Goal: Task Accomplishment & Management: Manage account settings

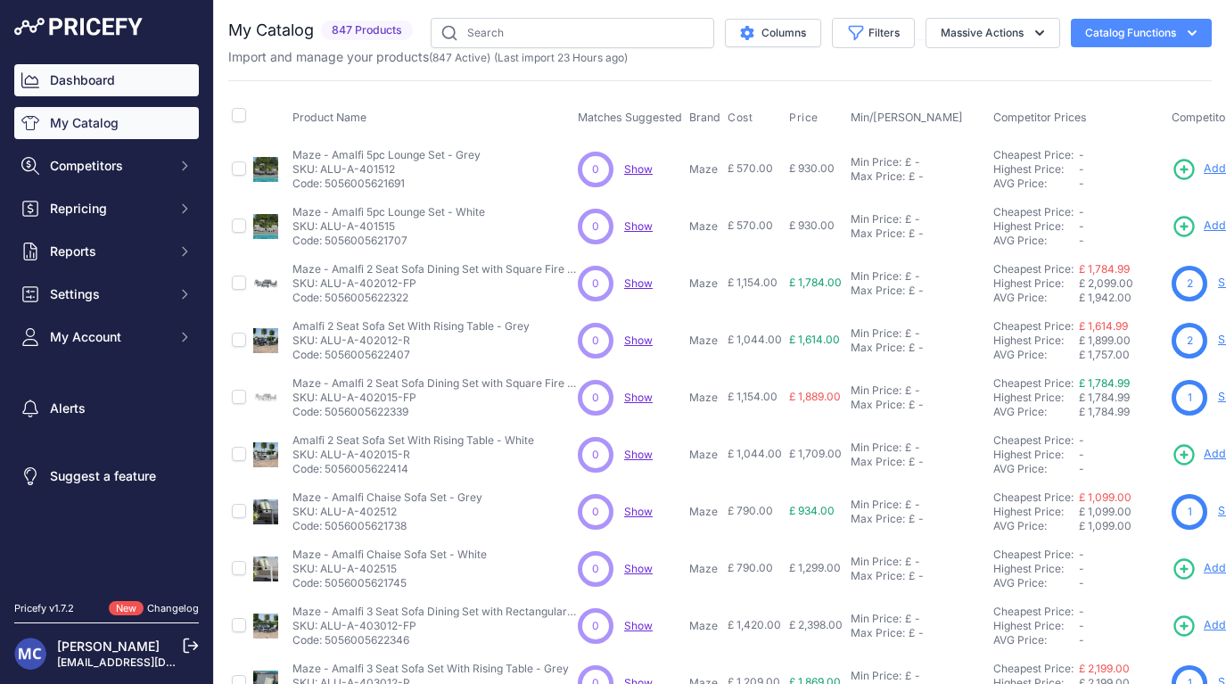
click at [94, 78] on link "Dashboard" at bounding box center [106, 80] width 185 height 32
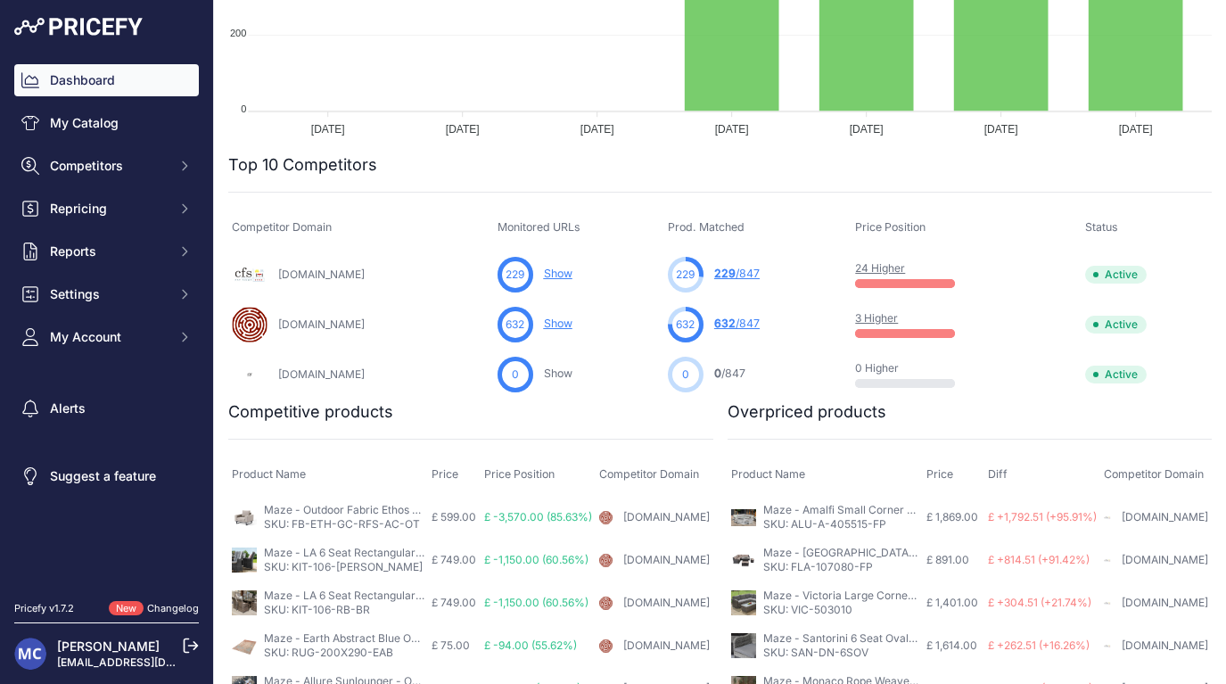
scroll to position [465, 0]
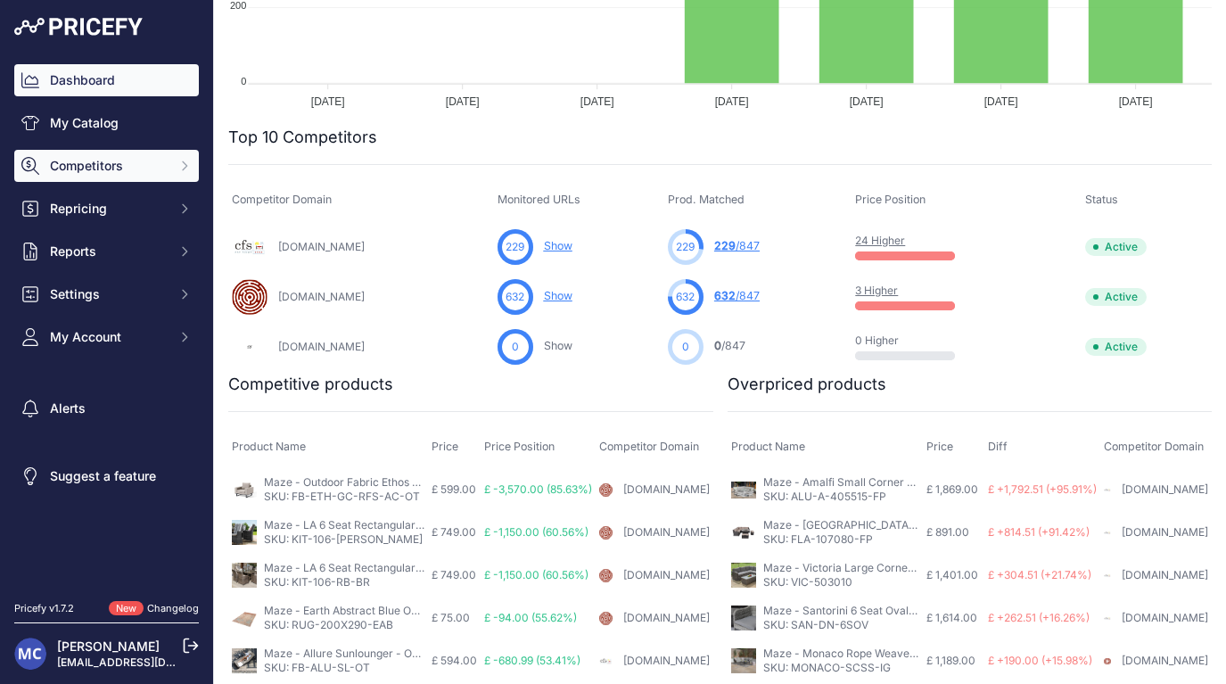
click at [110, 168] on span "Competitors" at bounding box center [108, 166] width 117 height 18
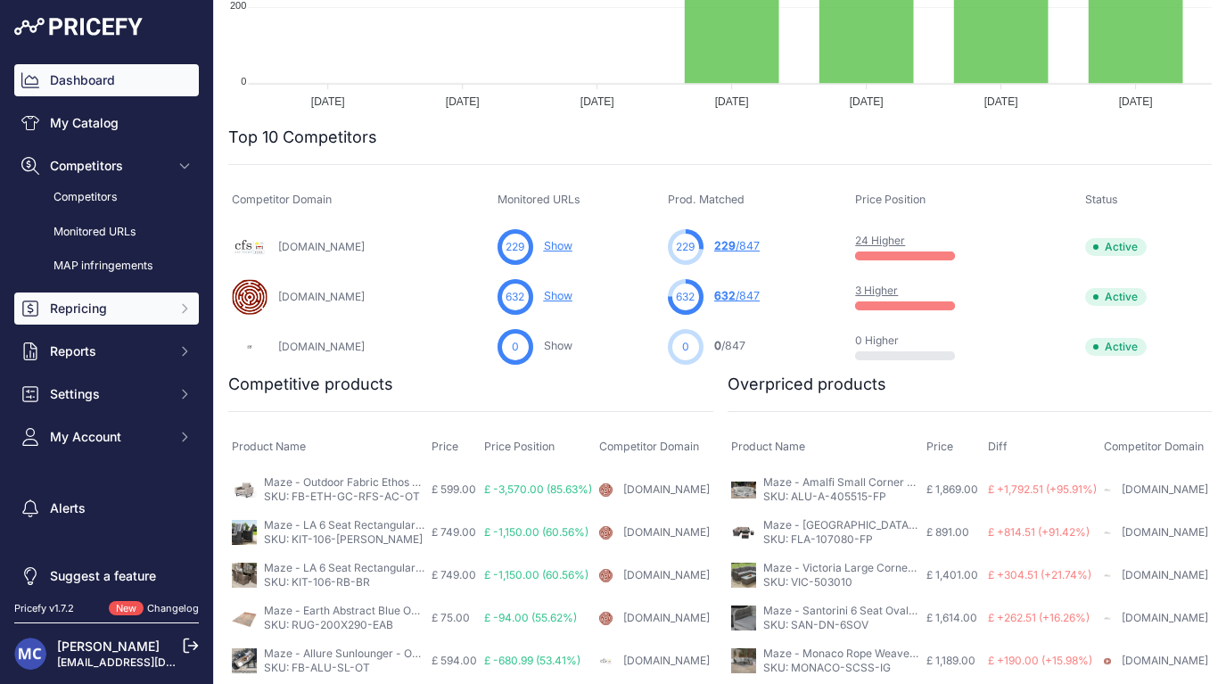
click at [118, 308] on span "Repricing" at bounding box center [108, 309] width 117 height 18
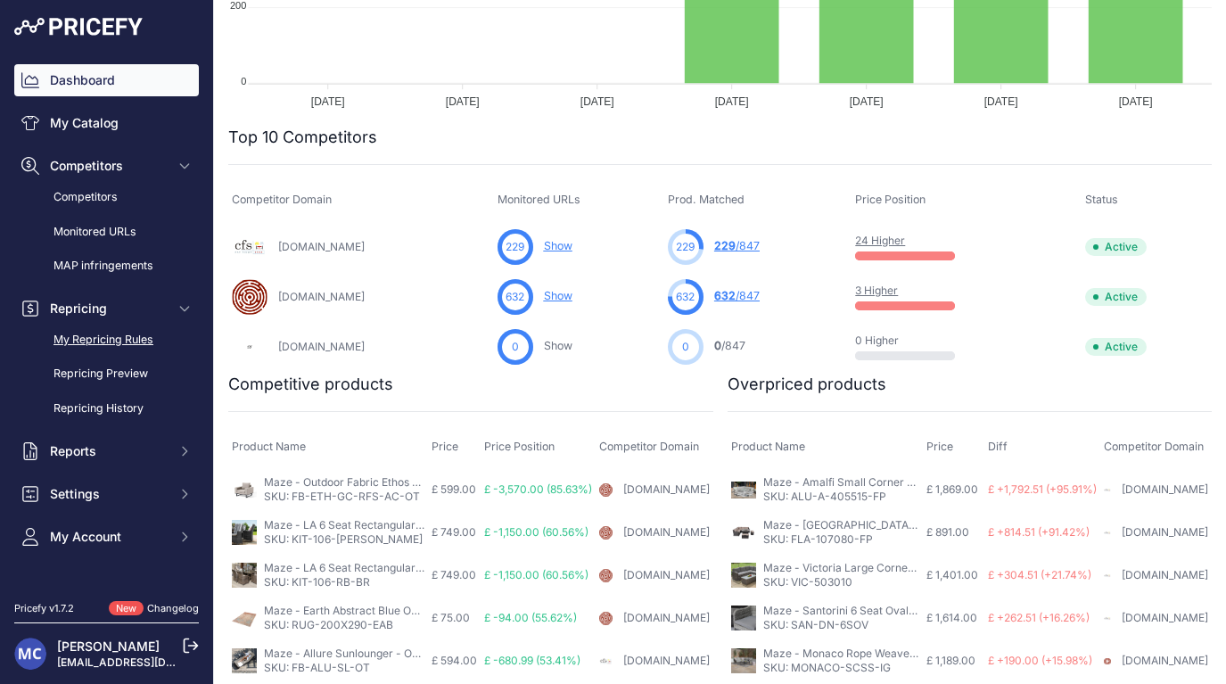
click at [109, 341] on link "My Repricing Rules" at bounding box center [106, 339] width 185 height 31
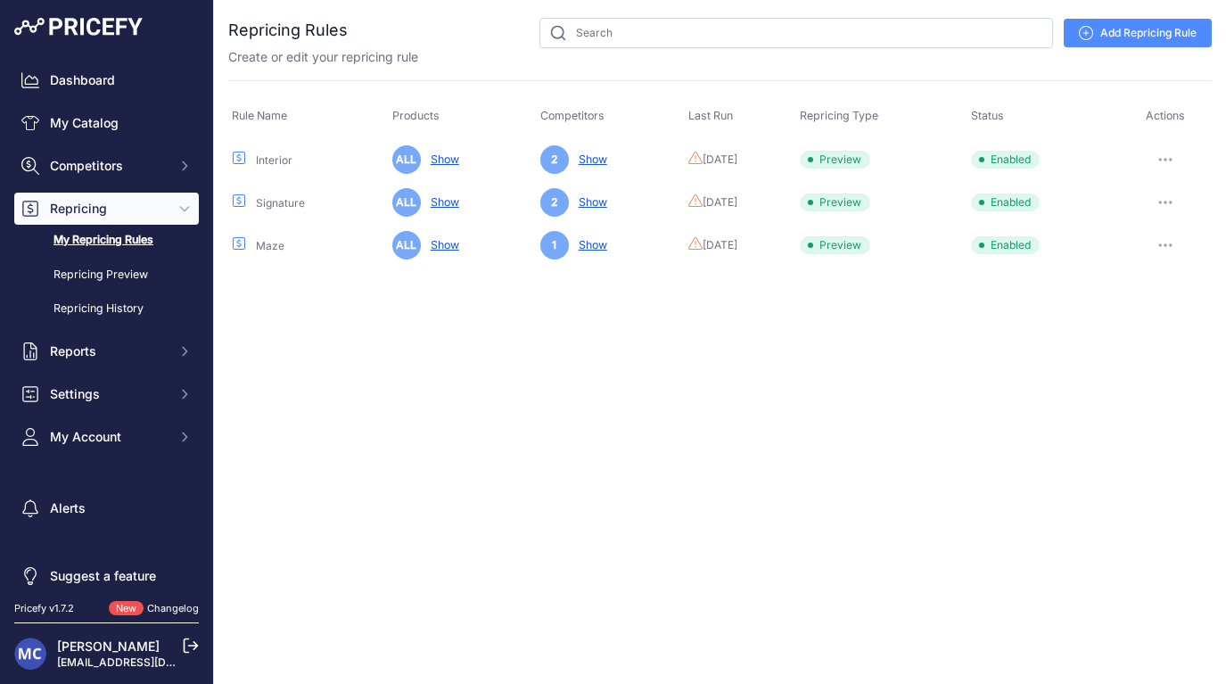
click at [1172, 242] on button "button" at bounding box center [1165, 245] width 36 height 25
click at [1137, 283] on link "Edit" at bounding box center [1151, 282] width 114 height 29
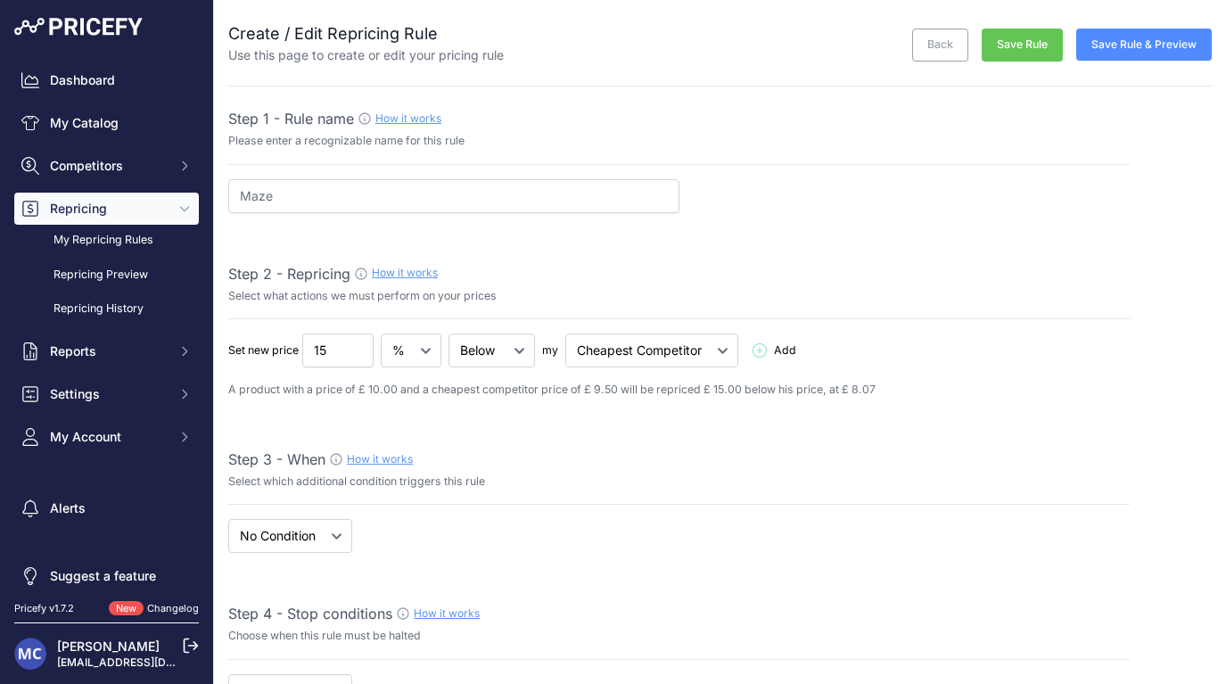
select select "7"
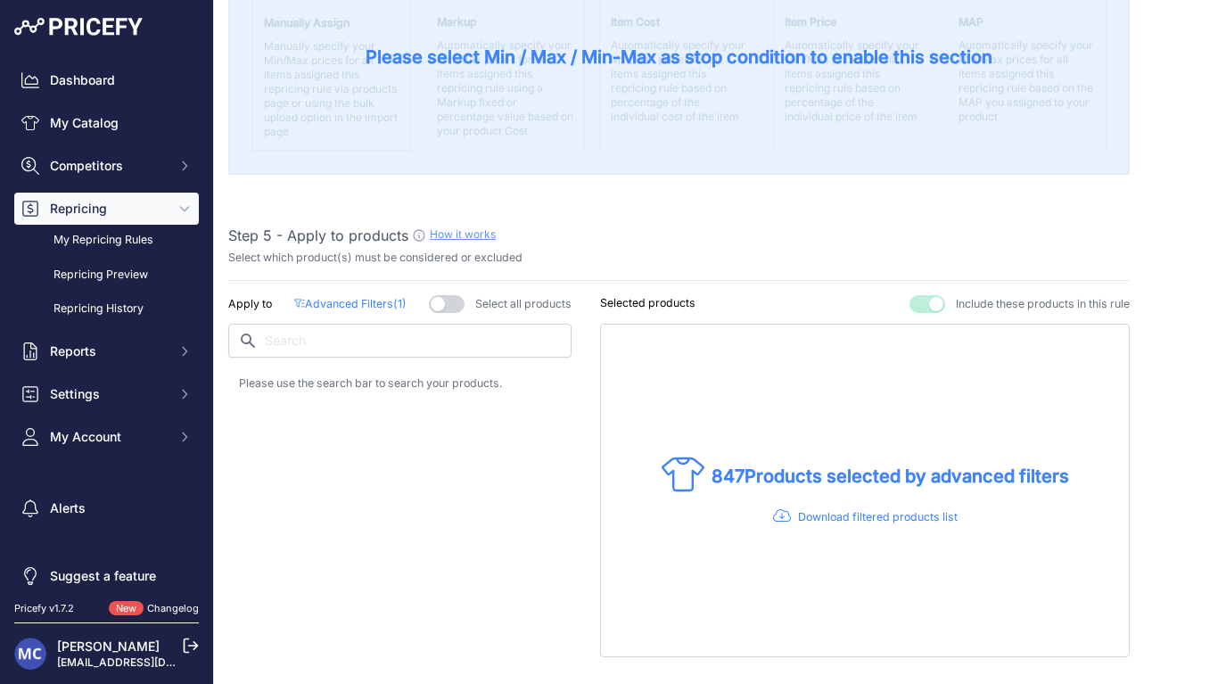
scroll to position [980, 0]
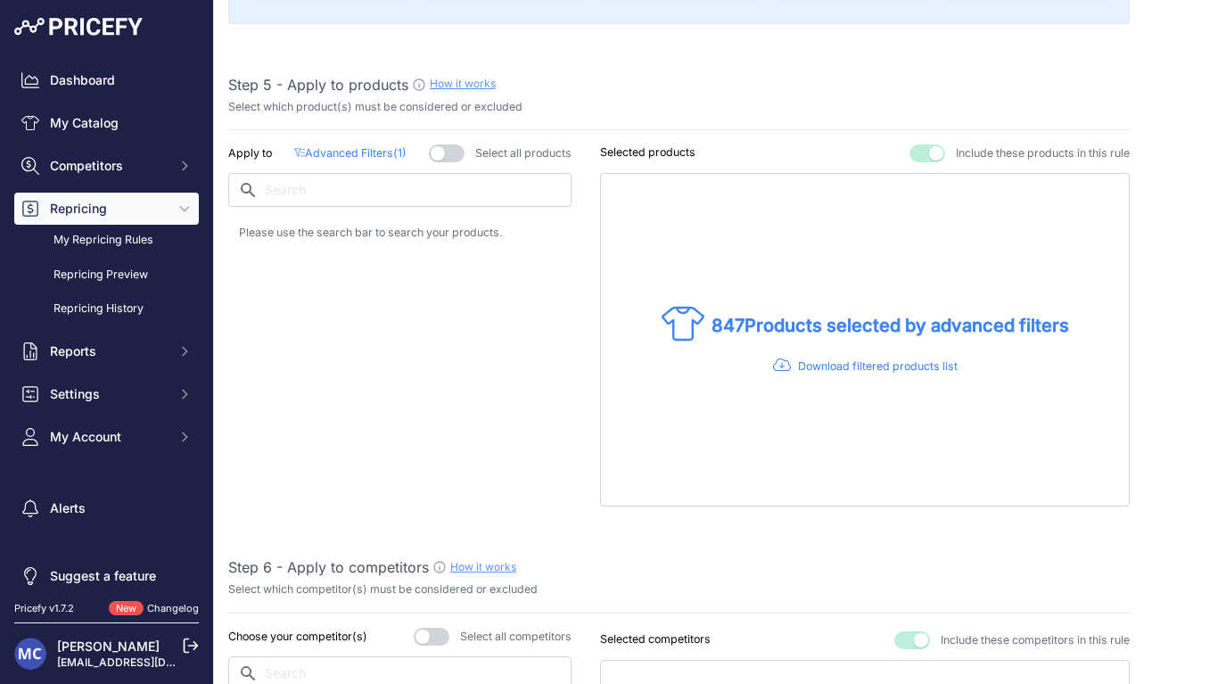
click at [342, 159] on div "Apply to Advanced Filters ( 1 ) Select all products" at bounding box center [399, 325] width 343 height 362
click at [348, 148] on p "Advanced Filters ( 1 )" at bounding box center [350, 153] width 112 height 17
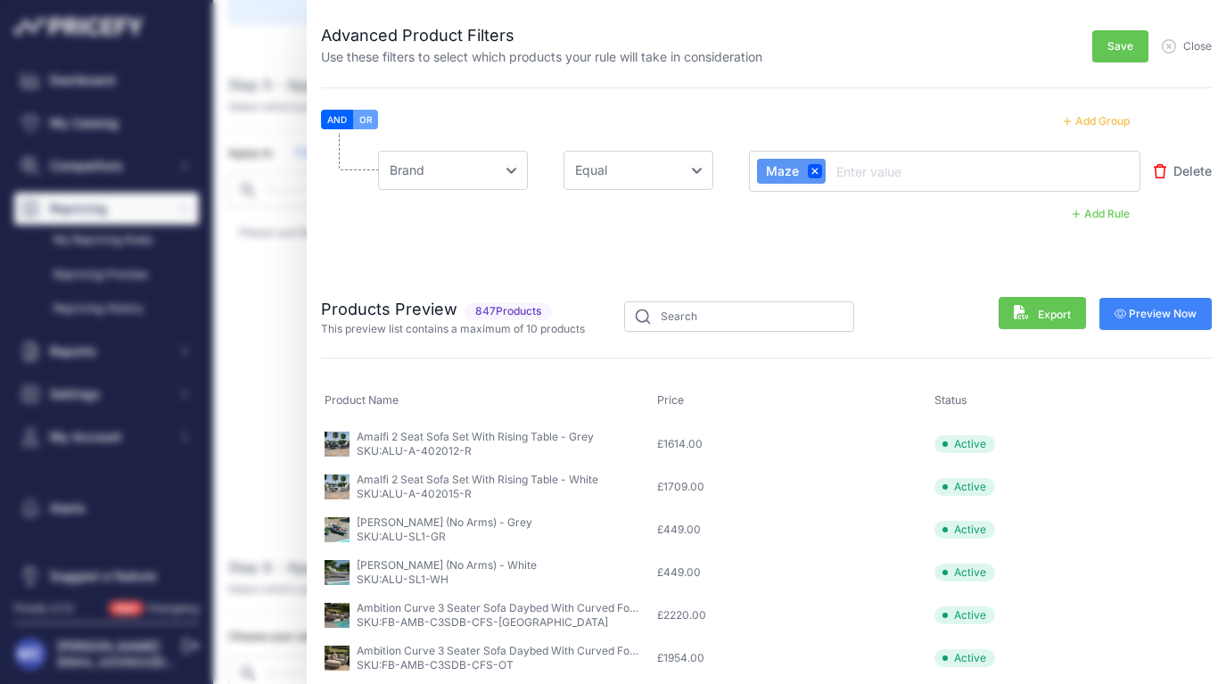
click at [923, 169] on input "text" at bounding box center [904, 170] width 143 height 21
type input "r"
click at [1104, 215] on button "Add Rule" at bounding box center [1101, 213] width 78 height 23
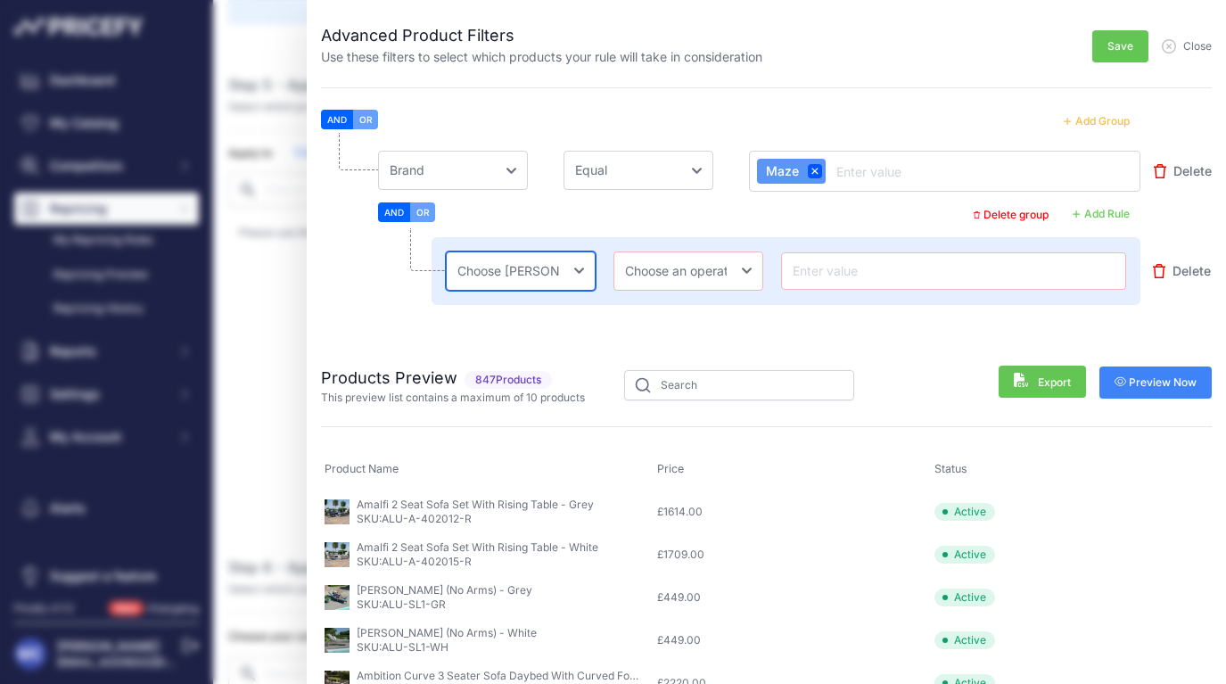
select select "mpt.name"
click at [677, 250] on div "Choose an field Name Price Cost MAP Brand Min Price Max Price SKU GTIN/EAN/ASIN…" at bounding box center [785, 271] width 709 height 68
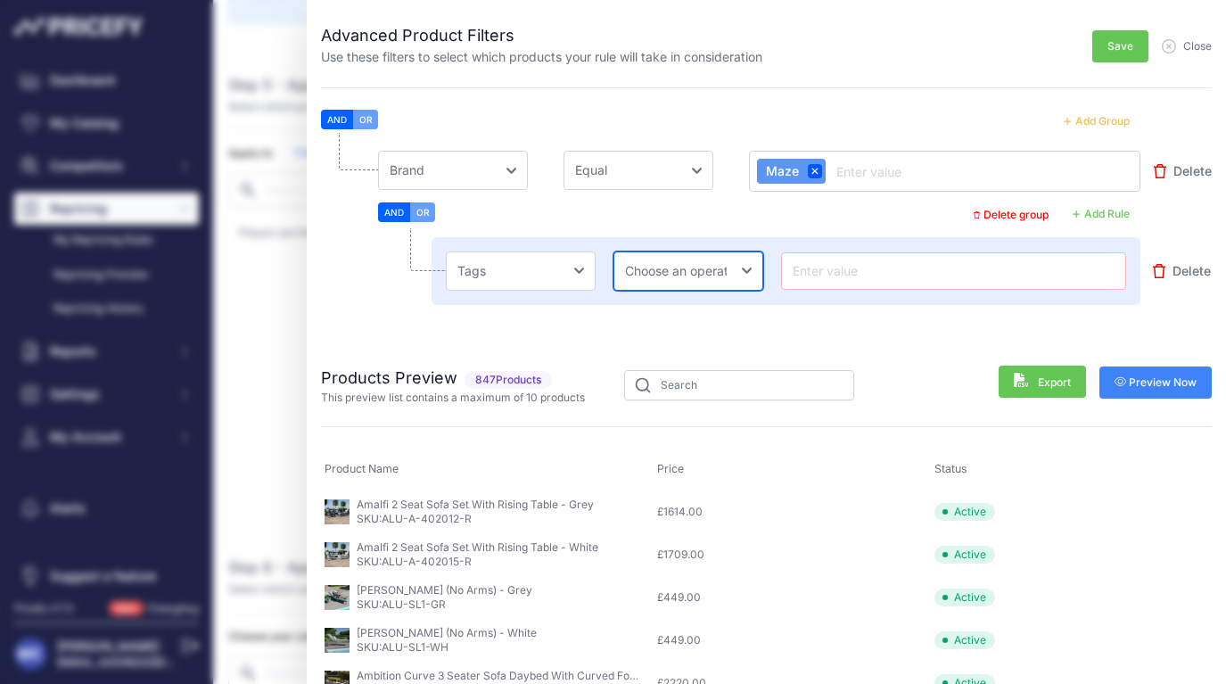
select select "not_equal"
click at [838, 270] on input "text" at bounding box center [953, 270] width 329 height 21
click at [1201, 52] on span "Close" at bounding box center [1197, 46] width 29 height 14
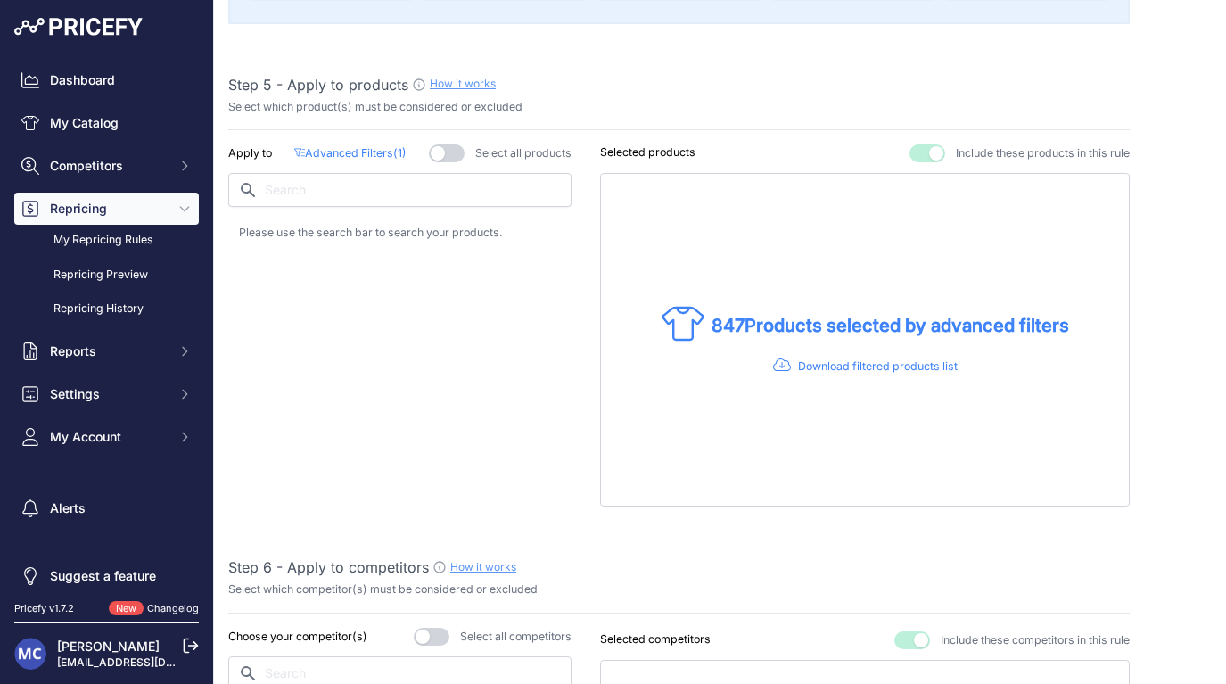
click at [337, 296] on div "Apply to Advanced Filters ( 1 ) Select all products" at bounding box center [399, 325] width 343 height 362
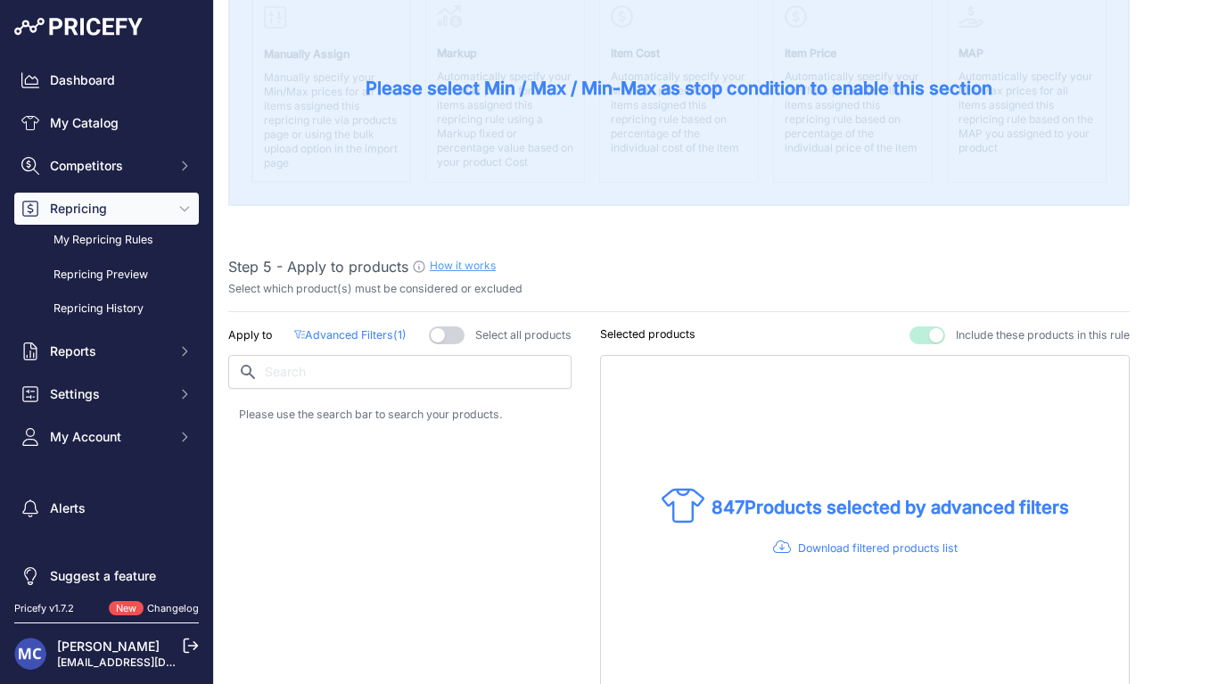
scroll to position [949, 0]
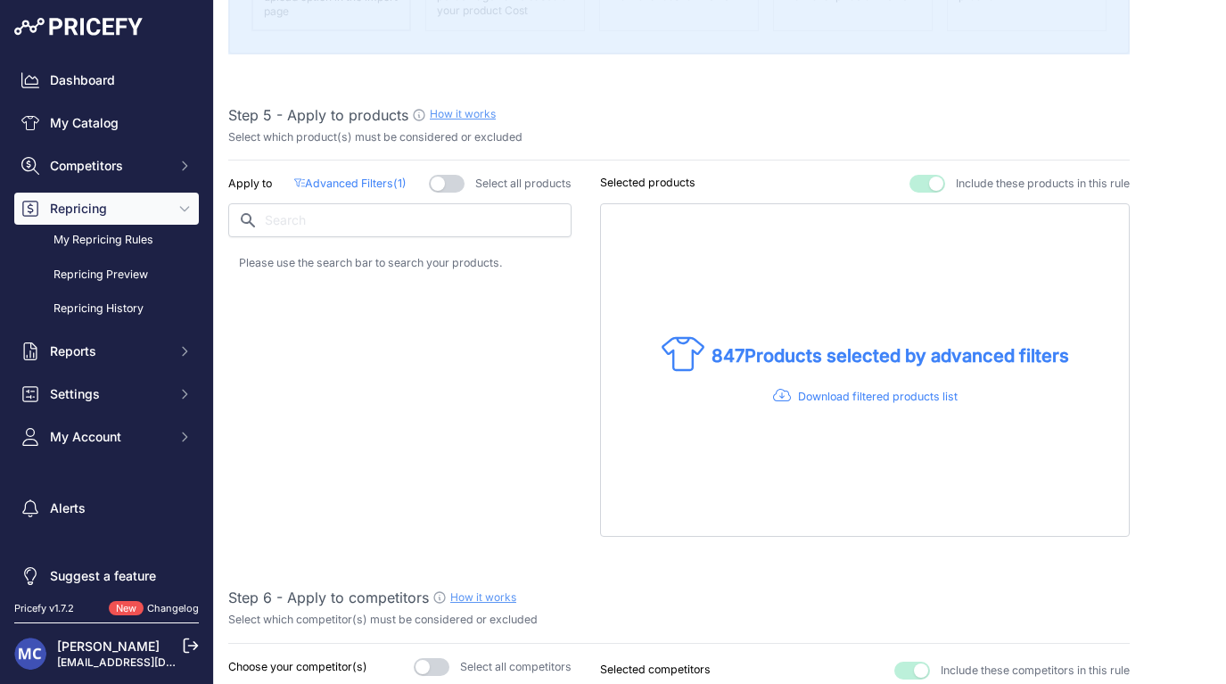
click at [335, 176] on p "Advanced Filters ( 1 )" at bounding box center [350, 184] width 112 height 17
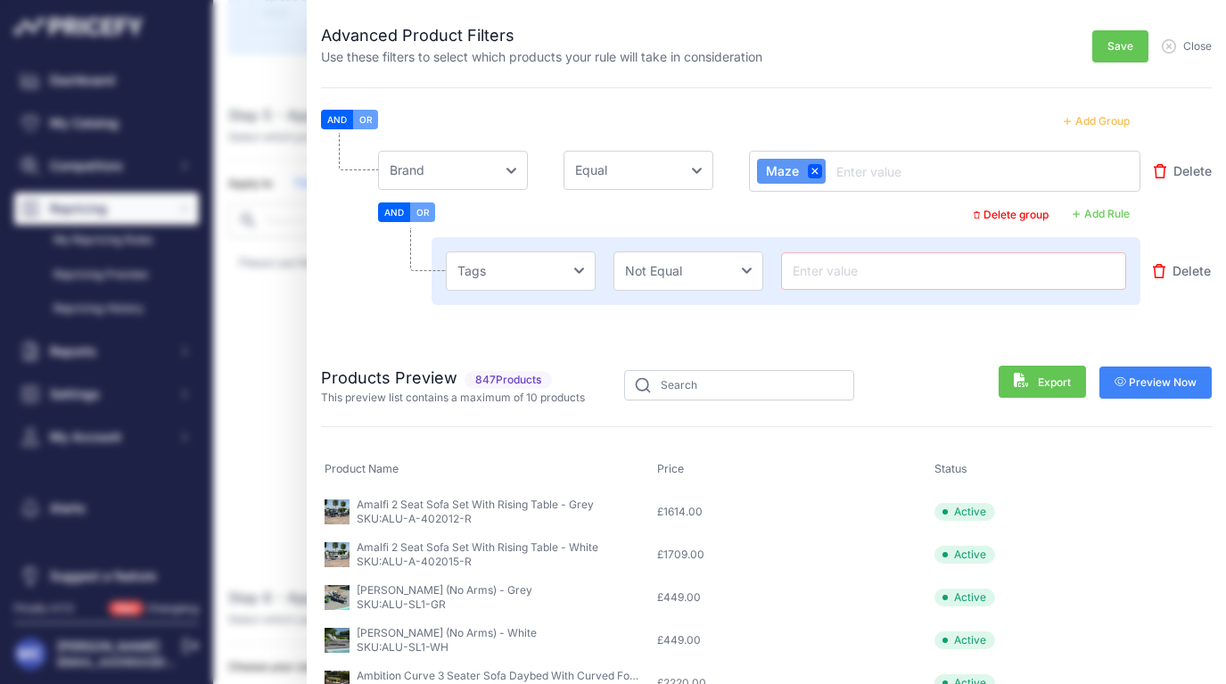
click at [890, 264] on input "text" at bounding box center [953, 270] width 329 height 21
type input "f"
paste input "HS Solutions Ltd"
click at [857, 261] on input "HS Solutions Ltd" at bounding box center [953, 270] width 329 height 21
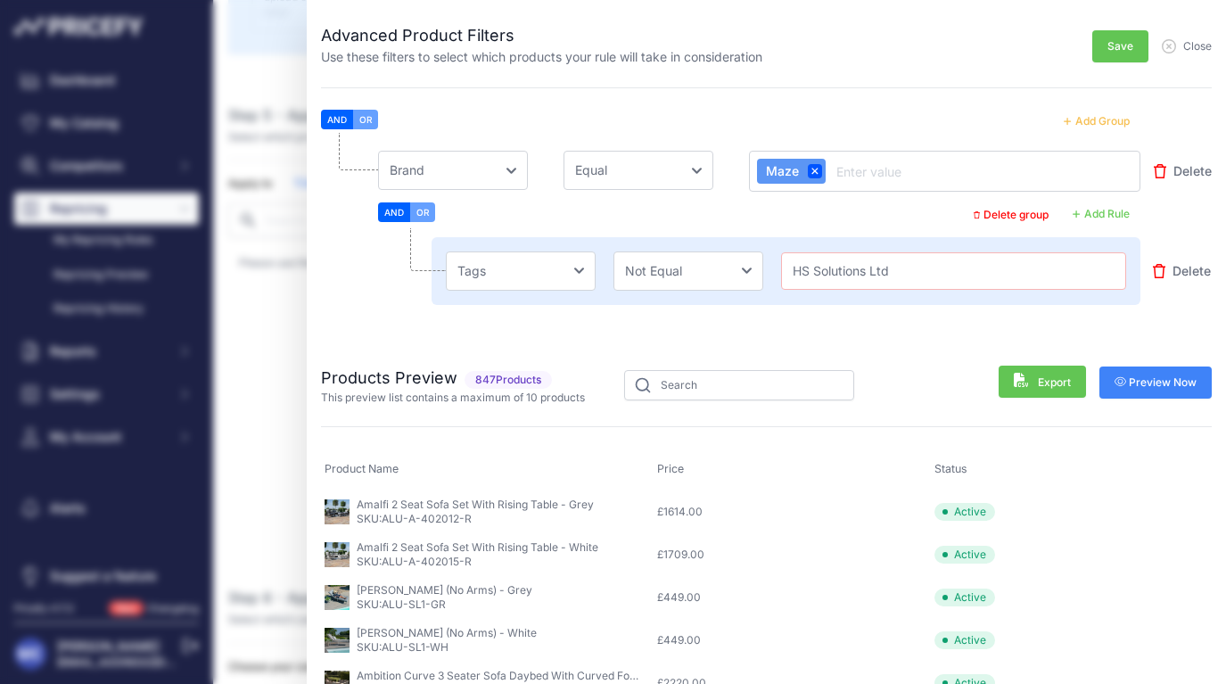
click at [857, 261] on input "HS Solutions Ltd" at bounding box center [953, 270] width 329 height 21
click at [901, 272] on input "HS Solutions Ltd" at bounding box center [953, 270] width 329 height 21
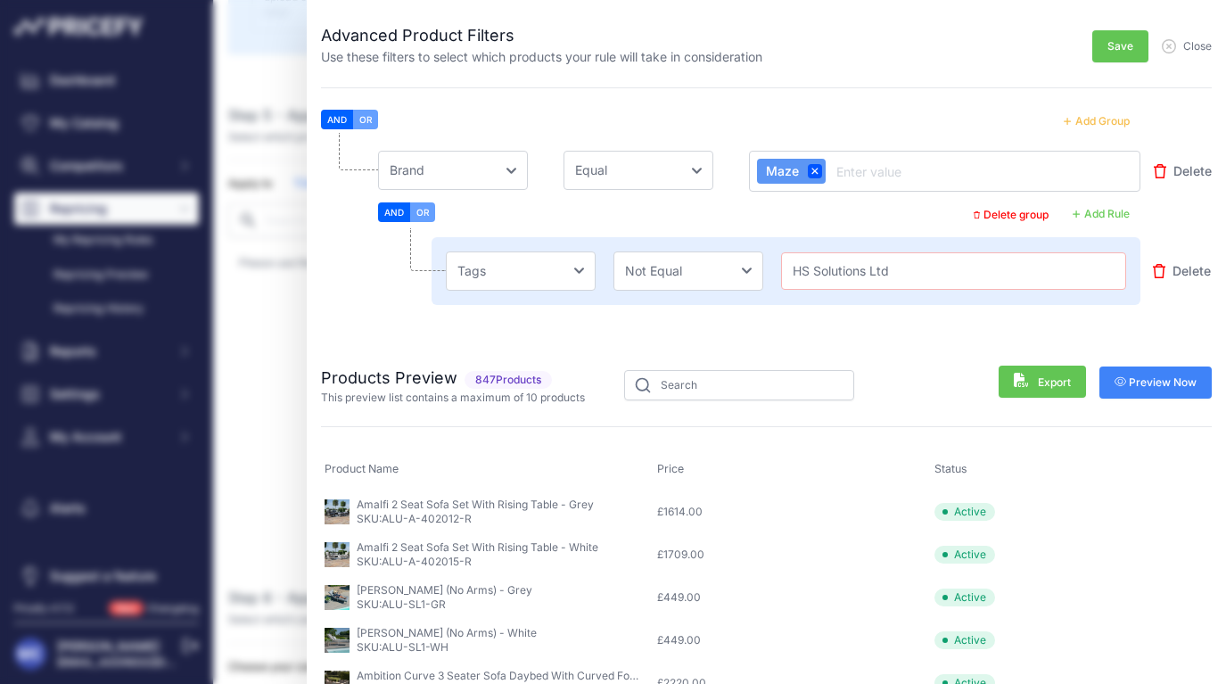
click at [901, 272] on input "HS Solutions Ltd" at bounding box center [953, 270] width 329 height 21
paste input "flat weave"
type input "flat weave"
click at [1004, 322] on li "Choose [PERSON_NAME] Name Price Cost MAP Brand Min Price Max Price SKU GTIN/EAN…" at bounding box center [766, 235] width 890 height 204
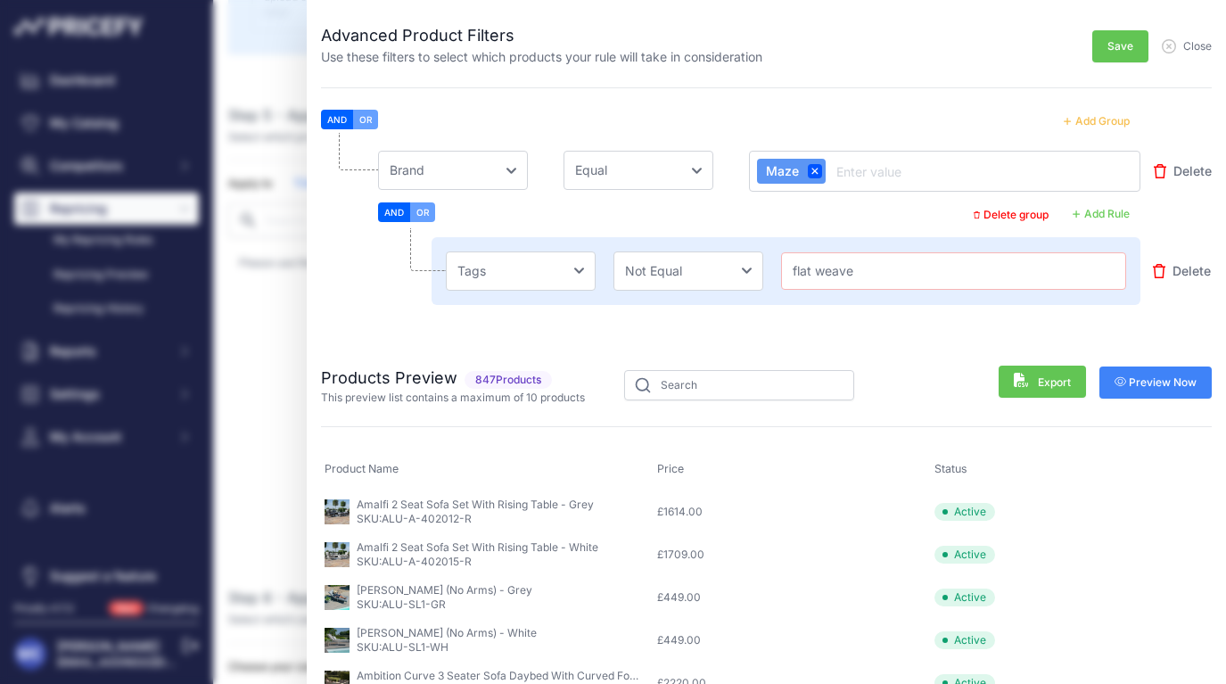
click at [1146, 387] on span "Preview Now" at bounding box center [1155, 382] width 83 height 14
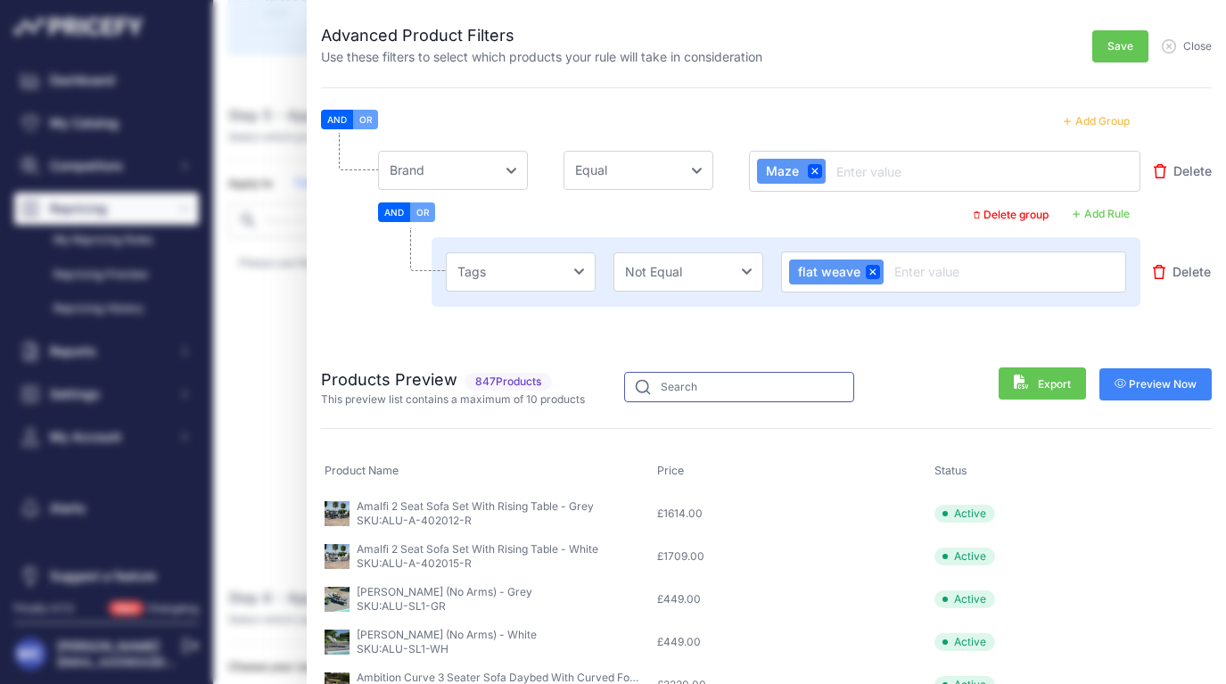
click at [680, 391] on input "text" at bounding box center [739, 387] width 230 height 30
type input "la"
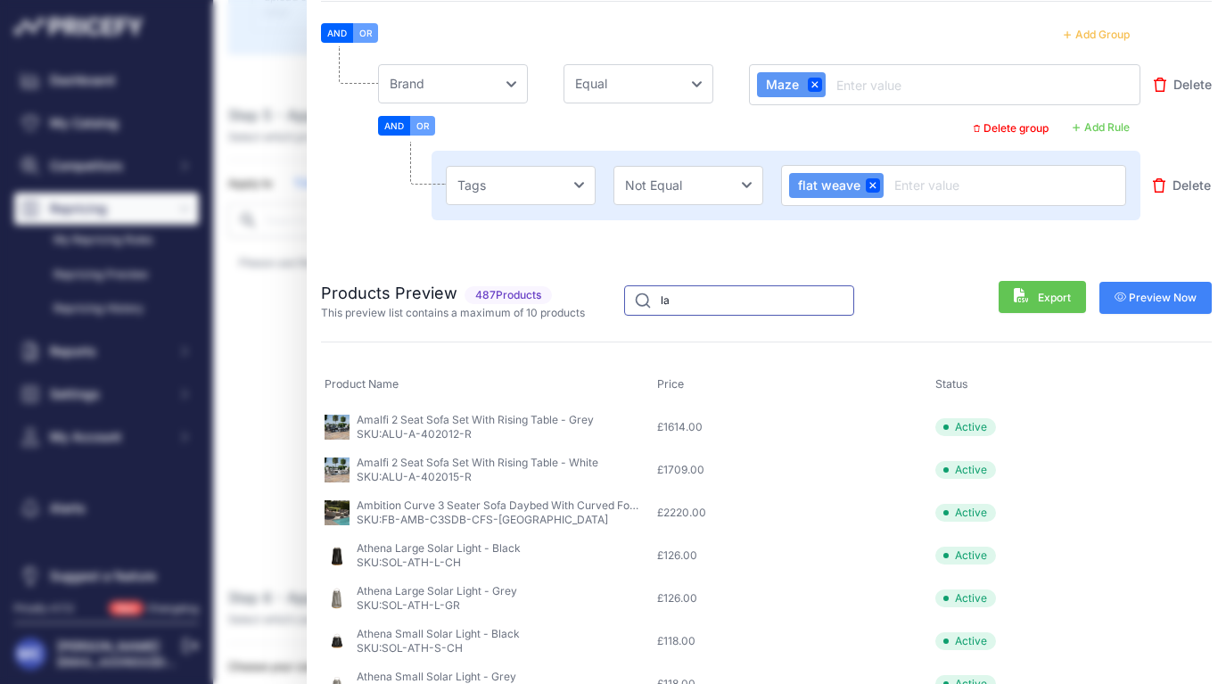
scroll to position [86, 0]
click at [675, 301] on input "la" at bounding box center [739, 301] width 230 height 30
type input "la"
type input "l"
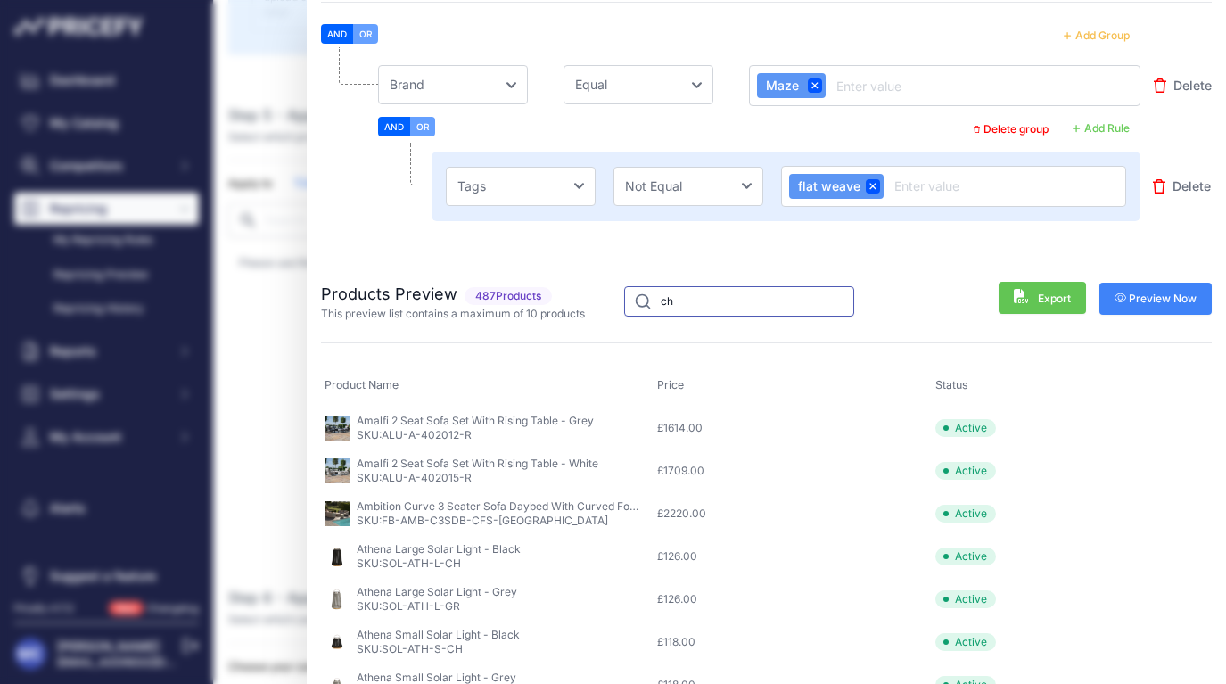
type input "c"
type input "Kingston"
drag, startPoint x: 675, startPoint y: 301, endPoint x: 1112, endPoint y: 303, distance: 437.7
click at [1112, 303] on button "Preview Now" at bounding box center [1155, 299] width 113 height 32
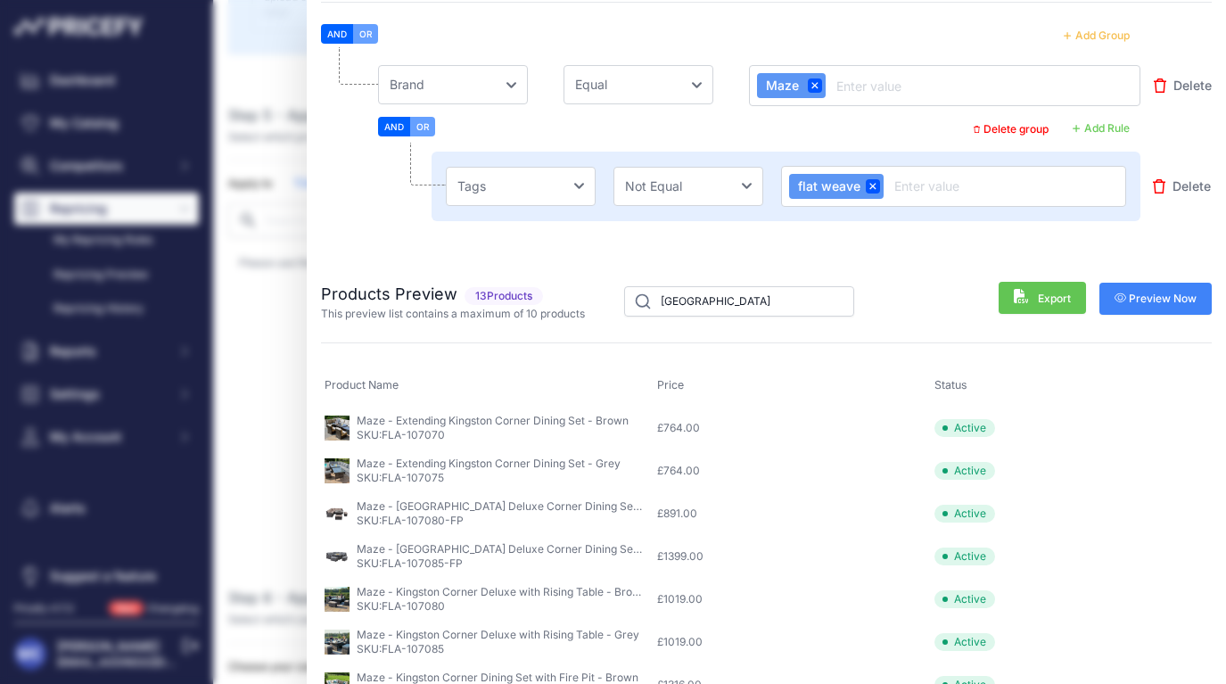
click at [1126, 295] on icon "button" at bounding box center [1120, 297] width 12 height 11
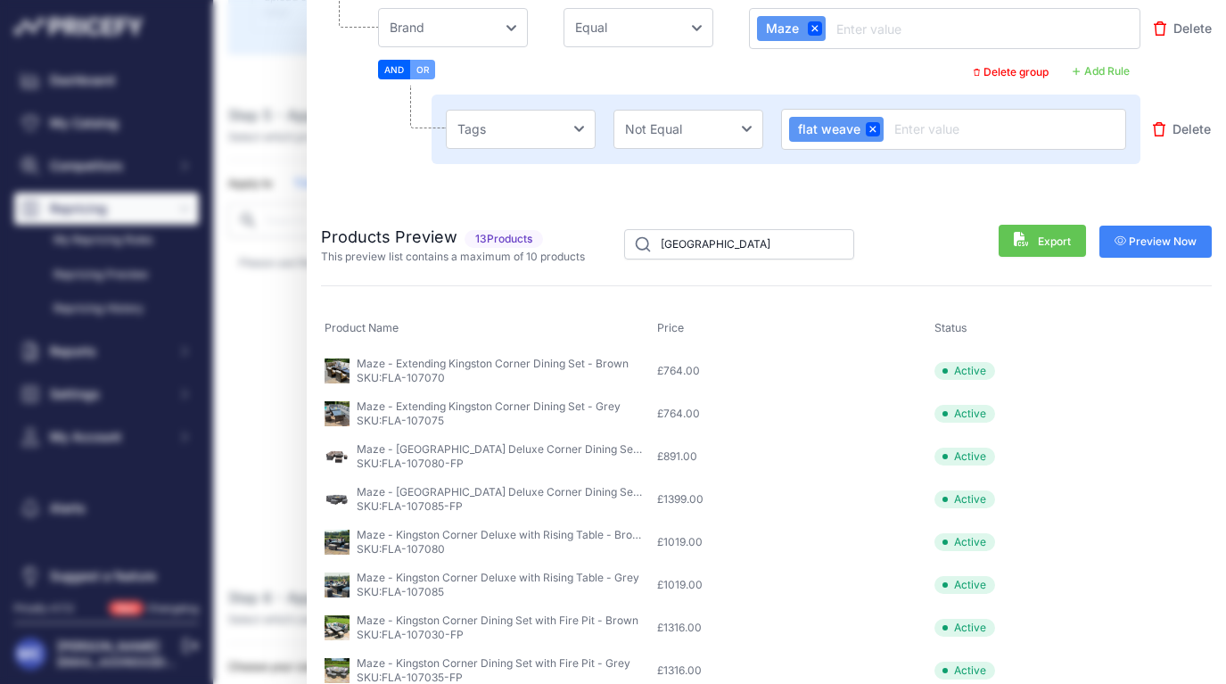
scroll to position [176, 0]
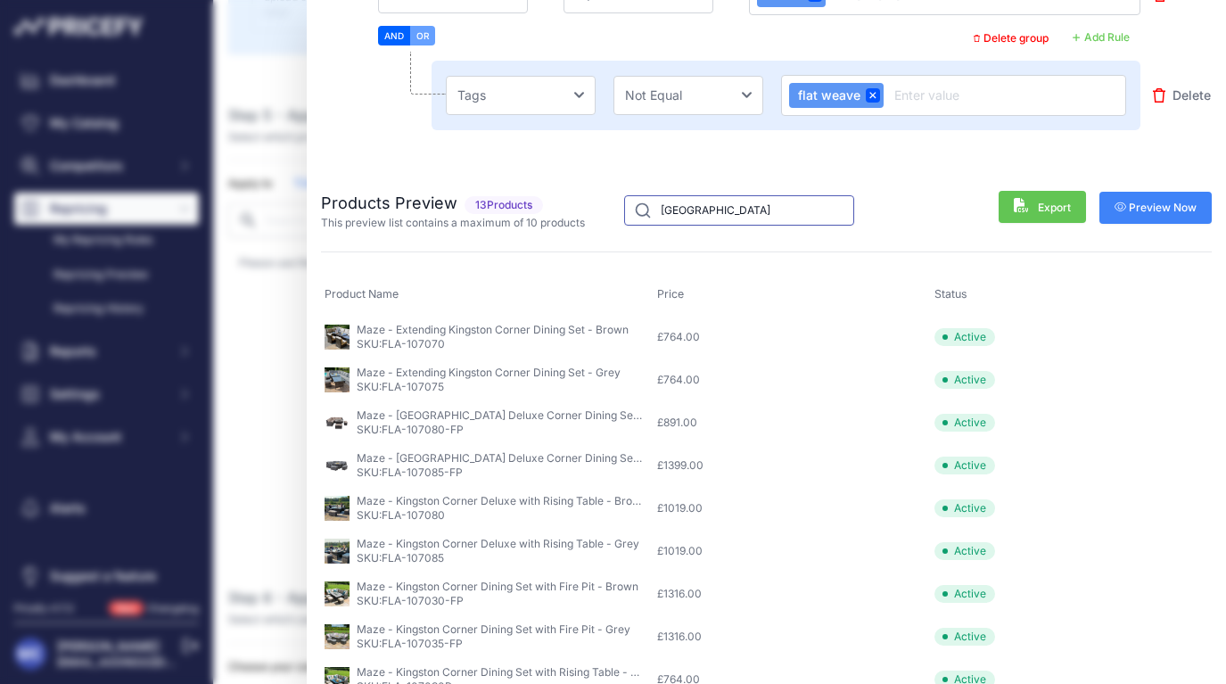
click at [736, 217] on input "Kingston" at bounding box center [739, 210] width 230 height 30
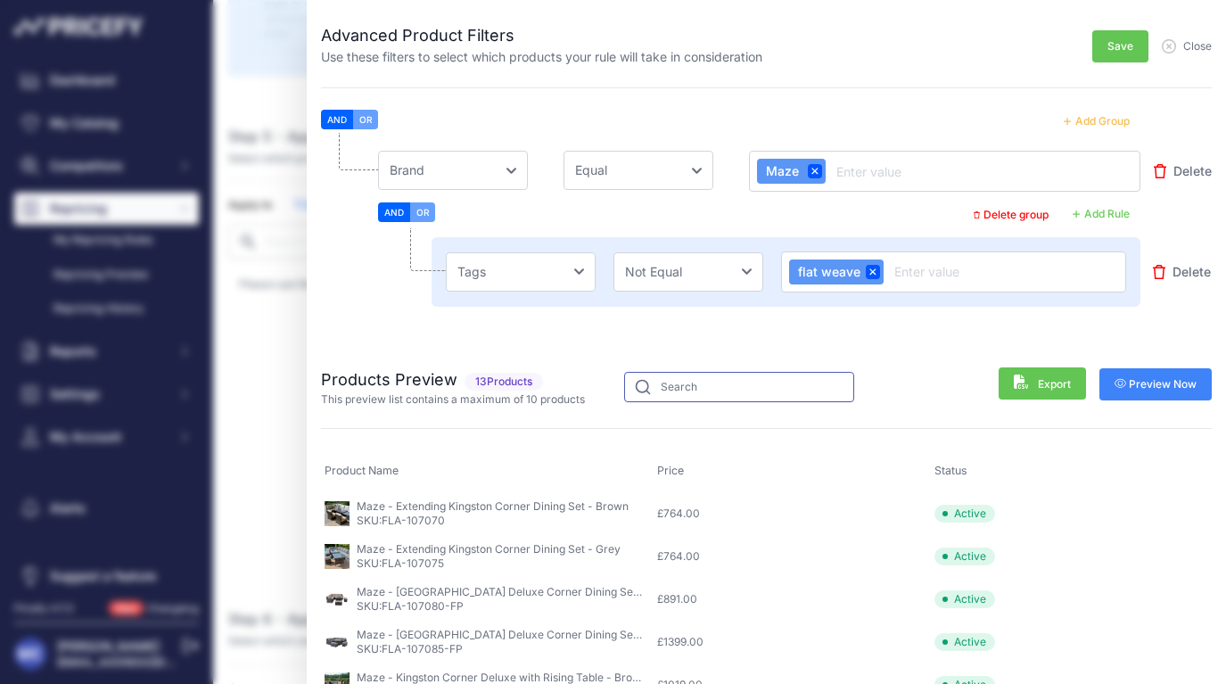
scroll to position [926, 0]
click at [1116, 46] on span "Save" at bounding box center [1120, 46] width 26 height 14
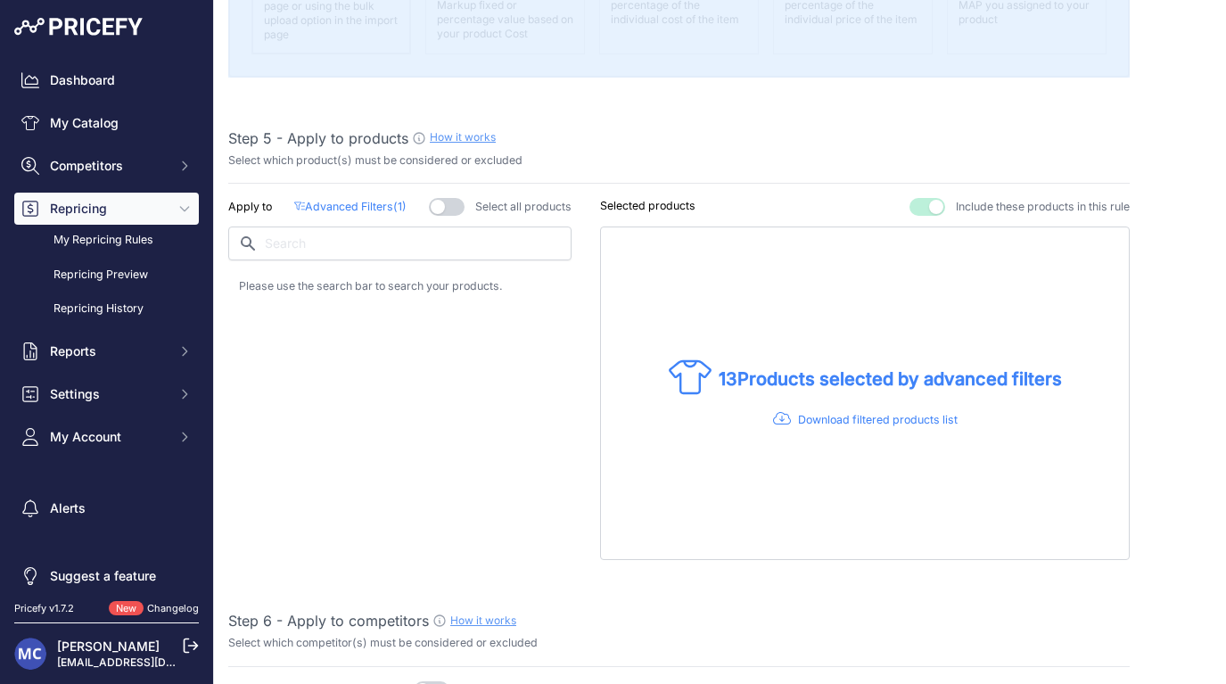
click at [477, 401] on div "Apply to Advanced Filters ( 1 ) Select all products" at bounding box center [399, 379] width 343 height 362
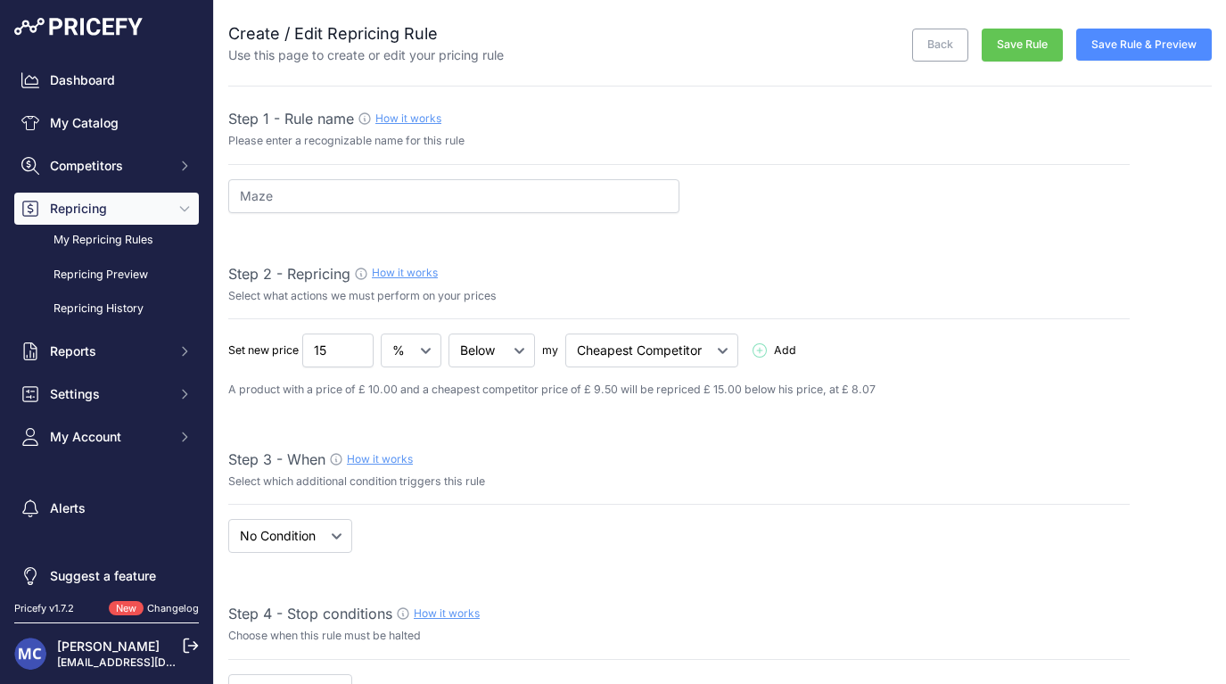
scroll to position [0, 0]
click at [1152, 51] on button "Save Rule & Preview" at bounding box center [1143, 45] width 135 height 32
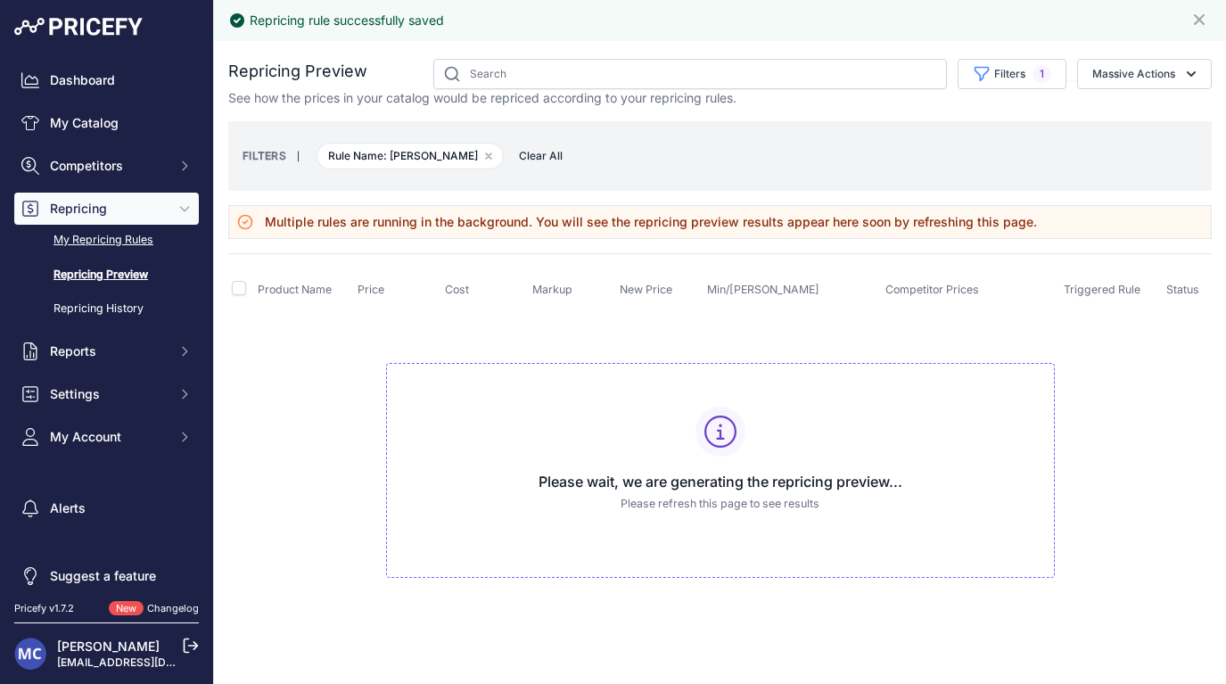
click at [126, 246] on link "My Repricing Rules" at bounding box center [106, 240] width 185 height 31
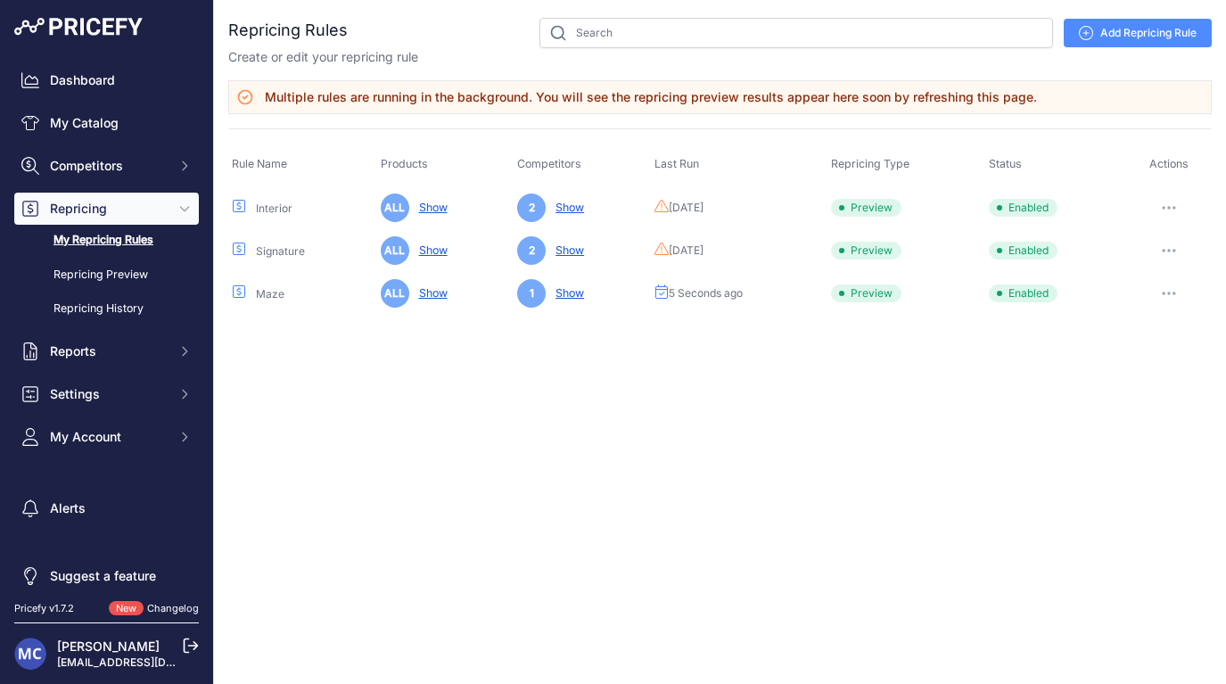
click at [1171, 295] on button "button" at bounding box center [1169, 293] width 36 height 25
click at [0, 0] on button "Run Preview" at bounding box center [0, 0] width 0 height 0
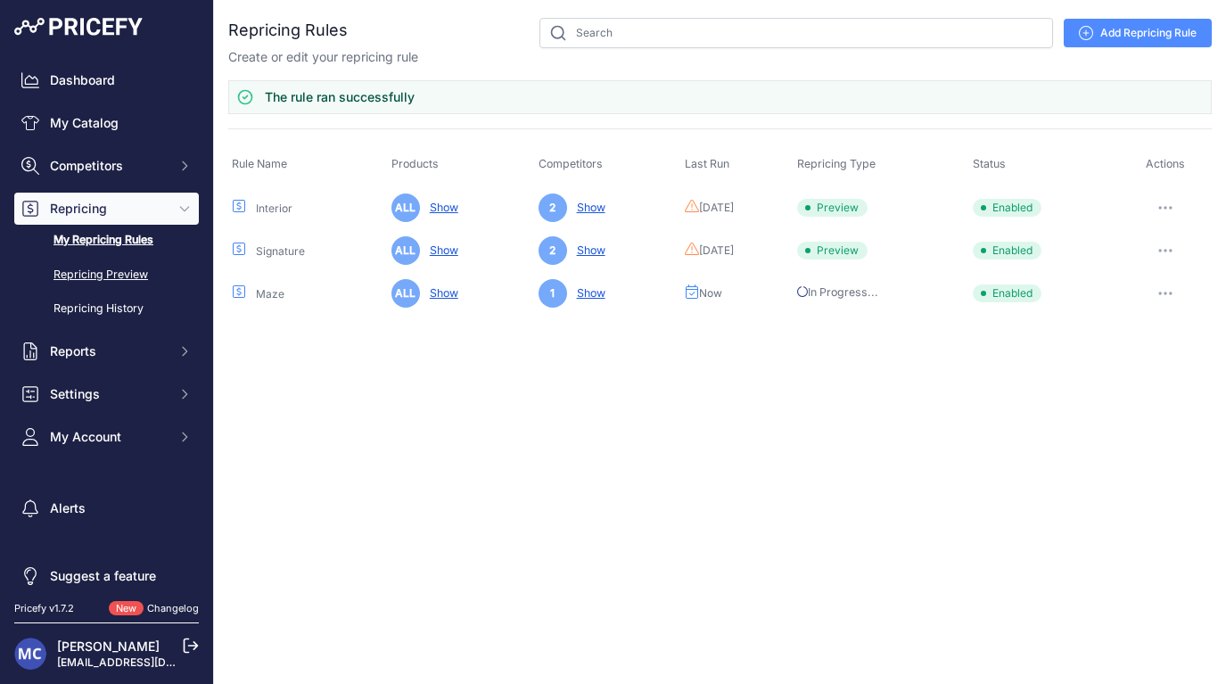
click at [114, 270] on link "Repricing Preview" at bounding box center [106, 274] width 185 height 31
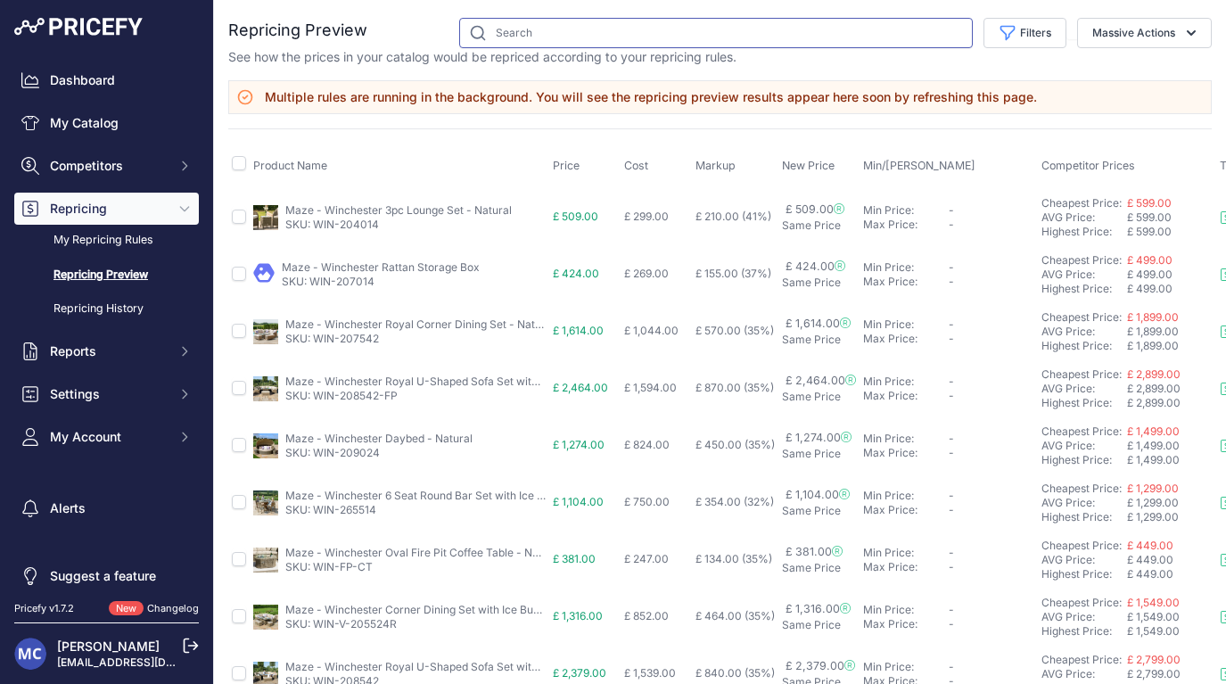
click at [556, 31] on input "text" at bounding box center [715, 33] width 513 height 30
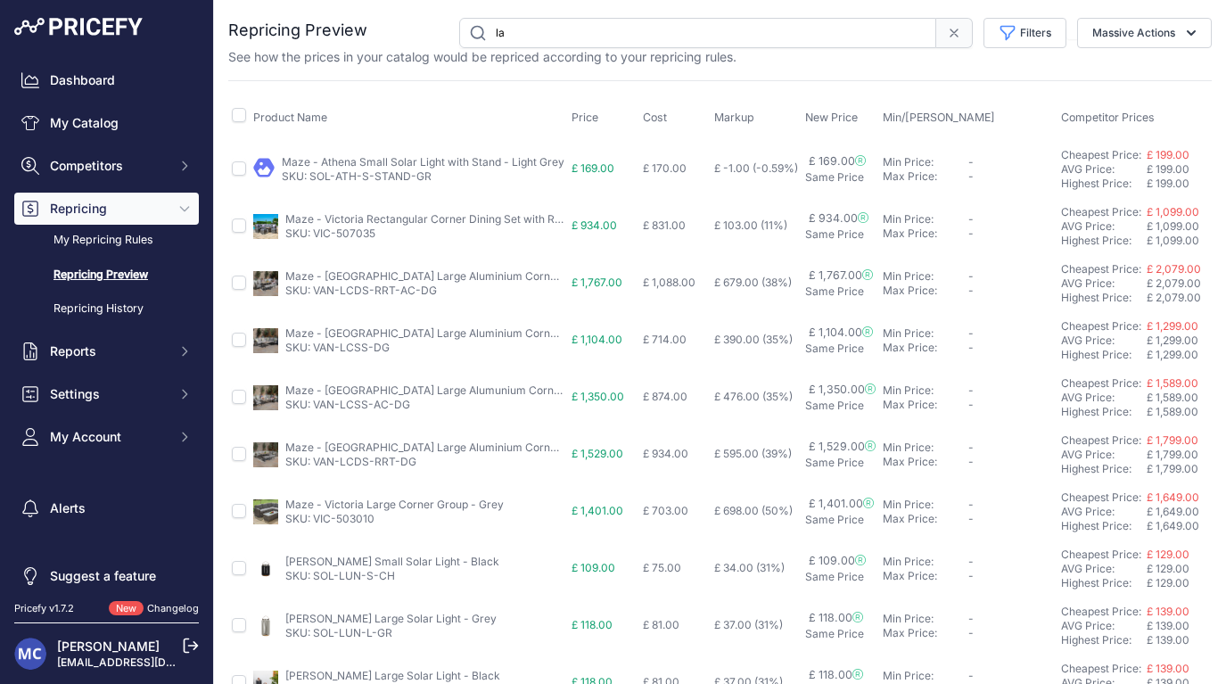
click at [533, 27] on input "la" at bounding box center [697, 33] width 477 height 30
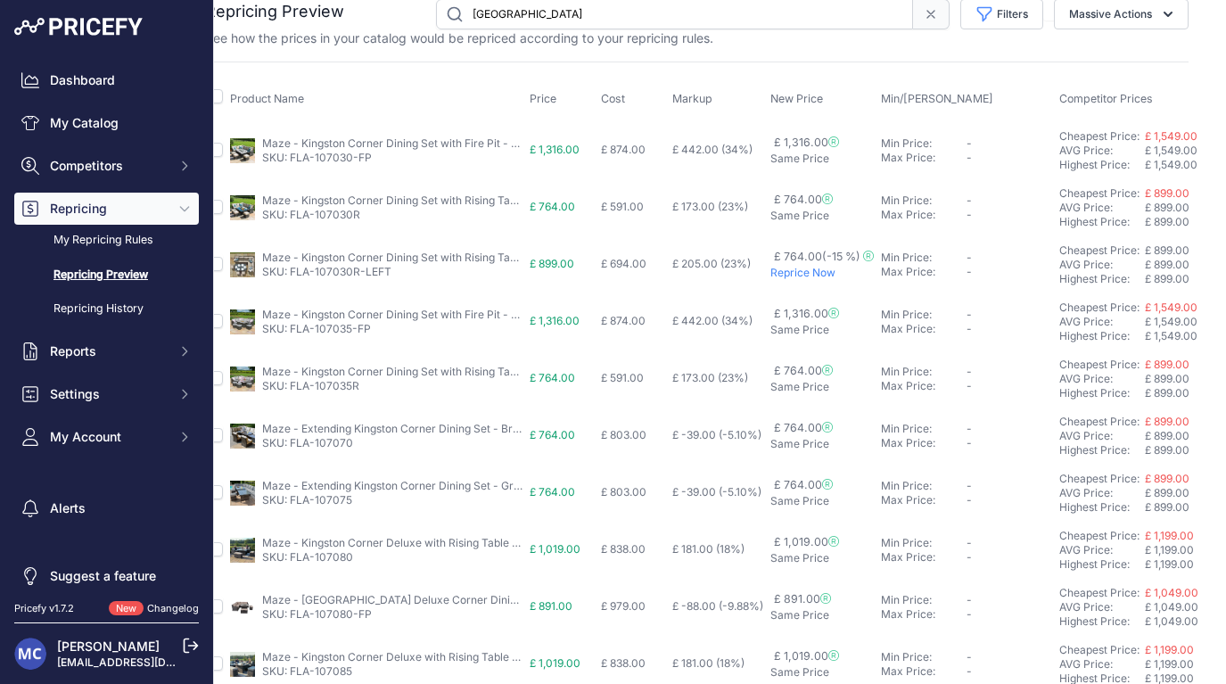
scroll to position [19, 24]
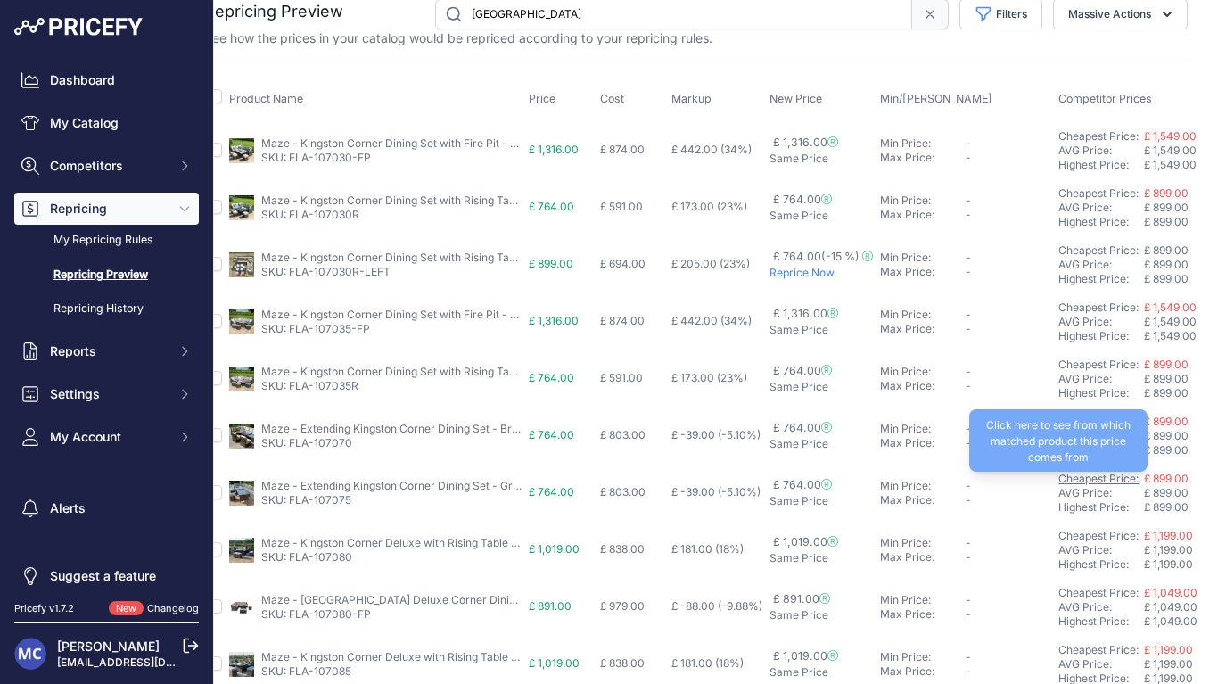
type input "Kingston"
click at [1094, 478] on div "Cheapest Price: Click here to see from which matched product this price comes f…" at bounding box center [1101, 479] width 86 height 14
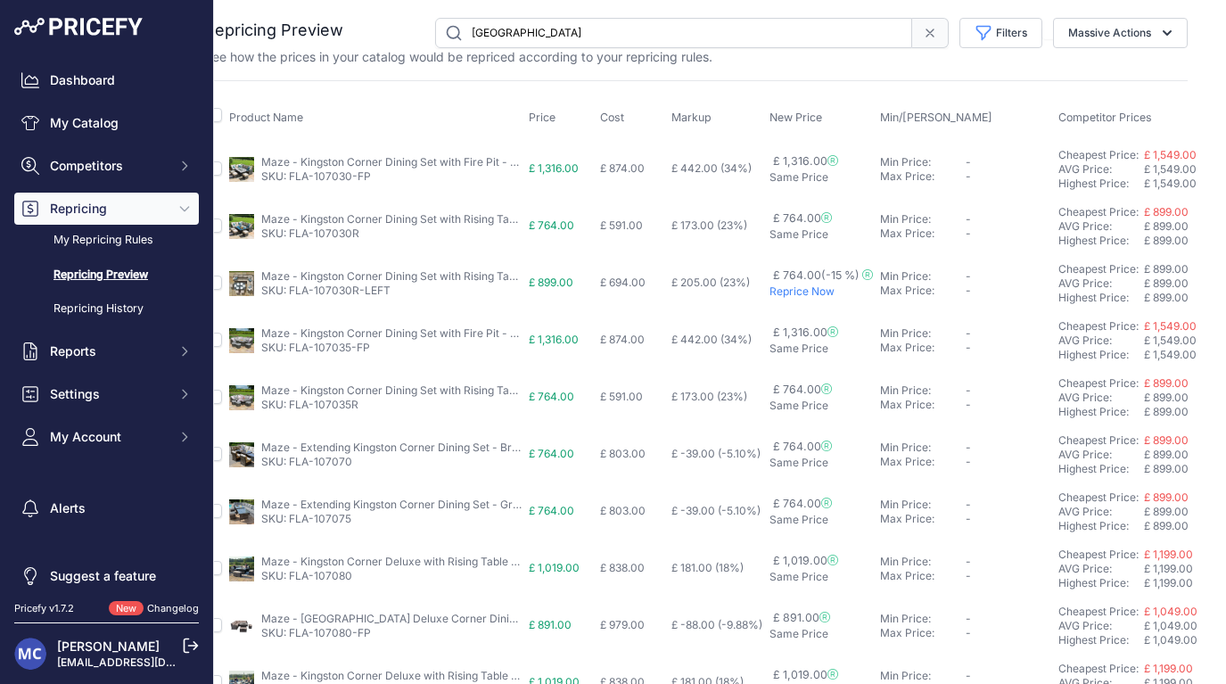
scroll to position [0, 24]
click at [121, 158] on span "Competitors" at bounding box center [108, 166] width 117 height 18
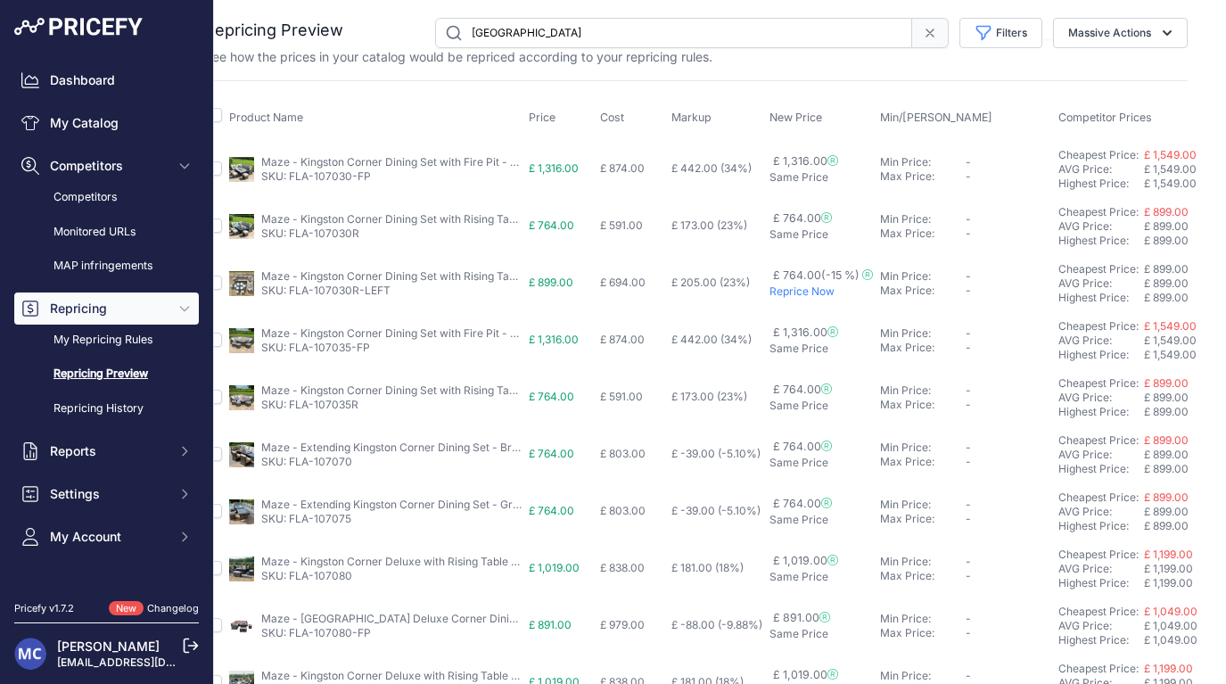
click at [387, 125] on th "Product Name" at bounding box center [376, 117] width 300 height 45
click at [117, 336] on link "My Repricing Rules" at bounding box center [106, 339] width 185 height 31
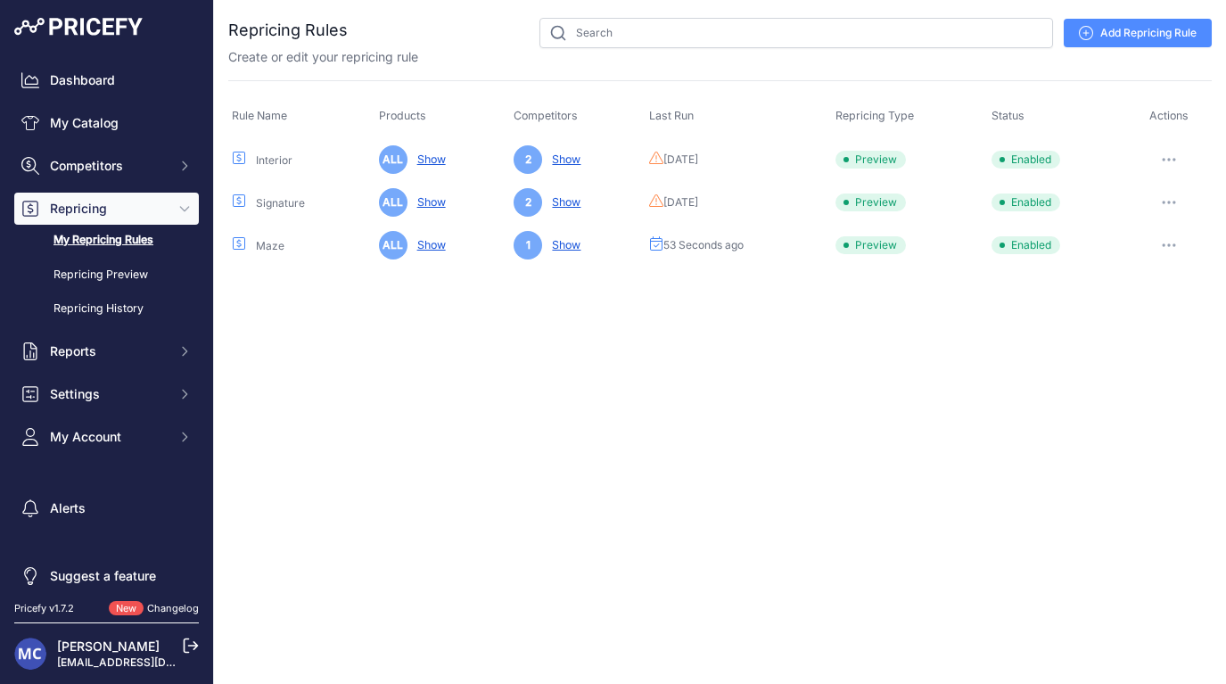
click at [1169, 239] on button "button" at bounding box center [1169, 245] width 36 height 25
click at [1131, 284] on link "Edit" at bounding box center [1151, 282] width 114 height 29
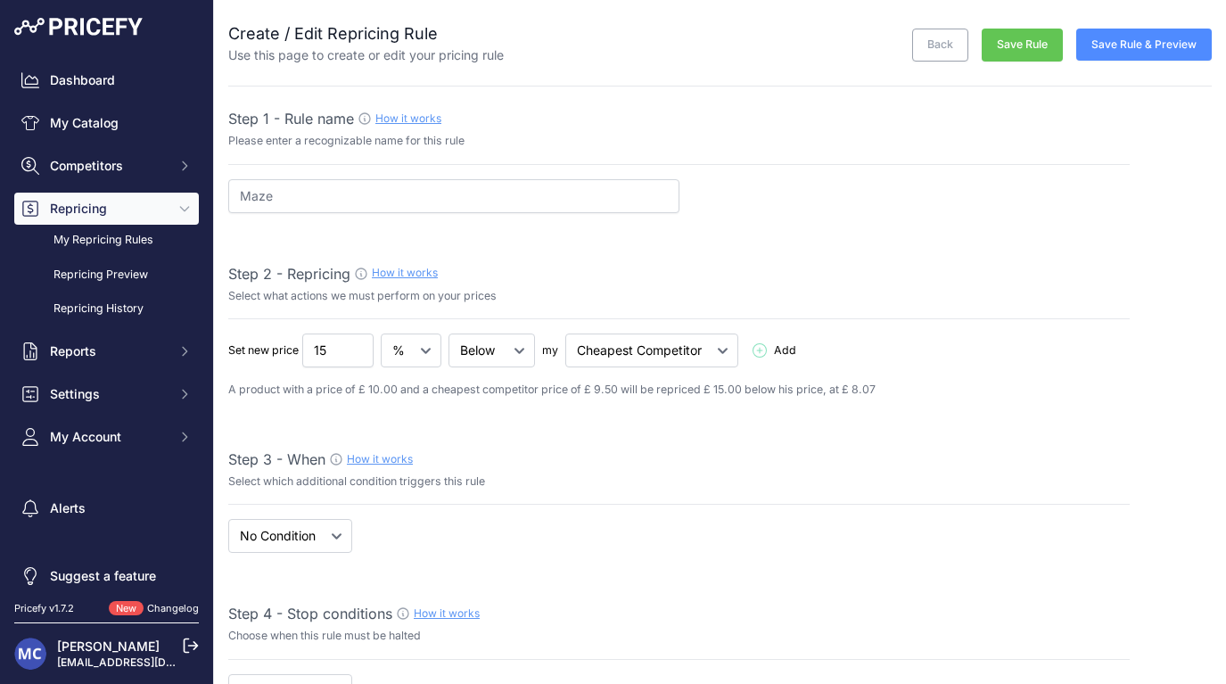
select select "7"
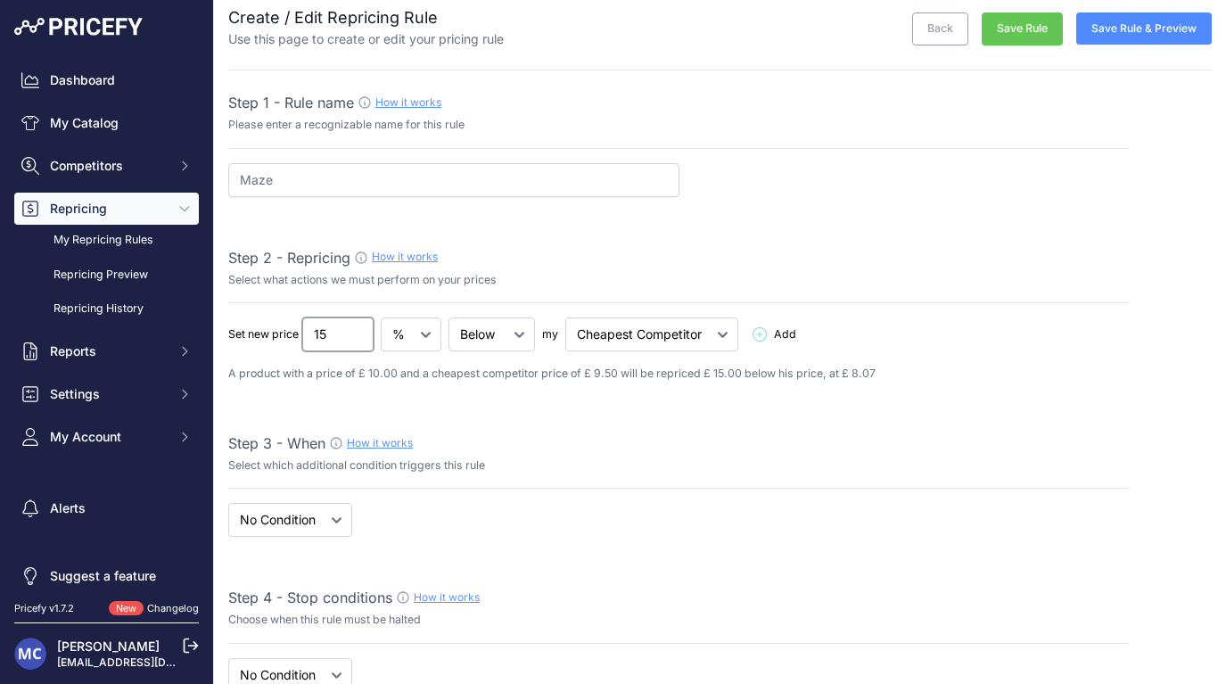
click at [324, 331] on input "15" at bounding box center [337, 334] width 71 height 34
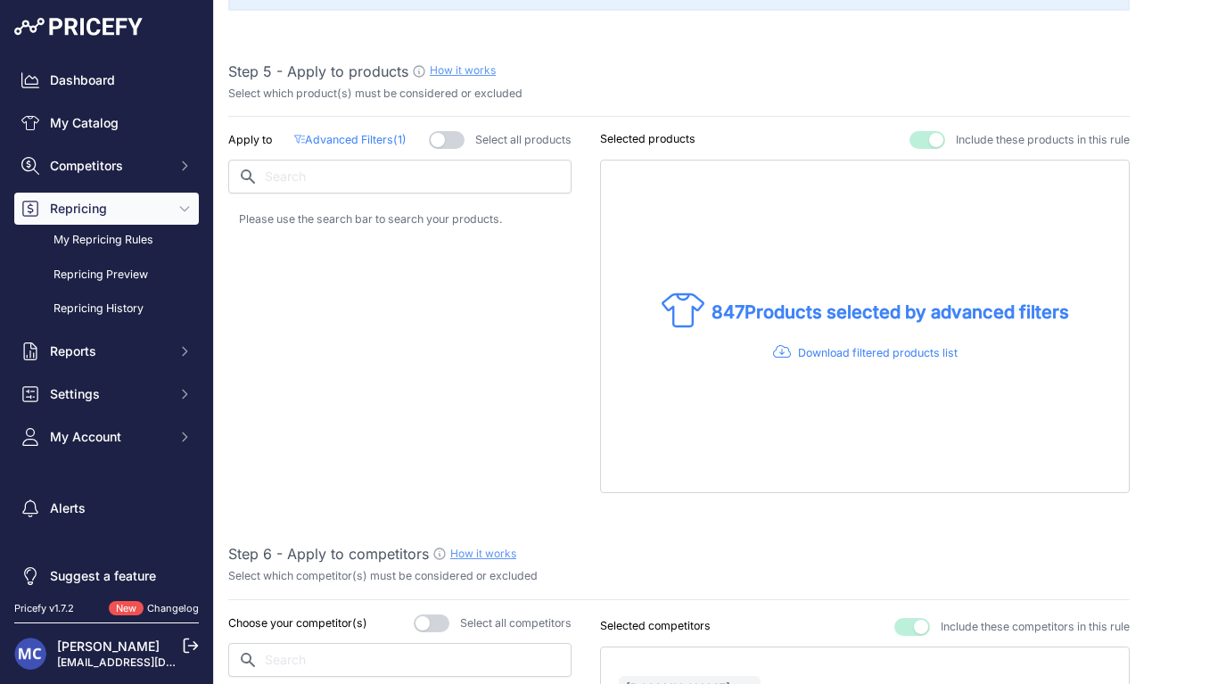
scroll to position [970, 0]
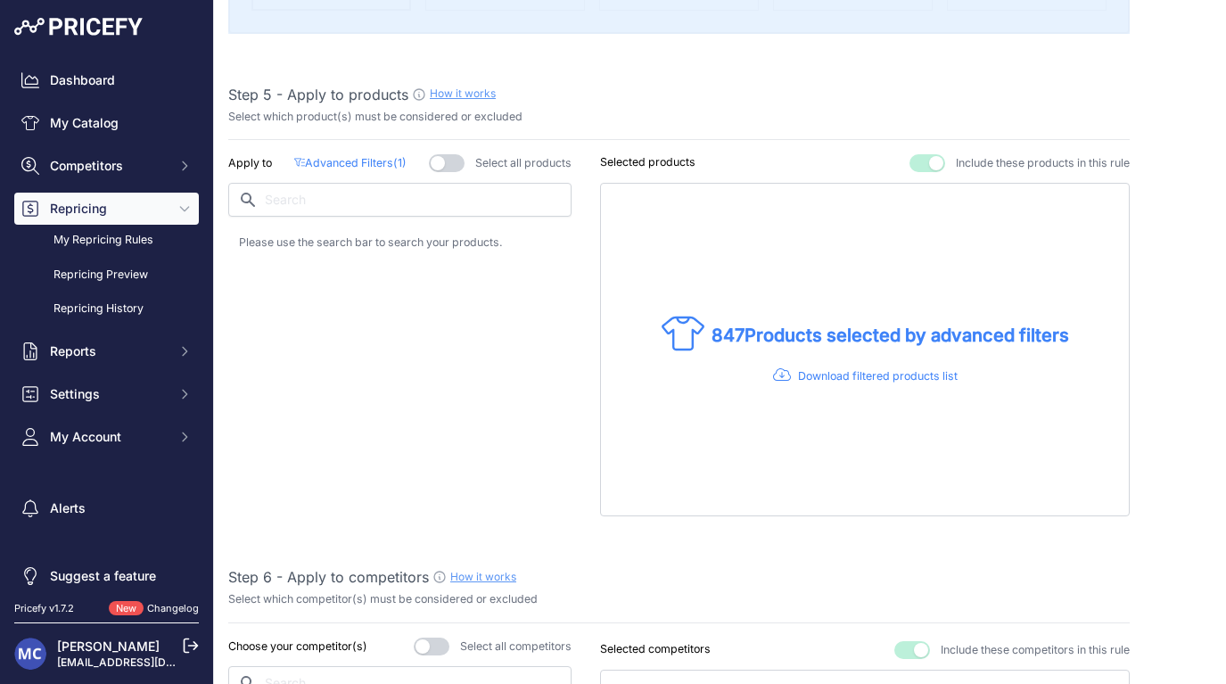
click at [339, 156] on p "Advanced Filters ( 1 )" at bounding box center [350, 163] width 112 height 17
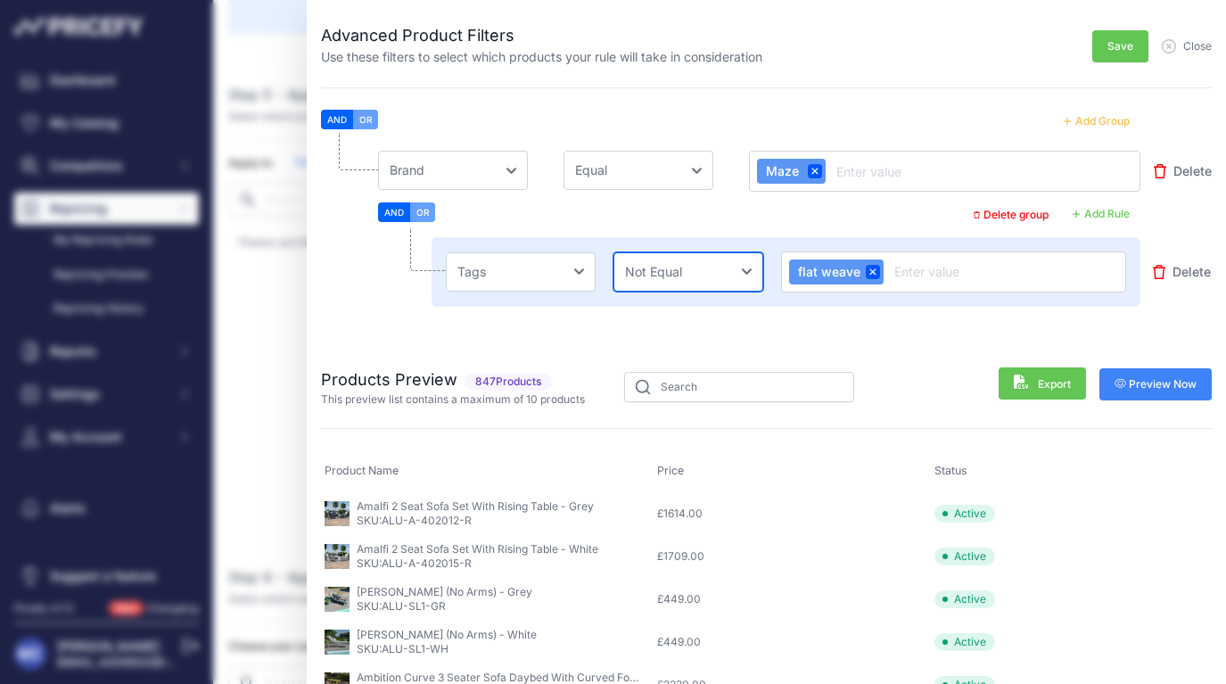
select select "not_contains"
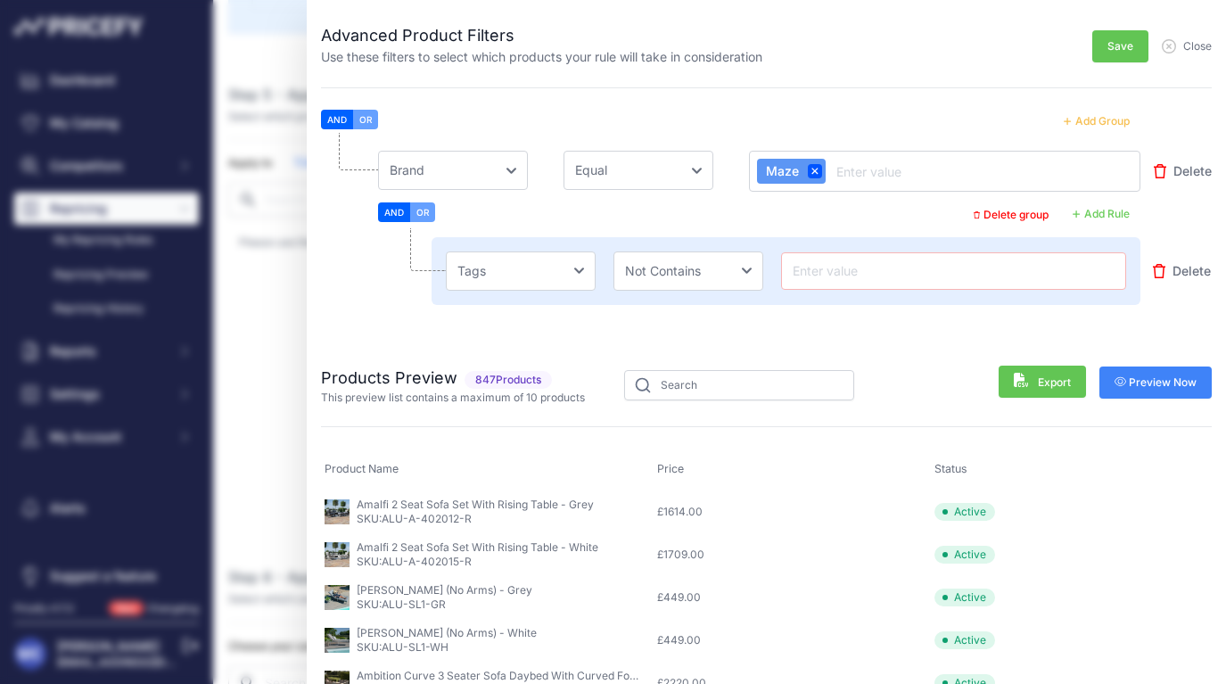
click at [946, 269] on input "text" at bounding box center [953, 270] width 329 height 21
paste input "flat weave"
type input "flat weave"
click at [1153, 381] on span "Preview Now" at bounding box center [1155, 382] width 83 height 14
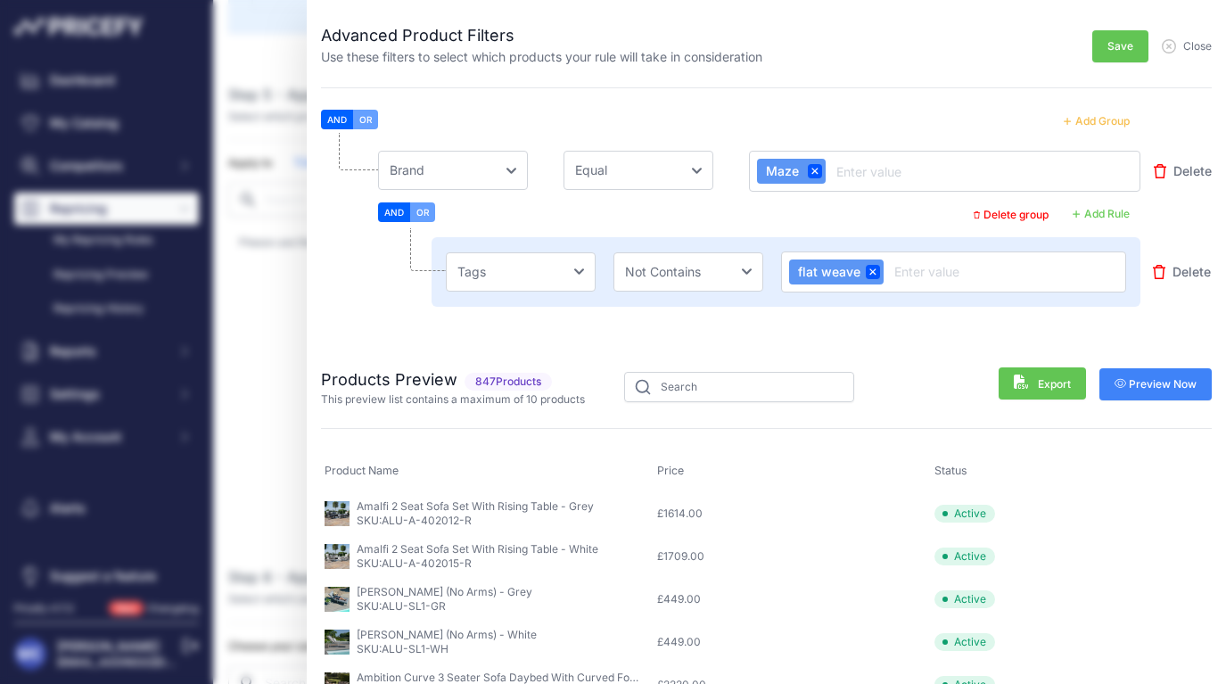
click at [1164, 388] on span "Preview Now" at bounding box center [1155, 384] width 83 height 14
click at [1173, 276] on span "Delete" at bounding box center [1191, 272] width 38 height 18
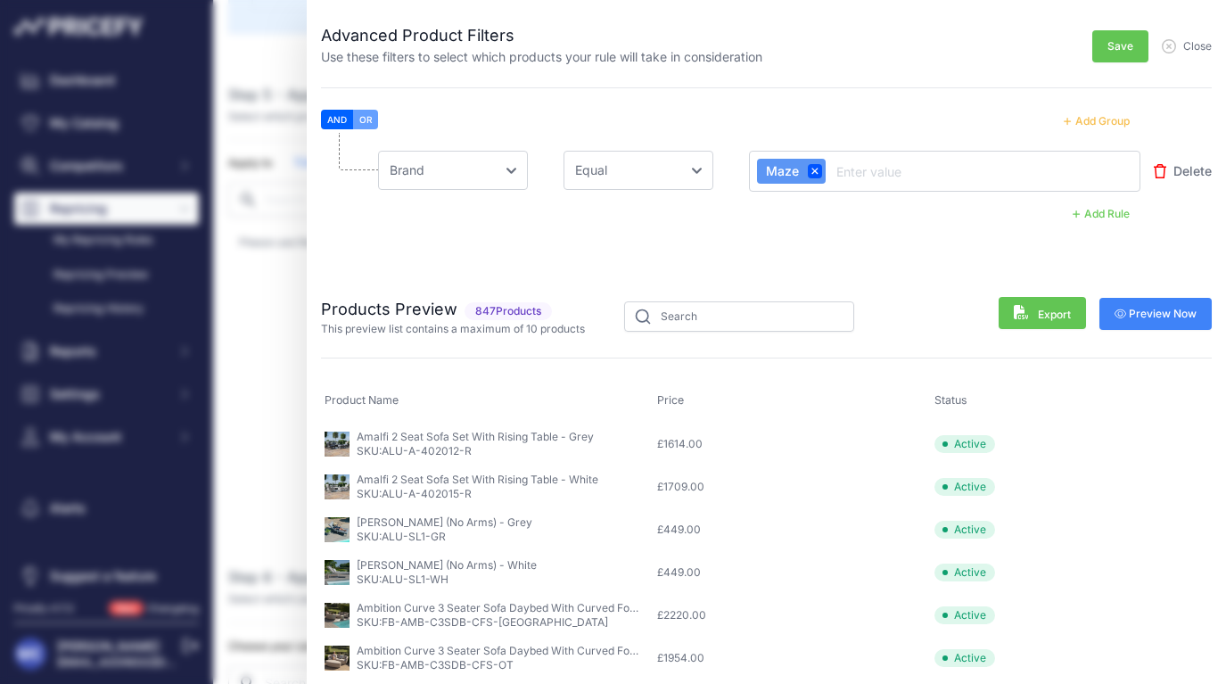
click at [1153, 319] on span "Preview Now" at bounding box center [1155, 314] width 83 height 14
click at [1110, 213] on button "Add Rule" at bounding box center [1101, 213] width 78 height 23
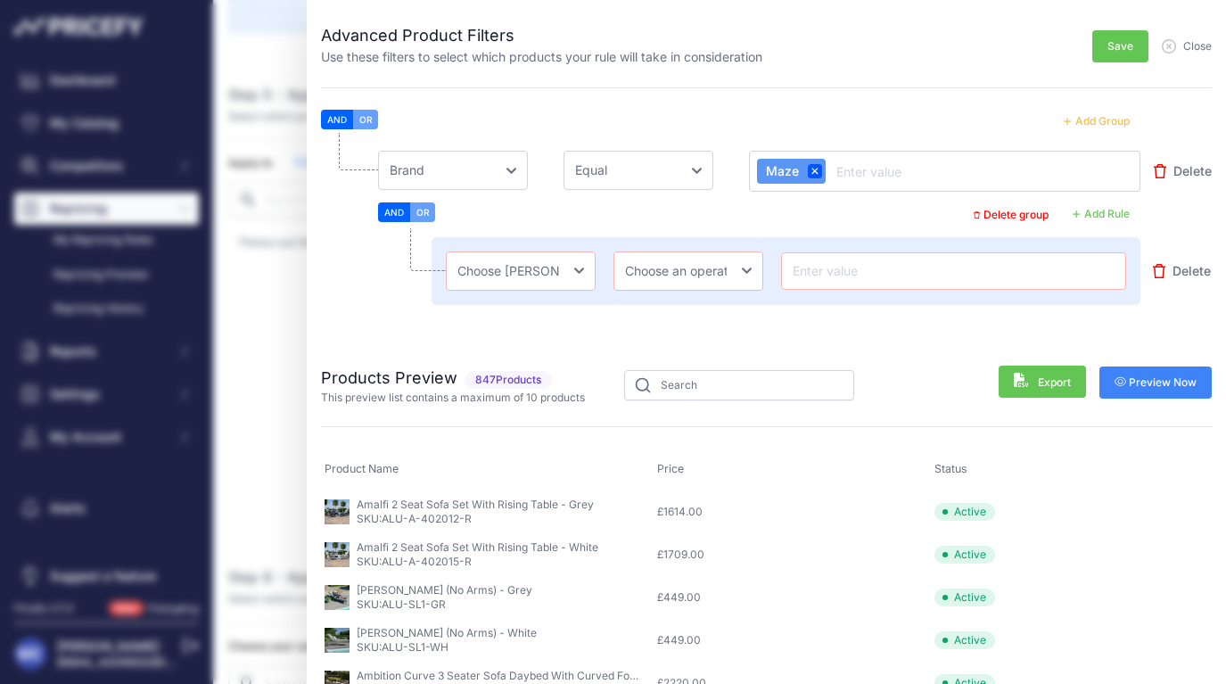
click at [393, 214] on button "AND" at bounding box center [394, 212] width 32 height 20
click at [435, 210] on button "OR" at bounding box center [422, 212] width 25 height 20
click at [390, 212] on button "AND" at bounding box center [394, 212] width 32 height 20
select select "mpt.name"
select select "not_contains"
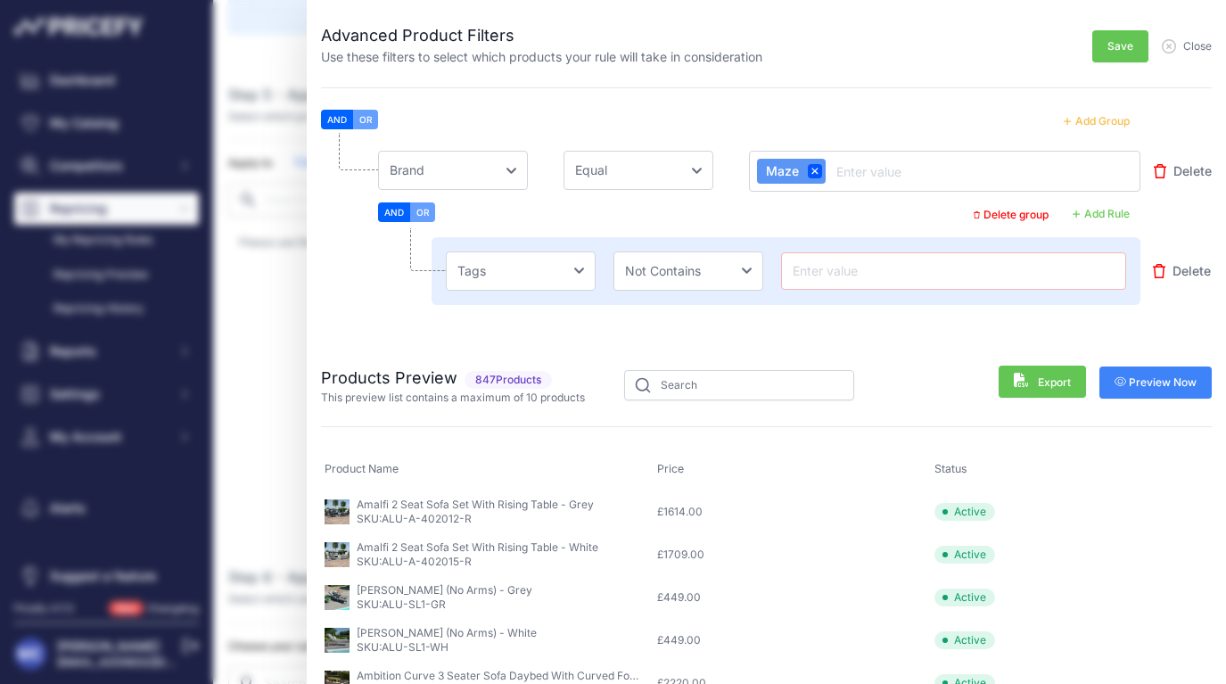
click at [848, 269] on input "text" at bounding box center [953, 270] width 329 height 21
paste input "flat weave"
click at [913, 349] on div "Products Preview 847 Products This preview list contains a maximum of 10 produc…" at bounding box center [766, 371] width 890 height 68
drag, startPoint x: 796, startPoint y: 273, endPoint x: 781, endPoint y: 273, distance: 15.2
click at [781, 273] on div "flat weave" at bounding box center [953, 270] width 345 height 37
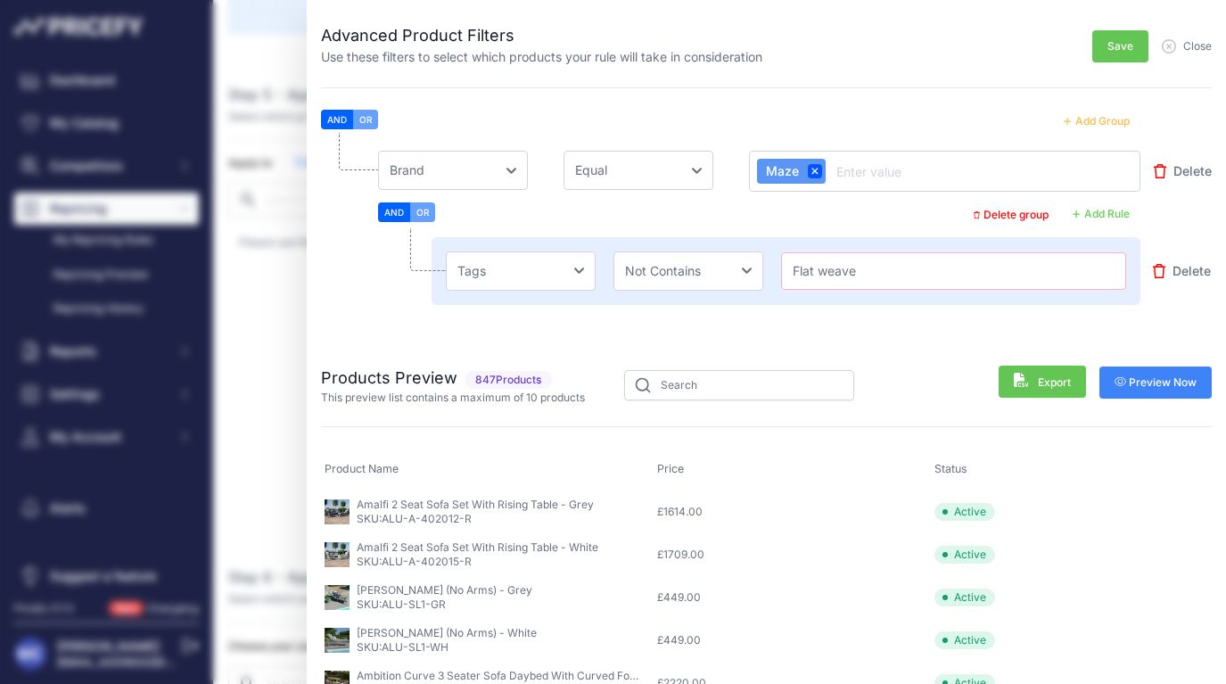
click at [830, 267] on input "Flat weave" at bounding box center [953, 270] width 329 height 21
type input "Flat Weave"
click at [999, 332] on li "Choose an field Name Price Cost MAP Brand Min Price Max Price SKU GTIN/EAN/ASIN…" at bounding box center [766, 235] width 890 height 204
click at [1127, 380] on span "Preview Now" at bounding box center [1155, 382] width 83 height 14
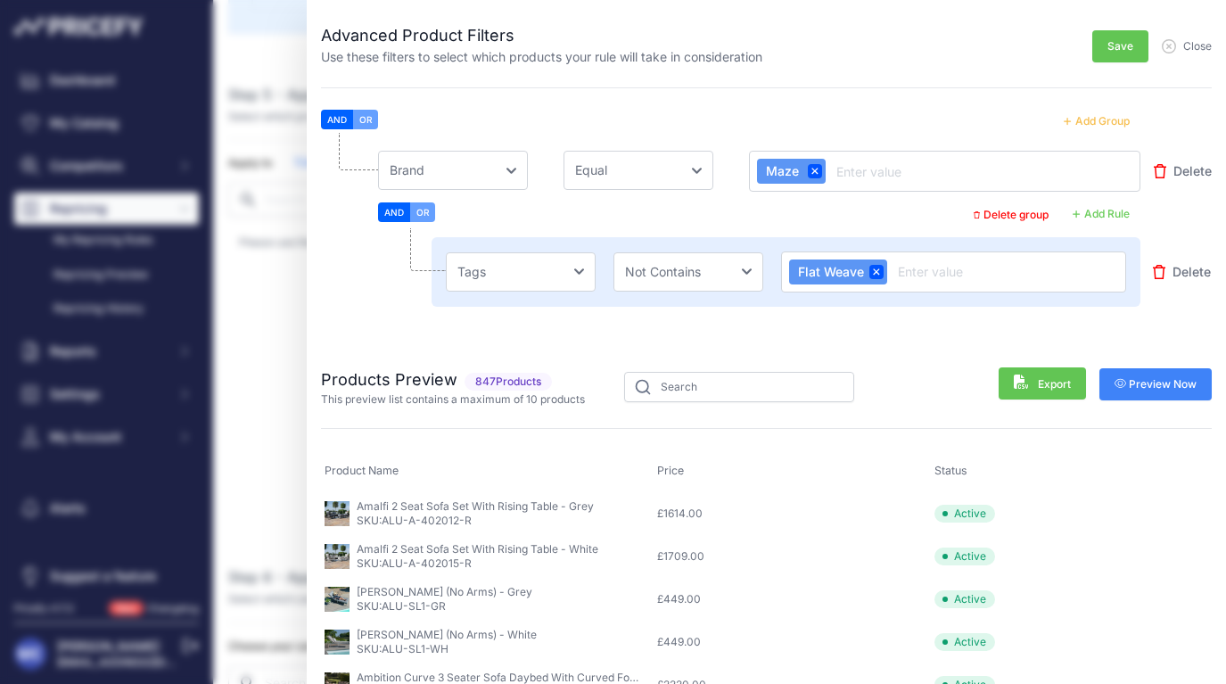
click at [1127, 380] on span "Preview Now" at bounding box center [1155, 384] width 83 height 14
click at [868, 340] on div "Products Preview 847 Products This preview list contains a maximum of 10 produc…" at bounding box center [766, 373] width 890 height 68
click at [1154, 390] on span "Preview Now" at bounding box center [1155, 384] width 83 height 14
click at [252, 402] on div "Advanced Product Filters Use these filters to select which products your rule w…" at bounding box center [613, 342] width 1226 height 684
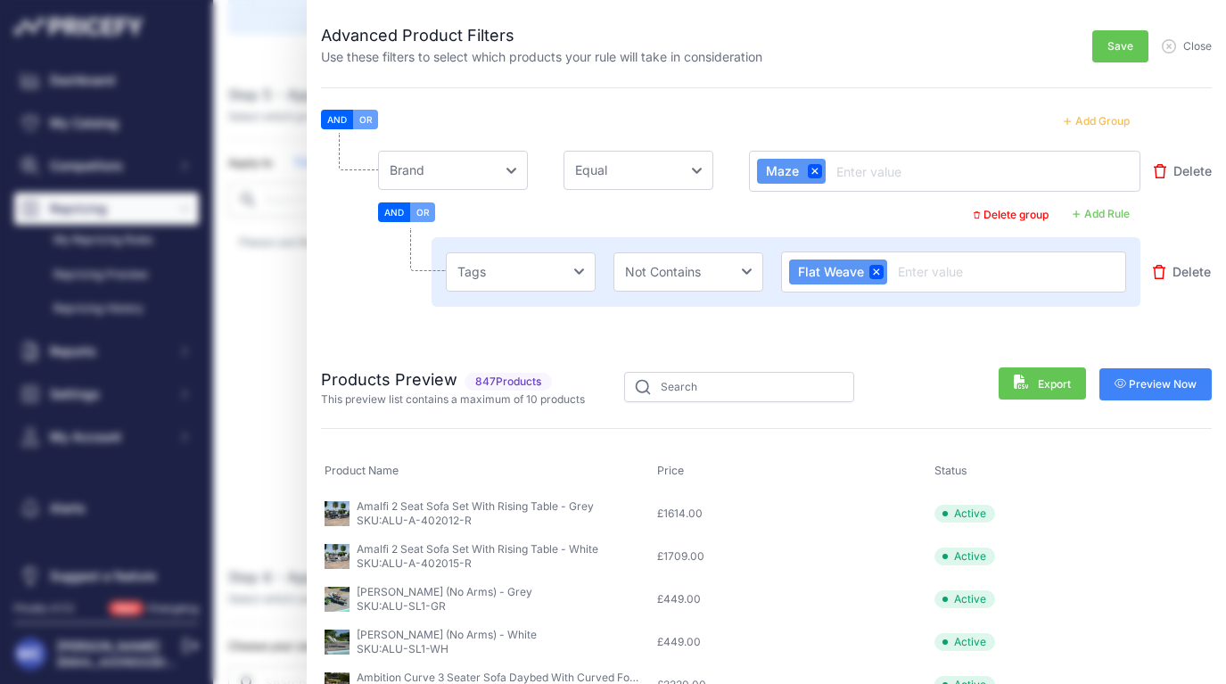
click at [1188, 41] on span "Close" at bounding box center [1197, 46] width 29 height 14
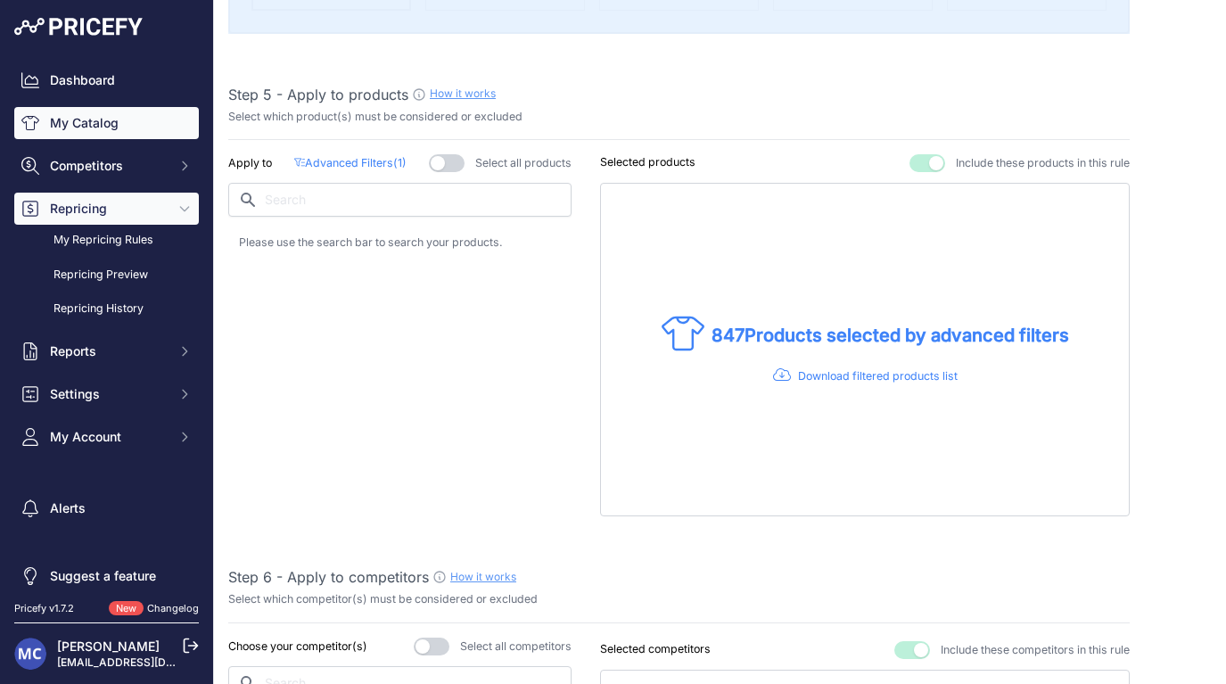
click at [94, 127] on link "My Catalog" at bounding box center [106, 123] width 185 height 32
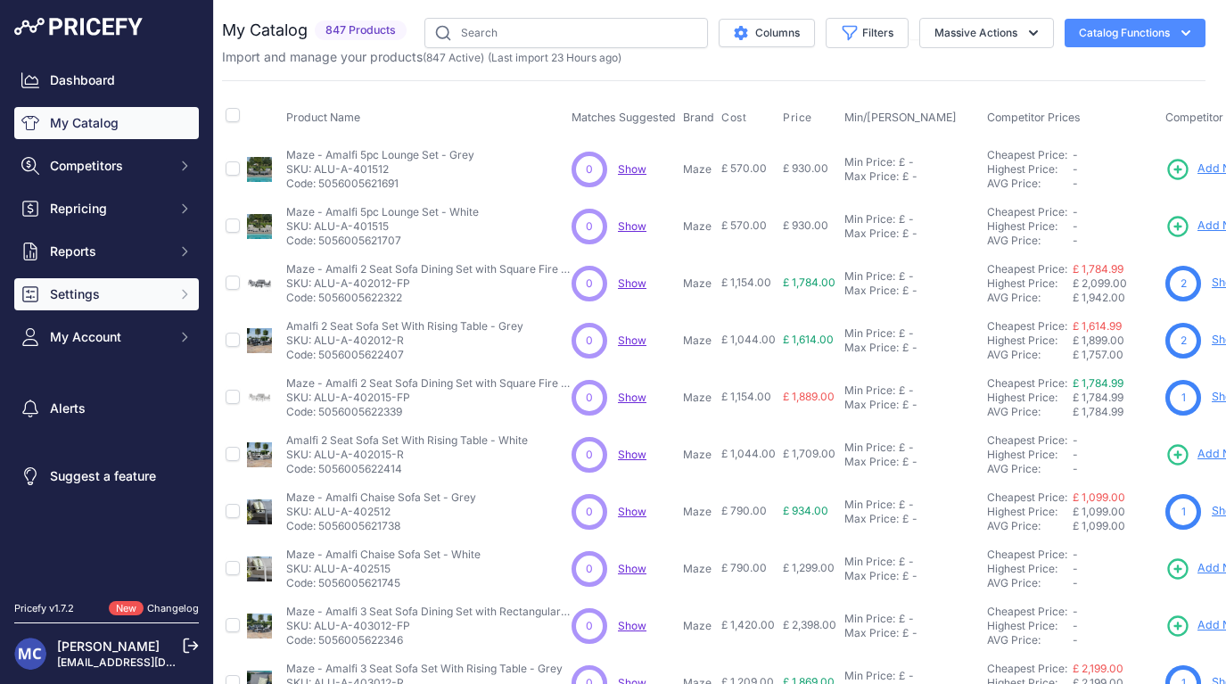
scroll to position [0, 6]
click at [111, 284] on button "Settings" at bounding box center [106, 294] width 185 height 32
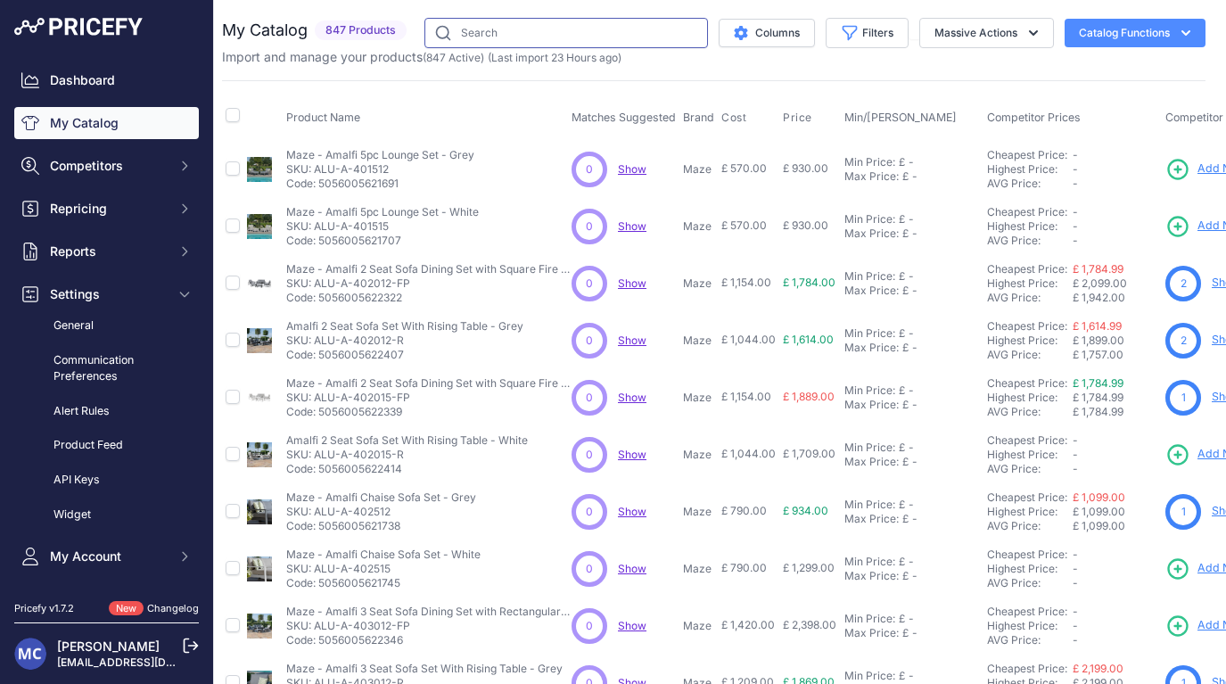
click at [538, 28] on input "text" at bounding box center [565, 33] width 283 height 30
type input "l"
type input "k"
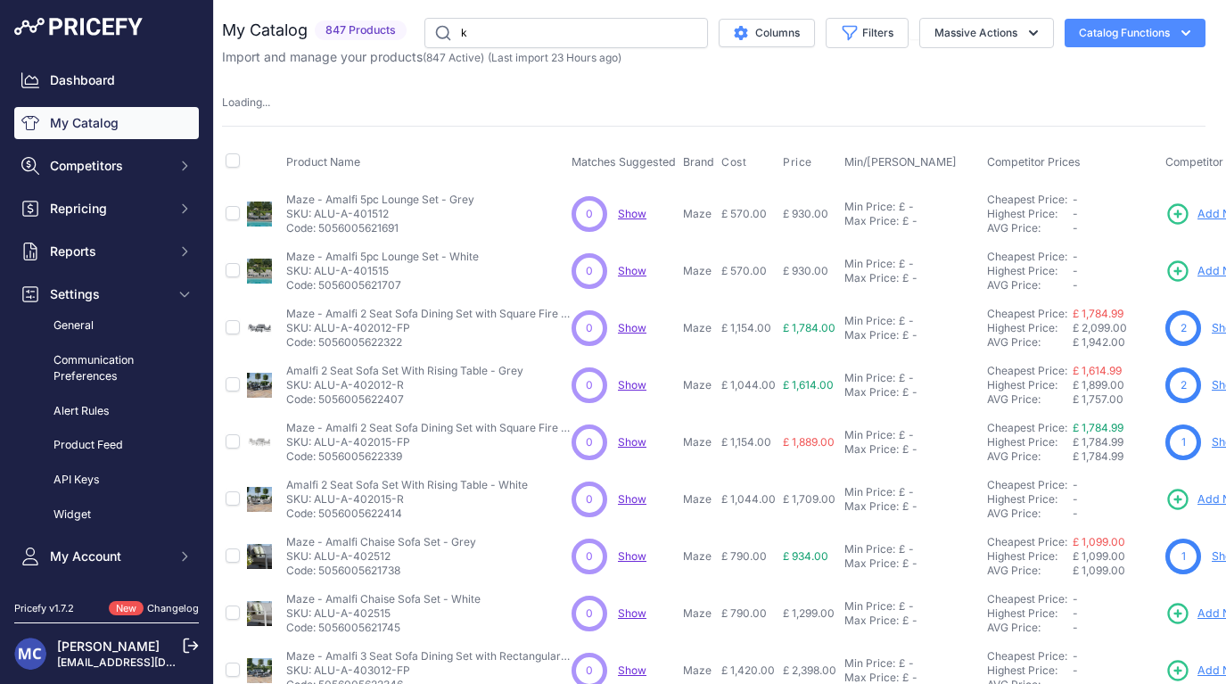
click at [1145, 29] on button "Catalog Functions" at bounding box center [1134, 33] width 141 height 29
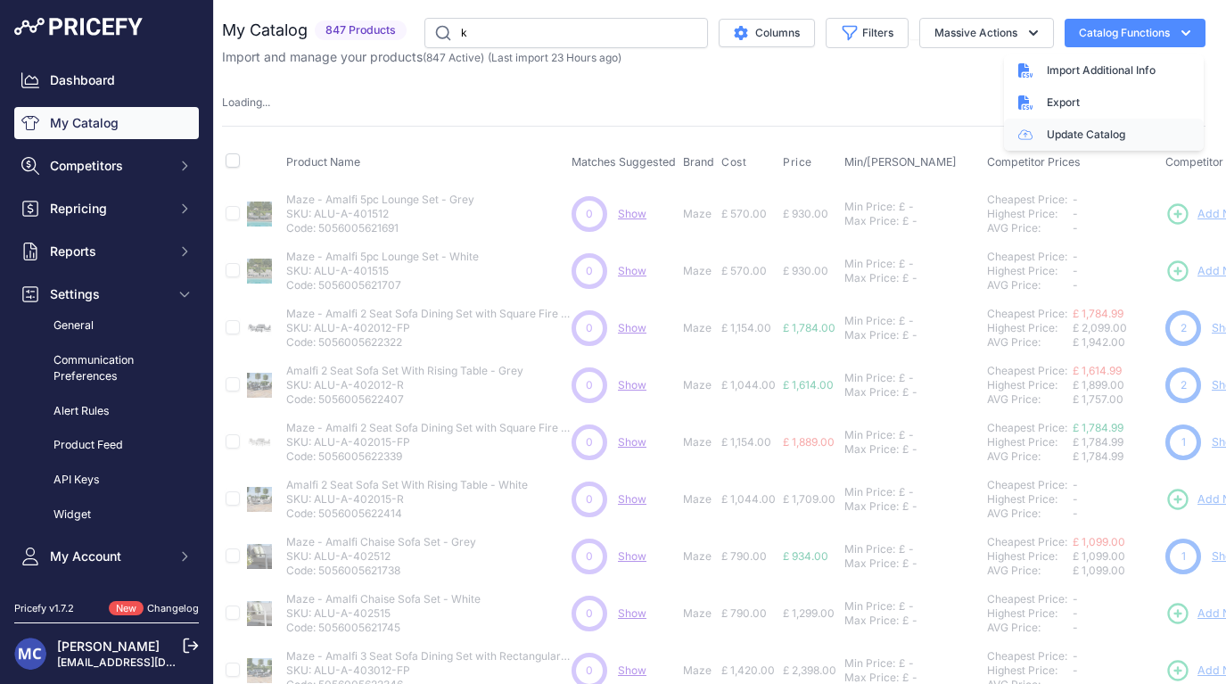
click at [1063, 136] on link "Update Catalog" at bounding box center [1104, 135] width 200 height 32
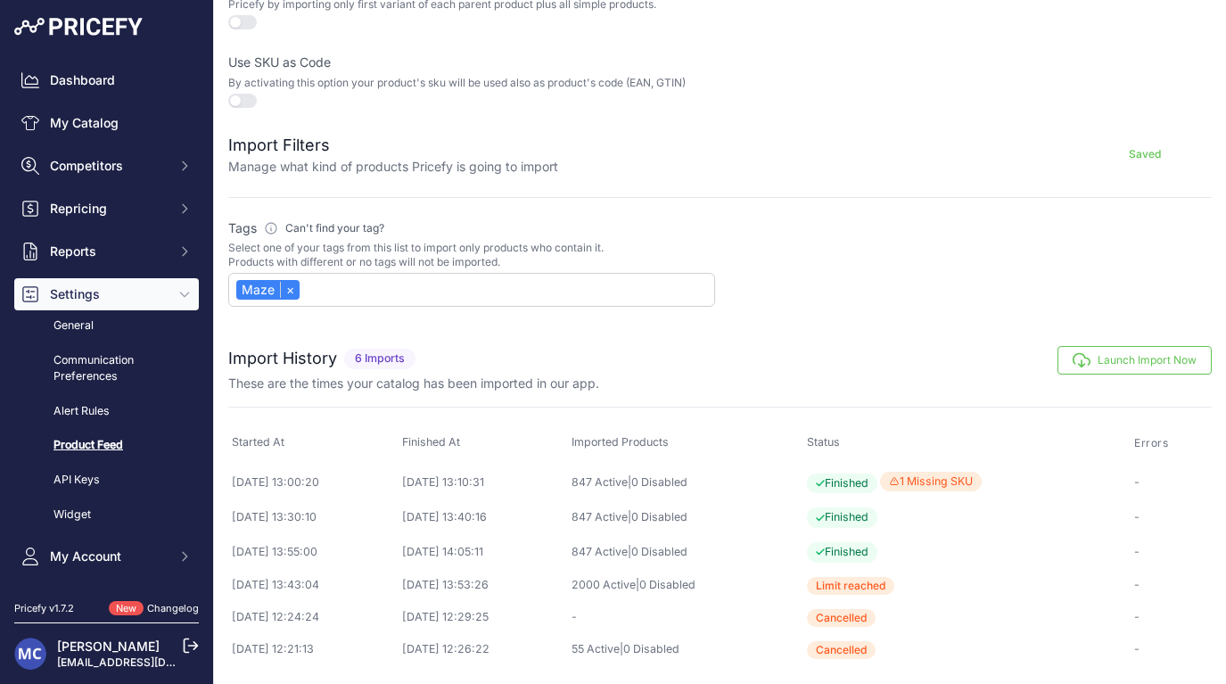
scroll to position [598, 0]
click at [451, 294] on div "Maze ×" at bounding box center [471, 290] width 487 height 34
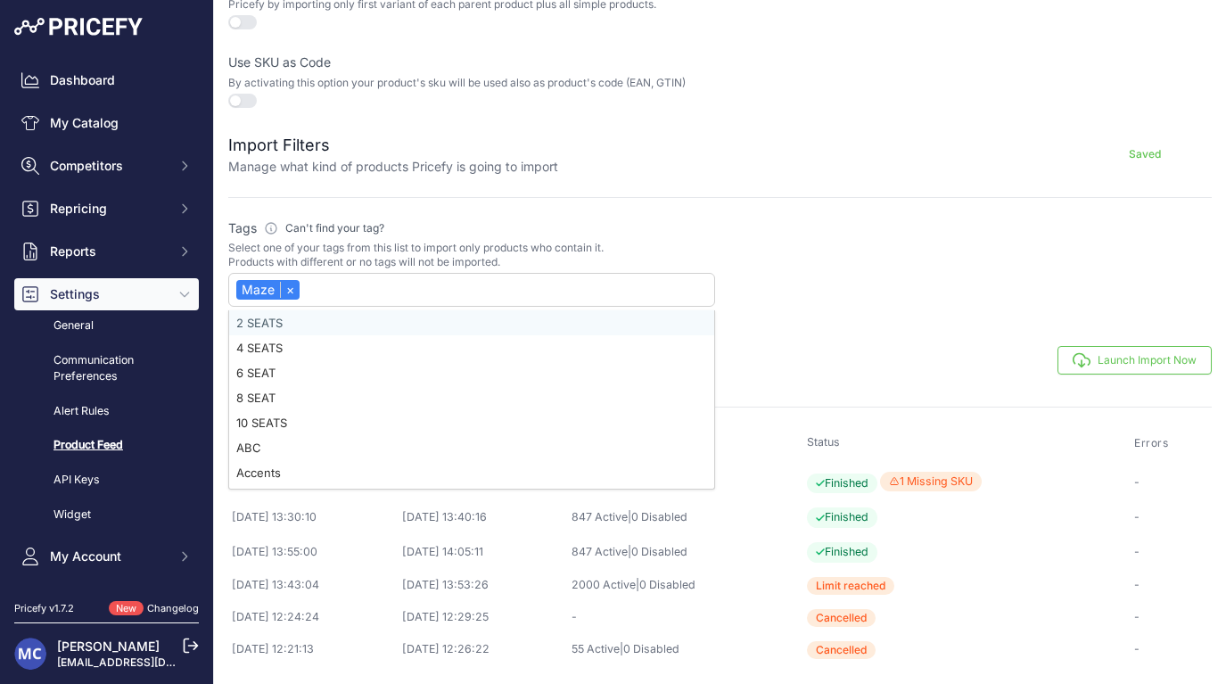
click at [871, 328] on div "Datafeed Settings Manage how your catalog is imported and updated every day SHO…" at bounding box center [720, 46] width 1012 height 1276
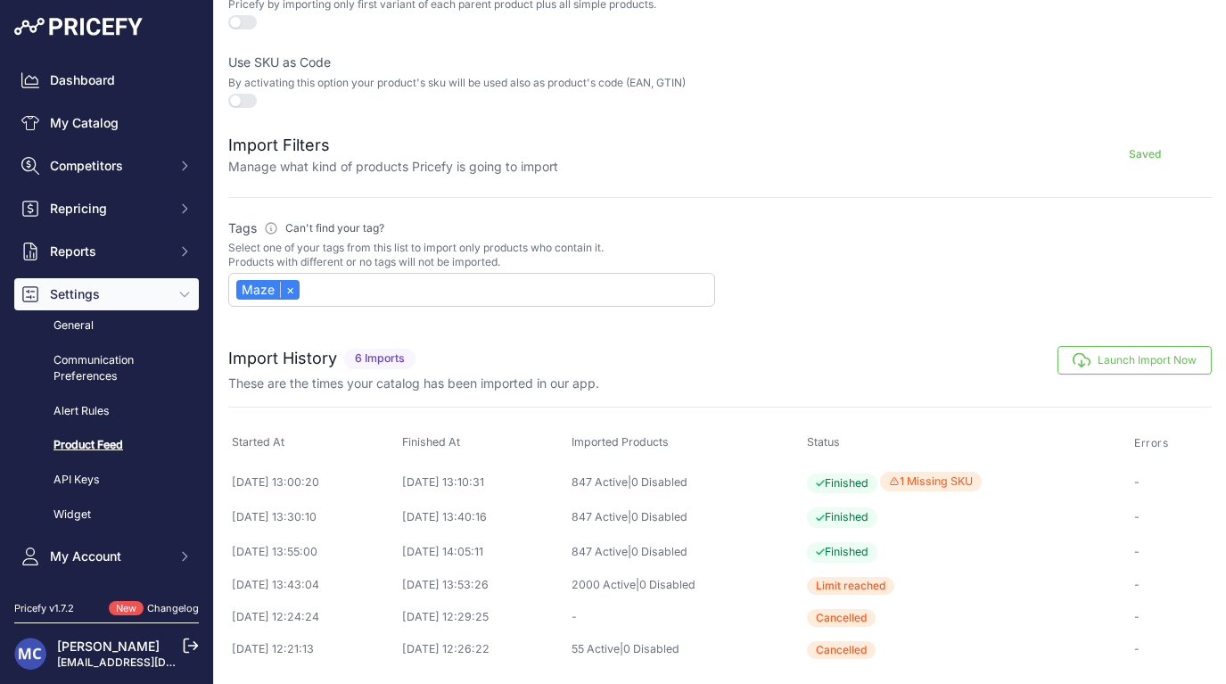
scroll to position [0, 0]
click at [115, 123] on link "My Catalog" at bounding box center [106, 123] width 185 height 32
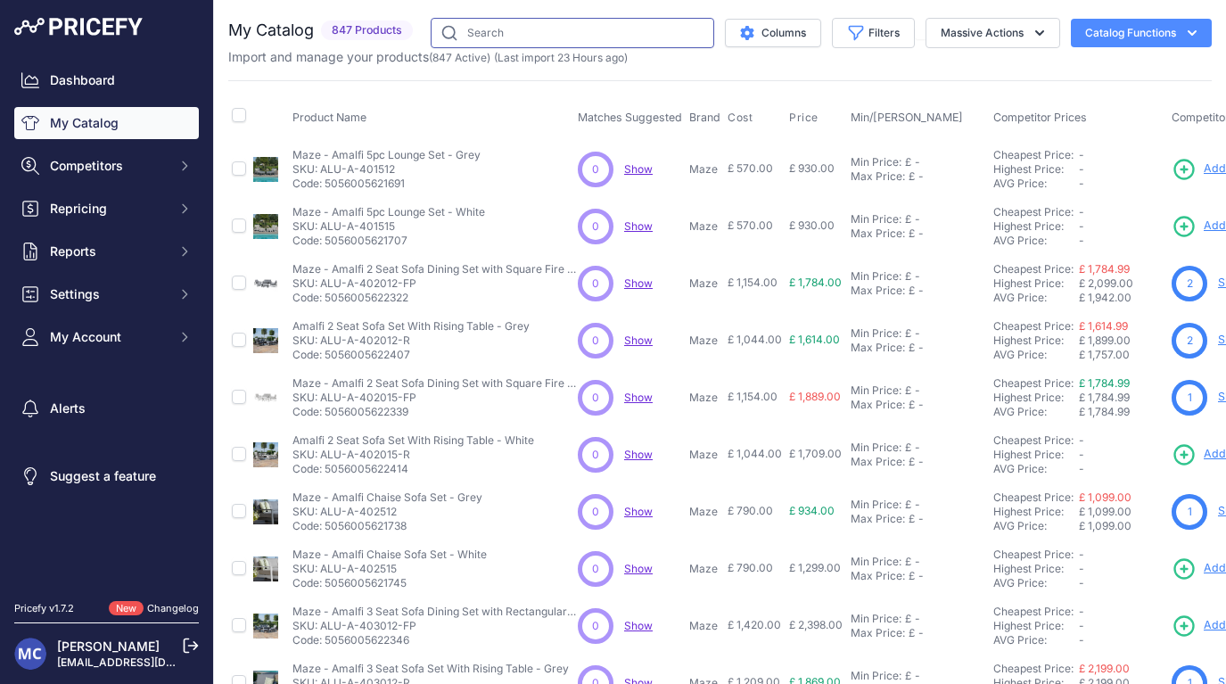
click at [519, 32] on input "text" at bounding box center [572, 33] width 283 height 30
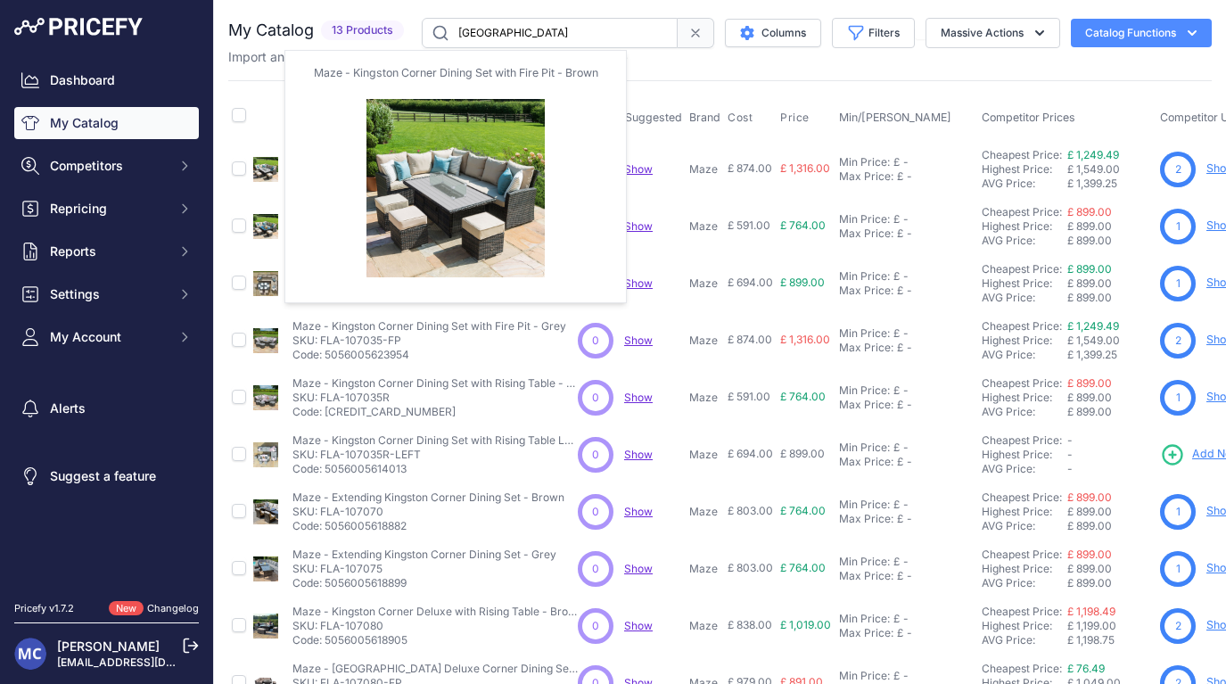
type input "[GEOGRAPHIC_DATA]"
click at [263, 172] on table "Product Name Matches Suggested Brand Cost" at bounding box center [926, 488] width 1396 height 787
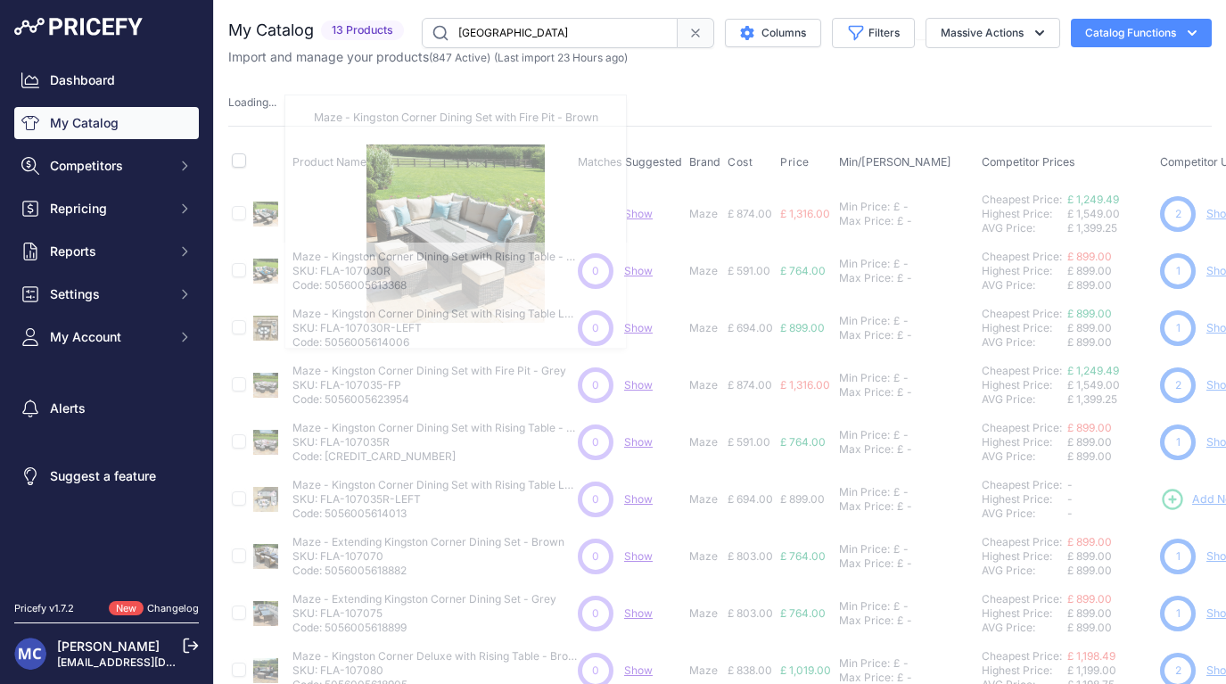
click at [267, 215] on img at bounding box center [265, 213] width 25 height 25
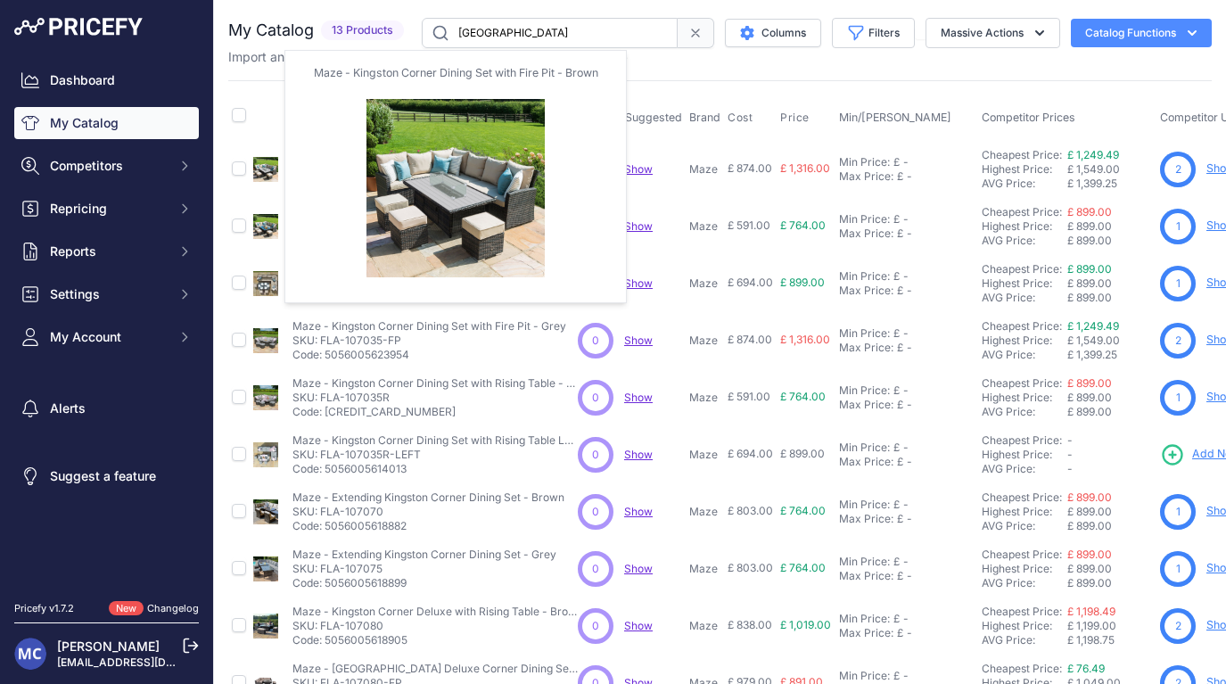
click at [272, 176] on img at bounding box center [265, 169] width 25 height 25
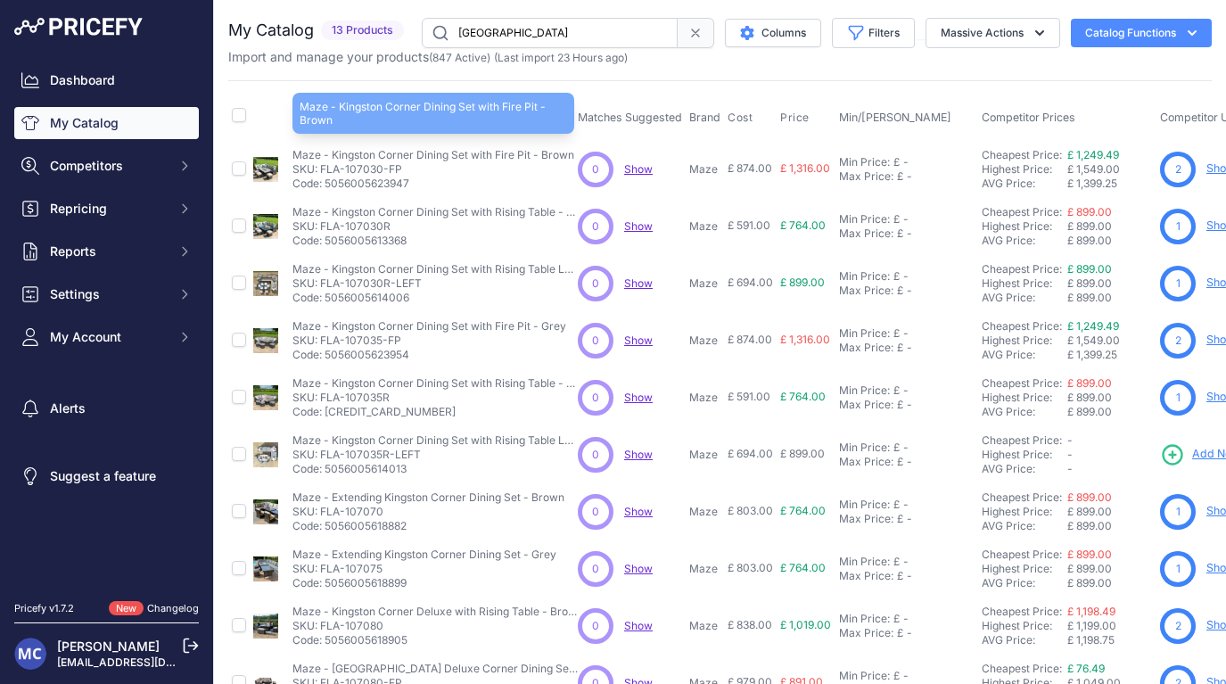
click at [379, 153] on p "Maze - Kingston Corner Dining Set with Fire Pit - Brown" at bounding box center [433, 155] width 282 height 14
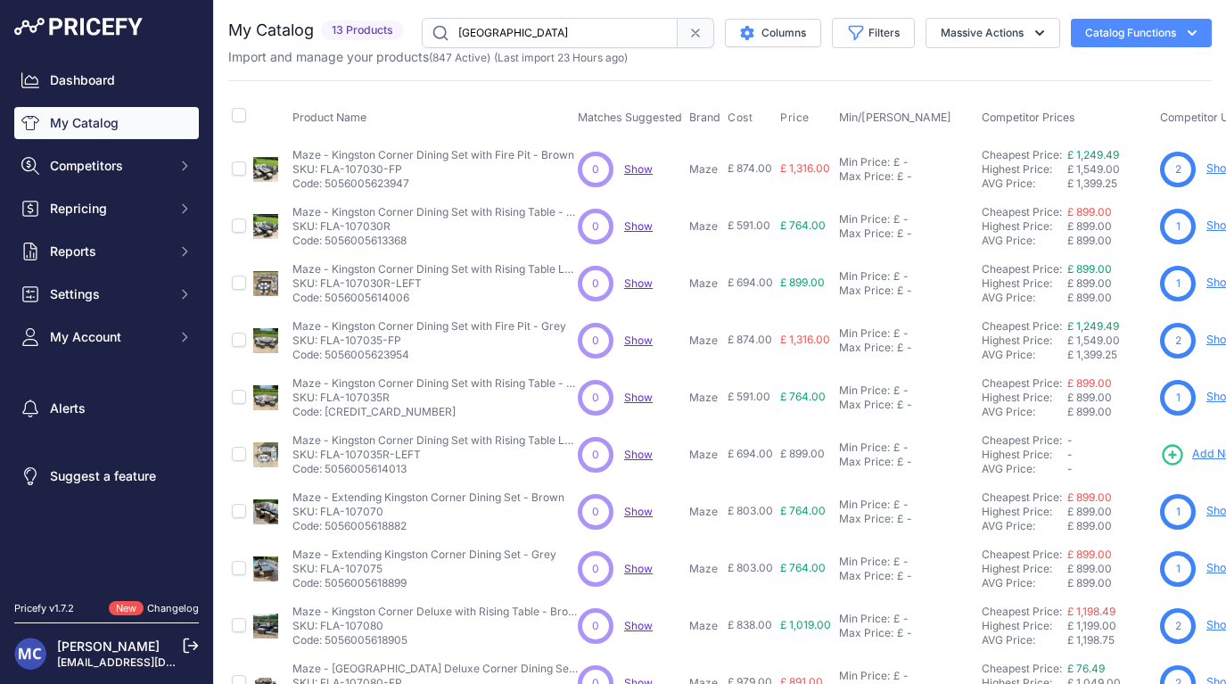
click at [638, 171] on span "Show" at bounding box center [638, 168] width 29 height 13
click at [124, 206] on span "Repricing" at bounding box center [108, 209] width 117 height 18
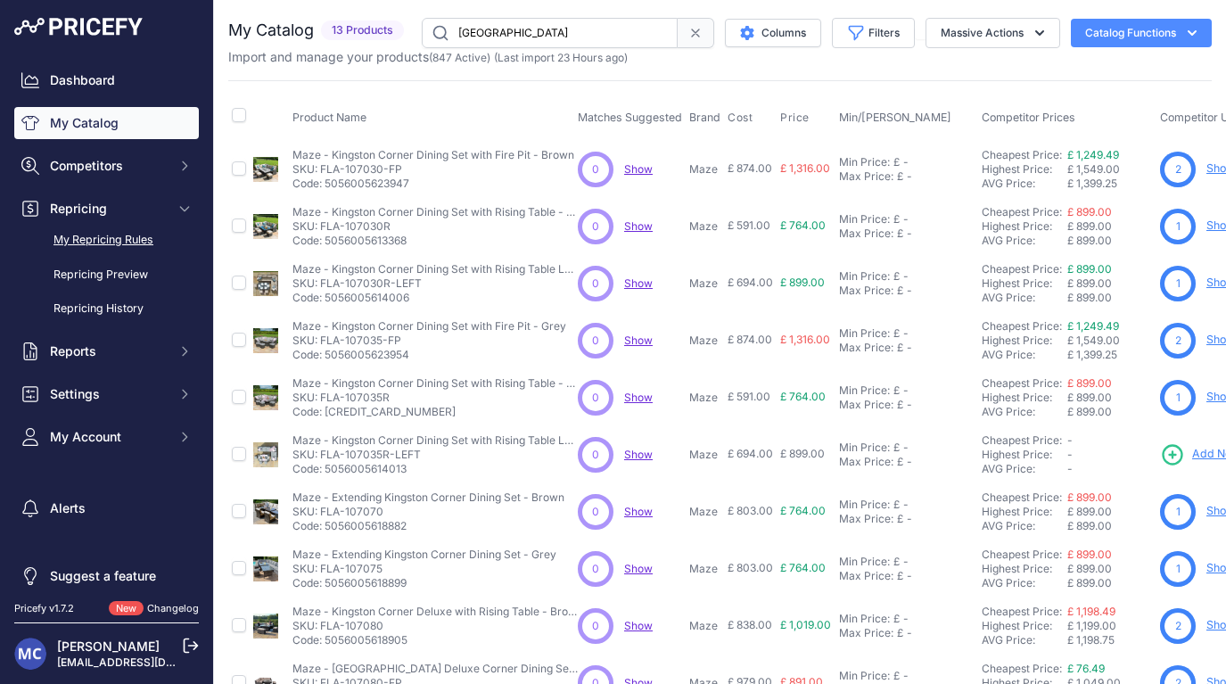
click at [132, 239] on link "My Repricing Rules" at bounding box center [106, 240] width 185 height 31
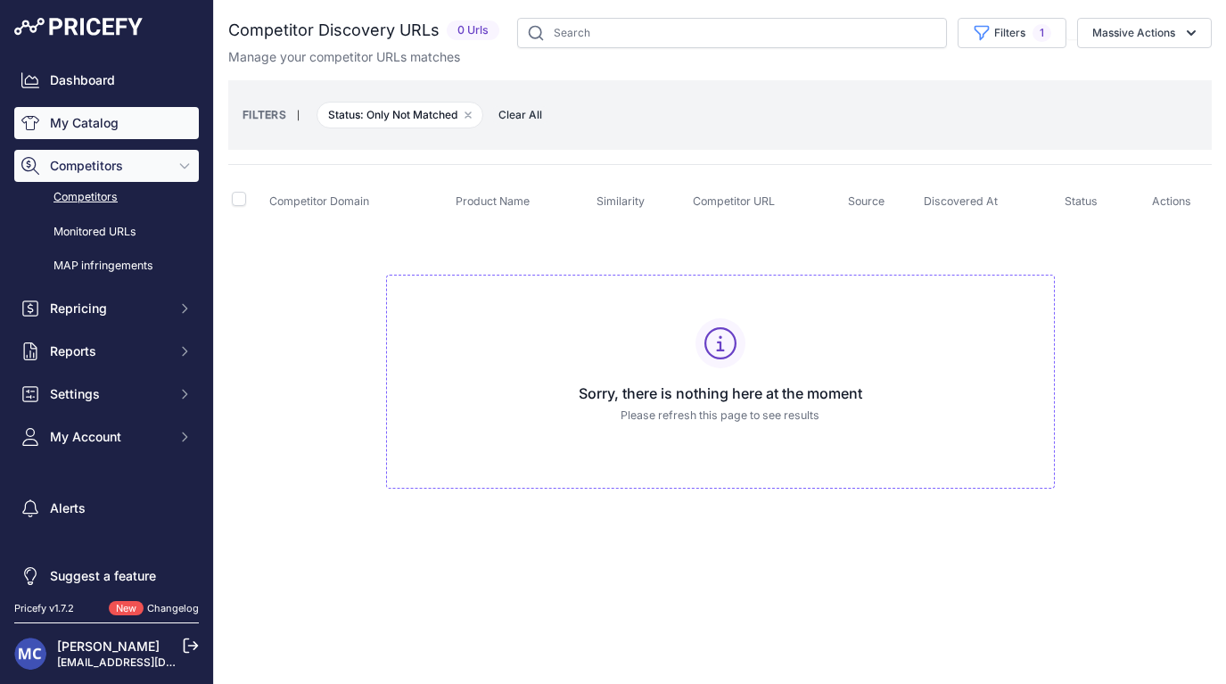
click at [114, 130] on link "My Catalog" at bounding box center [106, 123] width 185 height 32
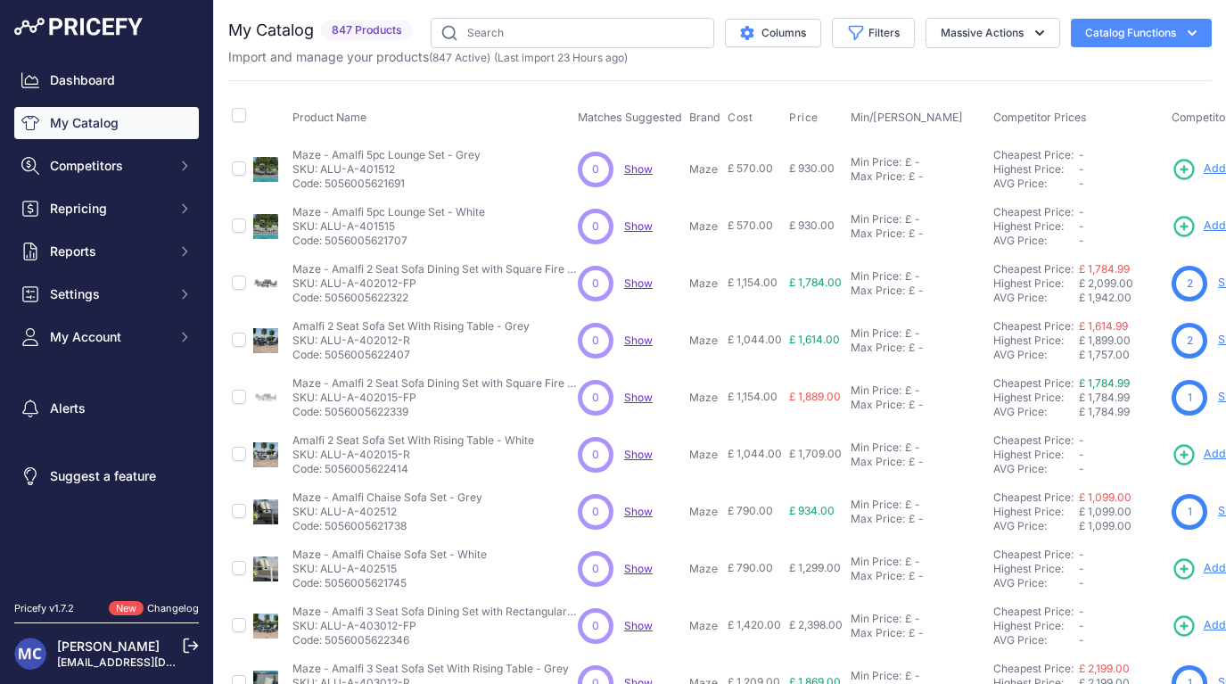
click at [243, 168] on input "checkbox" at bounding box center [239, 168] width 14 height 14
checkbox input "true"
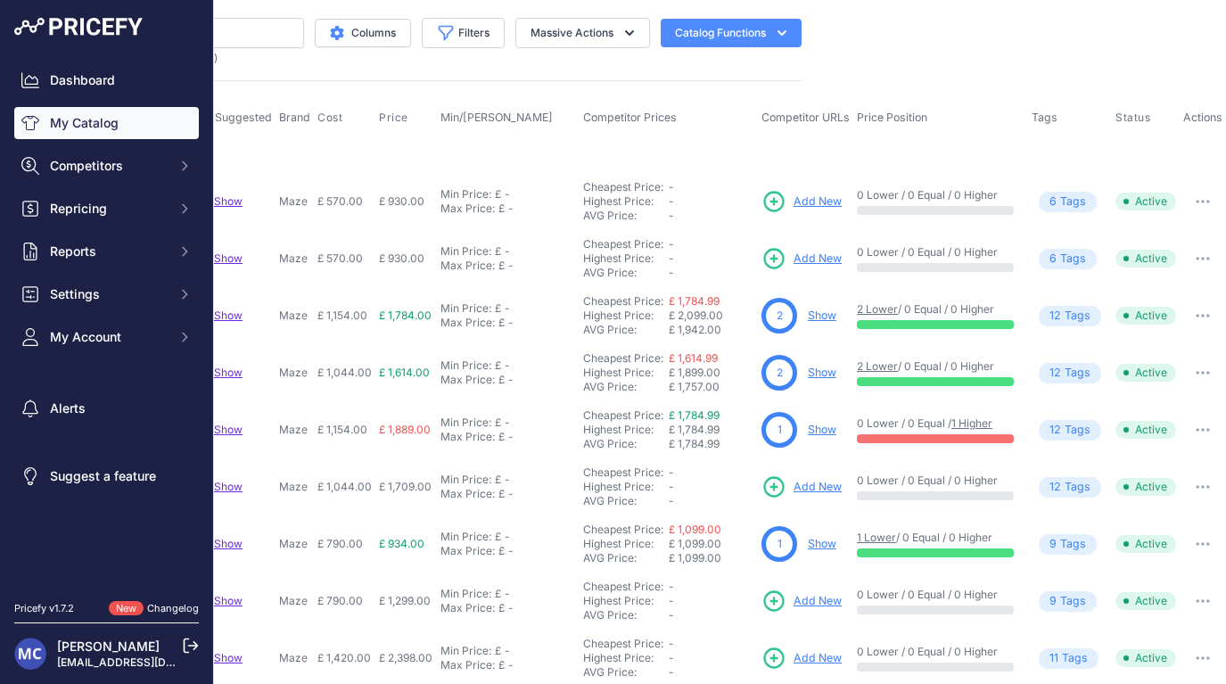
scroll to position [0, 411]
click at [1074, 203] on span "6 Tag s" at bounding box center [1067, 202] width 58 height 21
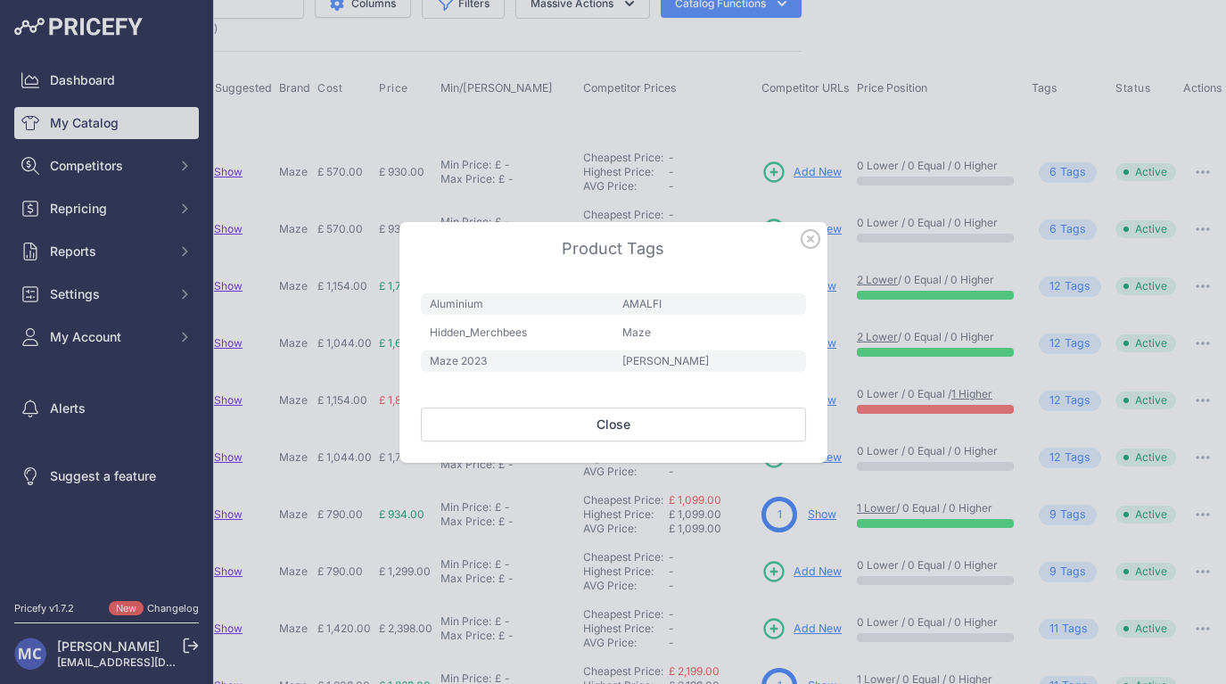
scroll to position [22, 411]
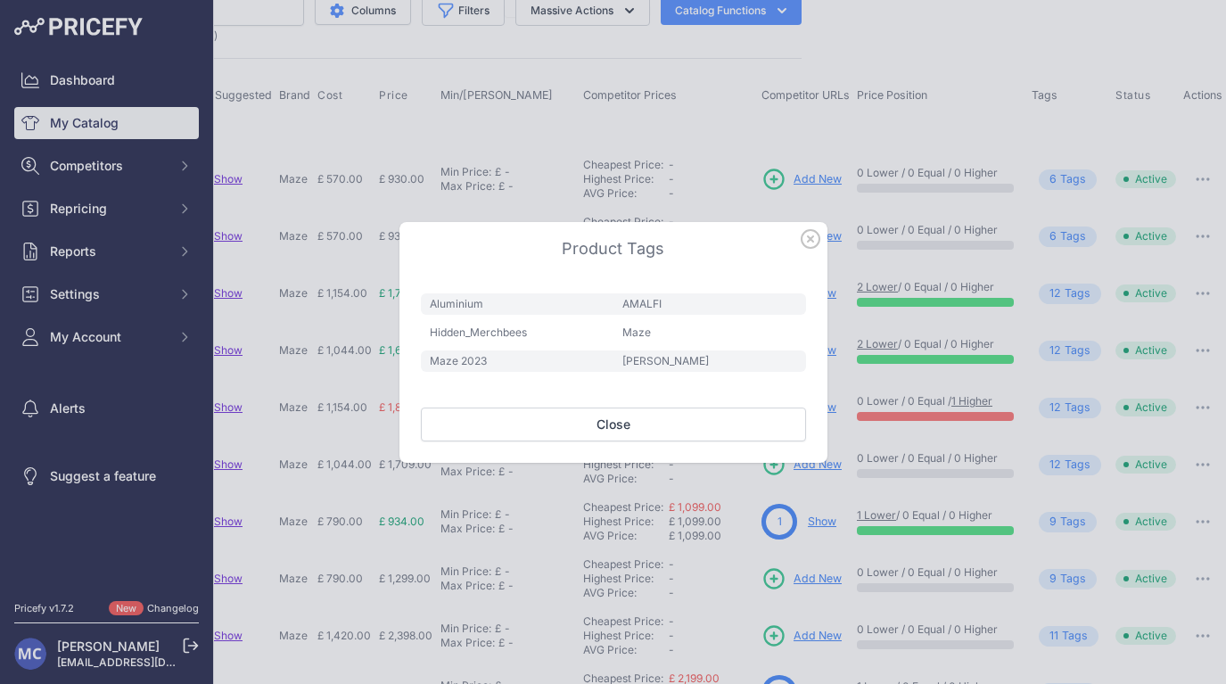
click at [814, 233] on icon "button" at bounding box center [810, 239] width 20 height 20
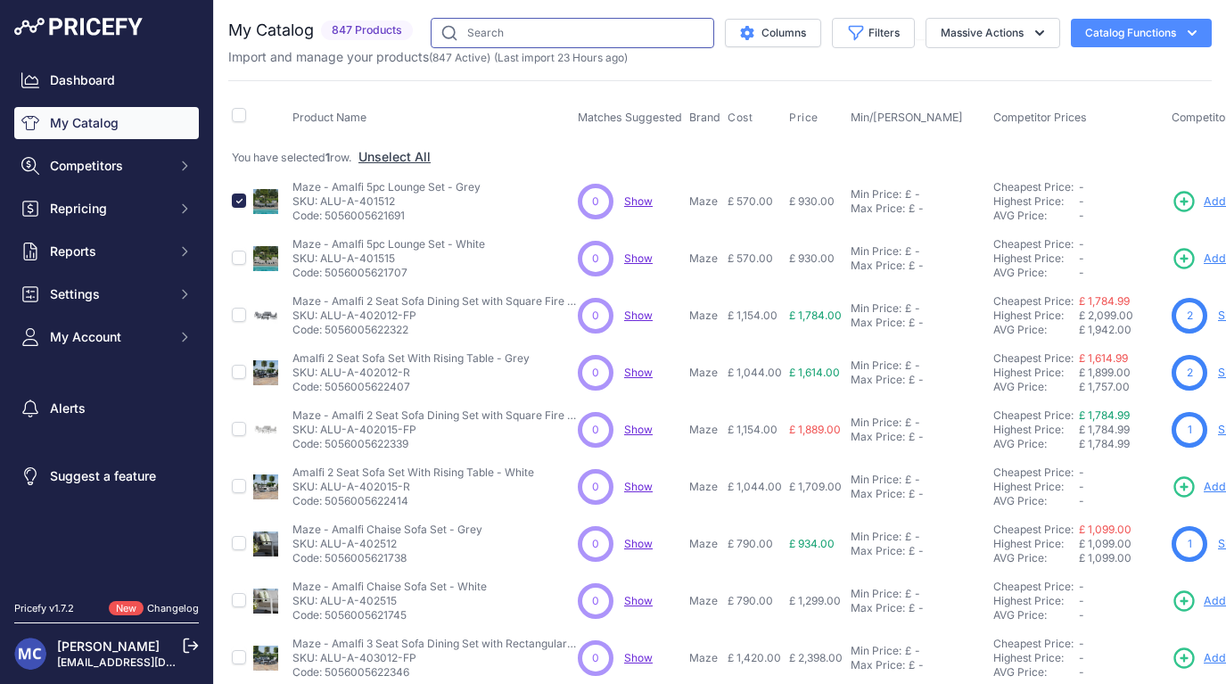
scroll to position [0, 0]
click at [579, 46] on input "text" at bounding box center [572, 33] width 283 height 30
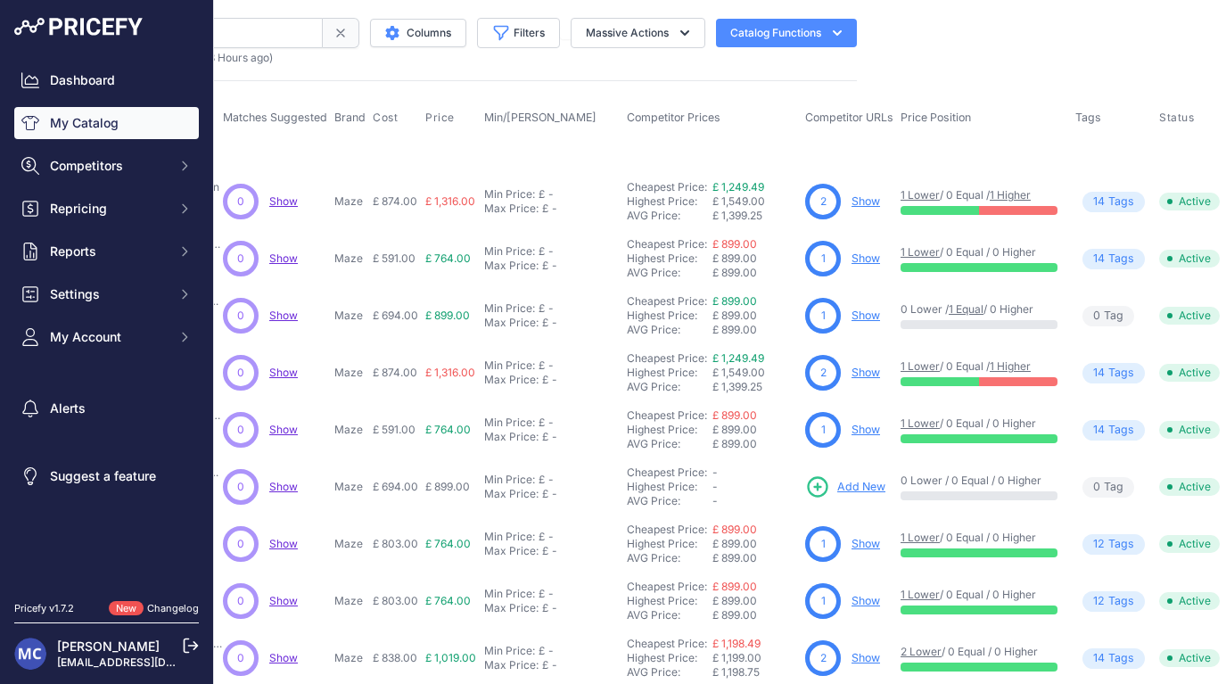
scroll to position [2, 357]
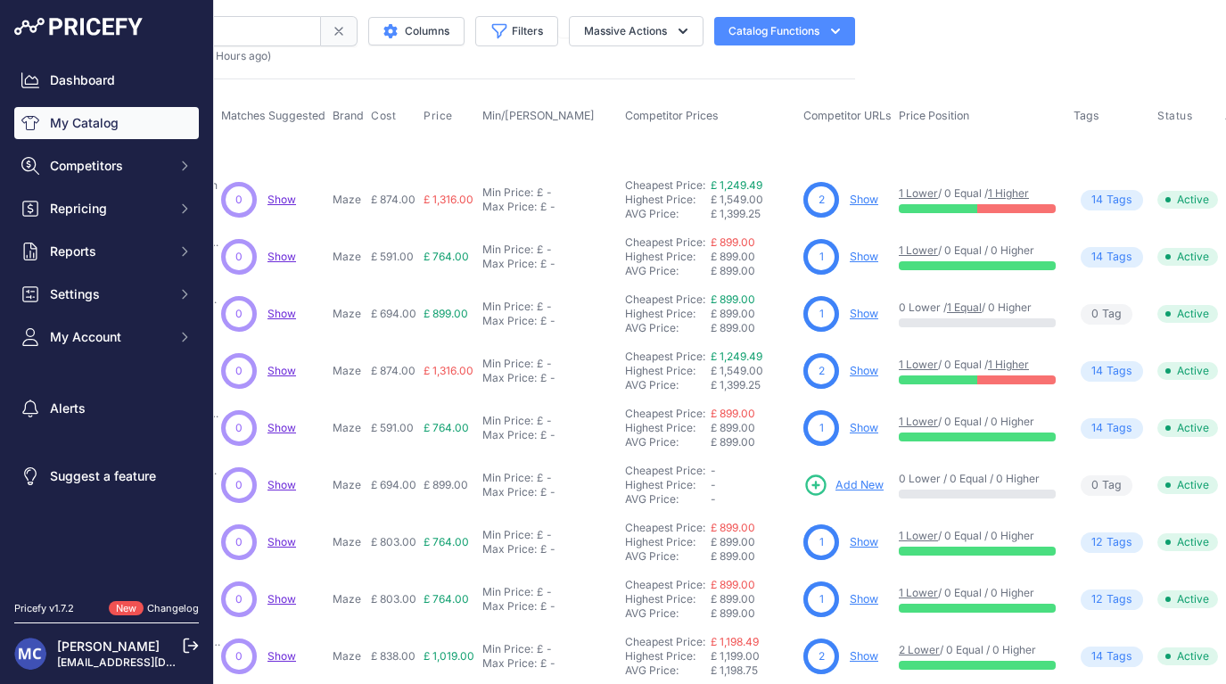
type input "[GEOGRAPHIC_DATA]"
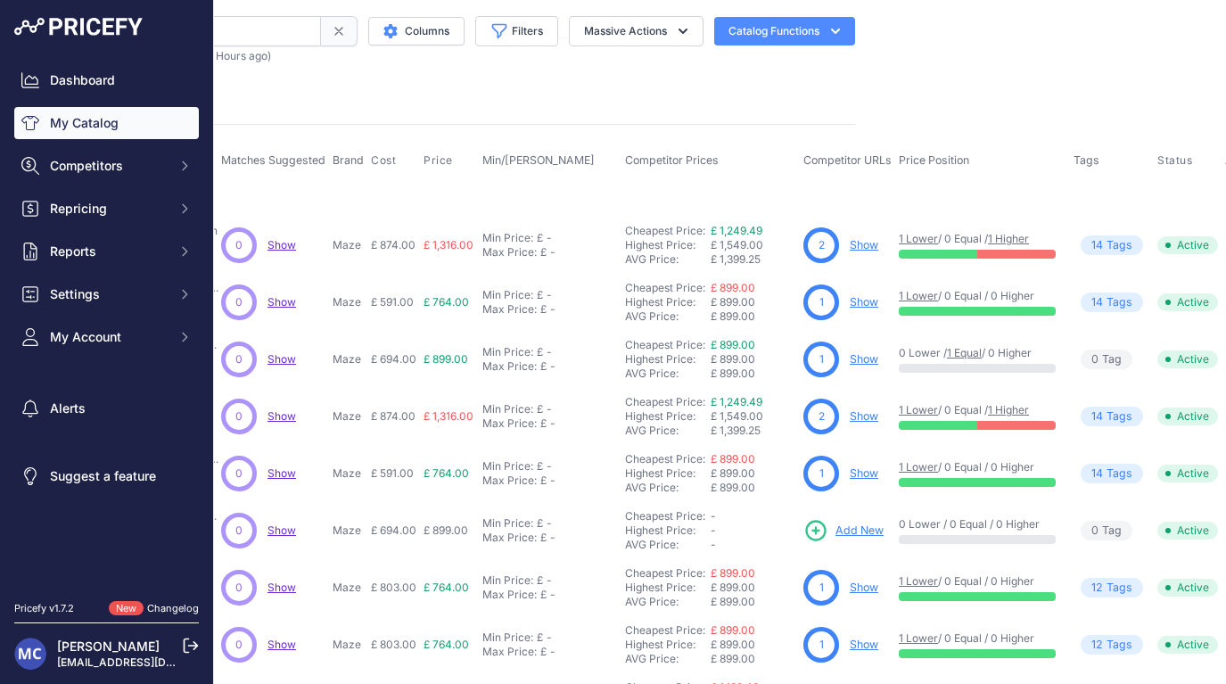
click at [1120, 191] on tbody "You have selected 1 row. Unselect All Maze - [GEOGRAPHIC_DATA] Dining Set with …" at bounding box center [570, 571] width 1396 height 775
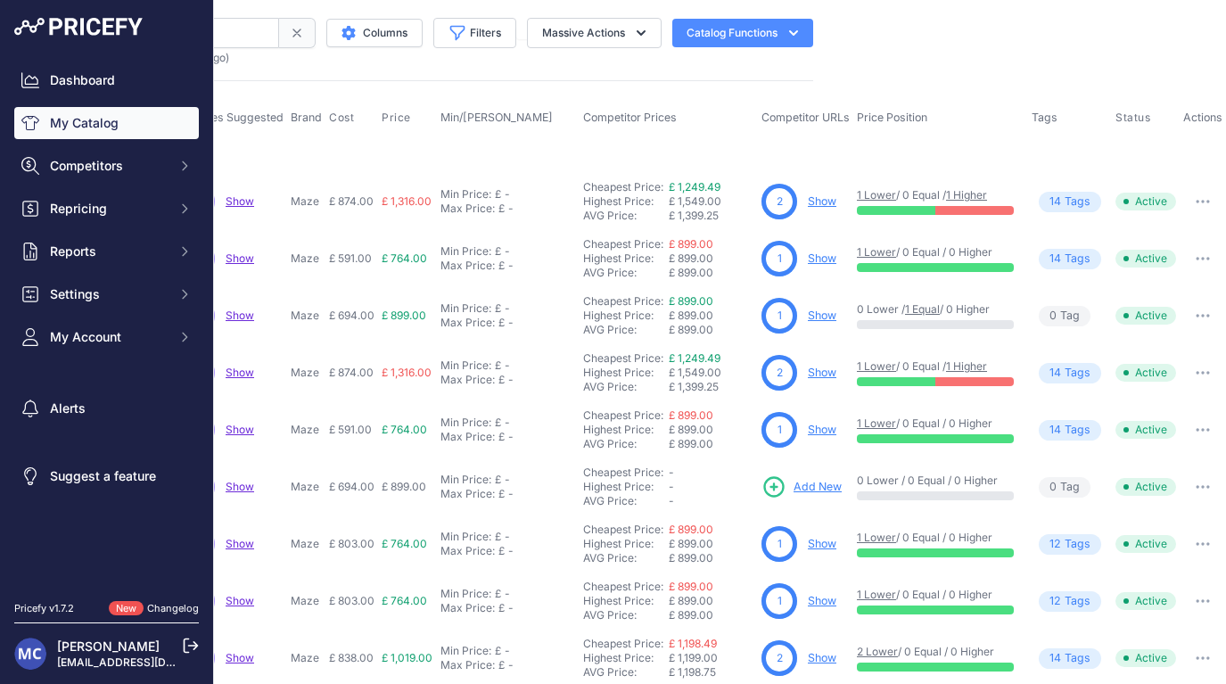
scroll to position [0, 402]
click at [1060, 196] on span "14" at bounding box center [1055, 201] width 12 height 17
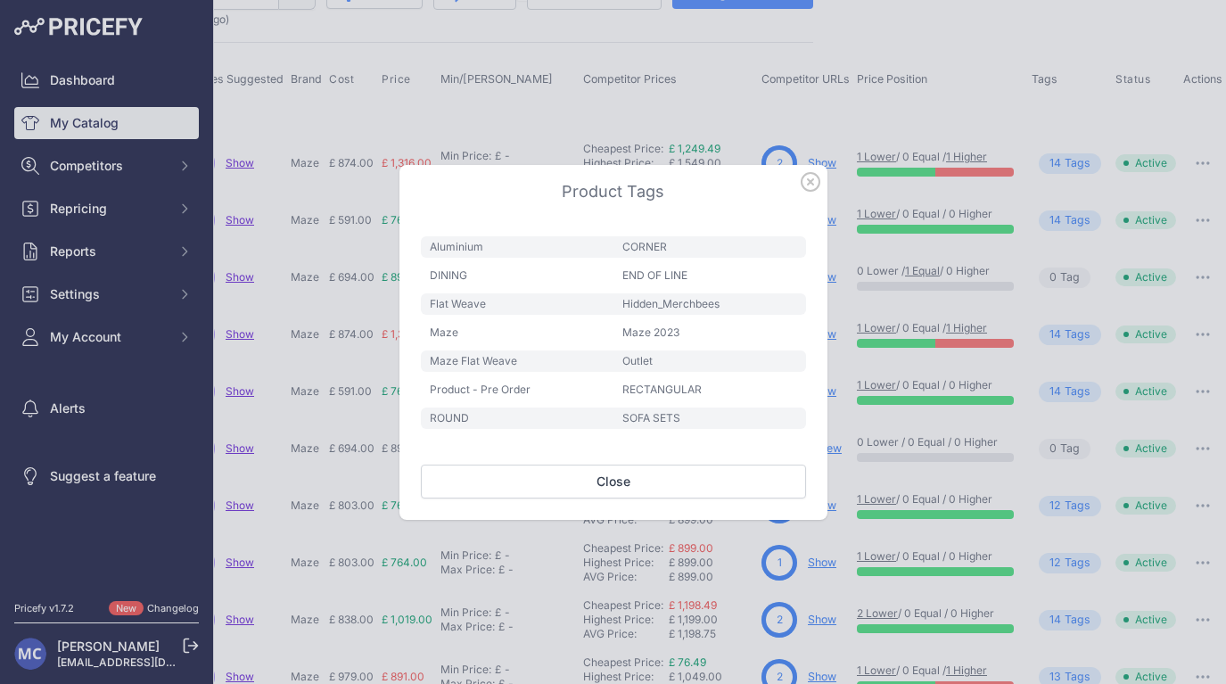
scroll to position [47, 402]
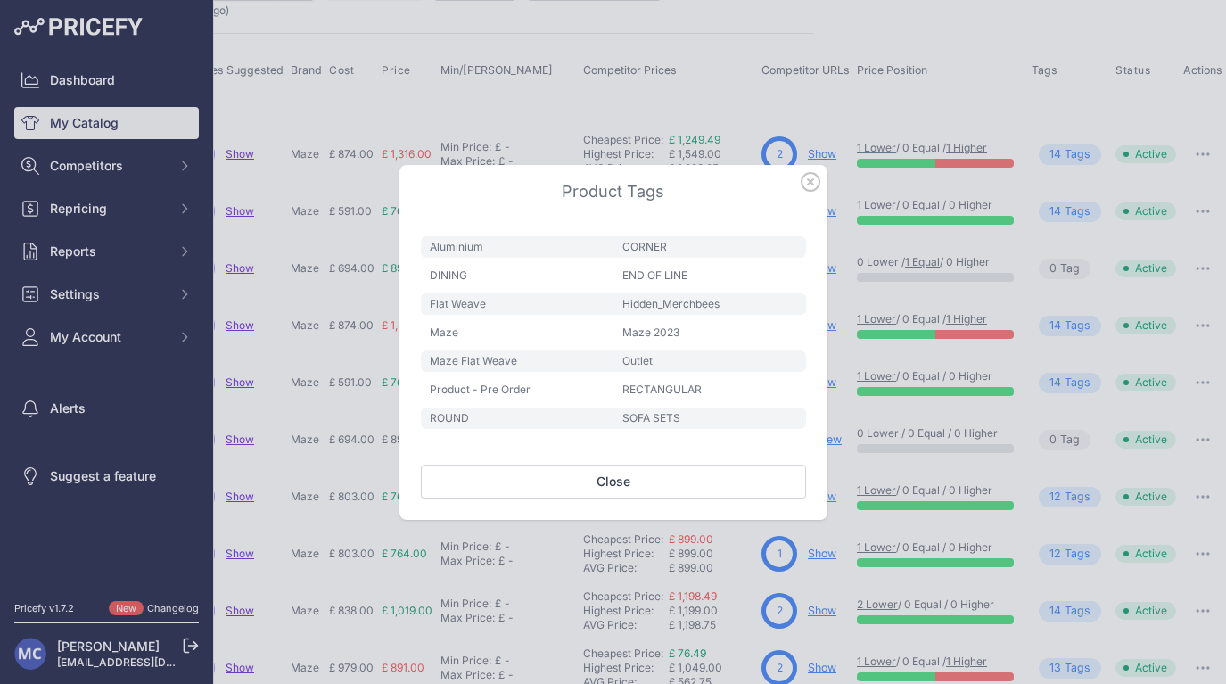
click at [454, 359] on span "Maze Flat Weave" at bounding box center [517, 360] width 193 height 21
click at [431, 308] on span "Flat Weave" at bounding box center [517, 303] width 193 height 21
click at [431, 311] on span "Flat Weave" at bounding box center [517, 303] width 193 height 21
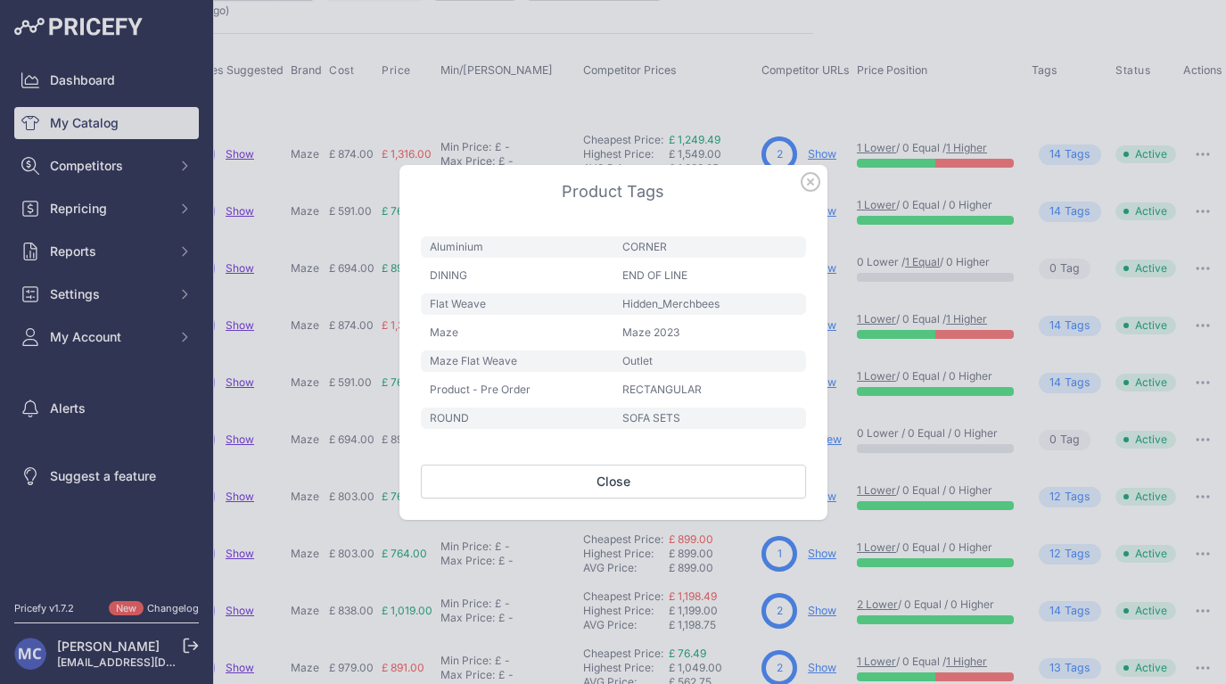
click at [440, 308] on span "Flat Weave" at bounding box center [517, 303] width 193 height 21
copy div "Flat Weave"
click at [810, 186] on icon "button" at bounding box center [810, 182] width 20 height 20
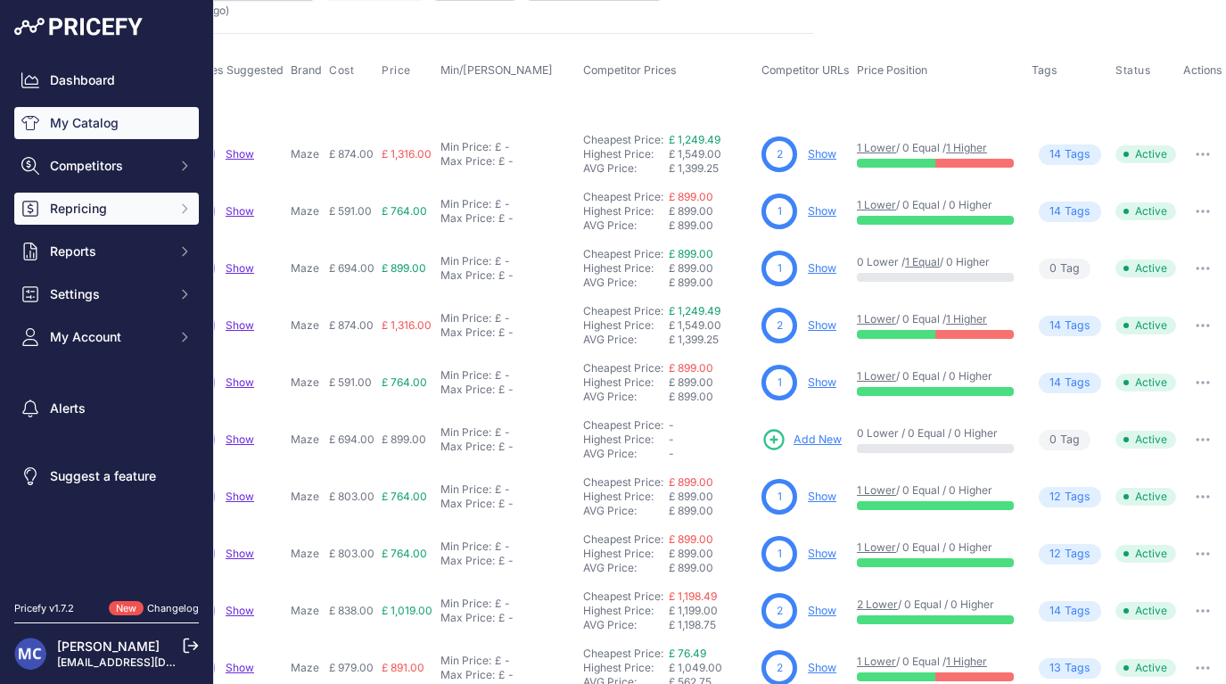
click at [116, 200] on span "Repricing" at bounding box center [108, 209] width 117 height 18
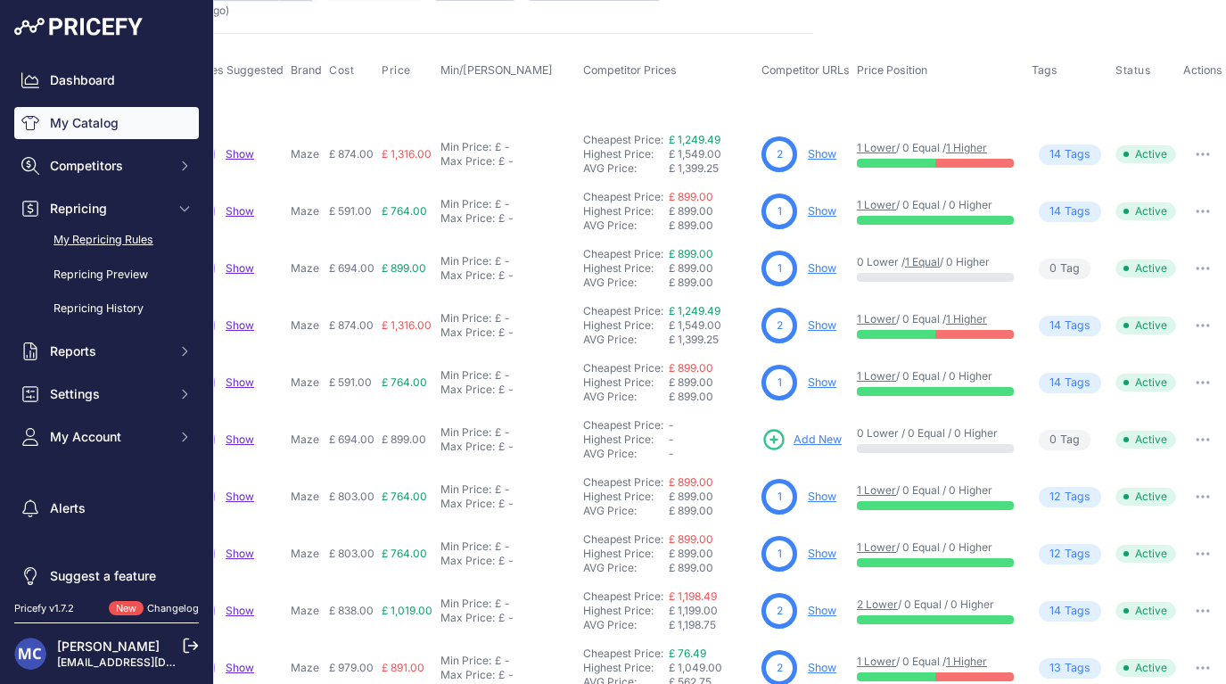
click at [126, 243] on link "My Repricing Rules" at bounding box center [106, 240] width 185 height 31
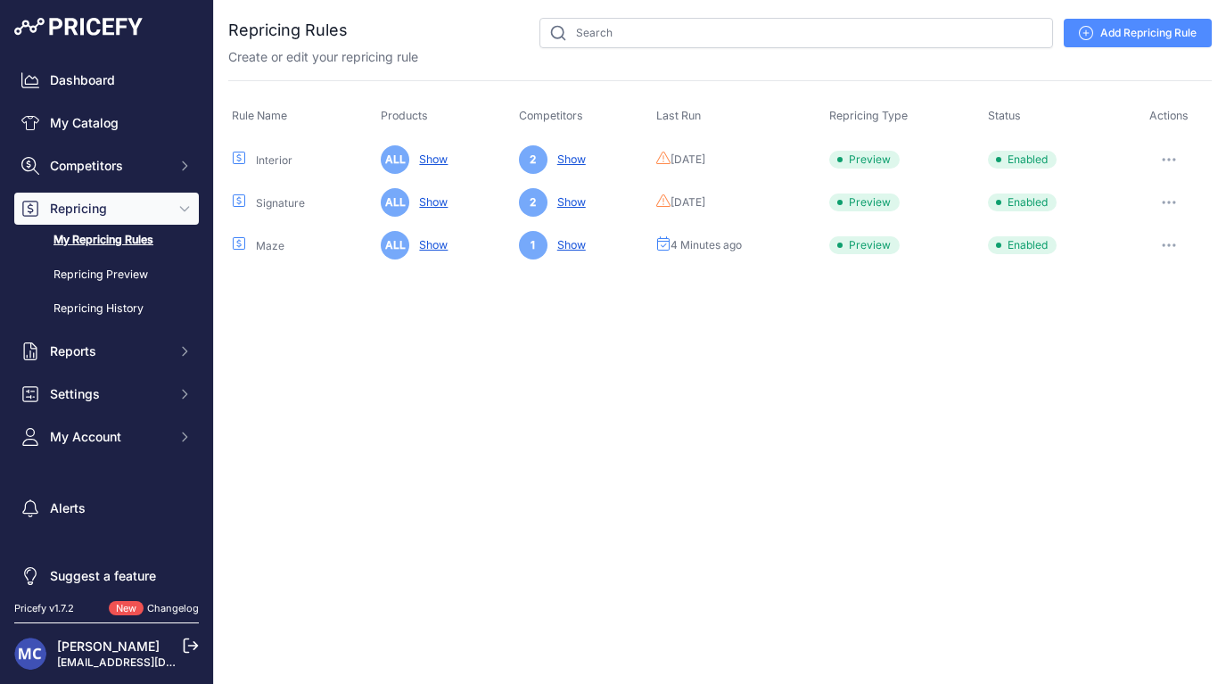
click at [1171, 249] on button "button" at bounding box center [1169, 245] width 36 height 25
click at [1155, 275] on link "Edit" at bounding box center [1151, 282] width 114 height 29
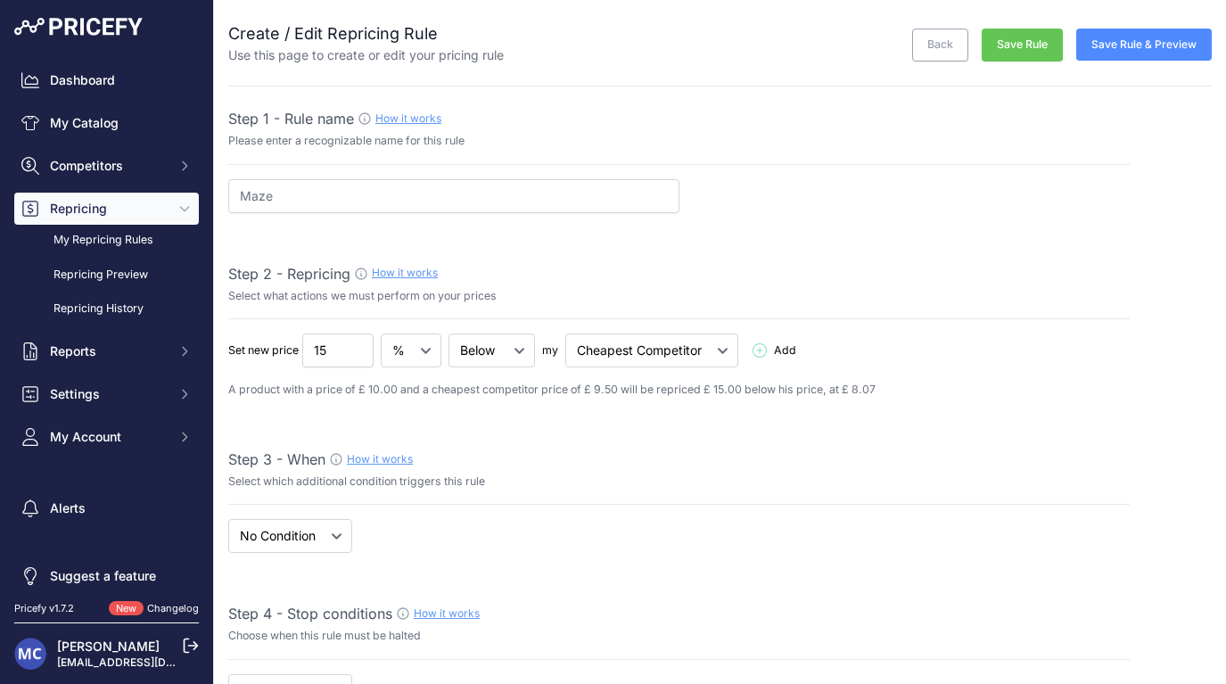
select select "7"
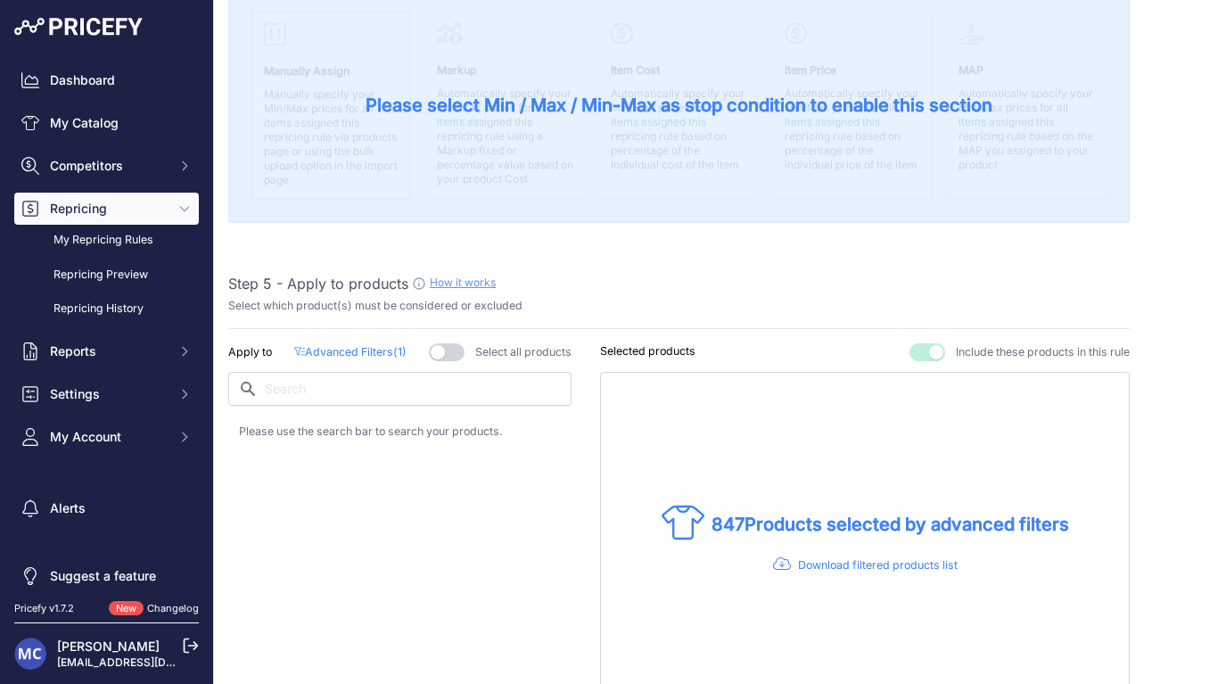
scroll to position [843, 0]
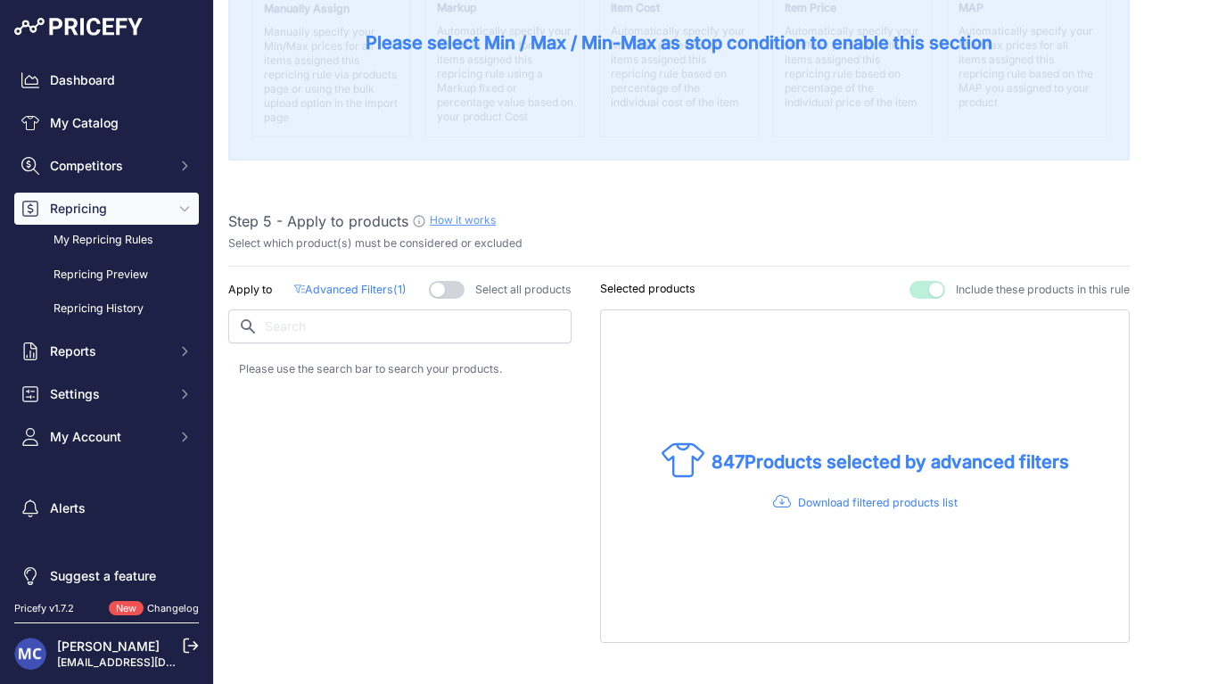
click at [349, 282] on p "Advanced Filters ( 1 )" at bounding box center [350, 290] width 112 height 17
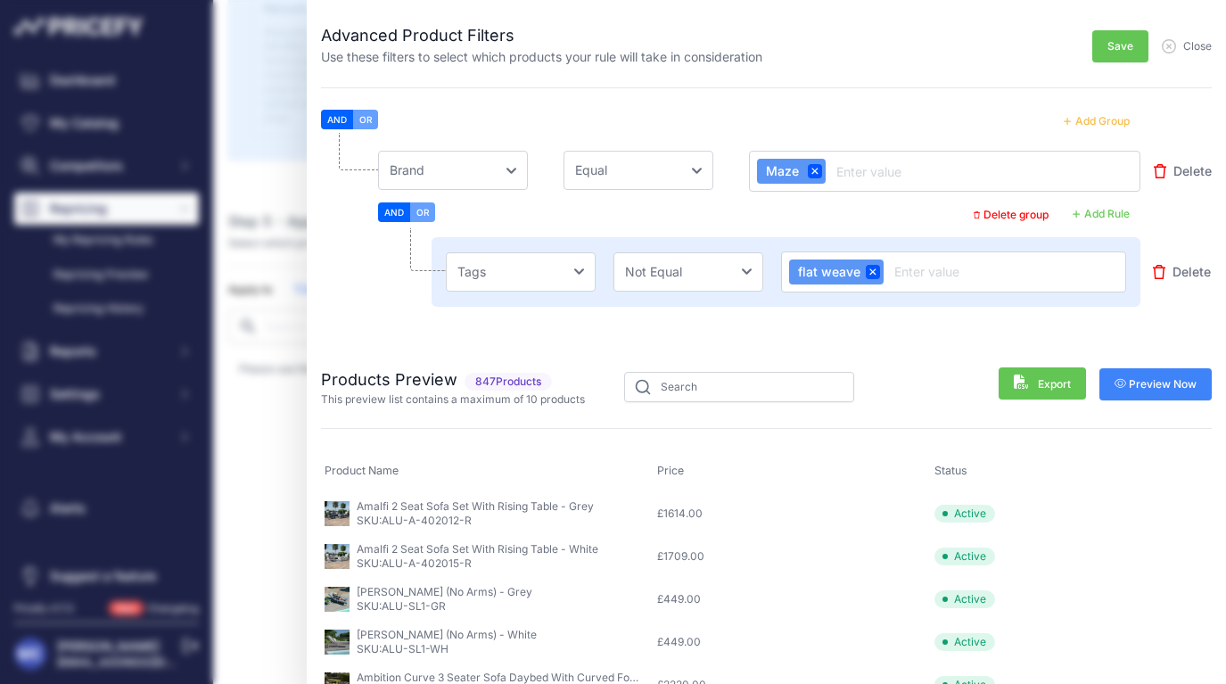
click at [872, 272] on icon at bounding box center [872, 271] width 6 height 6
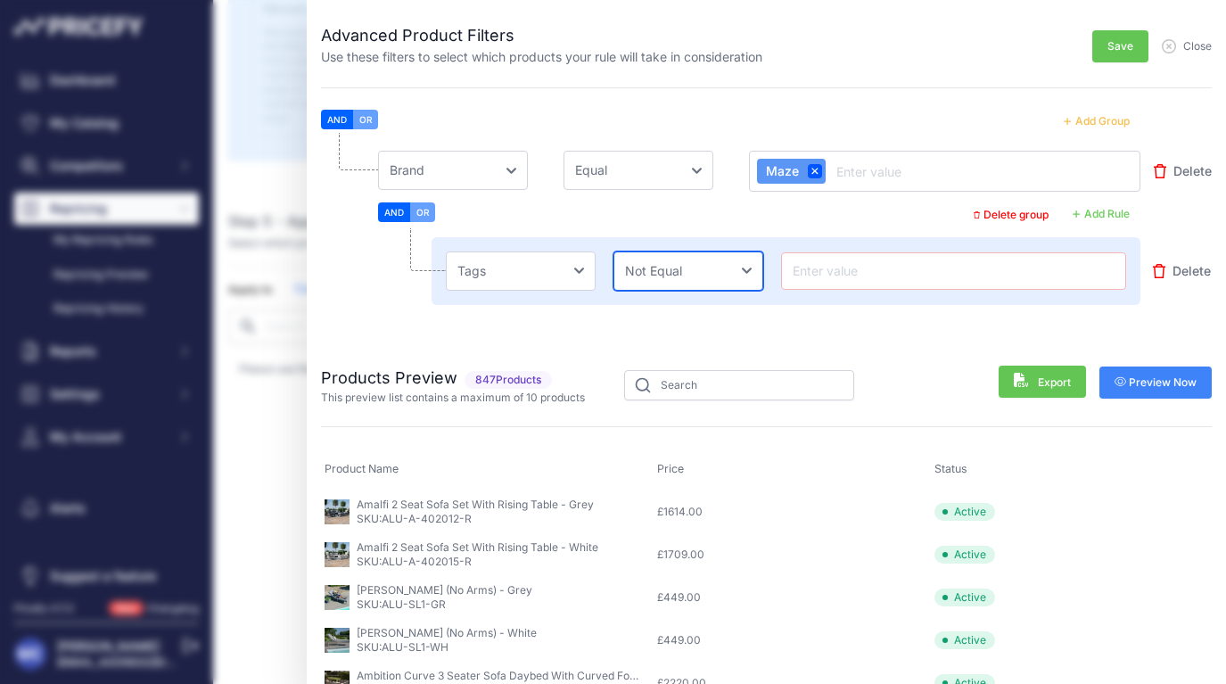
select select "not_contains"
click at [830, 268] on input "text" at bounding box center [953, 270] width 329 height 21
paste input "Flat Weave"
type input "Flat Weave"
click at [1121, 45] on span "Save" at bounding box center [1120, 46] width 26 height 14
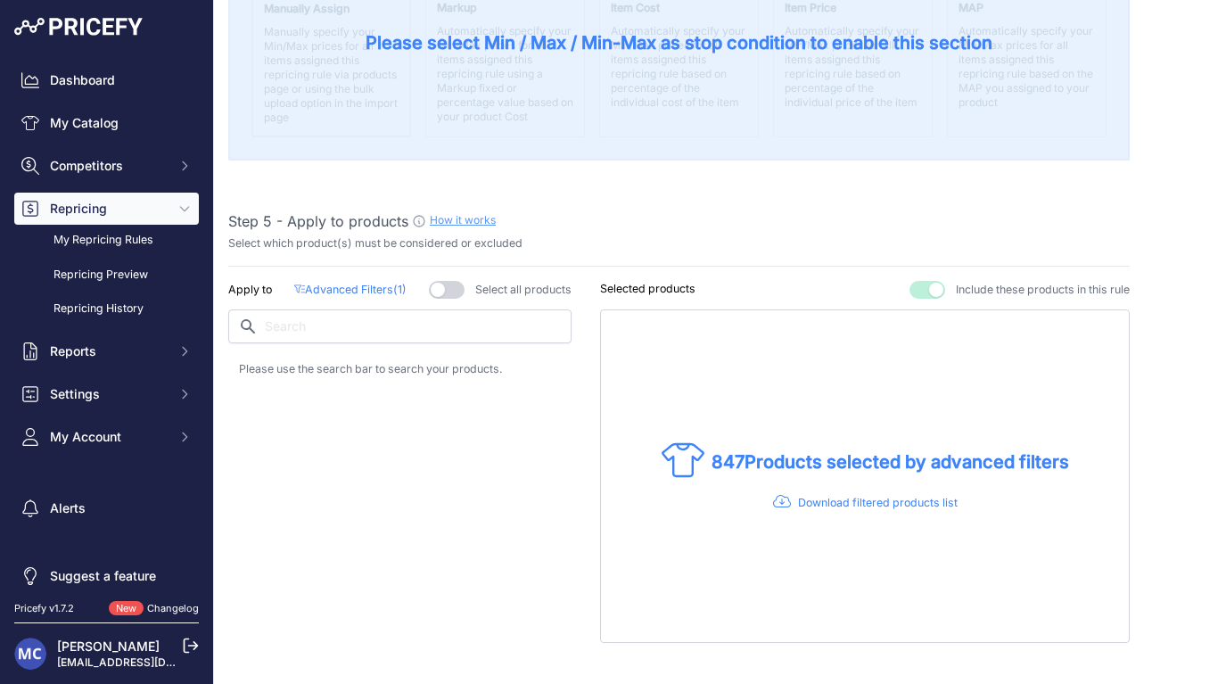
click at [366, 529] on div "Apply to Advanced Filters ( 1 ) Select all products" at bounding box center [399, 462] width 343 height 362
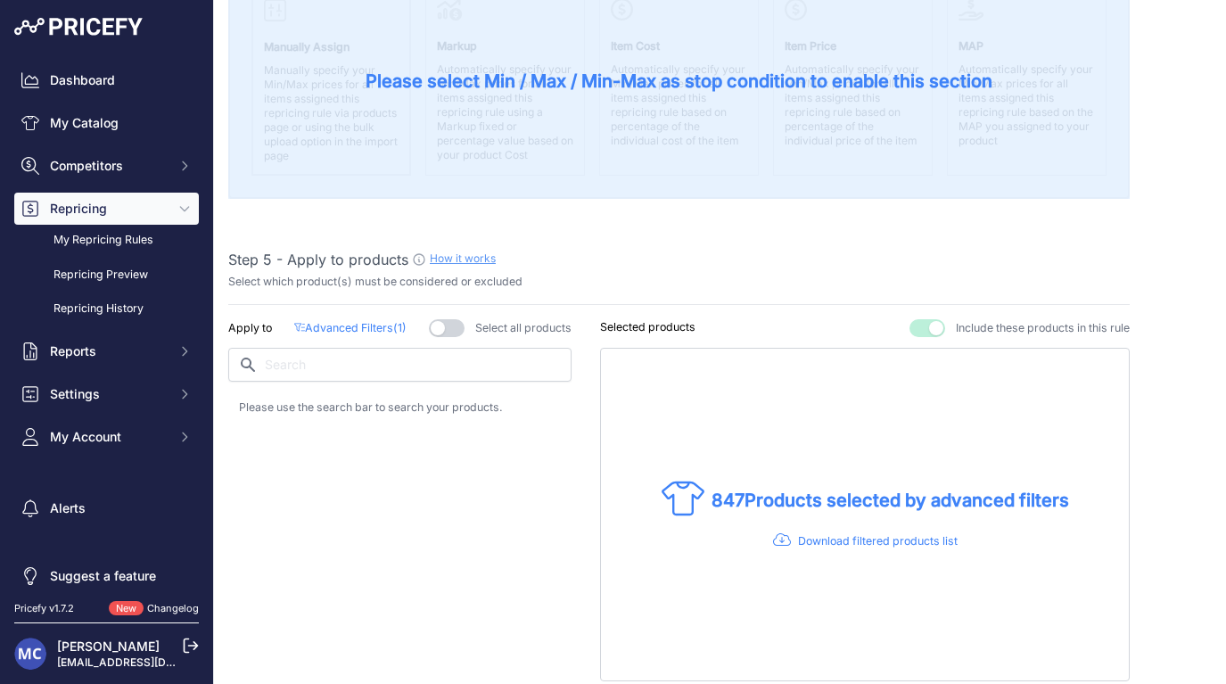
scroll to position [804, 0]
click at [346, 327] on p "Advanced Filters ( 1 )" at bounding box center [350, 329] width 112 height 17
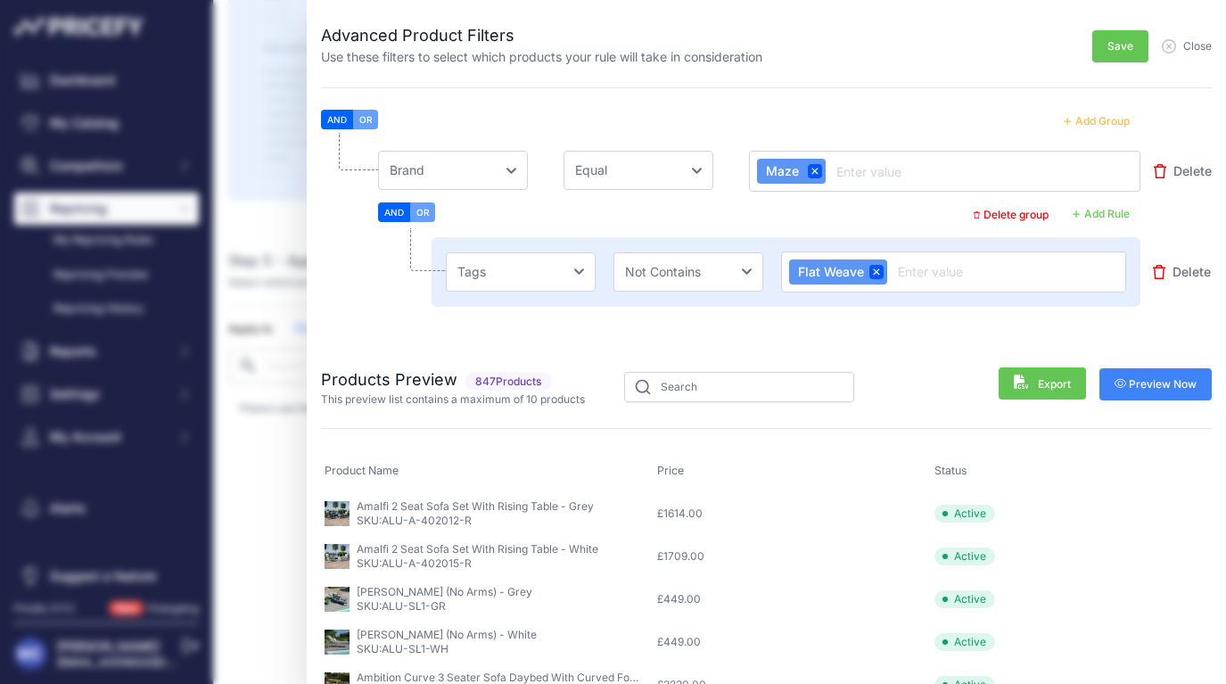
click at [1171, 385] on span "Preview Now" at bounding box center [1155, 384] width 83 height 14
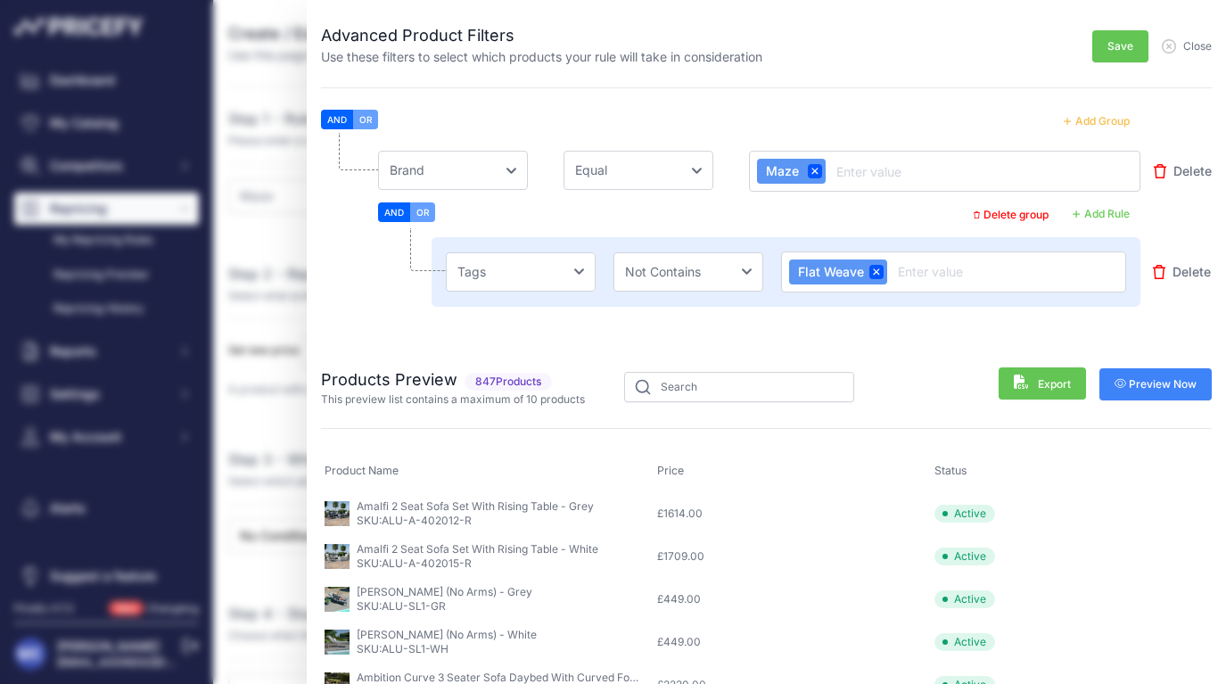
scroll to position [0, 0]
click at [1120, 41] on span "Save" at bounding box center [1120, 46] width 26 height 14
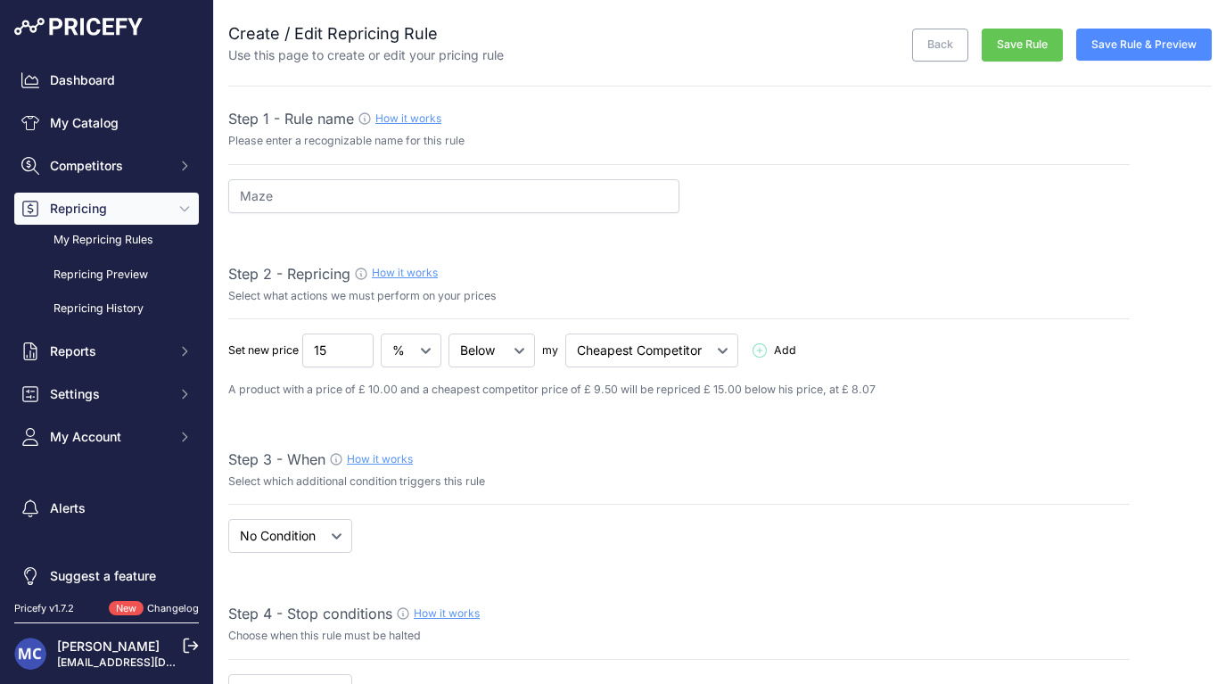
click at [1105, 53] on button "Save Rule & Preview" at bounding box center [1143, 45] width 135 height 32
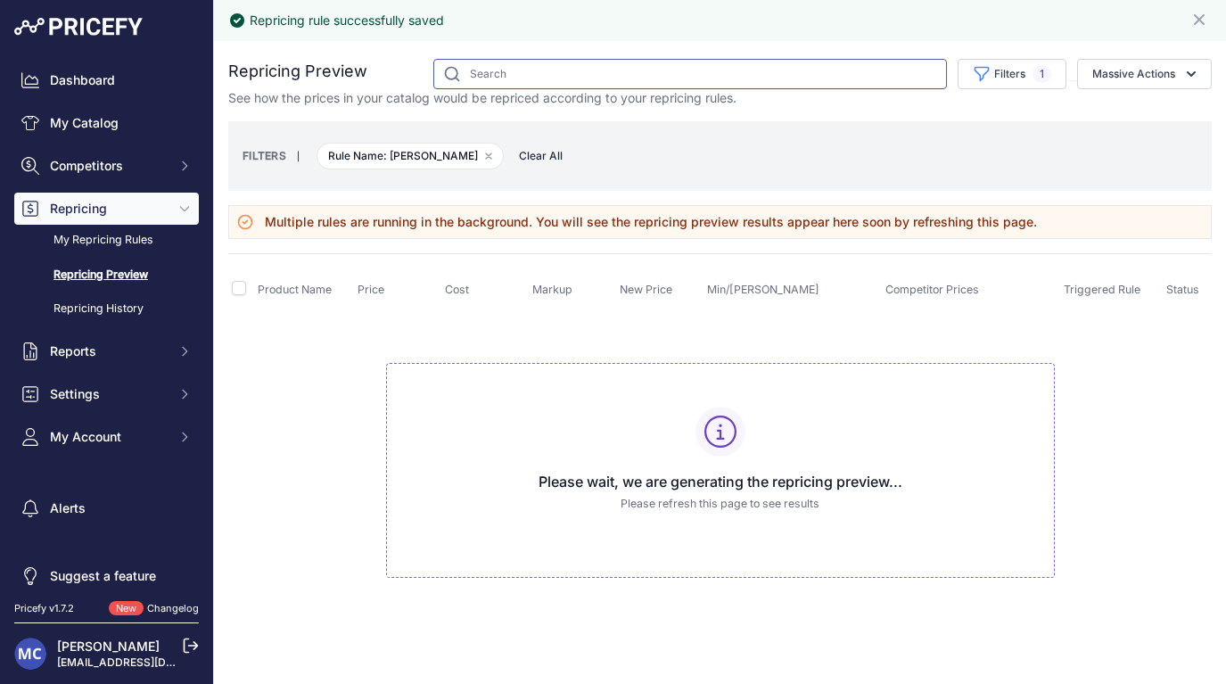
click at [535, 87] on input "text" at bounding box center [689, 74] width 513 height 30
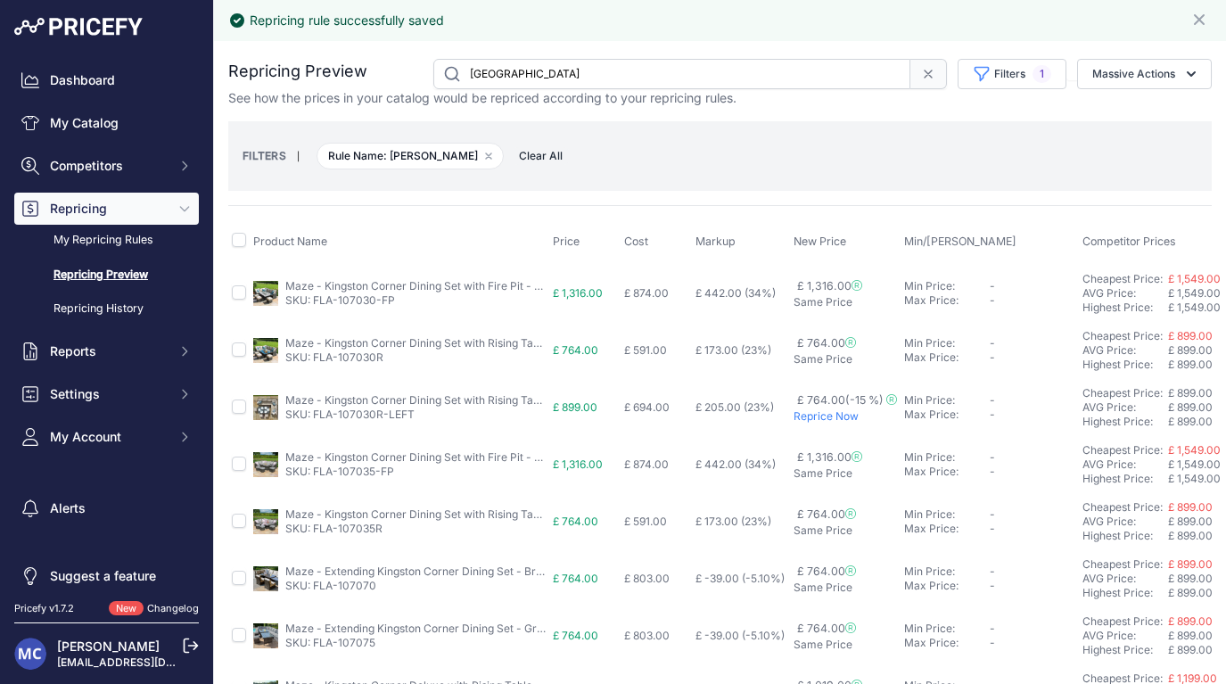
type input "[GEOGRAPHIC_DATA]"
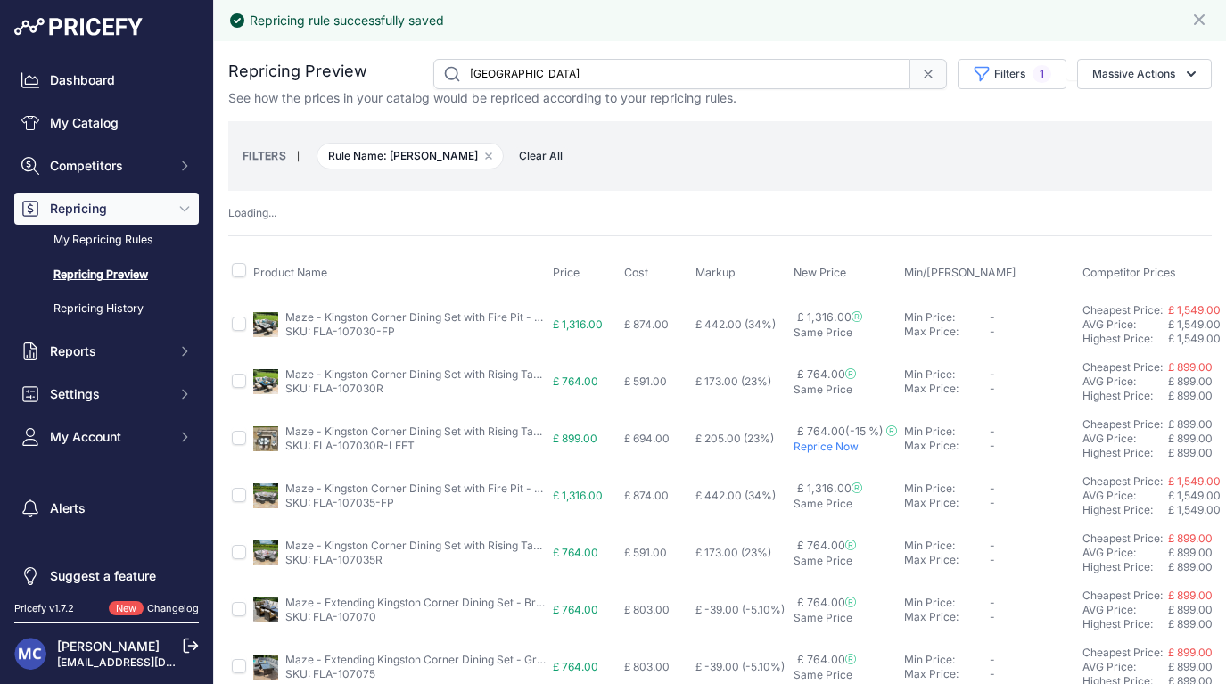
click at [368, 398] on tbody "Maze - Kingston Corner Dining Set with Fire Pit - Brown SKU: FLA-107030-FP £ 1,…" at bounding box center [829, 666] width 1202 height 743
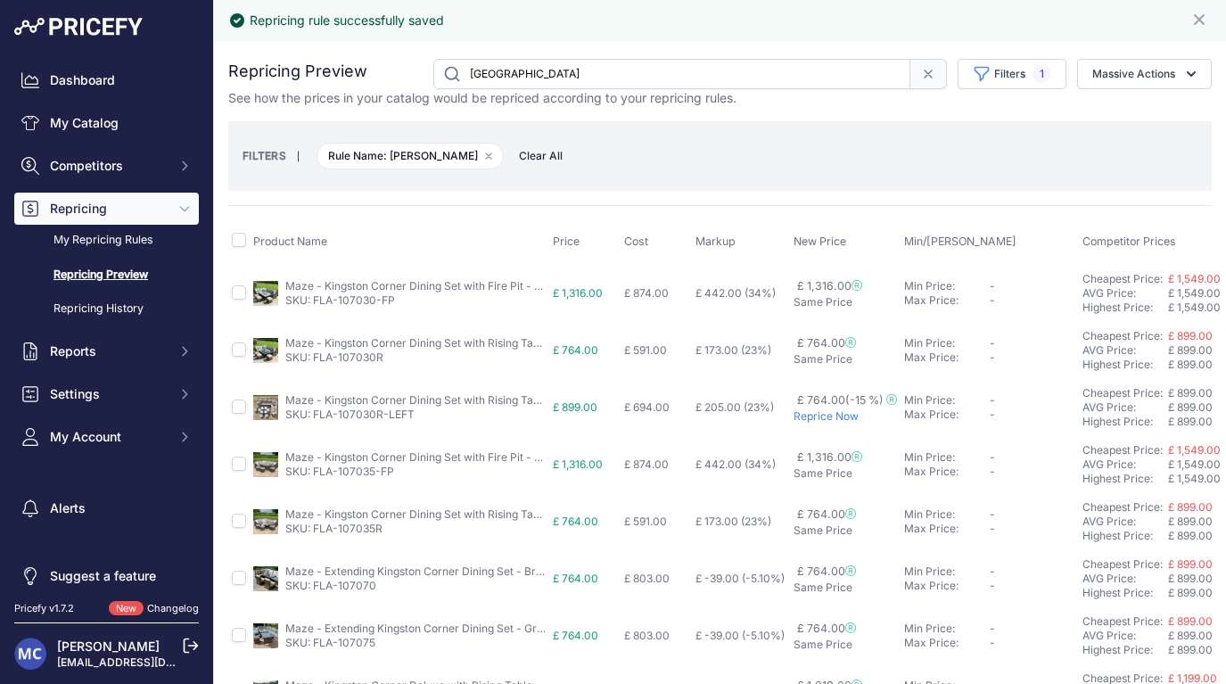
click at [368, 401] on link "Maze - Kingston Corner Dining Set with Rising Table Left Handed - Brown" at bounding box center [470, 399] width 371 height 13
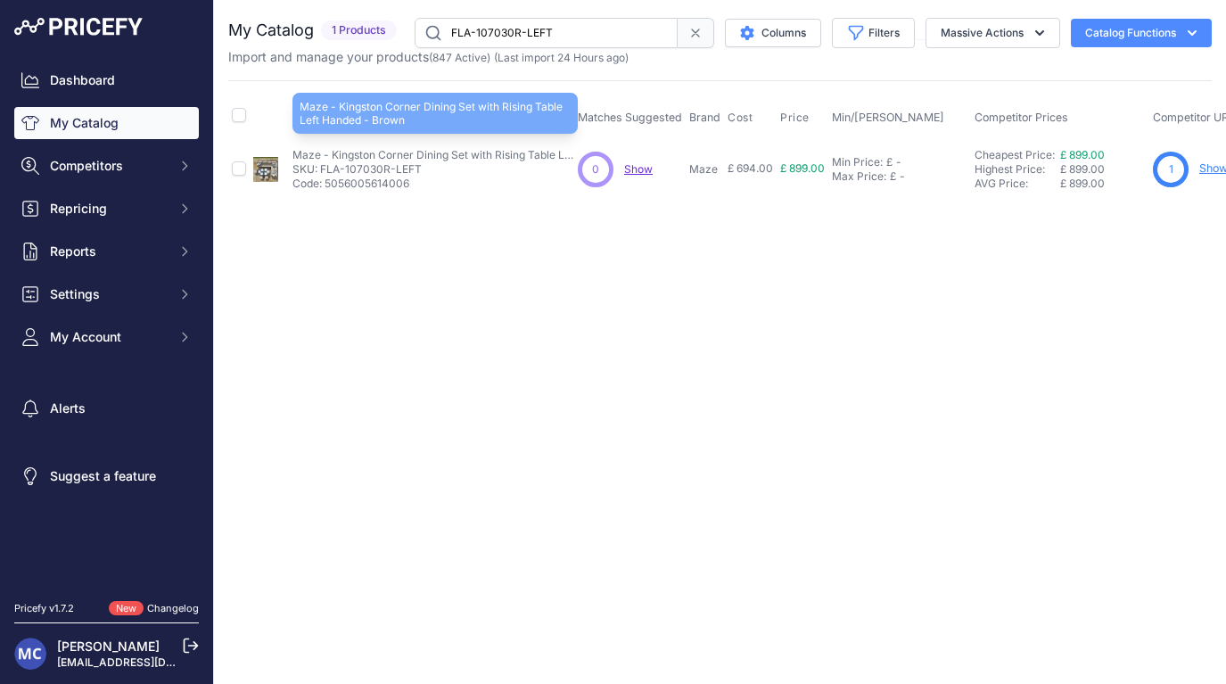
click at [361, 157] on p "Maze - Kingston Corner Dining Set with Rising Table Left Handed - Brown" at bounding box center [434, 155] width 285 height 14
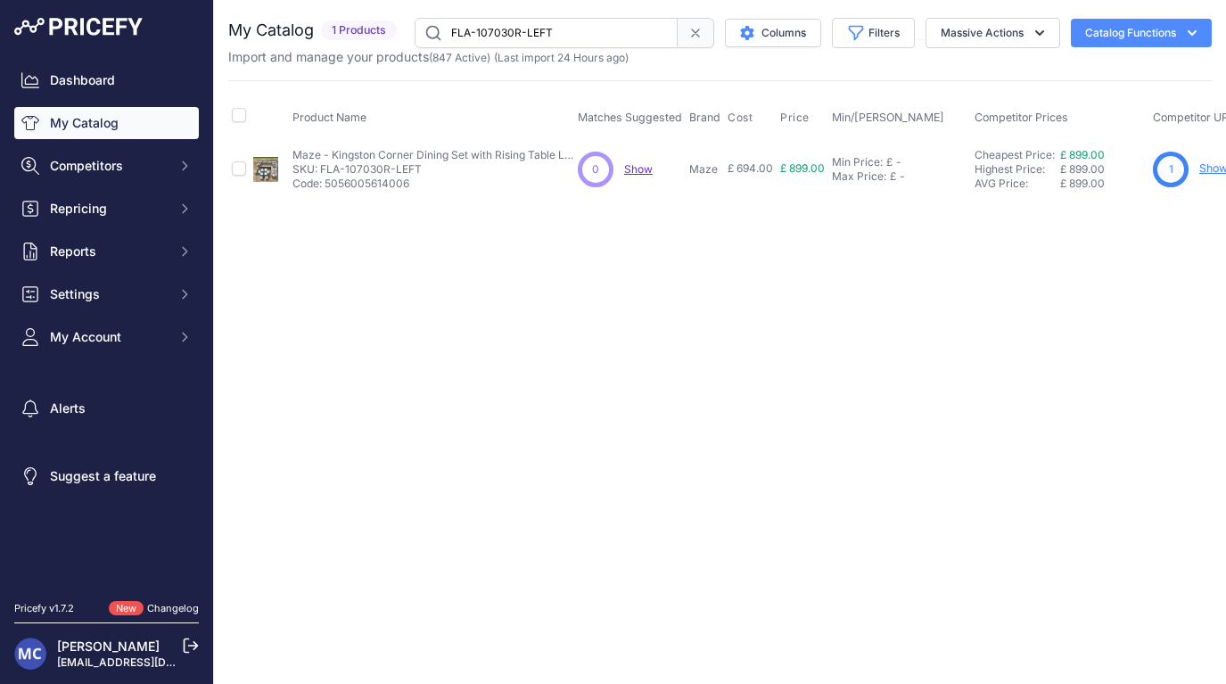
click at [376, 296] on div "Close You are not connected to the internet." at bounding box center [720, 342] width 1012 height 684
click at [113, 75] on link "Dashboard" at bounding box center [106, 80] width 185 height 32
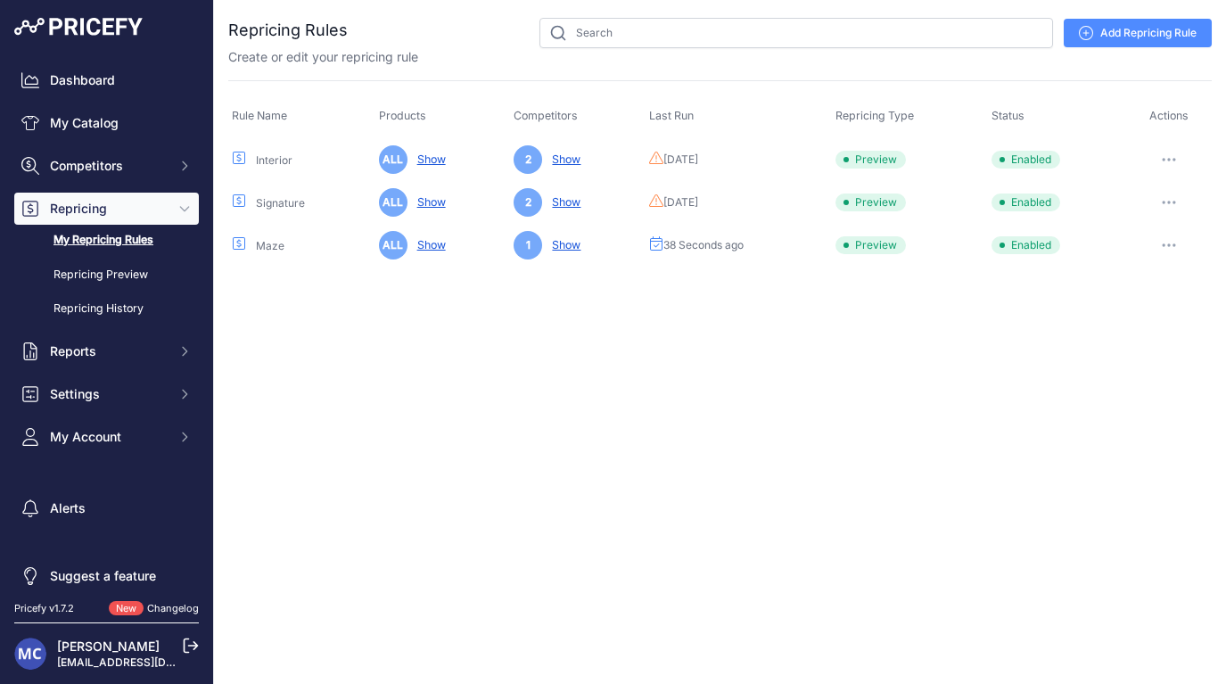
click at [1163, 237] on button "button" at bounding box center [1169, 245] width 36 height 25
click at [1133, 279] on link "Edit" at bounding box center [1151, 282] width 114 height 29
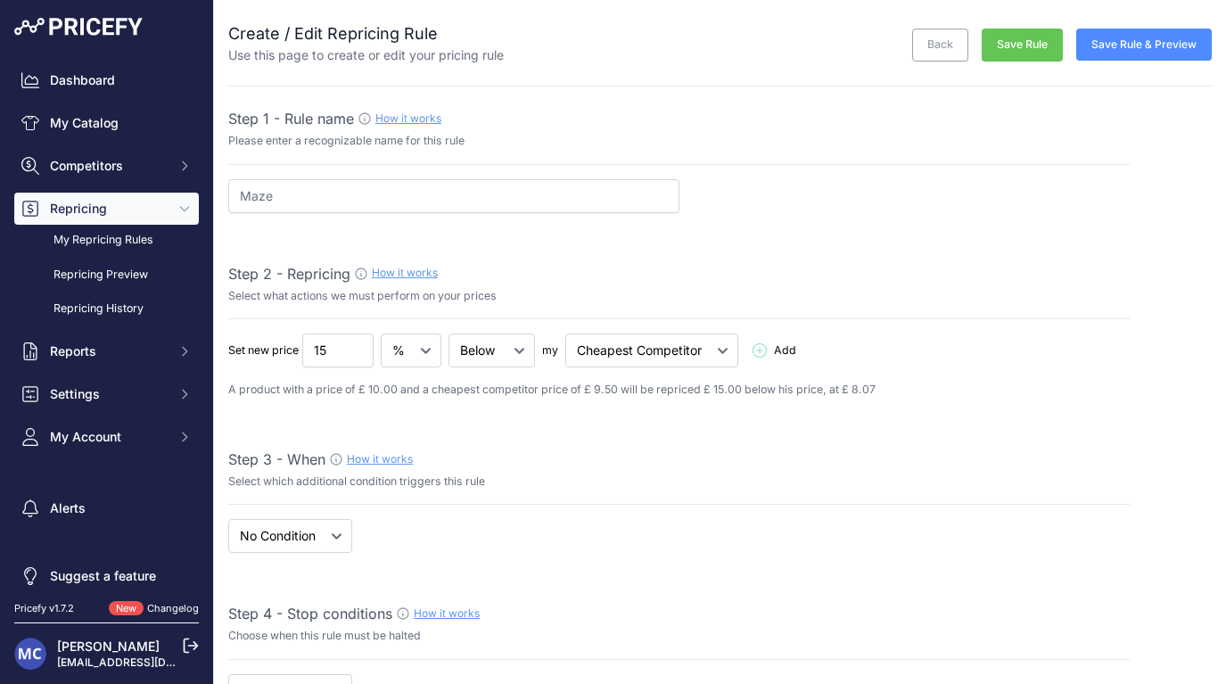
select select "7"
click at [333, 345] on input "15" at bounding box center [337, 350] width 71 height 34
type input "0"
click at [578, 464] on div "Step 3 - When How it works" at bounding box center [678, 458] width 901 height 21
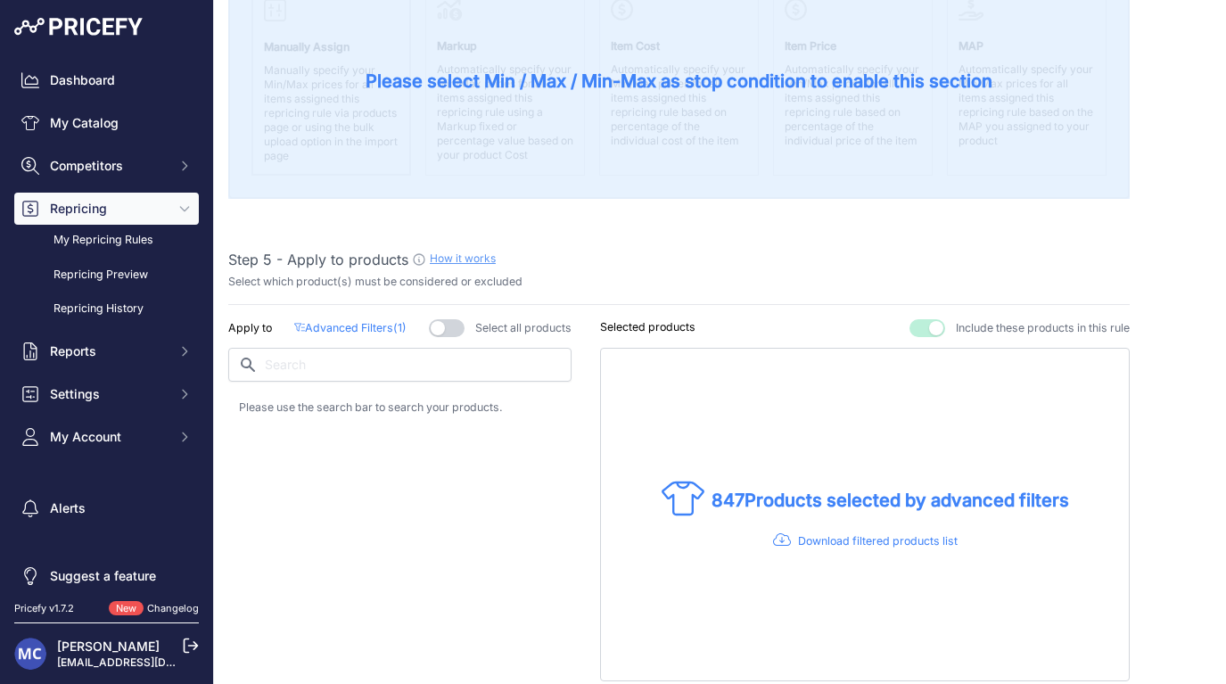
scroll to position [812, 0]
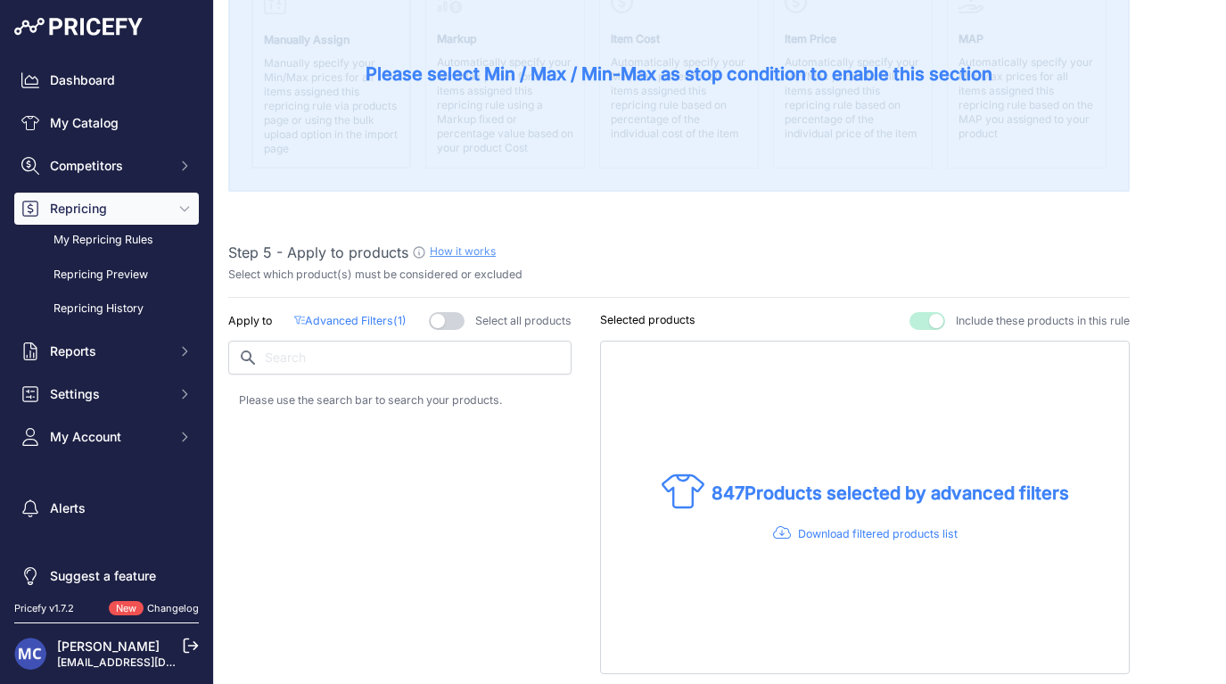
click at [379, 313] on p "Advanced Filters ( 1 )" at bounding box center [350, 321] width 112 height 17
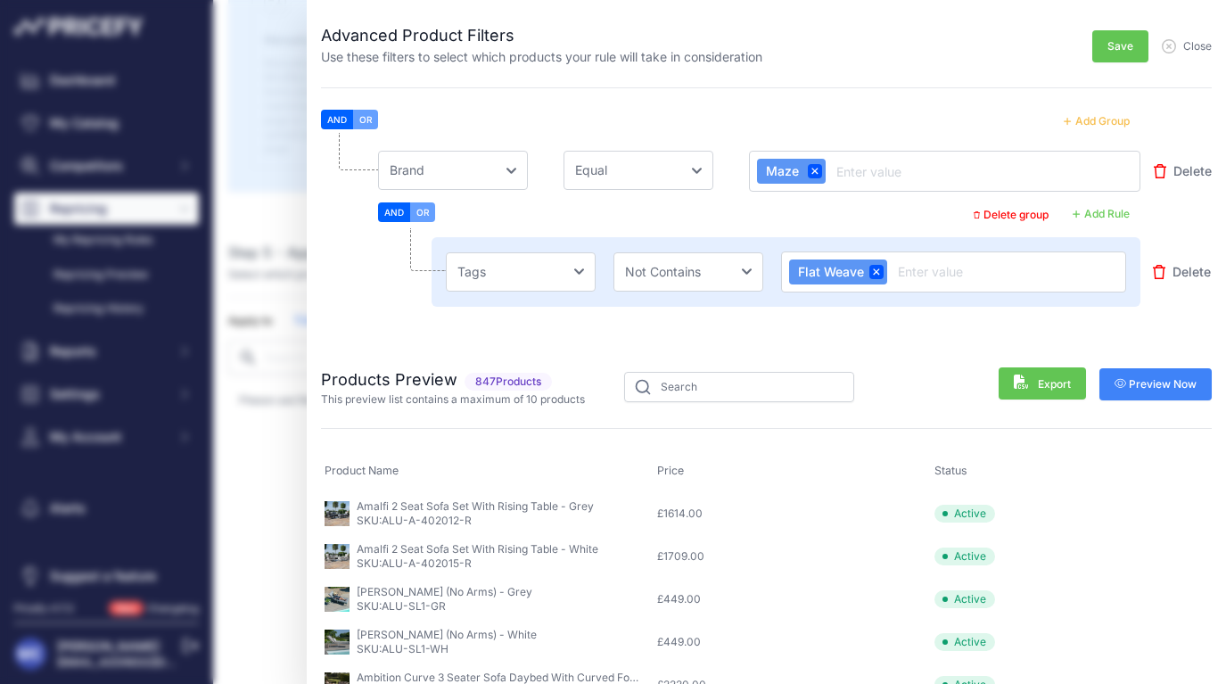
click at [1179, 273] on span "Delete" at bounding box center [1191, 272] width 38 height 18
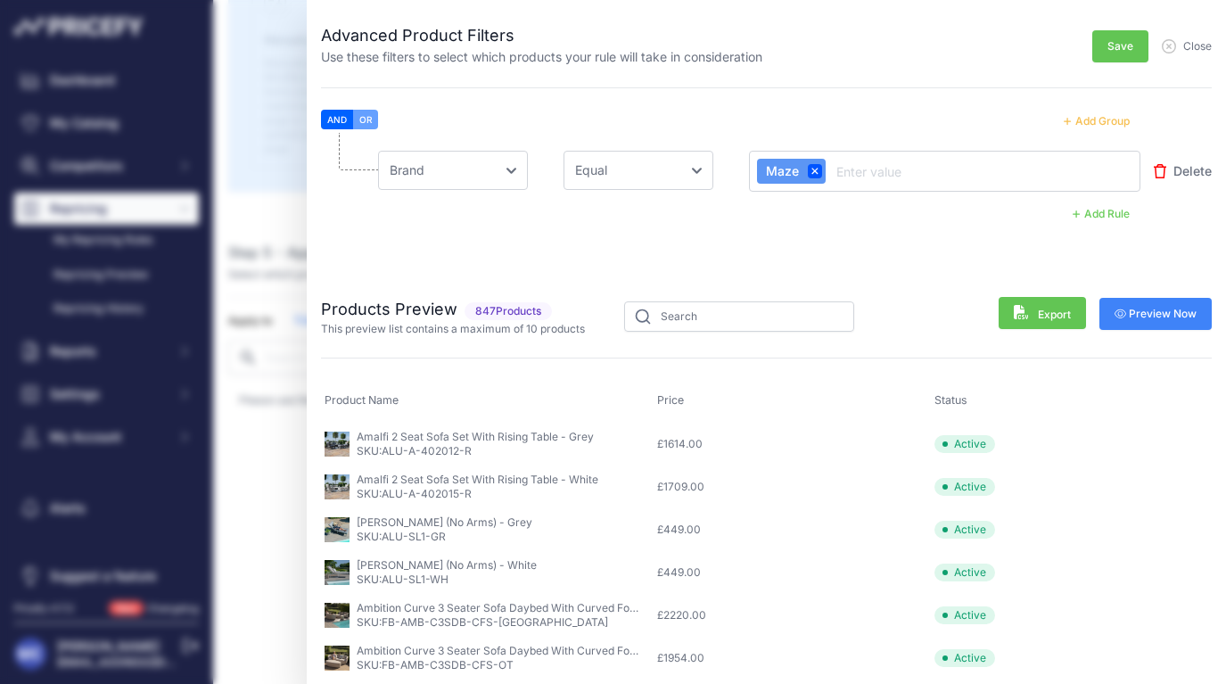
click at [1118, 49] on span "Save" at bounding box center [1120, 46] width 26 height 14
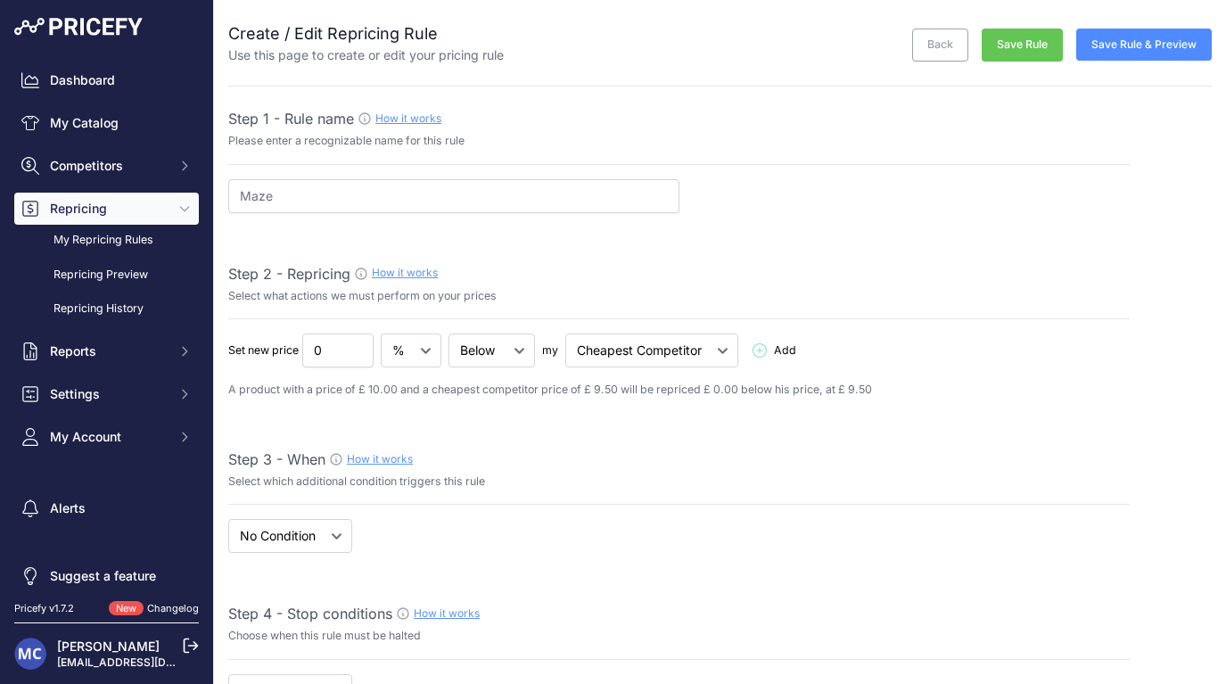
scroll to position [0, 0]
click at [1124, 52] on button "Save Rule & Preview" at bounding box center [1143, 45] width 135 height 32
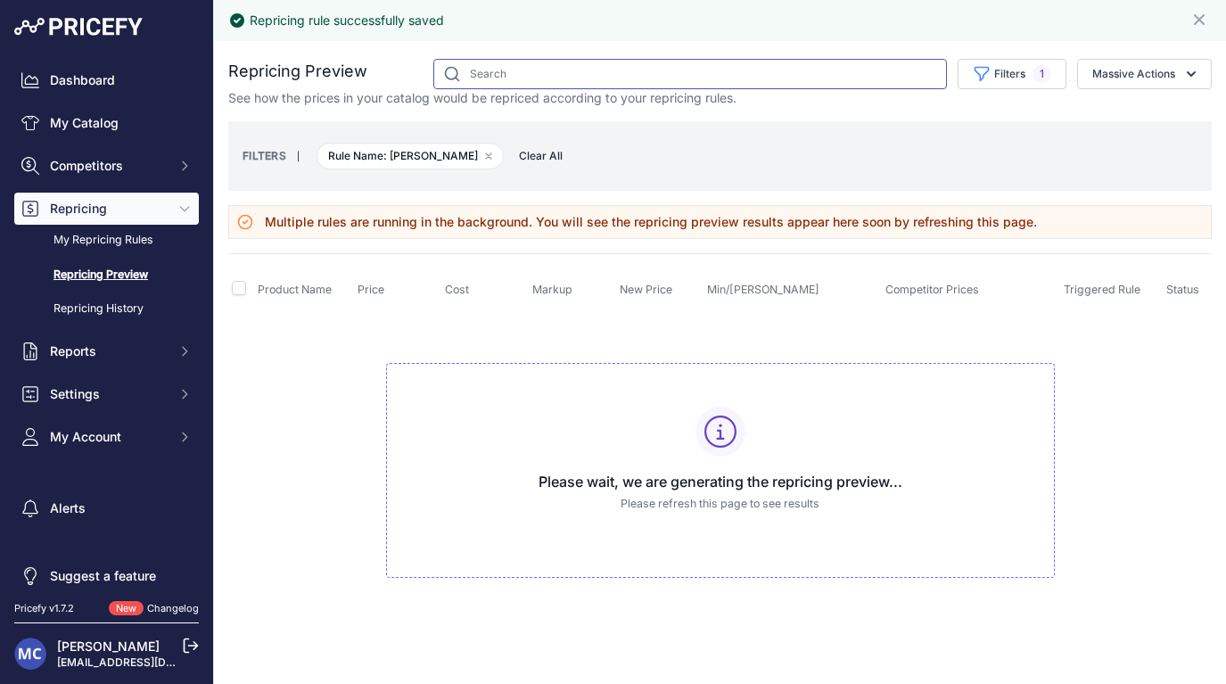
click at [538, 74] on input "text" at bounding box center [689, 74] width 513 height 30
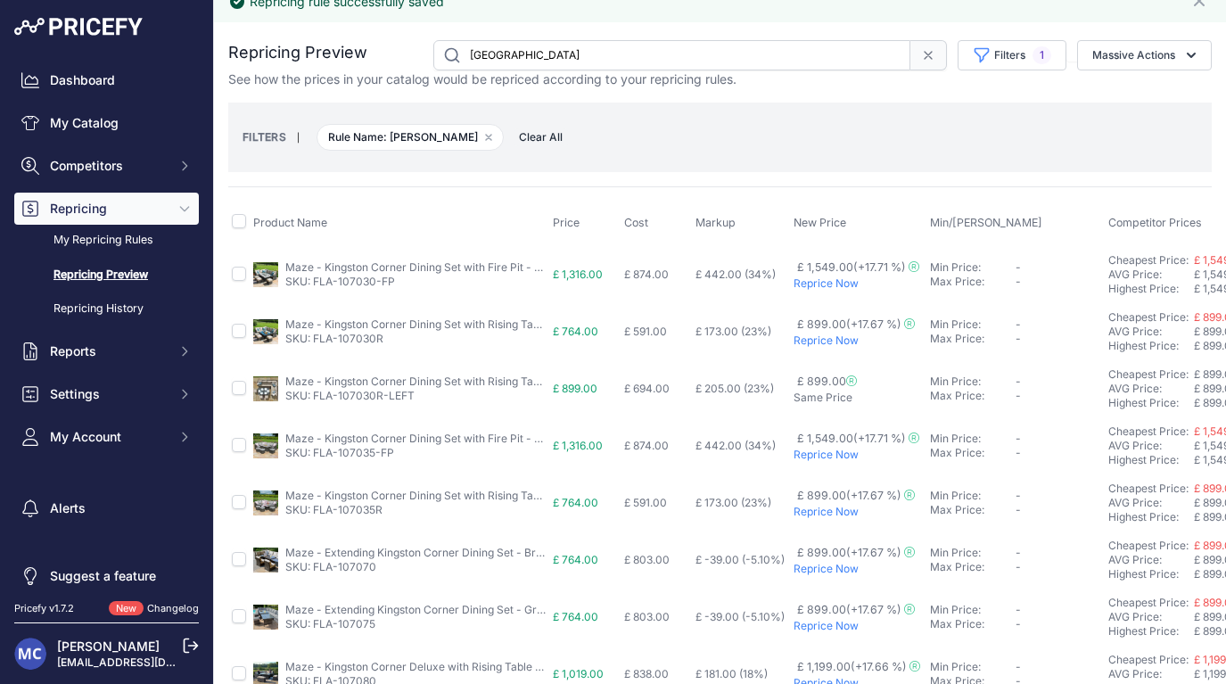
scroll to position [17, 1]
type input "Kingston"
click at [92, 234] on link "My Repricing Rules" at bounding box center [106, 240] width 185 height 31
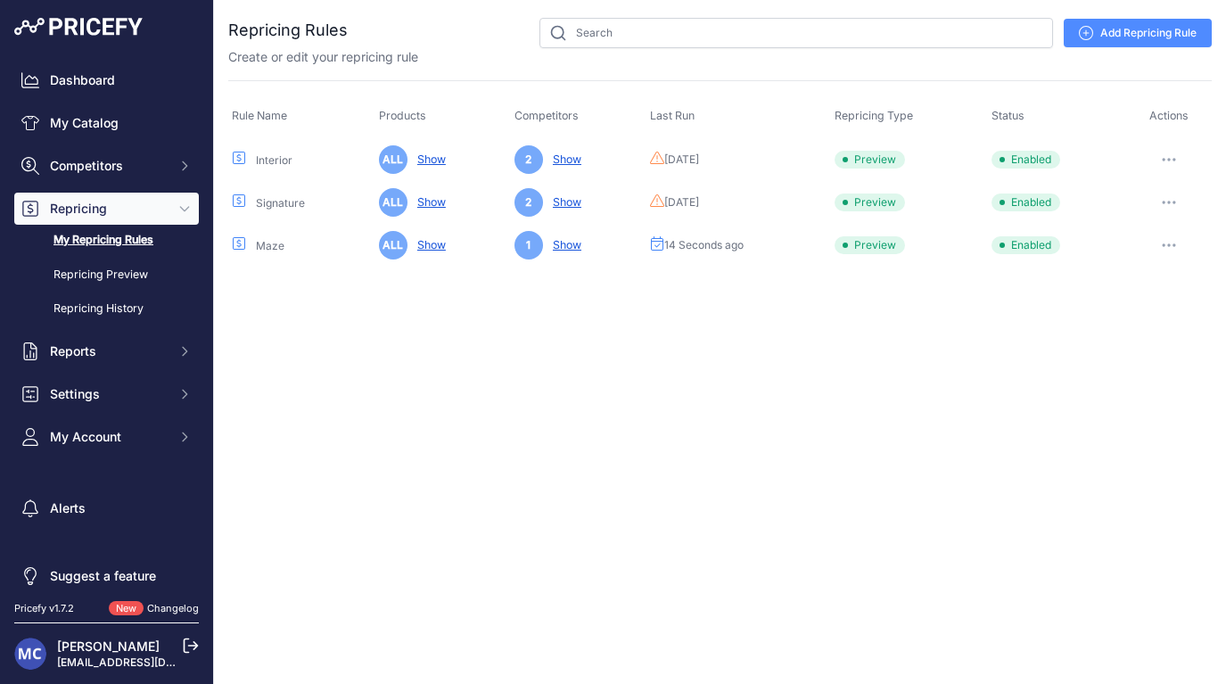
click at [1168, 243] on icon "button" at bounding box center [1168, 245] width 14 height 4
click at [1135, 282] on link "Edit" at bounding box center [1151, 282] width 114 height 29
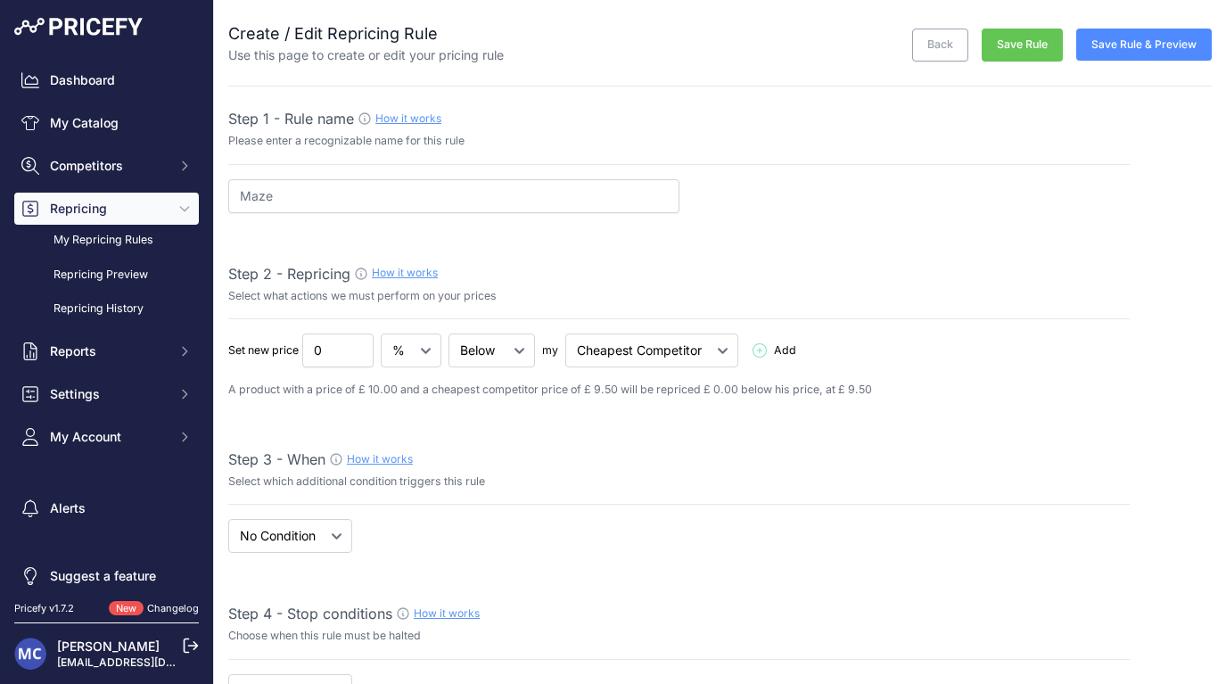
select select "7"
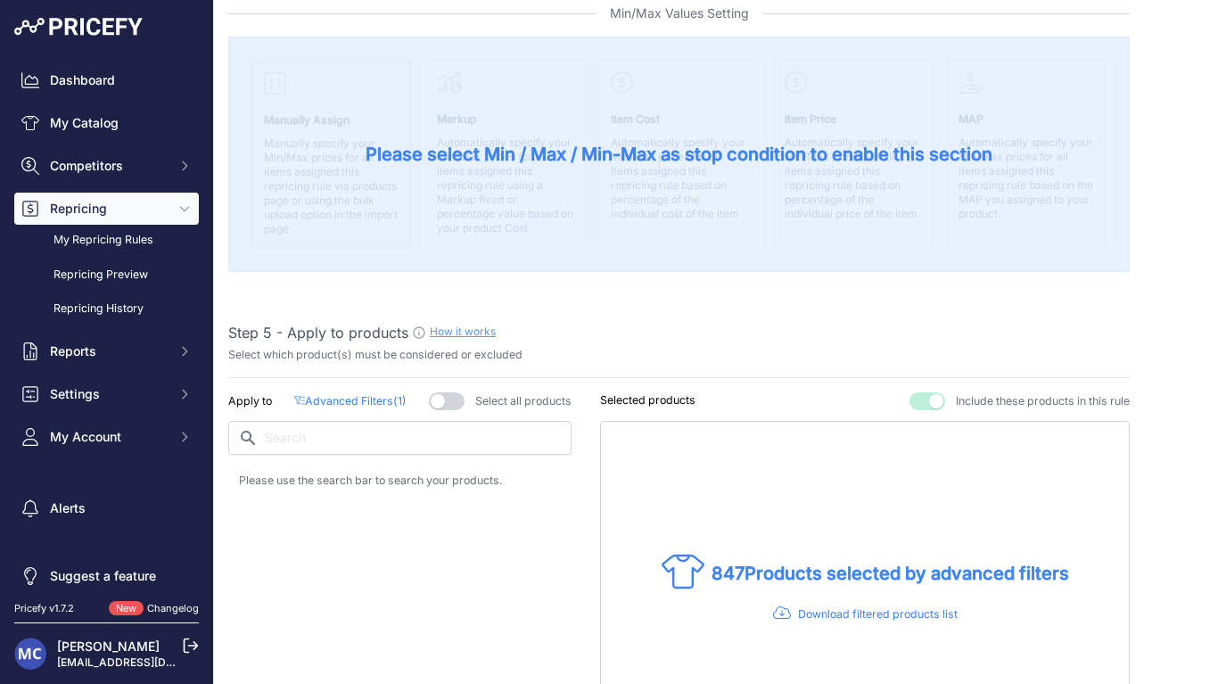
scroll to position [734, 0]
click at [447, 394] on button "button" at bounding box center [447, 399] width 36 height 18
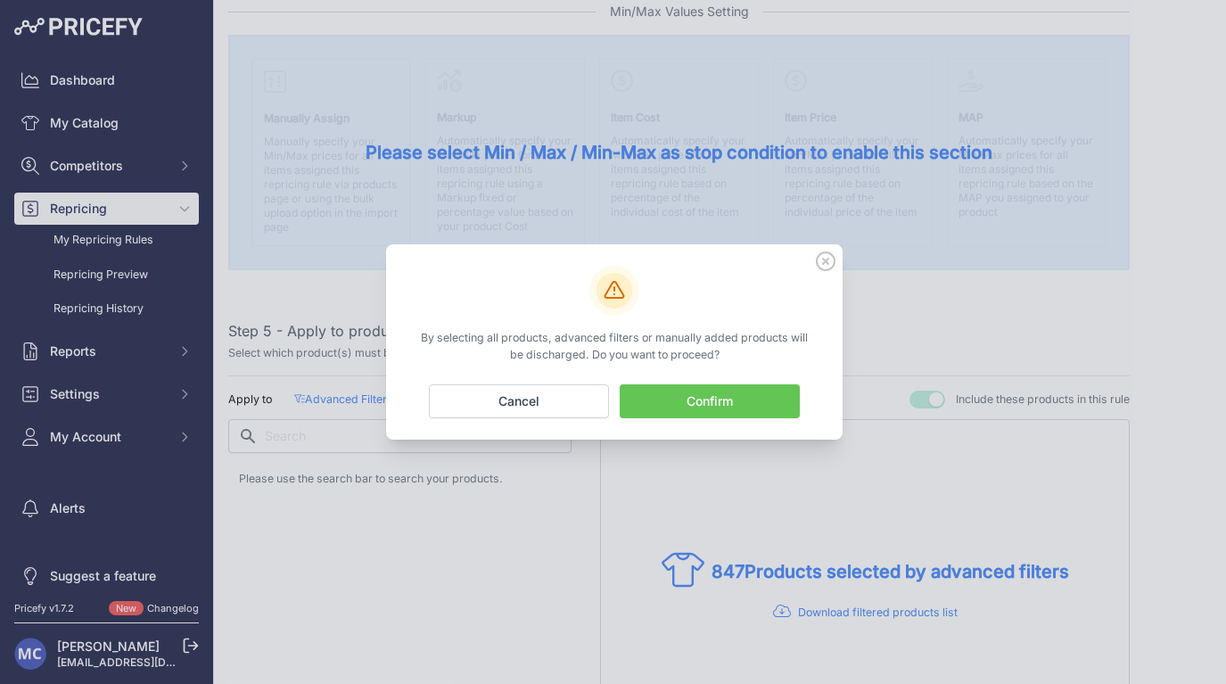
click at [829, 267] on icon at bounding box center [826, 261] width 20 height 20
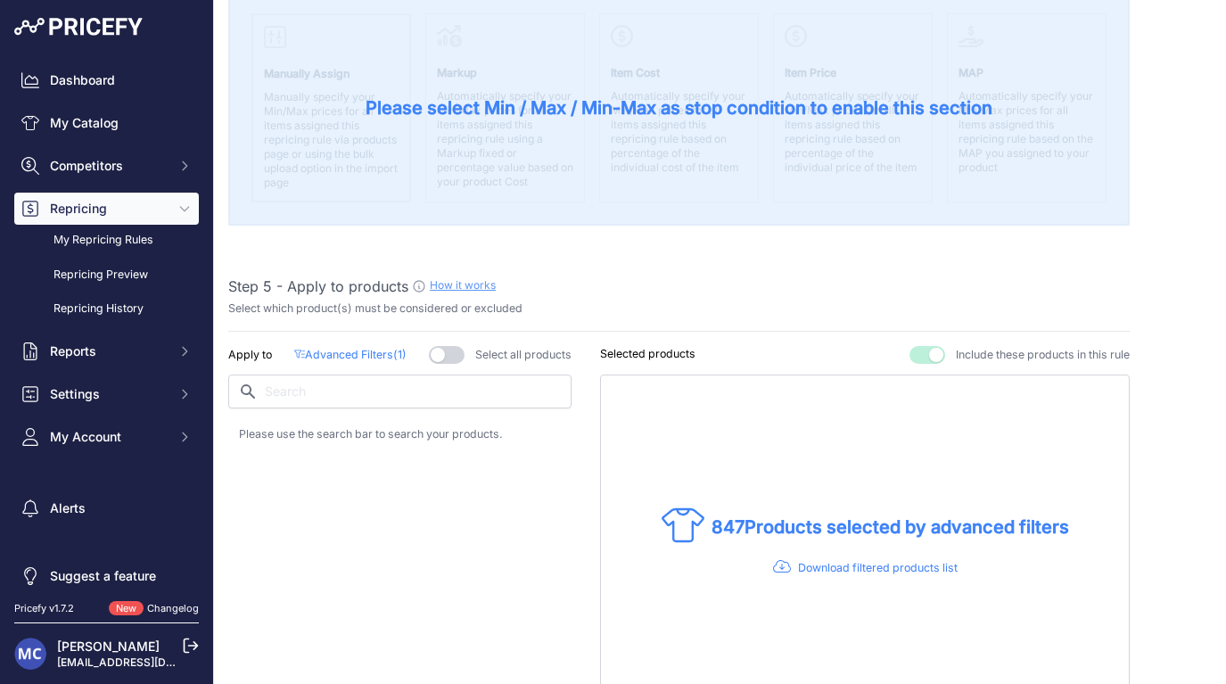
scroll to position [791, 0]
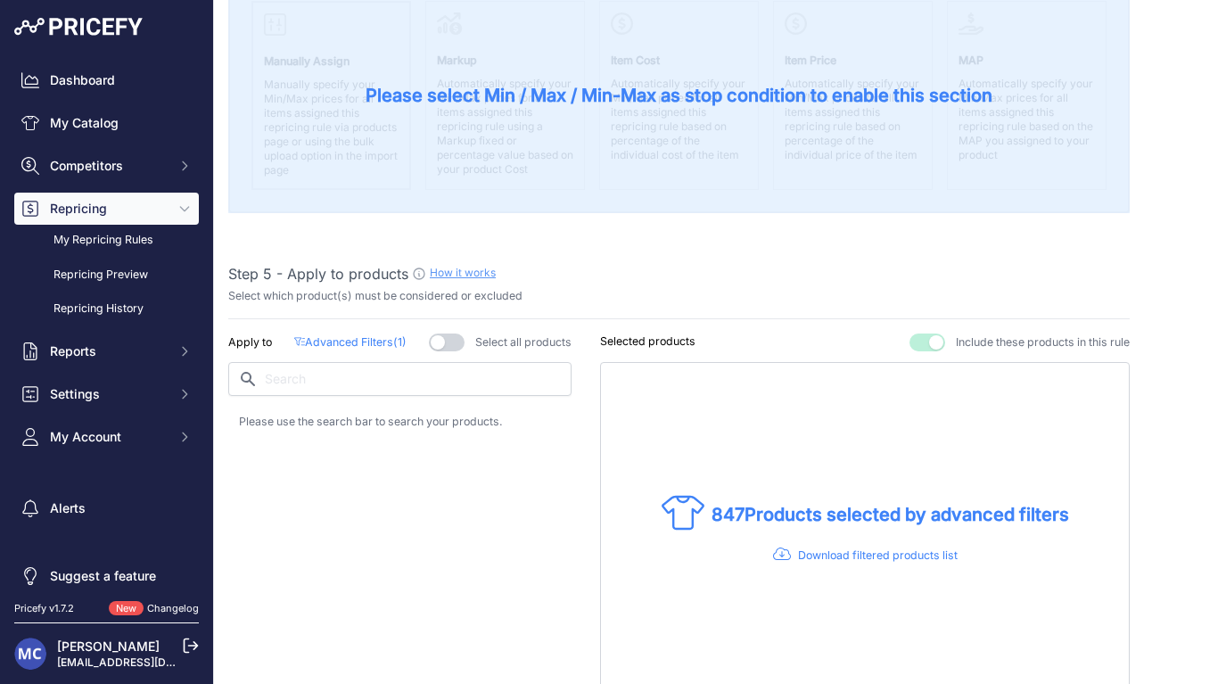
click at [331, 345] on p "Advanced Filters ( 1 )" at bounding box center [350, 342] width 112 height 17
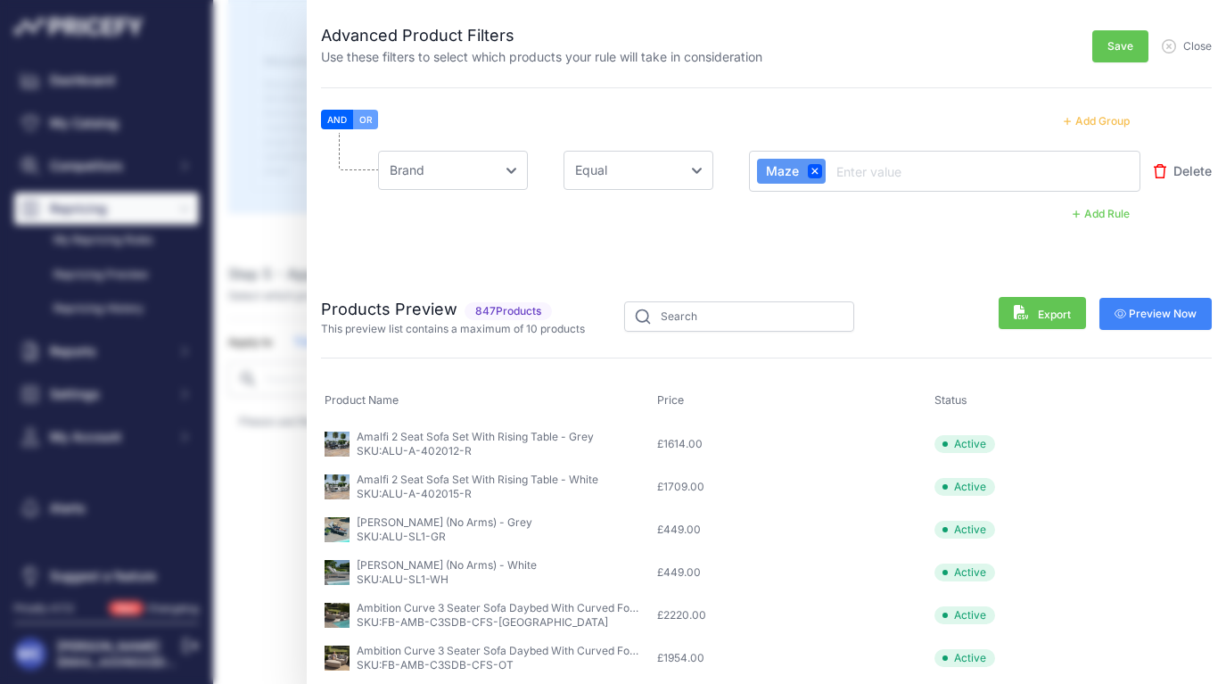
click at [1097, 118] on button "Add Group" at bounding box center [1096, 121] width 87 height 23
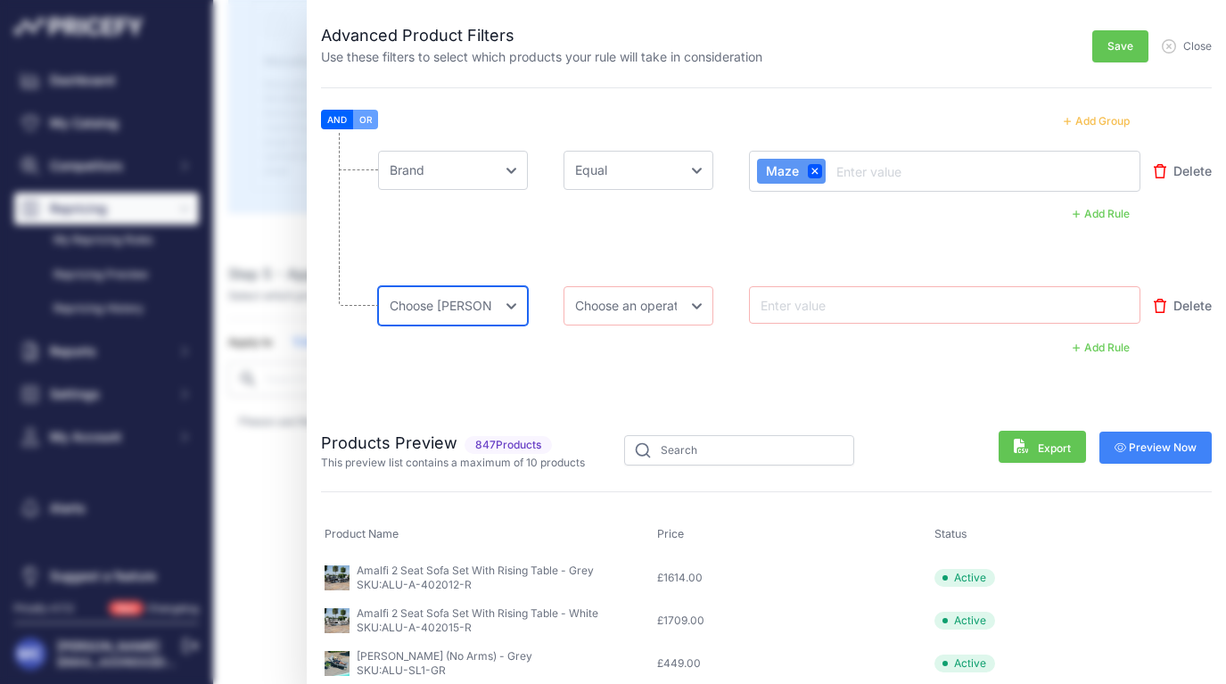
select select "[DOMAIN_NAME]"
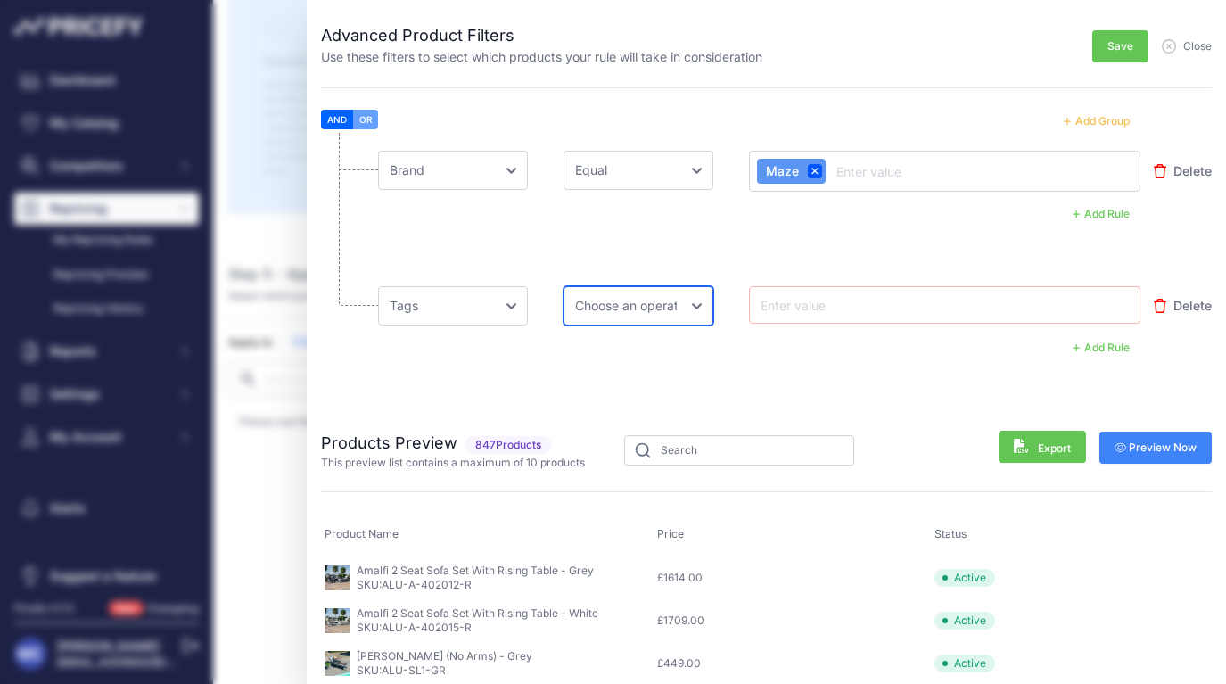
select select "not_contains"
click at [838, 312] on input "text" at bounding box center [828, 304] width 143 height 21
paste input "Flat Weave"
type input "Flat Weave"
click at [1151, 445] on span "Preview Now" at bounding box center [1155, 447] width 83 height 14
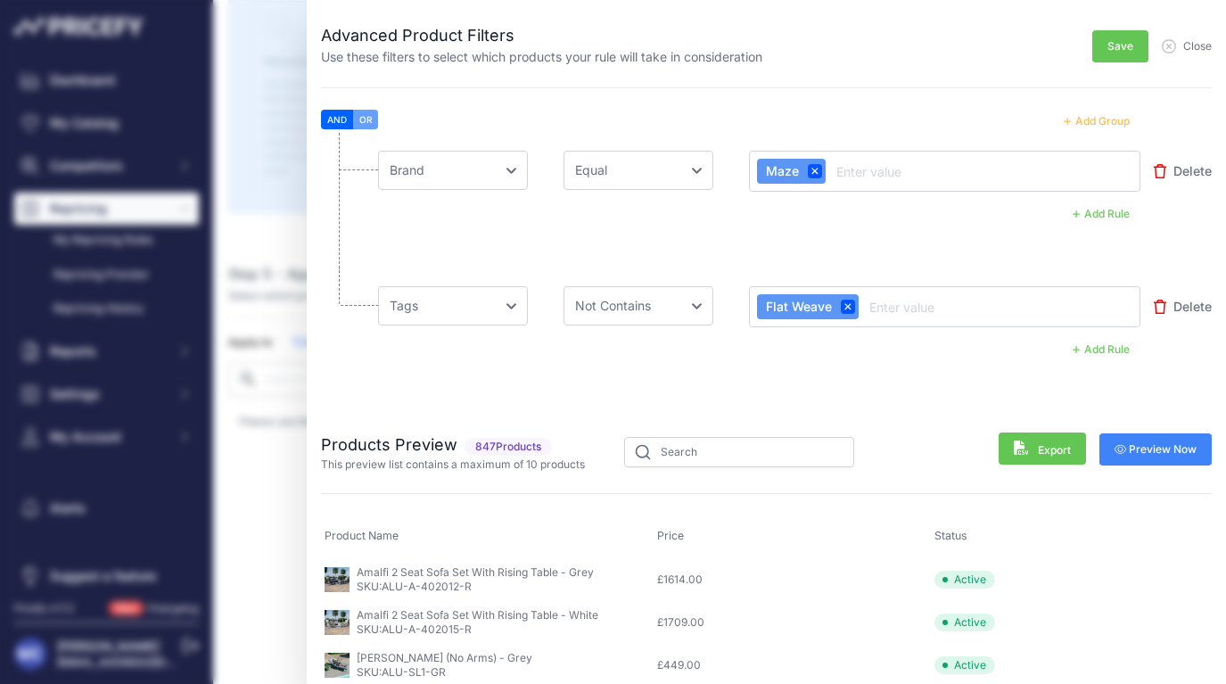
click at [1125, 45] on span "Save" at bounding box center [1120, 46] width 26 height 14
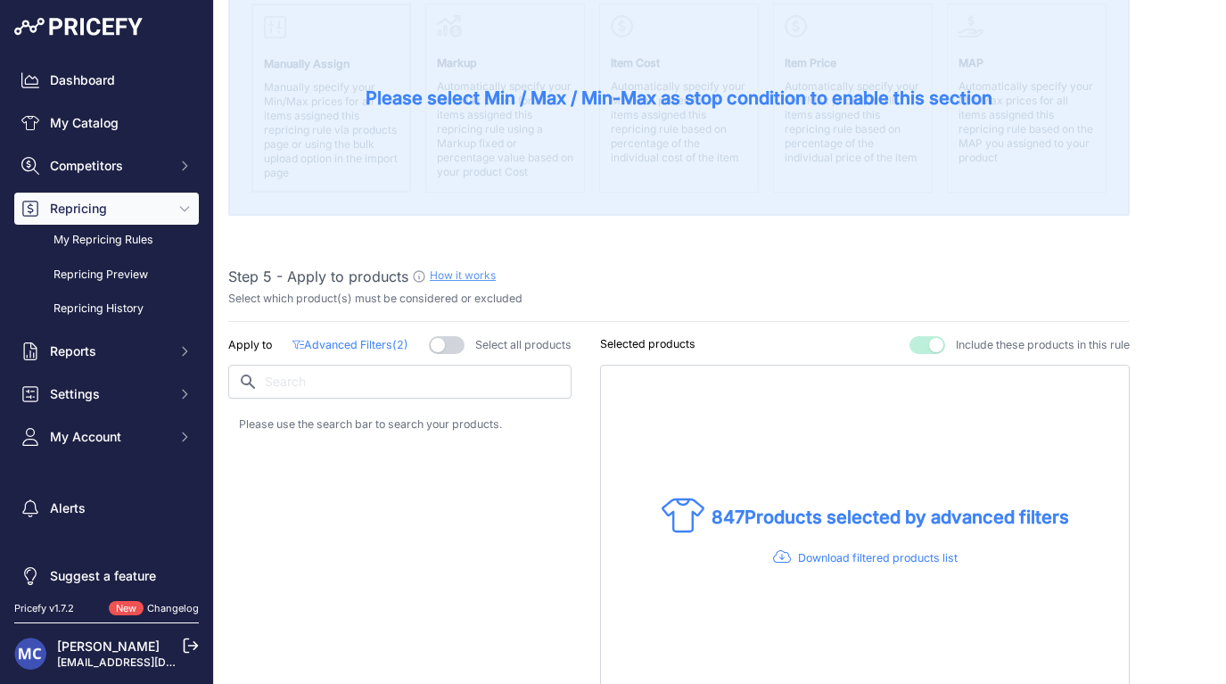
scroll to position [787, 0]
click at [361, 346] on p "Advanced Filters ( 2 )" at bounding box center [349, 346] width 115 height 17
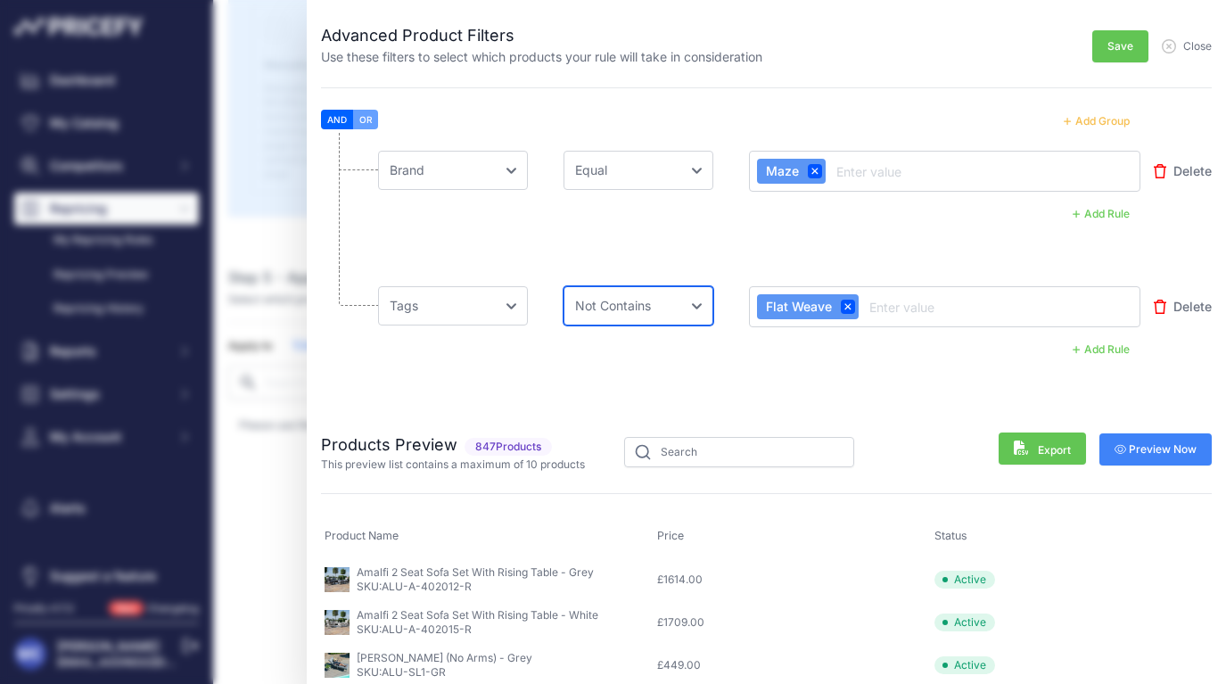
select select "not_in"
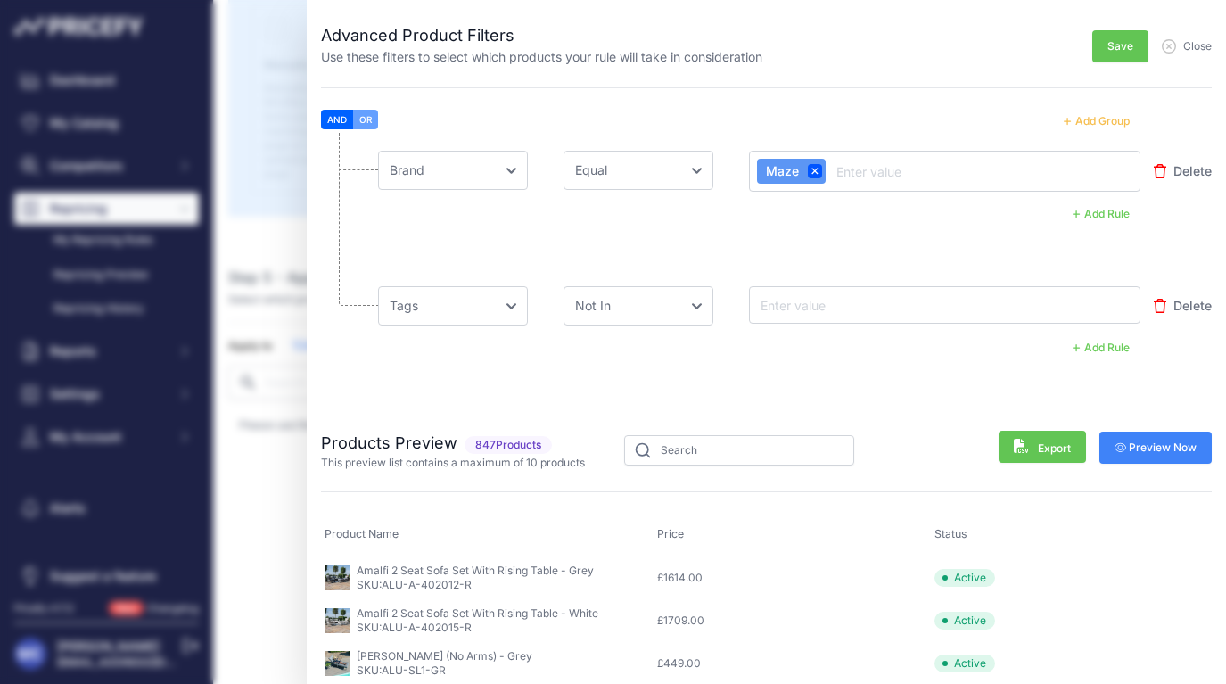
click at [881, 298] on input "text" at bounding box center [828, 304] width 143 height 21
paste input "Flat Weave"
type input "Flat Weave"
click at [1141, 447] on span "Preview Now" at bounding box center [1155, 447] width 83 height 14
click at [1123, 42] on span "Save" at bounding box center [1120, 46] width 26 height 14
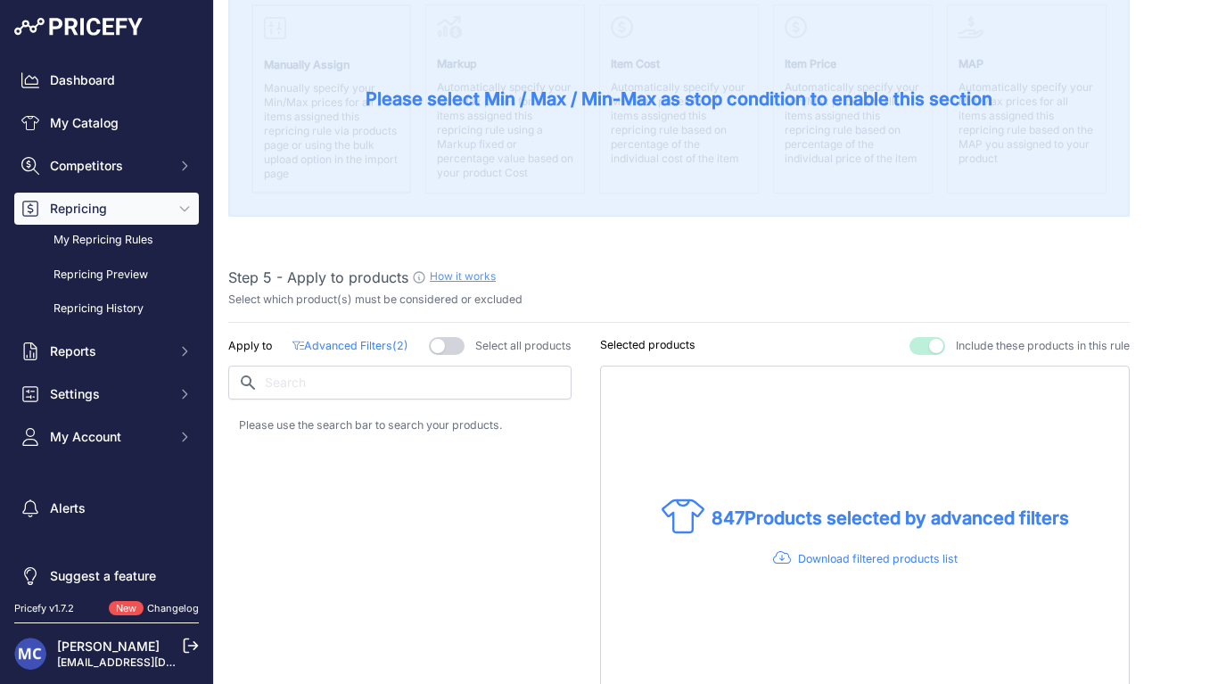
click at [359, 339] on p "Advanced Filters ( 2 )" at bounding box center [349, 346] width 115 height 17
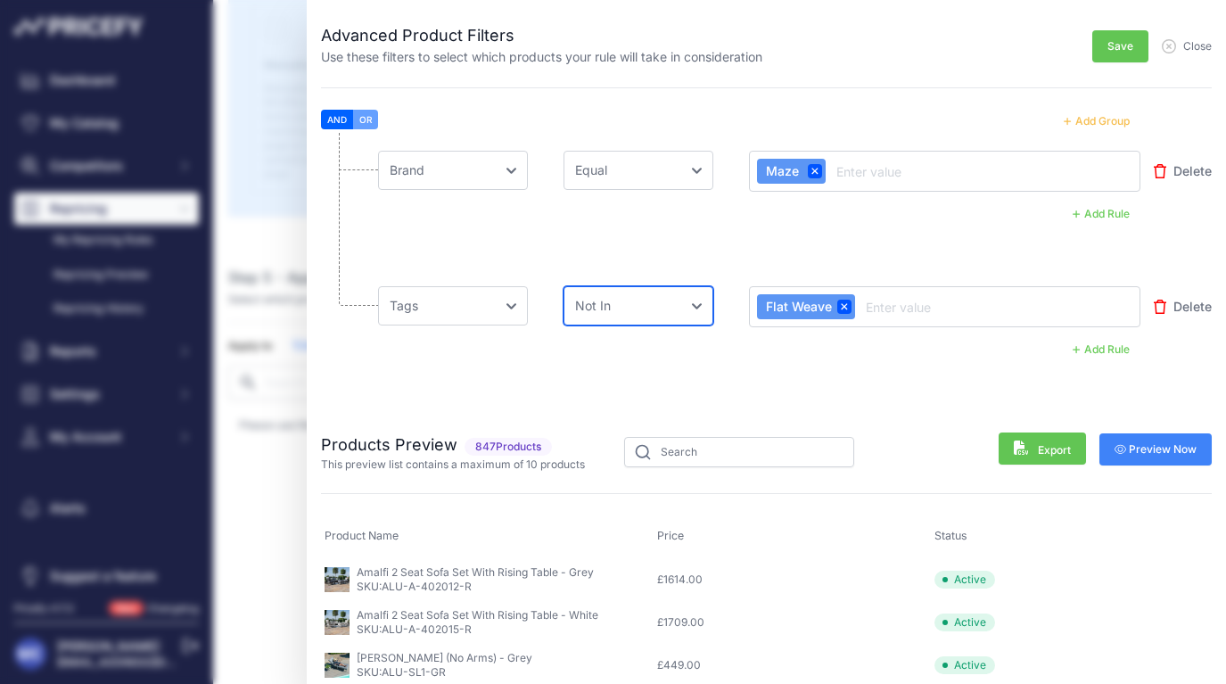
select select "not_equal"
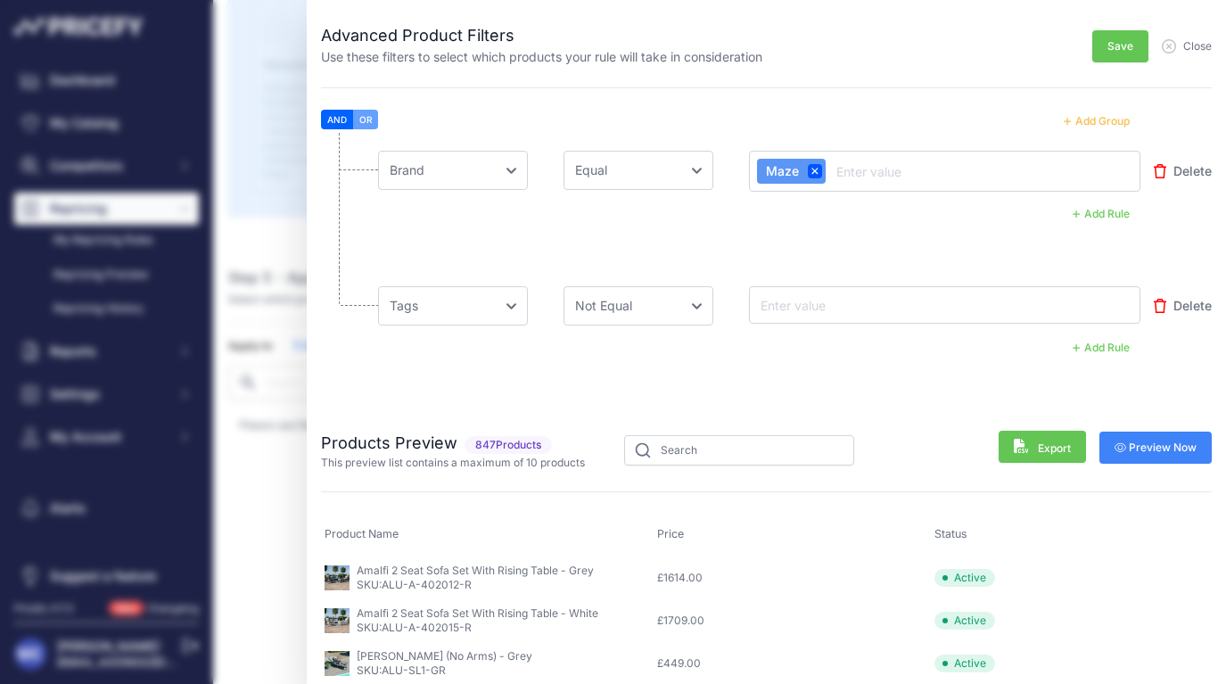
click at [1120, 43] on span "Save" at bounding box center [1120, 46] width 26 height 14
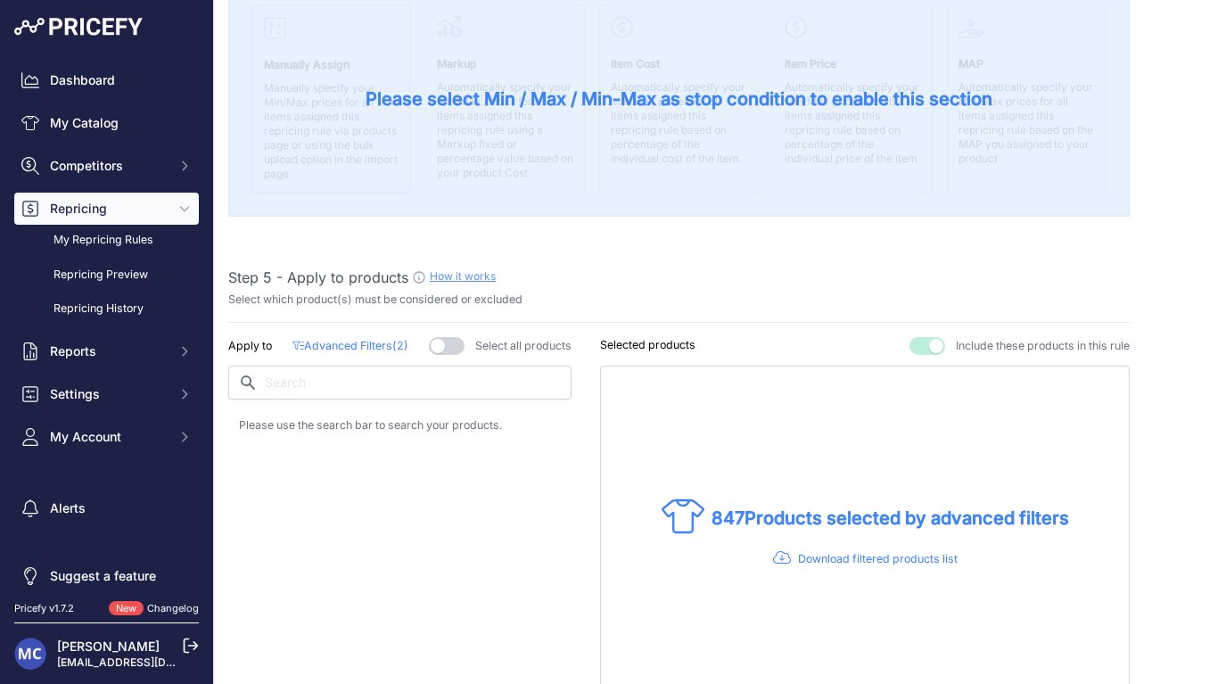
click at [439, 520] on div "Apply to Advanced Filters ( 2 ) Select all products" at bounding box center [399, 518] width 343 height 362
click at [362, 342] on p "Advanced Filters ( 2 )" at bounding box center [349, 346] width 115 height 17
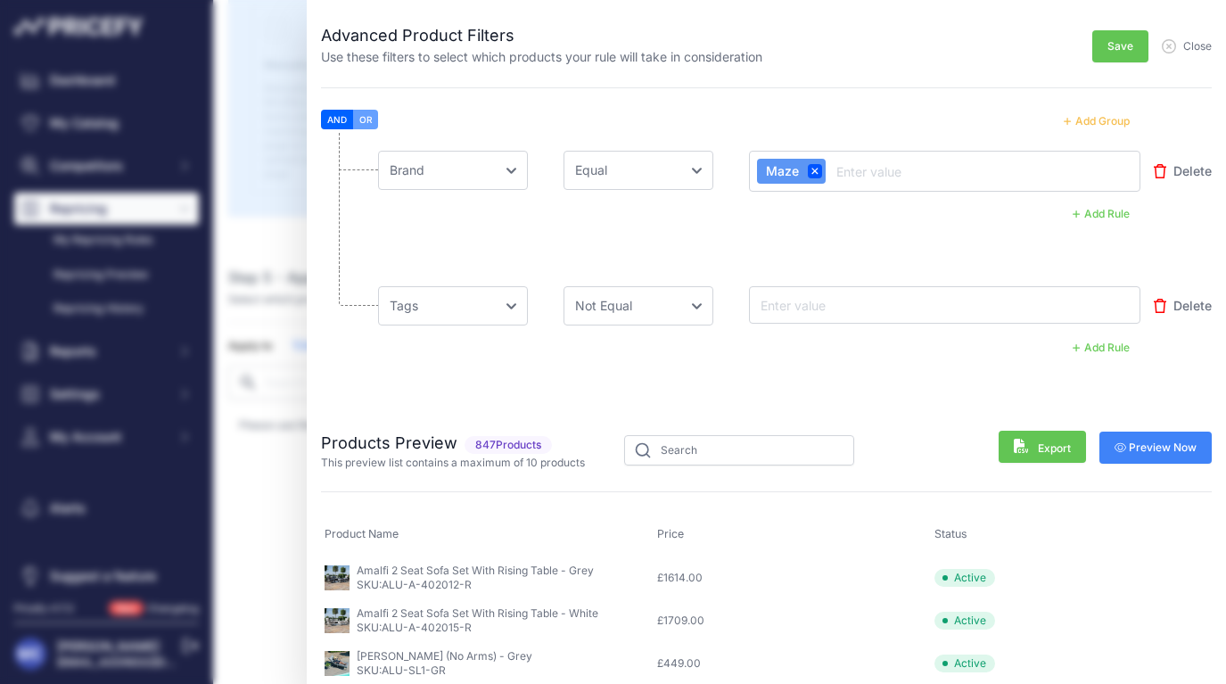
click at [858, 291] on div at bounding box center [944, 304] width 391 height 37
click at [848, 305] on input "text" at bounding box center [828, 304] width 143 height 21
paste input "Flat Weave"
click at [920, 366] on li "Choose [PERSON_NAME] Name Price Cost MAP Brand Min Price Max Price SKU GTIN/EAN…" at bounding box center [766, 335] width 890 height 134
click at [888, 296] on input "Flat Weave" at bounding box center [828, 304] width 143 height 21
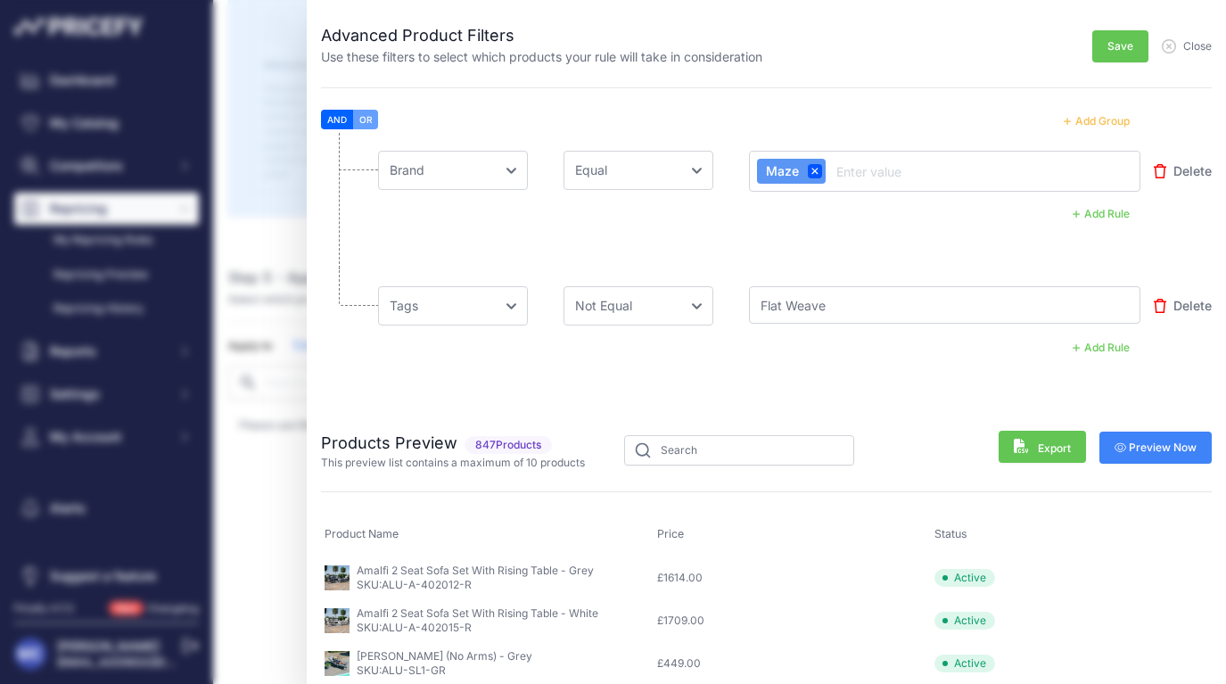
click at [886, 316] on div "Flat Weave" at bounding box center [944, 304] width 391 height 37
click at [870, 304] on input "Flat Weave" at bounding box center [828, 304] width 143 height 21
type input "Flat Weave"
click at [901, 384] on li "Choose [PERSON_NAME] Name Price Cost MAP Brand Min Price Max Price SKU GTIN/EAN…" at bounding box center [766, 335] width 890 height 135
click at [1111, 39] on span "Save" at bounding box center [1120, 46] width 26 height 14
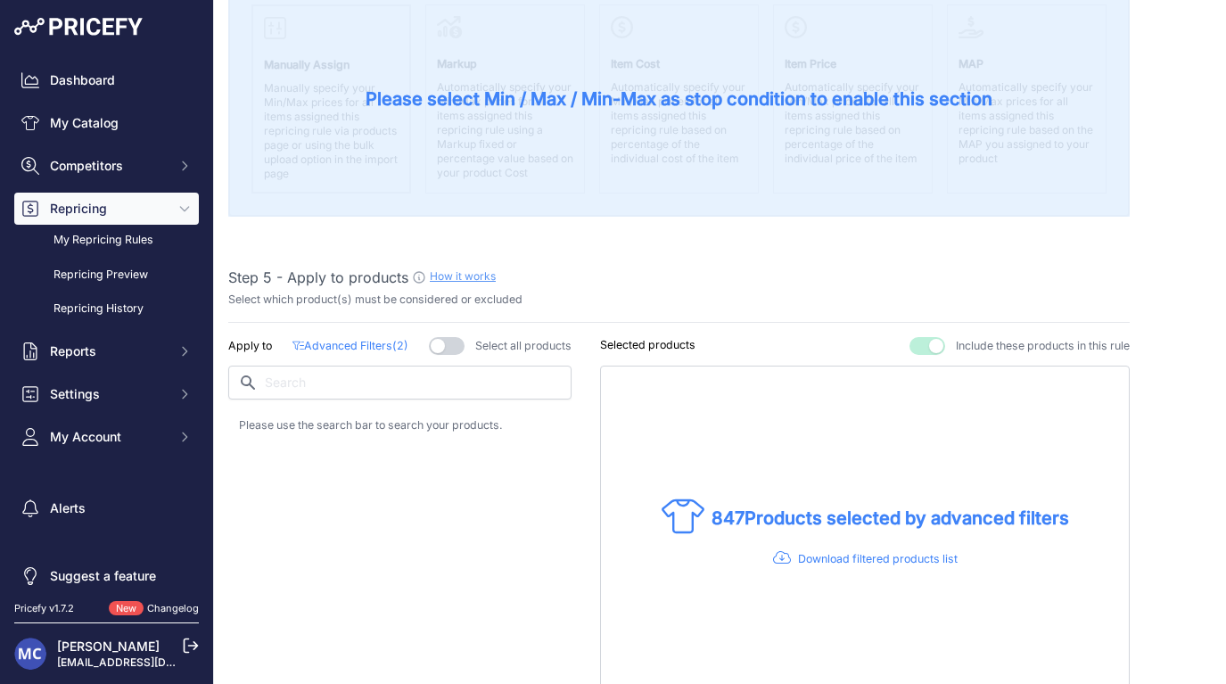
click at [350, 341] on p "Advanced Filters ( 2 )" at bounding box center [349, 346] width 115 height 17
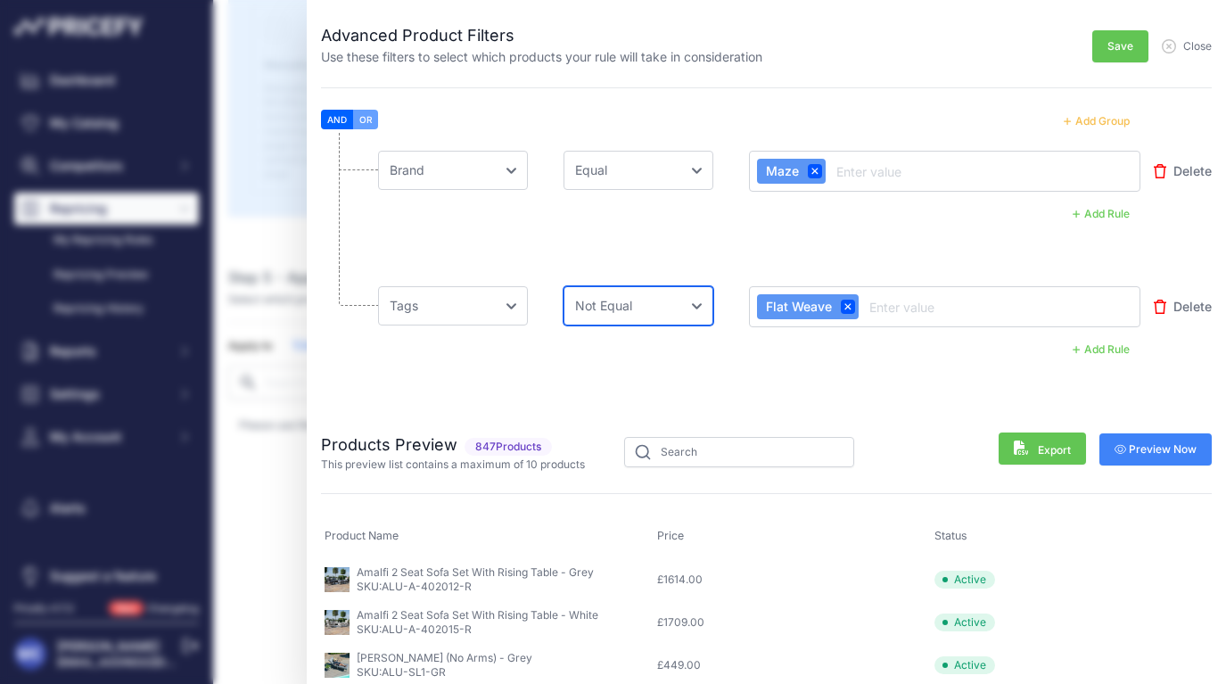
select select "equal"
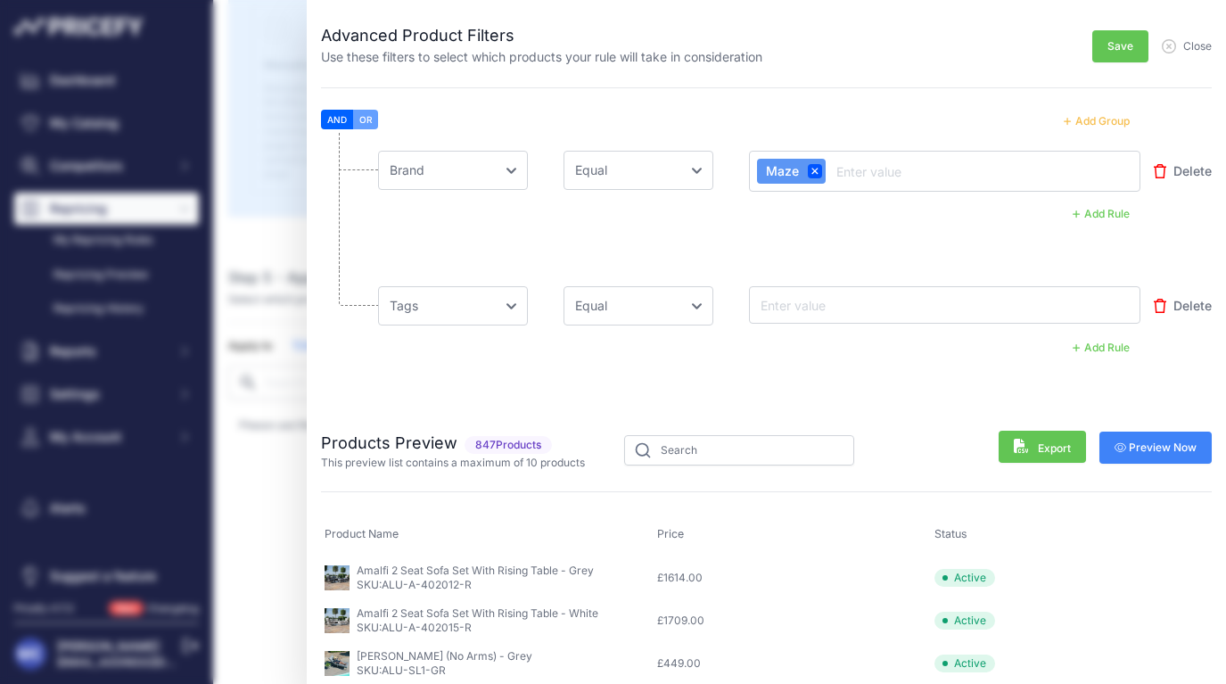
click at [841, 324] on div at bounding box center [944, 305] width 391 height 39
click at [844, 310] on input "text" at bounding box center [828, 304] width 143 height 21
paste input "Flat Weave"
type input "Flat Weave"
click at [865, 361] on li "Choose [PERSON_NAME] Name Price Cost MAP Brand Min Price Max Price SKU GTIN/EAN…" at bounding box center [766, 335] width 890 height 134
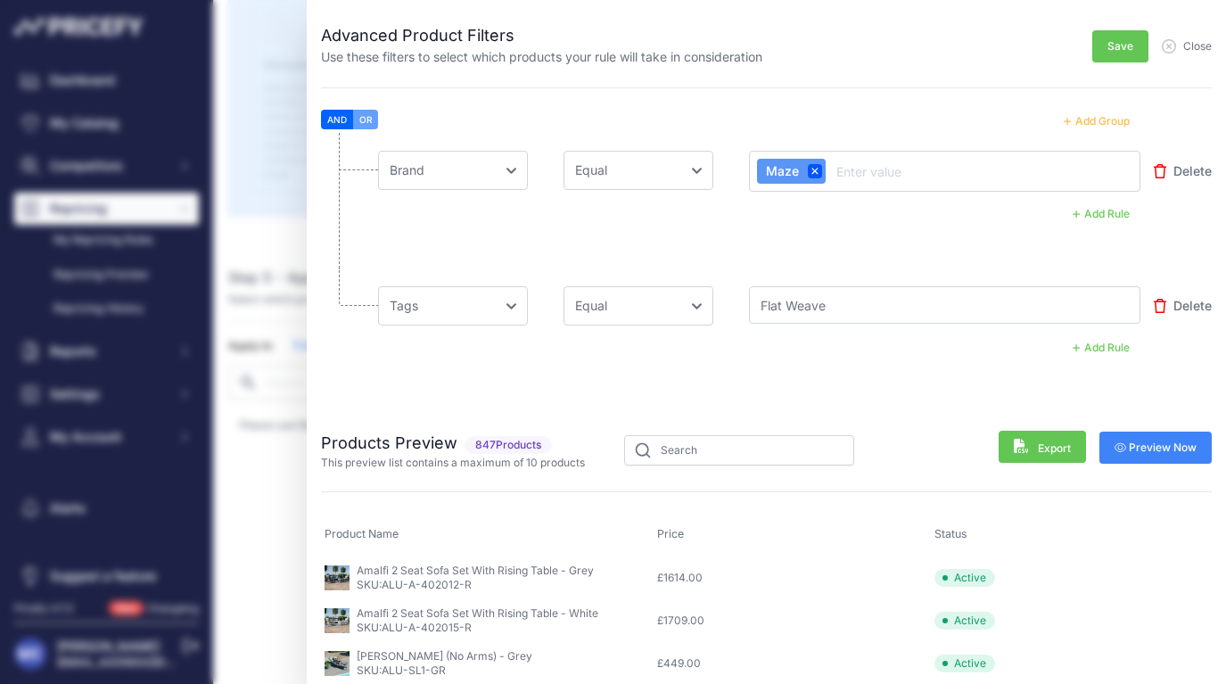
click at [1112, 44] on span "Save" at bounding box center [1120, 46] width 26 height 14
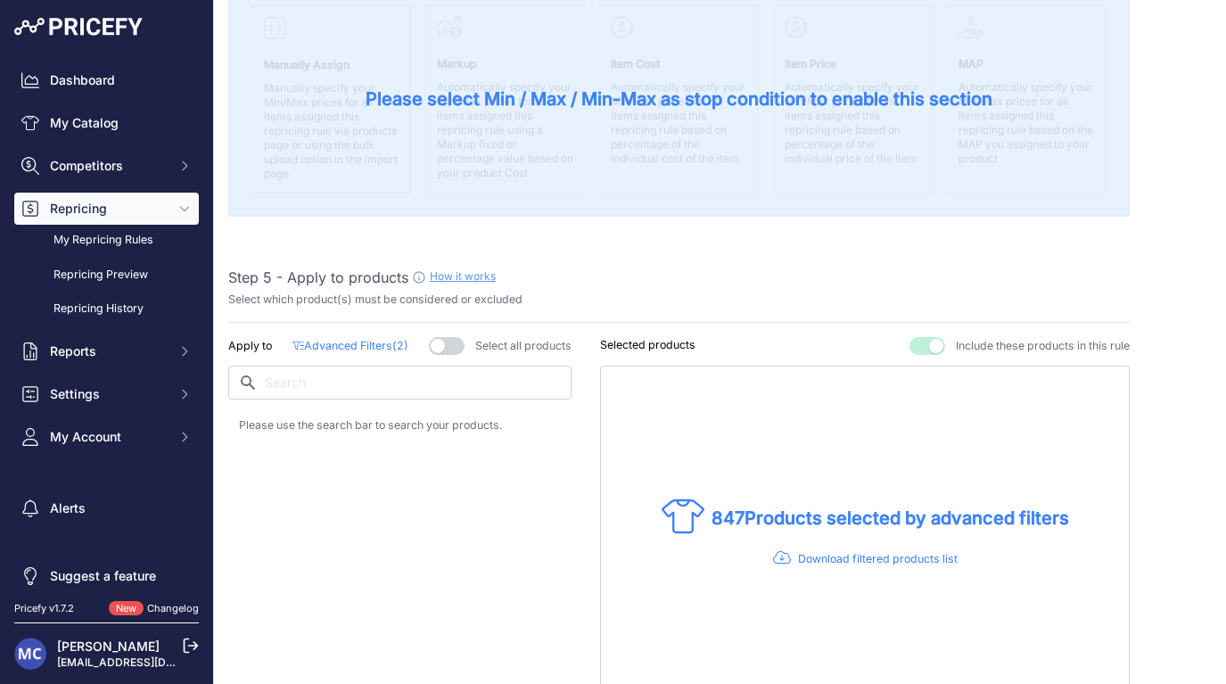
click at [456, 474] on div "Apply to Advanced Filters ( 2 ) Select all products" at bounding box center [399, 518] width 343 height 362
click at [384, 353] on div "Apply to Advanced Filters ( 2 ) Select all products" at bounding box center [399, 518] width 343 height 362
click at [384, 352] on div "Apply to Advanced Filters ( 2 ) Select all products" at bounding box center [399, 518] width 343 height 362
click at [379, 340] on p "Advanced Filters ( 2 )" at bounding box center [349, 346] width 115 height 17
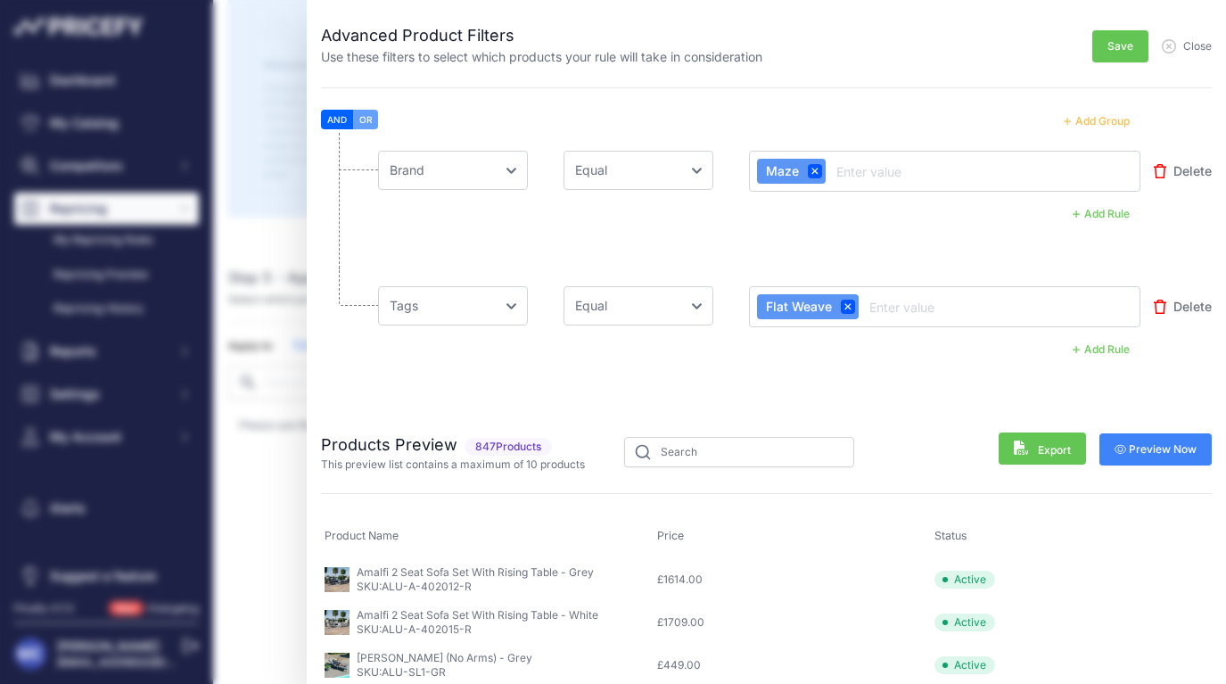
click at [920, 312] on input "text" at bounding box center [937, 306] width 143 height 21
click at [893, 370] on li "Choose [PERSON_NAME] Name Price Cost MAP Brand Min Price Max Price SKU GTIN/EAN…" at bounding box center [766, 335] width 890 height 135
click at [1112, 50] on span "Save" at bounding box center [1120, 46] width 26 height 14
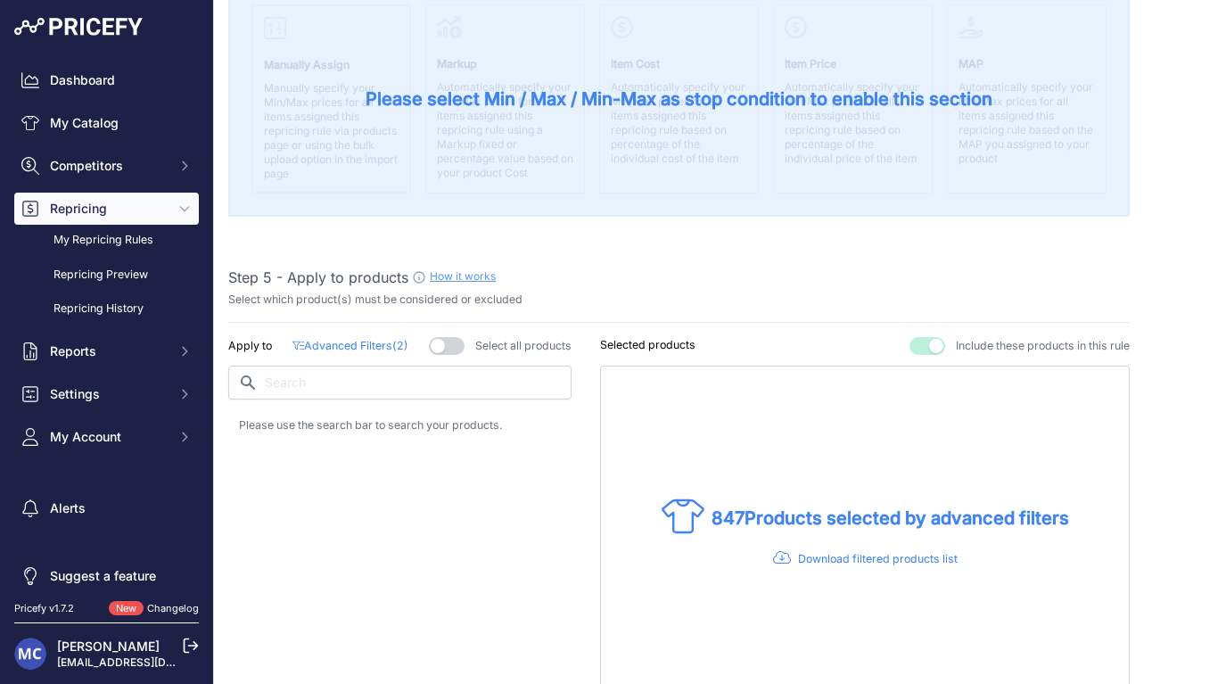
click at [440, 466] on div "Apply to Advanced Filters ( 2 ) Select all products" at bounding box center [399, 518] width 343 height 362
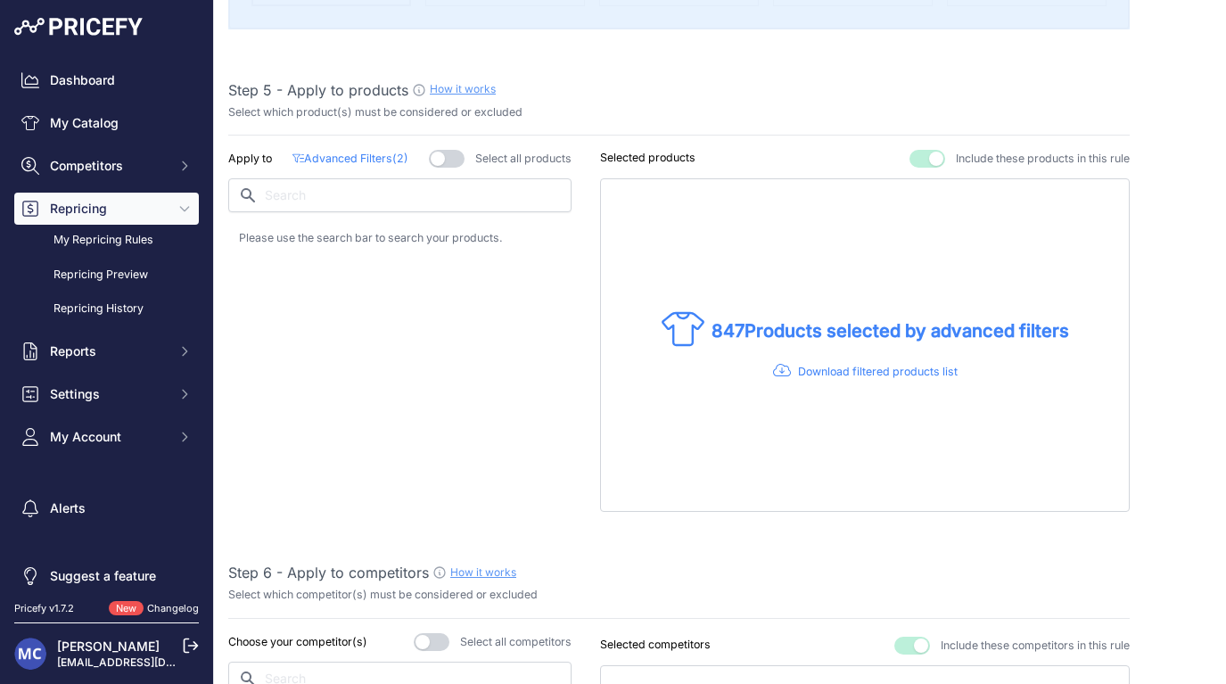
scroll to position [913, 0]
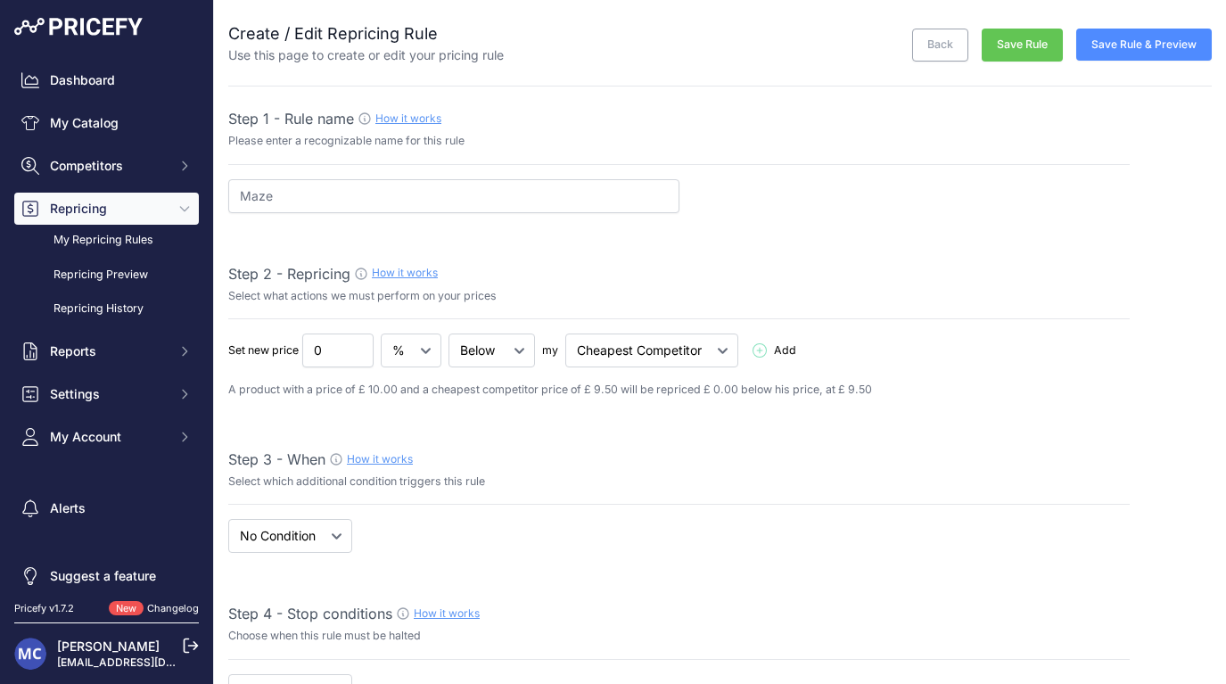
select select "7"
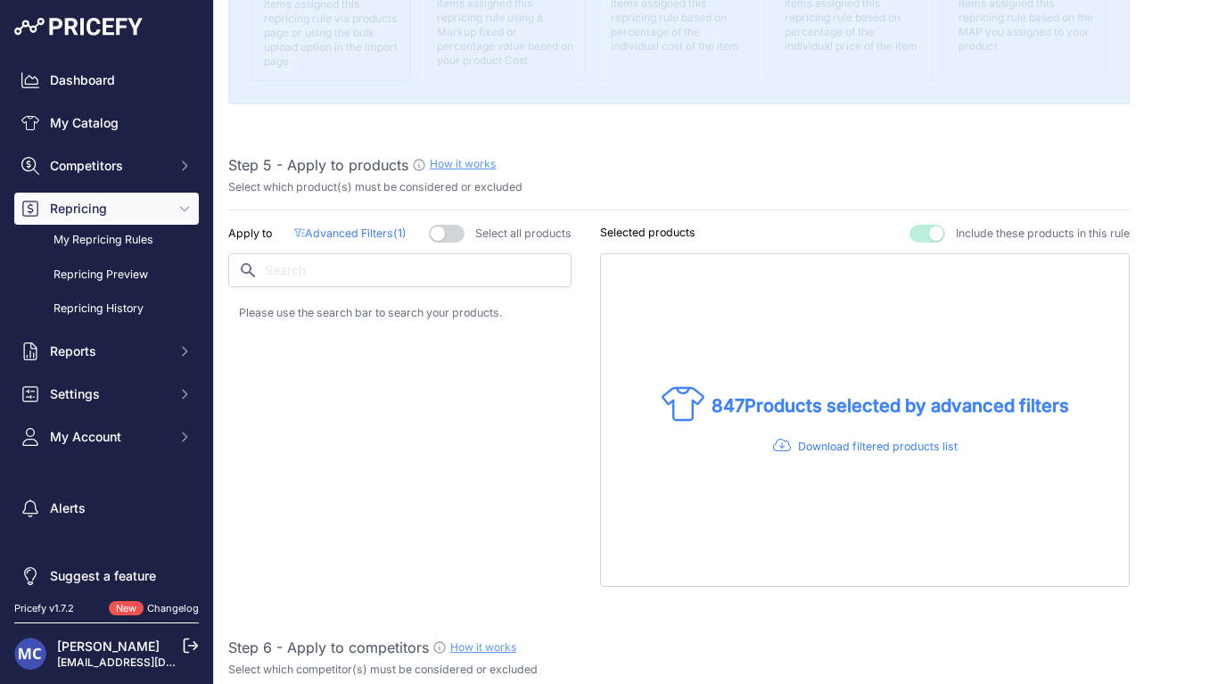
scroll to position [900, 0]
click at [355, 225] on p "Advanced Filters ( 1 )" at bounding box center [350, 233] width 112 height 17
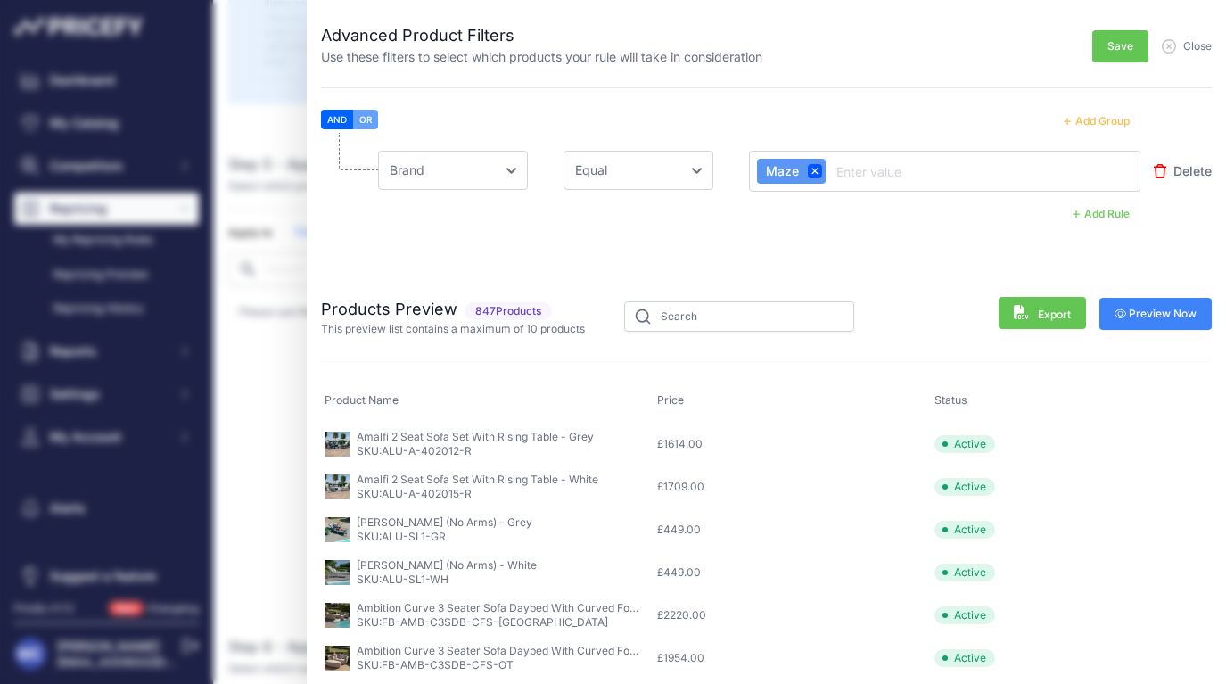
click at [1105, 215] on button "Add Rule" at bounding box center [1101, 213] width 78 height 23
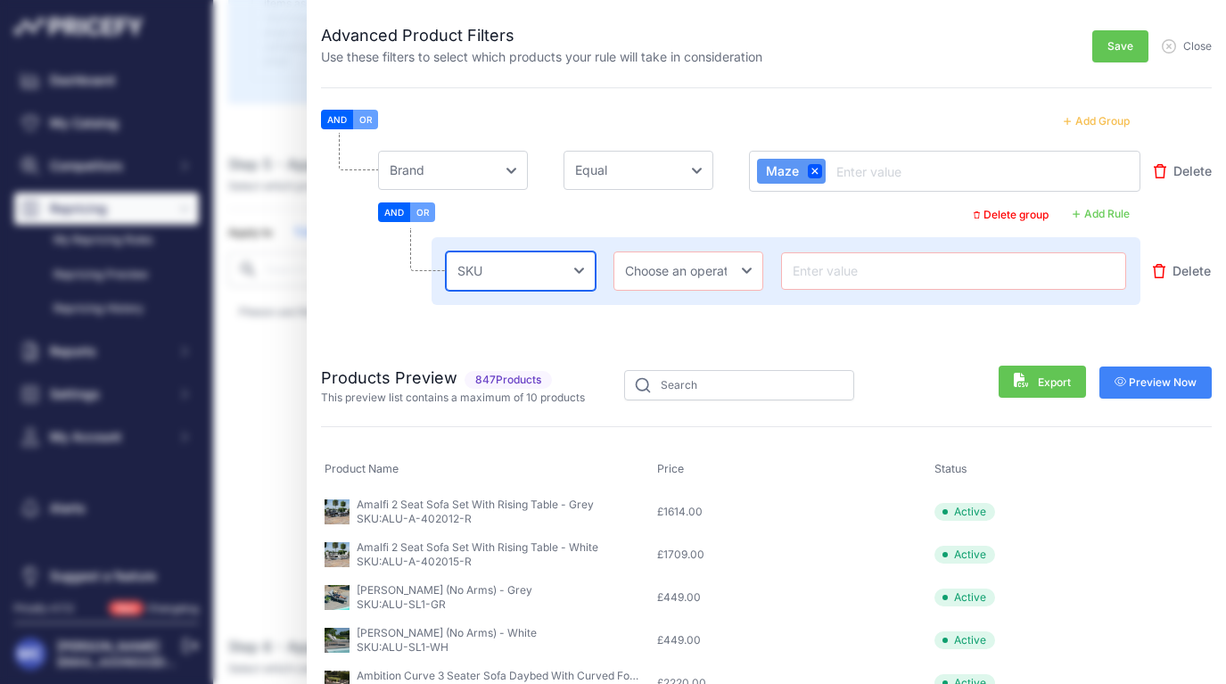
select select "[DOMAIN_NAME]"
click at [841, 278] on input "text" at bounding box center [953, 270] width 329 height 21
paste input "Flat Weave"
type input "Flat Weave"
click at [843, 283] on div at bounding box center [953, 270] width 345 height 37
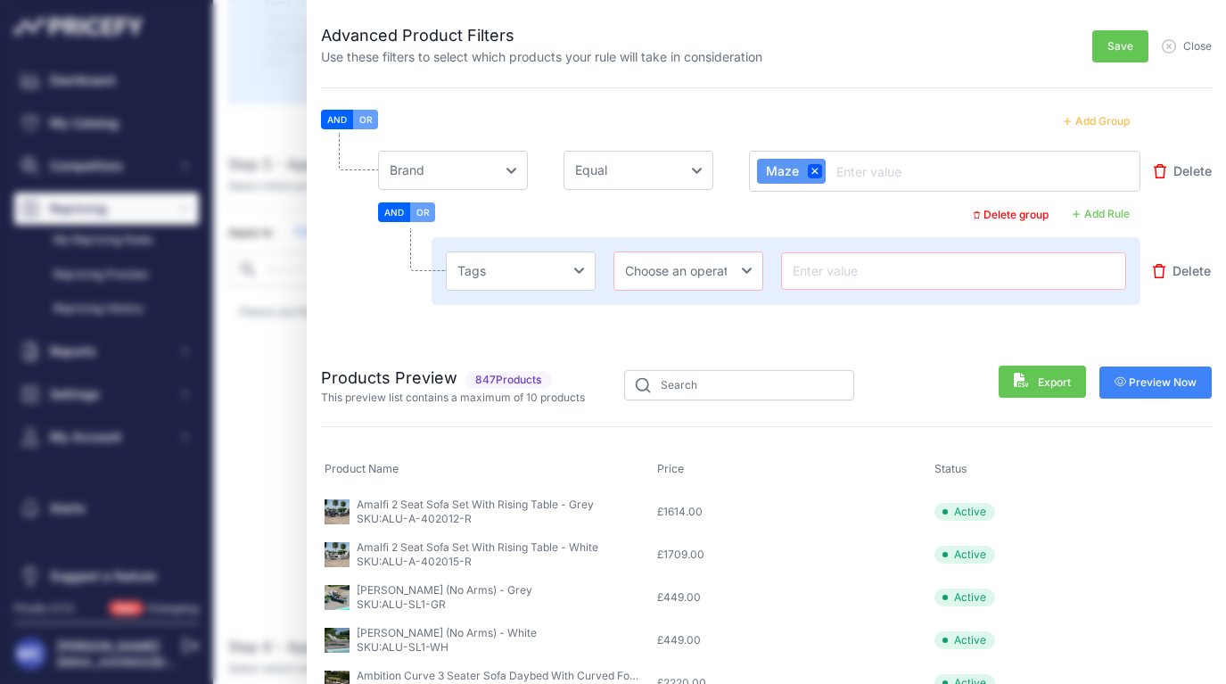
click at [846, 270] on input "text" at bounding box center [953, 270] width 329 height 21
paste input "Flat Weave"
type input "Flat Weave"
click at [892, 280] on input "Flat Weave" at bounding box center [953, 270] width 329 height 21
select select "equal"
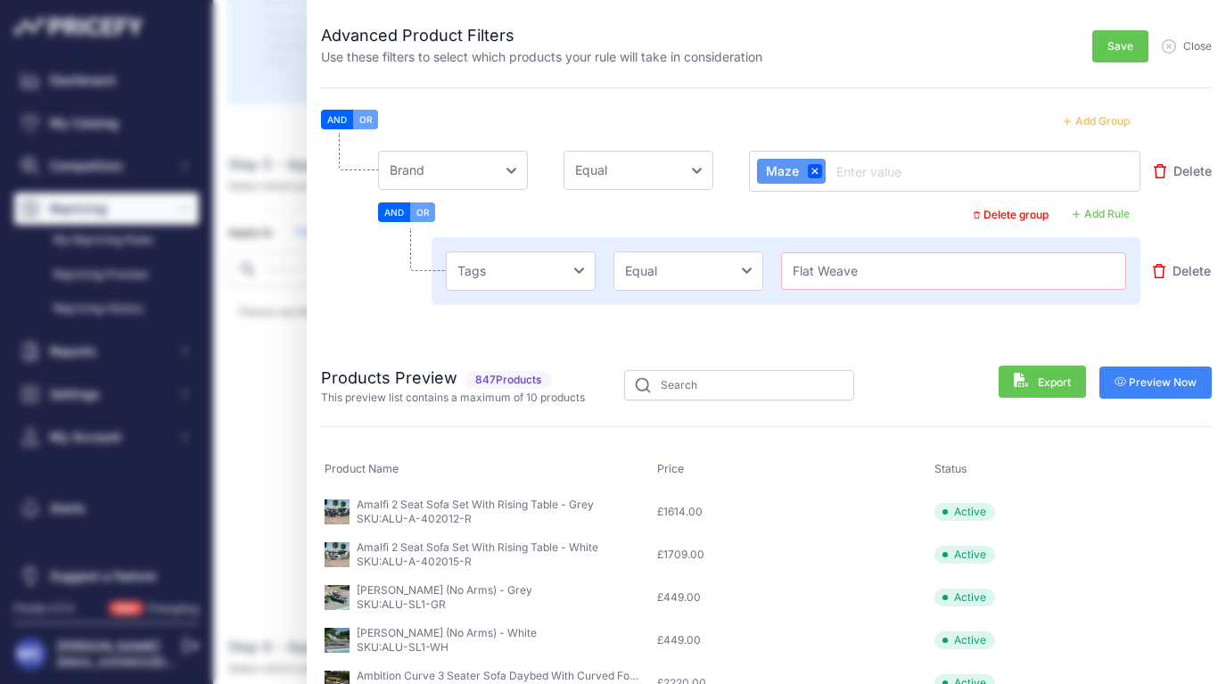
click at [880, 270] on input "Flat Weave" at bounding box center [953, 270] width 329 height 21
type input "Flat Weave"
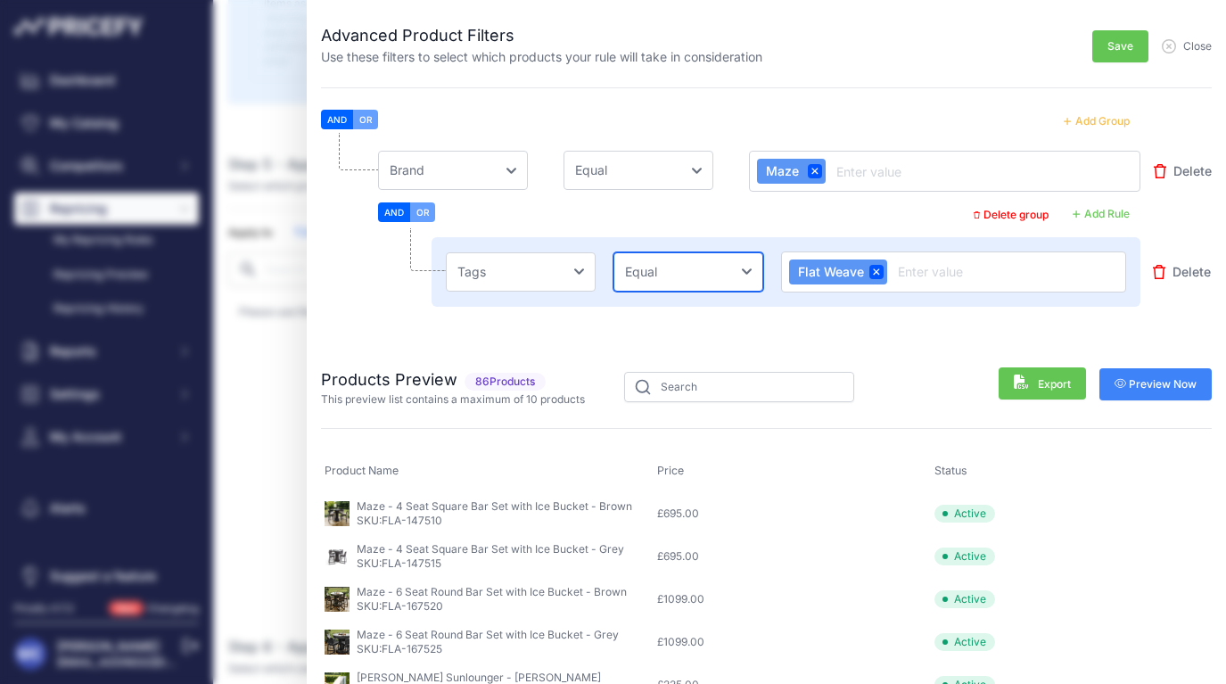
select select "not_equal"
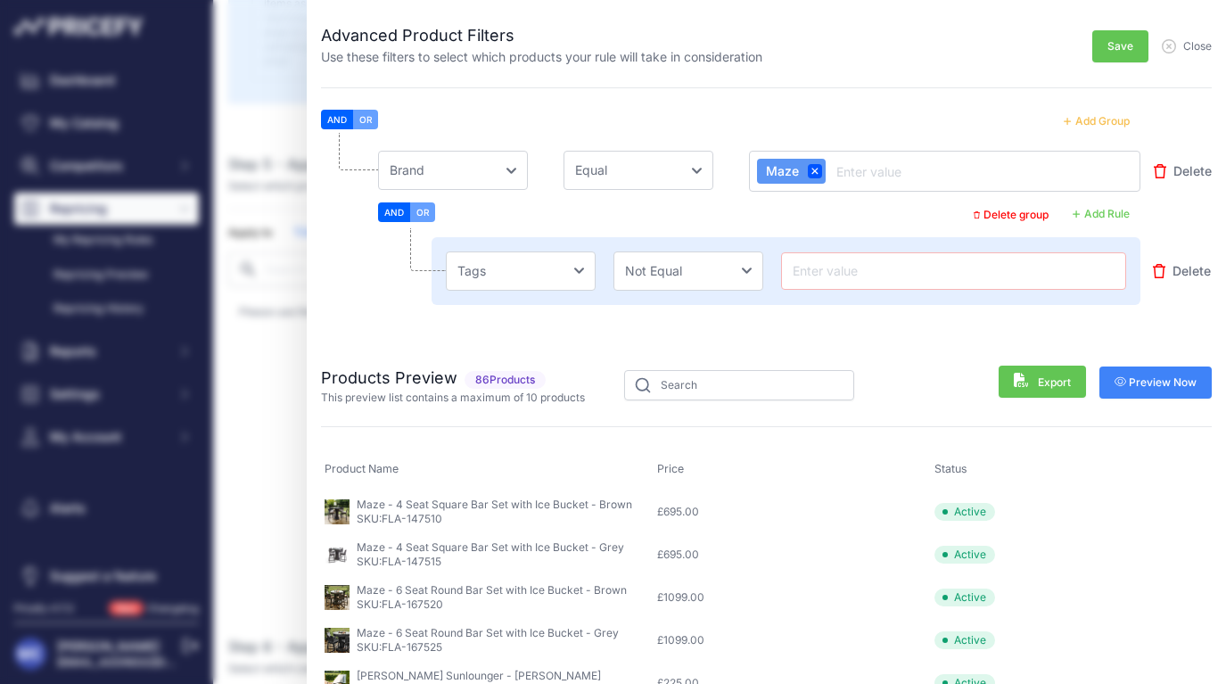
click at [848, 265] on input "text" at bounding box center [953, 270] width 329 height 21
paste input "Flat Weave"
type input "Flat Weave"
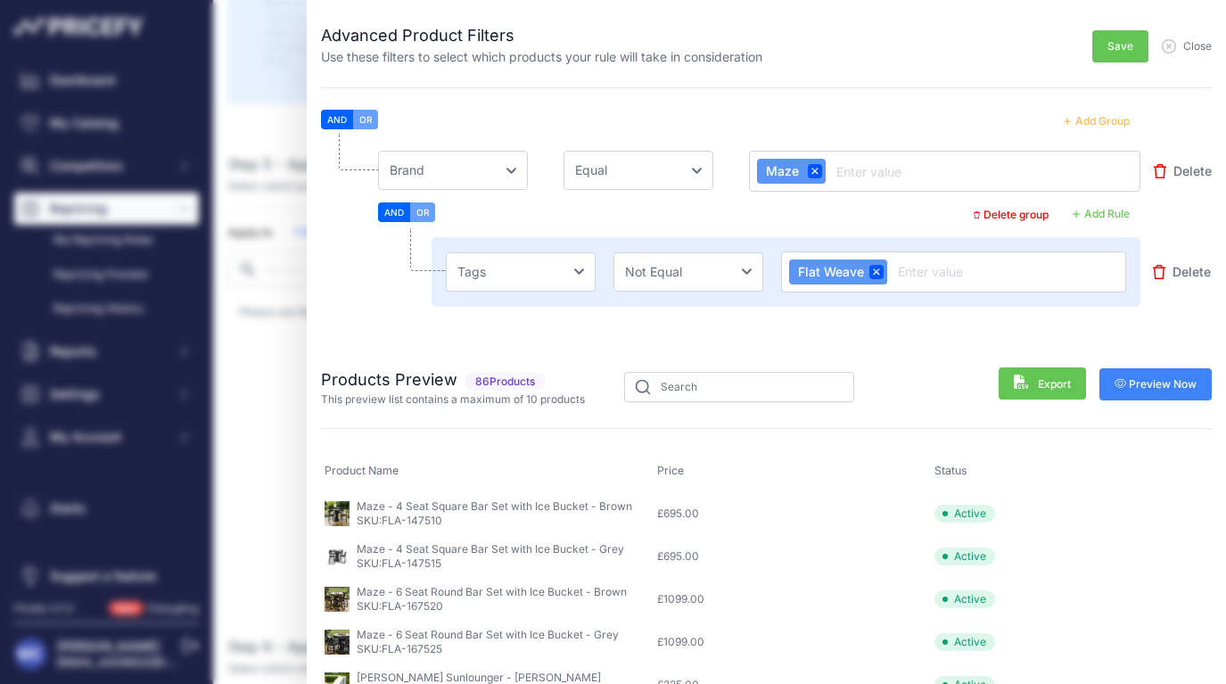
click at [803, 319] on li "Choose an field Name Price Cost MAP Brand Min Price Max Price SKU GTIN/EAN/ASIN…" at bounding box center [766, 236] width 890 height 206
click at [443, 335] on li "Choose an field Name Price Cost MAP Brand Min Price Max Price SKU GTIN/EAN/ASIN…" at bounding box center [766, 236] width 890 height 206
click at [426, 211] on button "OR" at bounding box center [422, 212] width 25 height 20
click at [398, 211] on button "AND" at bounding box center [394, 212] width 32 height 20
click at [505, 324] on li "Choose an field Name Price Cost MAP Brand Min Price Max Price SKU GTIN/EAN/ASIN…" at bounding box center [766, 236] width 890 height 206
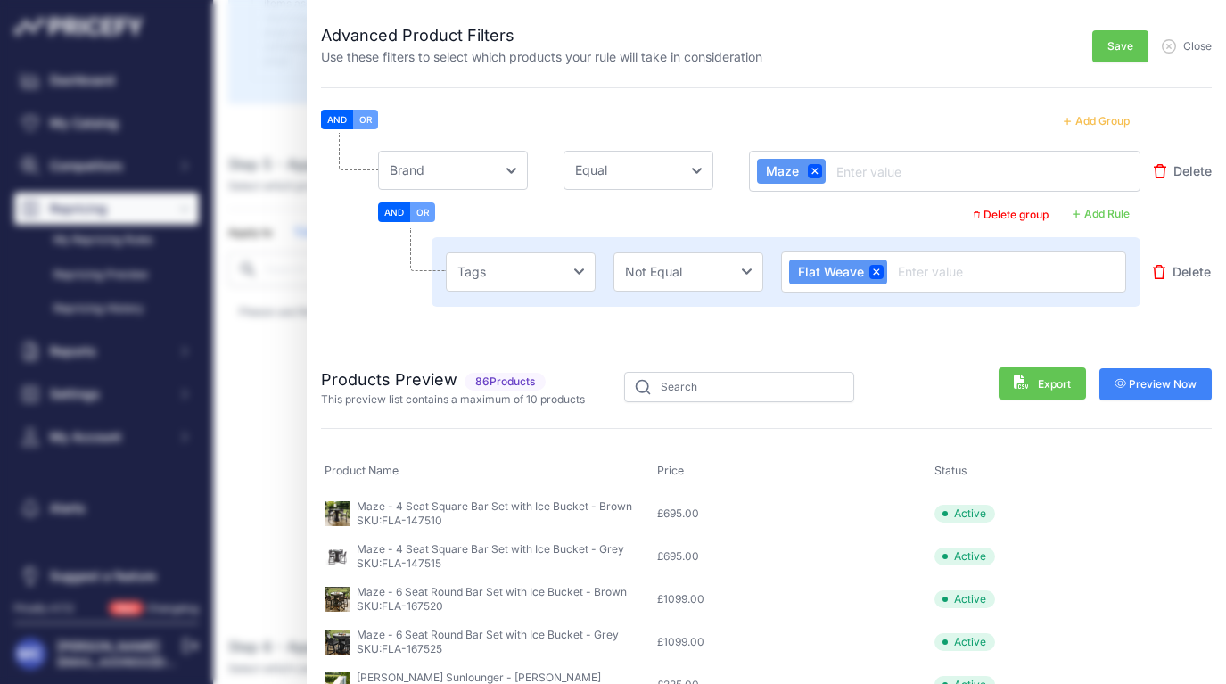
click at [865, 326] on li "Choose an field Name Price Cost MAP Brand Min Price Max Price SKU GTIN/EAN/ASIN…" at bounding box center [766, 236] width 890 height 206
click at [924, 282] on input "text" at bounding box center [1006, 271] width 224 height 21
click at [790, 369] on div "Products Preview 86 Products This preview list contains a maximum of 10 products" at bounding box center [582, 383] width 522 height 46
click at [794, 335] on li "Choose an field Name Price Cost MAP Brand Min Price Max Price SKU GTIN/EAN/ASIN…" at bounding box center [766, 236] width 890 height 206
click at [1186, 275] on span "Delete" at bounding box center [1191, 272] width 38 height 18
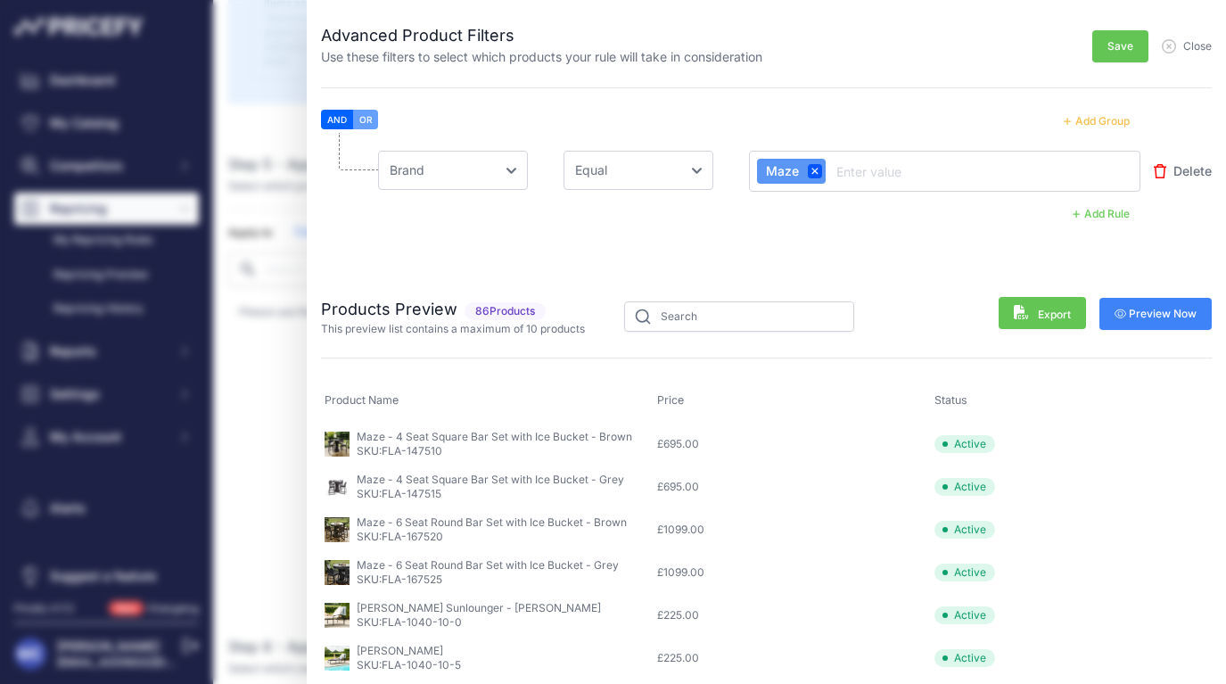
click at [1114, 45] on span "Save" at bounding box center [1120, 46] width 26 height 14
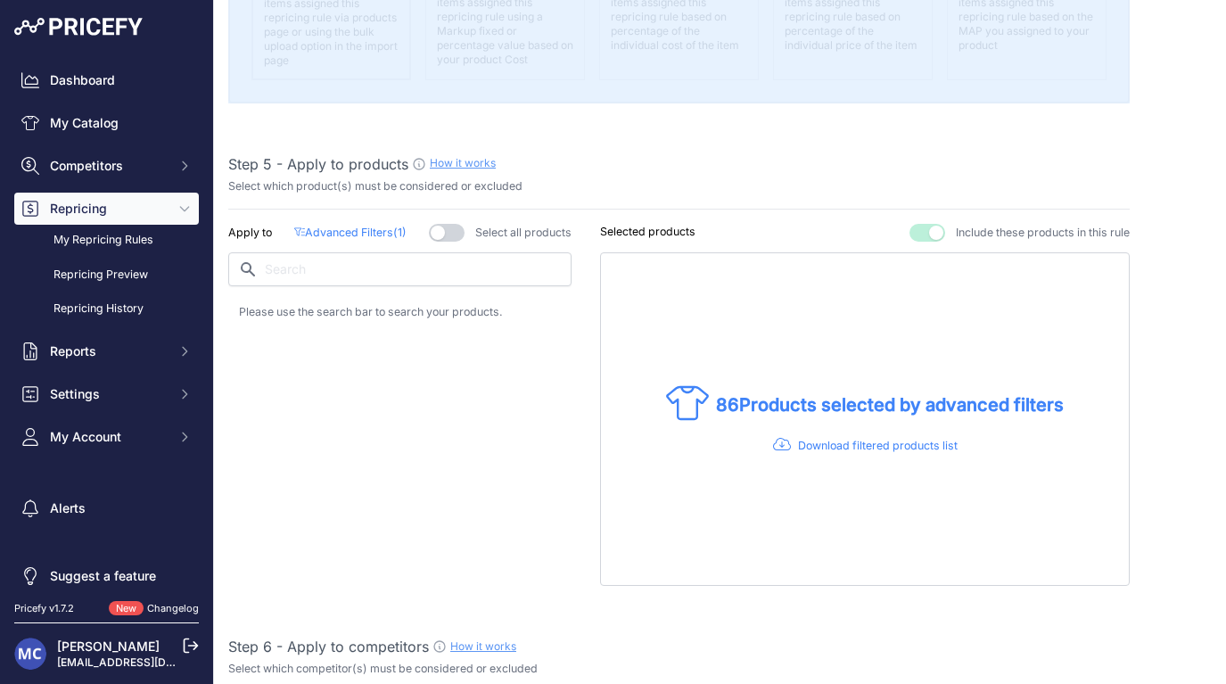
click at [314, 212] on div "Step 1 - Rule name How it works Please enter a recognizable name for this rule …" at bounding box center [678, 650] width 901 height 2884
click at [330, 226] on p "Advanced Filters ( 1 )" at bounding box center [350, 233] width 112 height 17
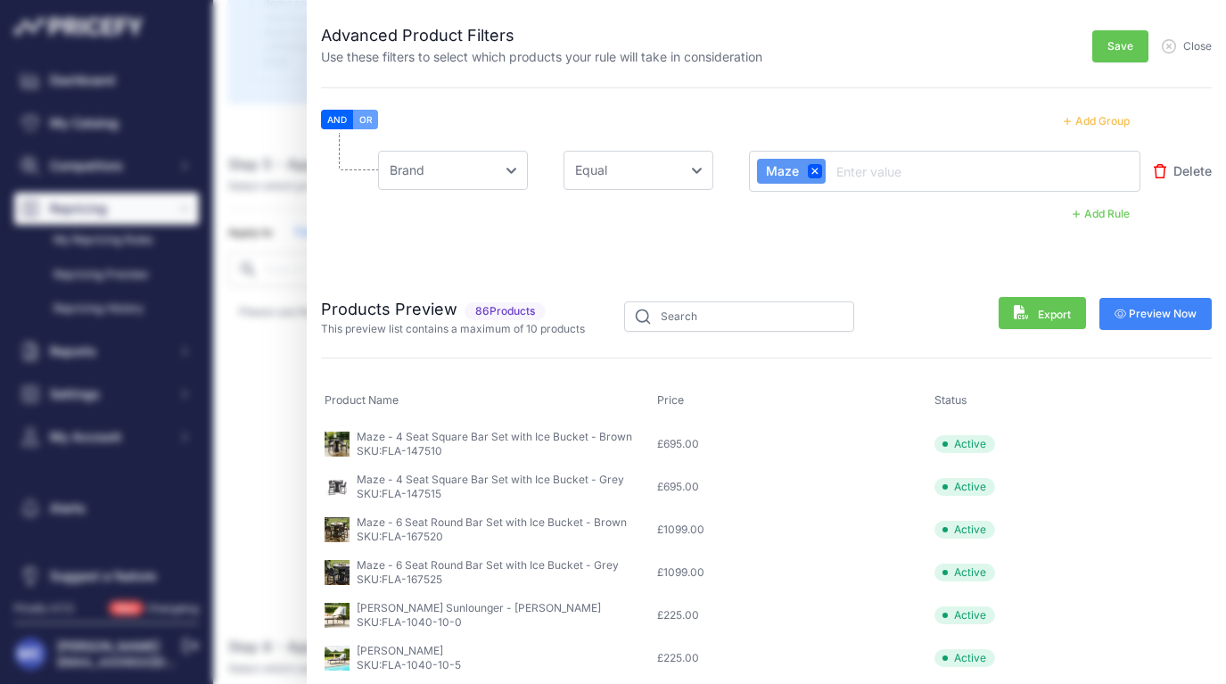
click at [427, 226] on li "Choose an field Name Price Cost MAP Brand Min Price Max Price SKU GTIN/EAN/ASIN…" at bounding box center [766, 200] width 890 height 135
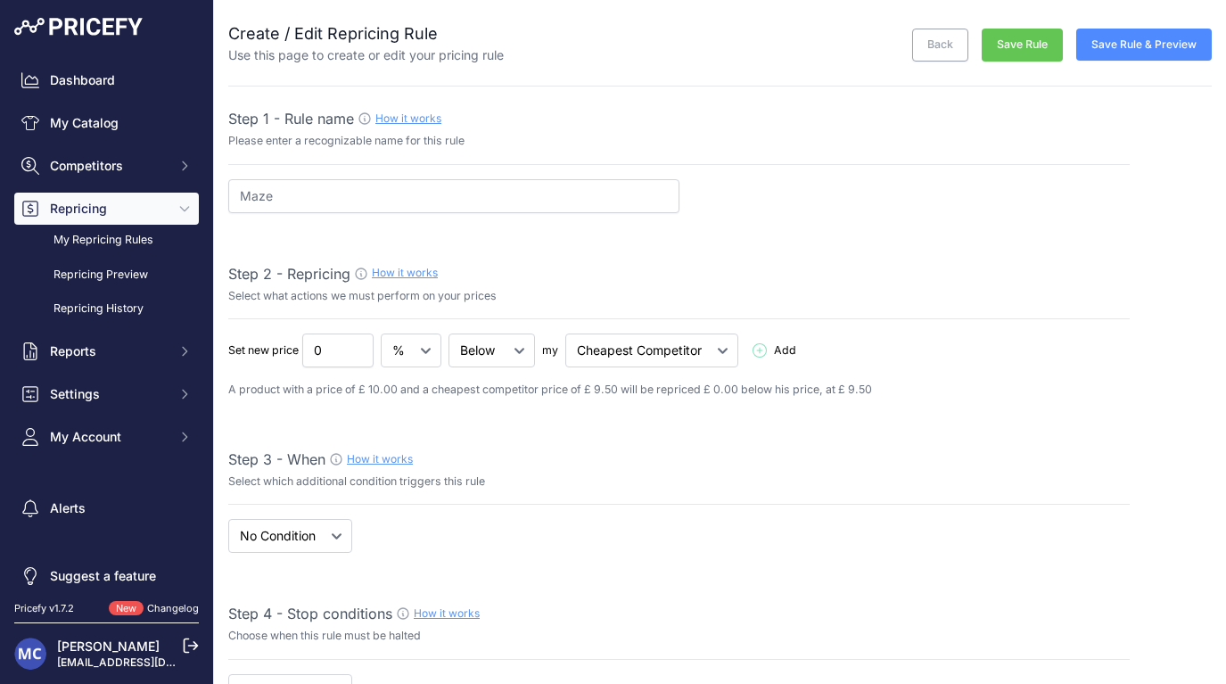
select select "7"
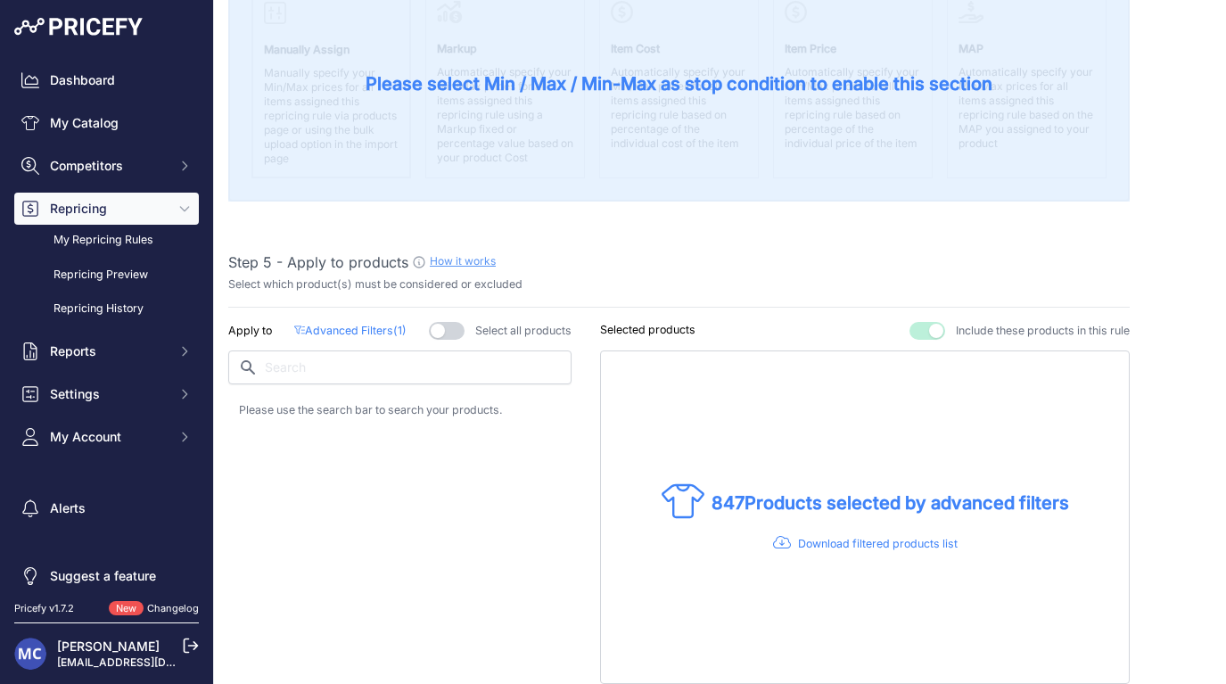
scroll to position [834, 0]
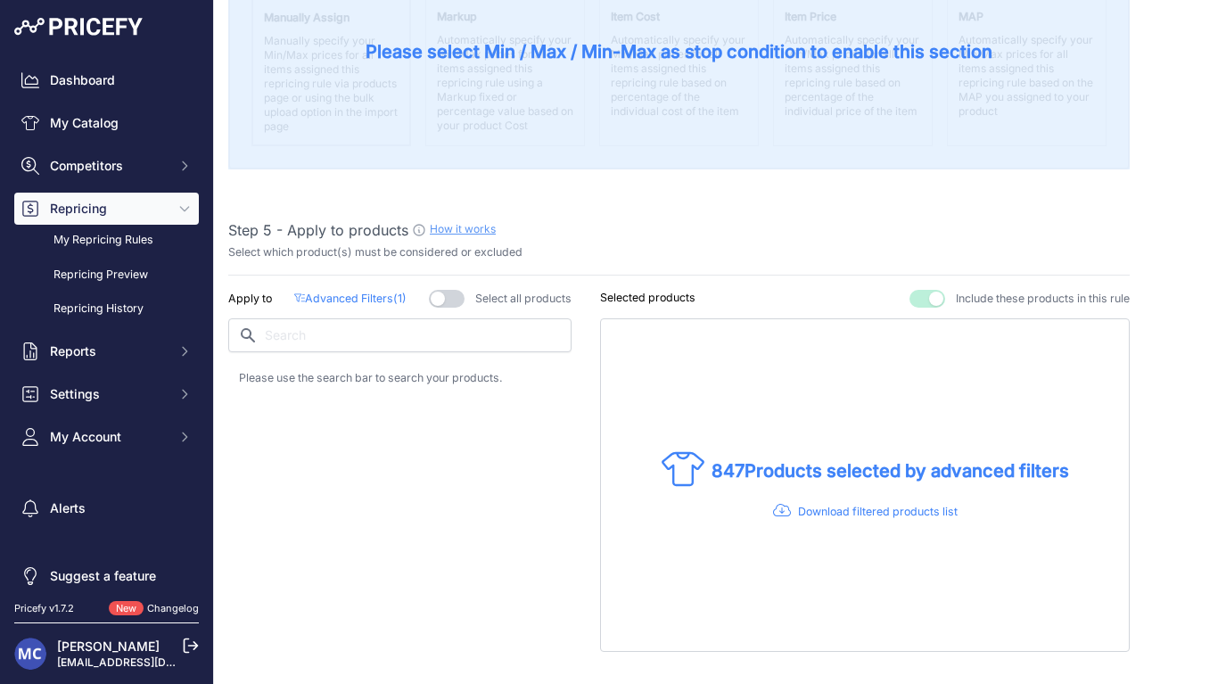
click at [372, 303] on div "Apply to Advanced Filters ( 1 ) Select all products" at bounding box center [399, 471] width 343 height 362
click at [367, 294] on p "Advanced Filters ( 1 )" at bounding box center [350, 299] width 112 height 17
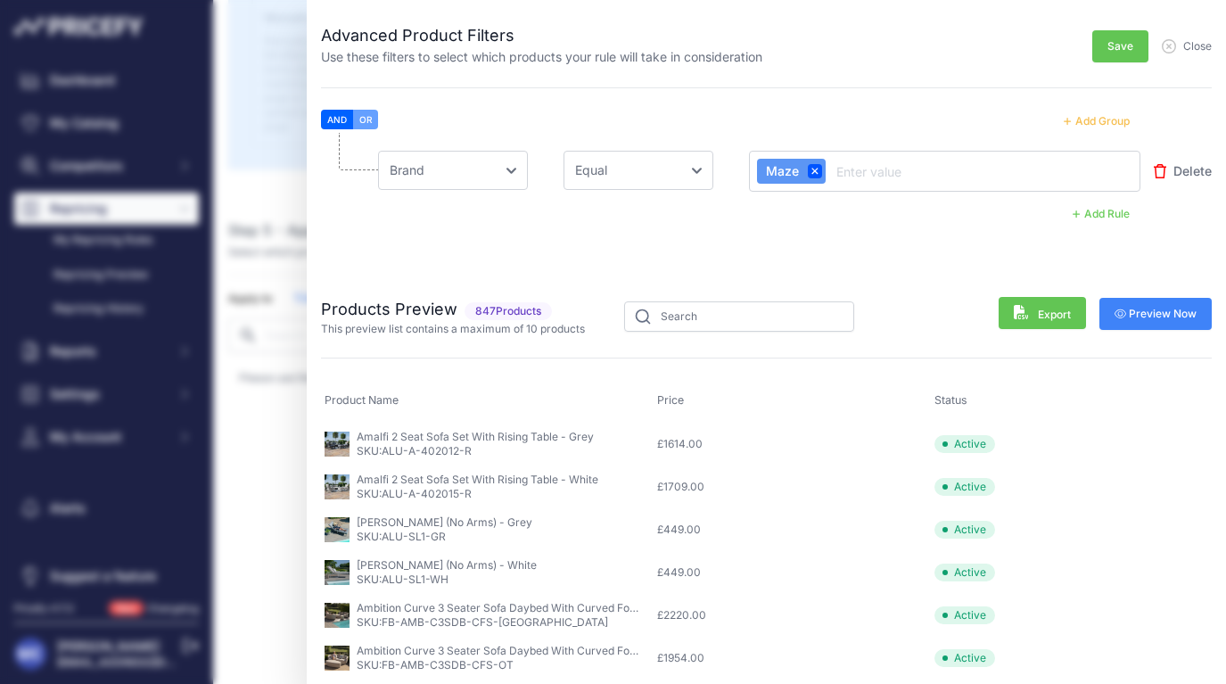
click at [482, 242] on li "Choose [PERSON_NAME] Name Price Cost MAP Brand Min Price Max Price SKU GTIN/EAN…" at bounding box center [766, 200] width 890 height 135
click at [1094, 208] on button "Add Rule" at bounding box center [1101, 213] width 78 height 23
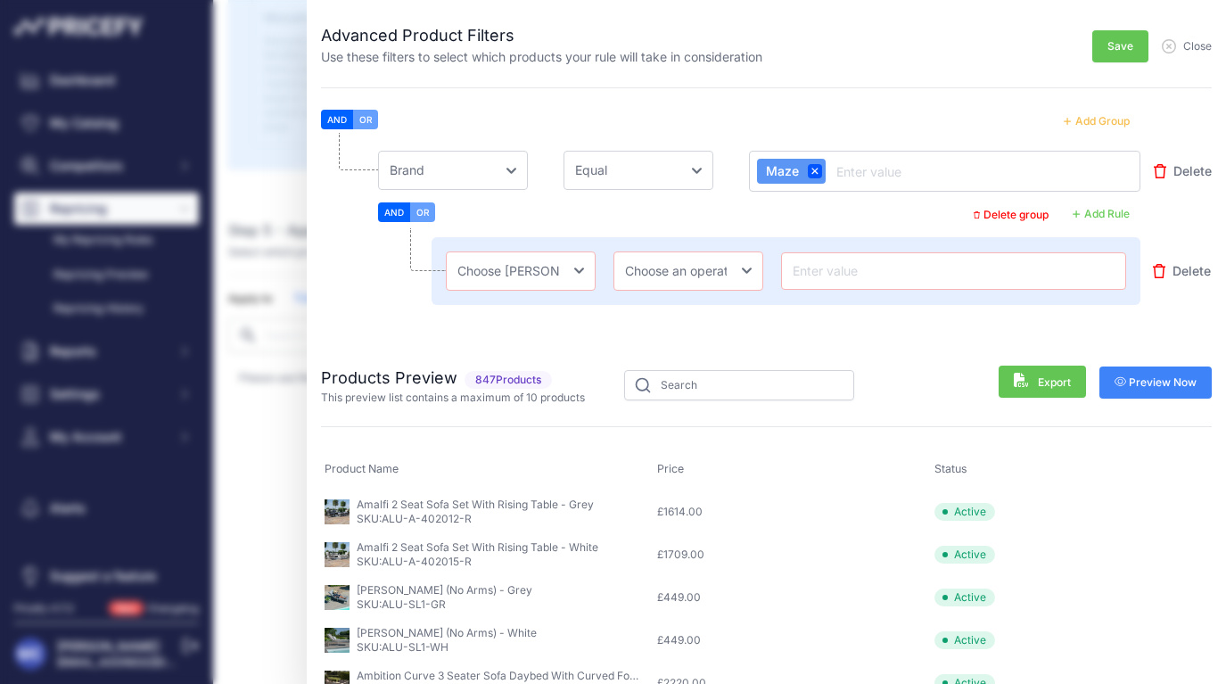
click at [428, 214] on button "OR" at bounding box center [422, 212] width 25 height 20
click at [387, 211] on button "AND" at bounding box center [394, 212] width 32 height 20
select select "[DOMAIN_NAME]"
click at [702, 324] on li "Choose [PERSON_NAME] Name Price Cost MAP Brand Min Price Max Price SKU GTIN/EAN…" at bounding box center [766, 235] width 890 height 204
click at [821, 273] on input "text" at bounding box center [953, 270] width 329 height 21
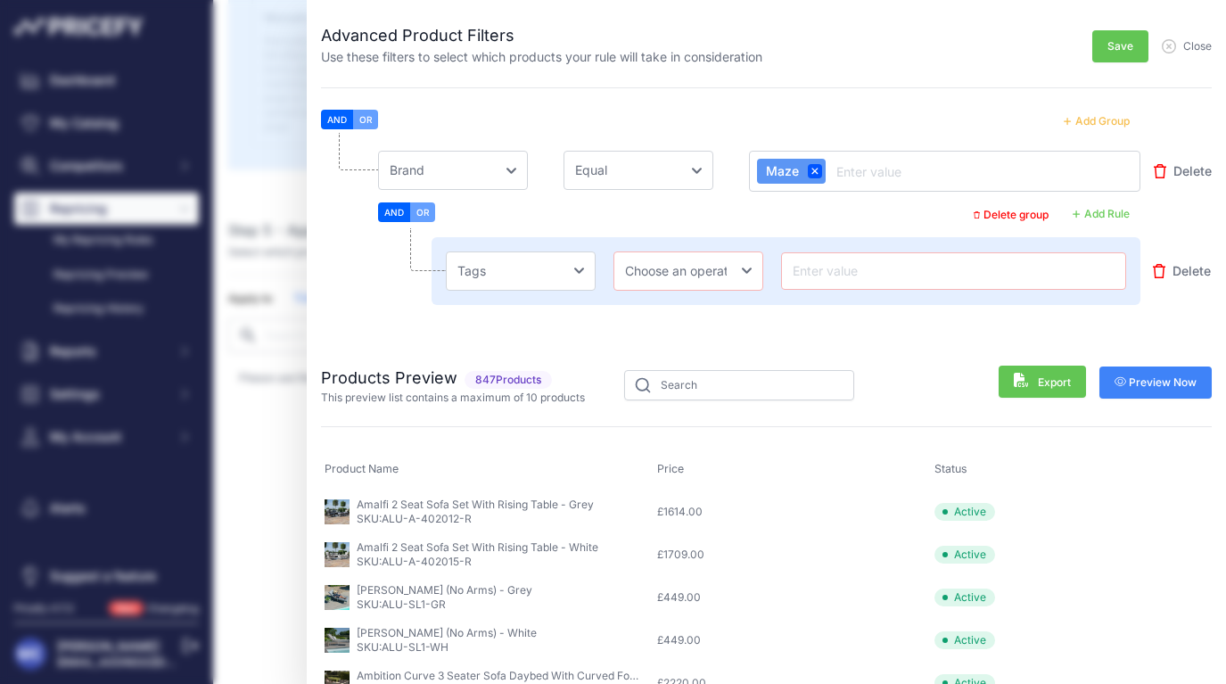
paste input "Flat Weave"
type input "Flat Weave"
drag, startPoint x: 776, startPoint y: 269, endPoint x: 759, endPoint y: 267, distance: 18.0
click at [775, 269] on div "Choose [PERSON_NAME] Name Price Cost MAP Brand Min Price Max Price SKU GTIN/EAN…" at bounding box center [785, 271] width 709 height 68
select select "not_equal"
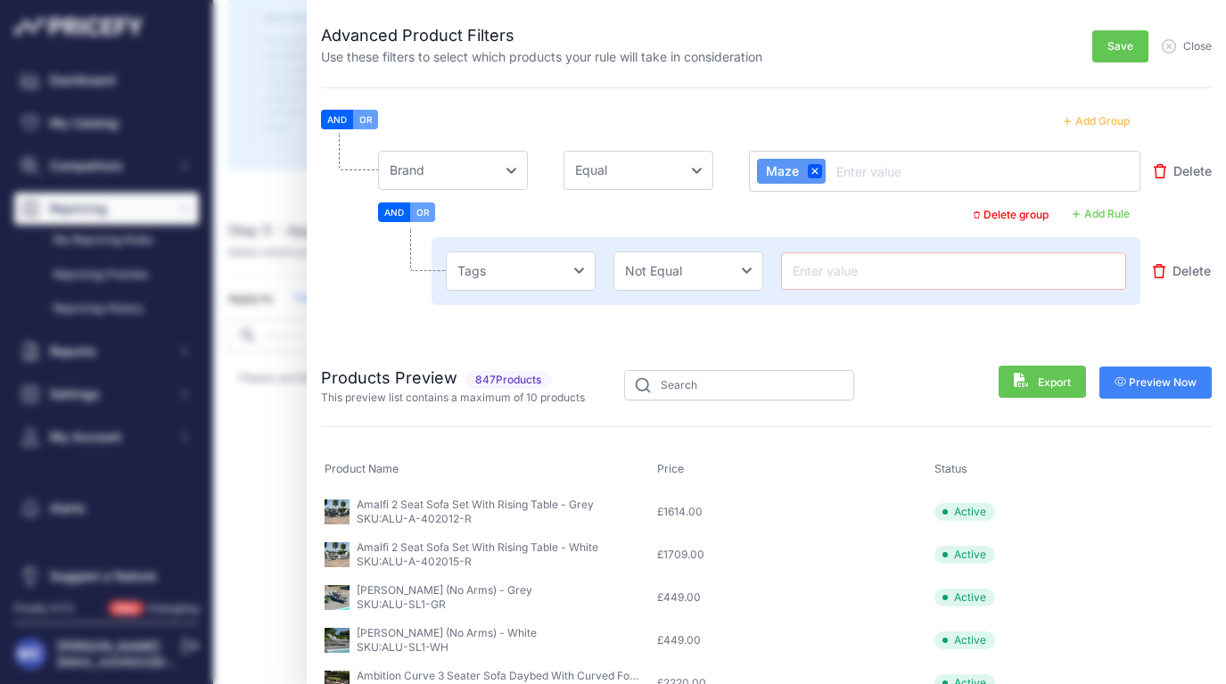
click at [841, 277] on input "text" at bounding box center [953, 270] width 329 height 21
paste input "Flat Weave"
type input "Flat Weave"
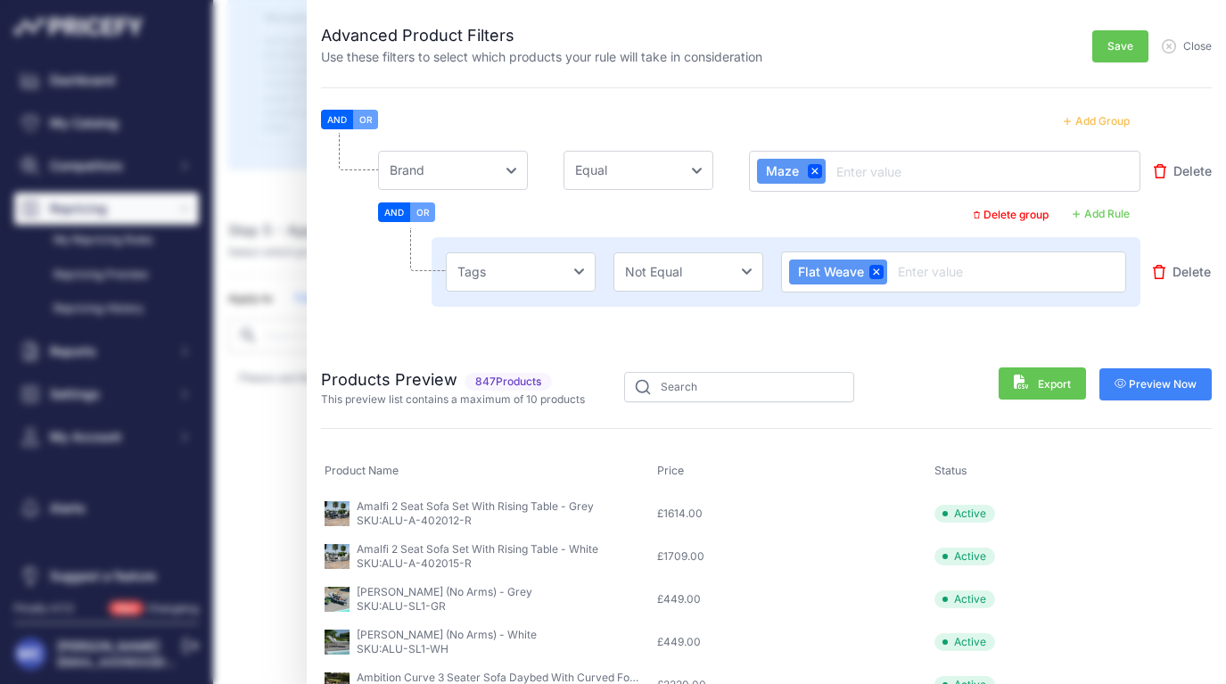
click at [785, 320] on li "Choose [PERSON_NAME] Name Price Cost MAP Brand Min Price Max Price SKU GTIN/EAN…" at bounding box center [766, 236] width 890 height 206
click at [662, 313] on li "Choose [PERSON_NAME] Name Price Cost MAP Brand Min Price Max Price SKU GTIN/EAN…" at bounding box center [766, 236] width 890 height 206
select select "equal"
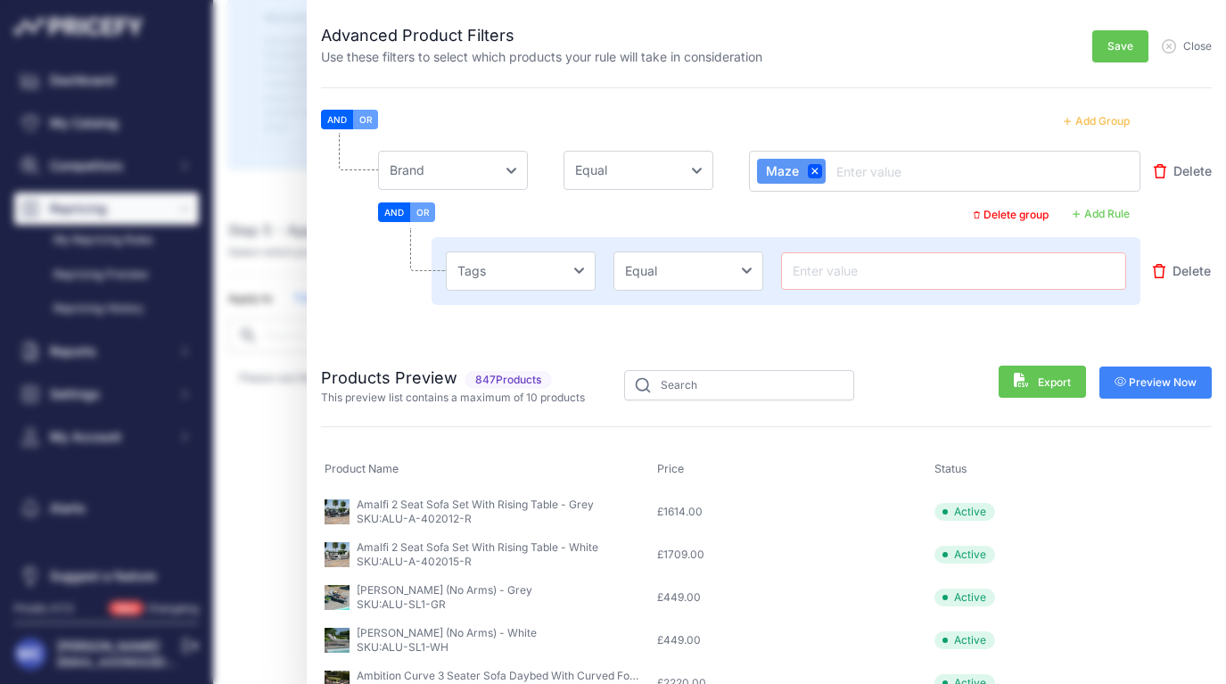
click at [849, 270] on input "text" at bounding box center [953, 270] width 329 height 21
paste input "Flat Weave"
type input "Flat Weave"
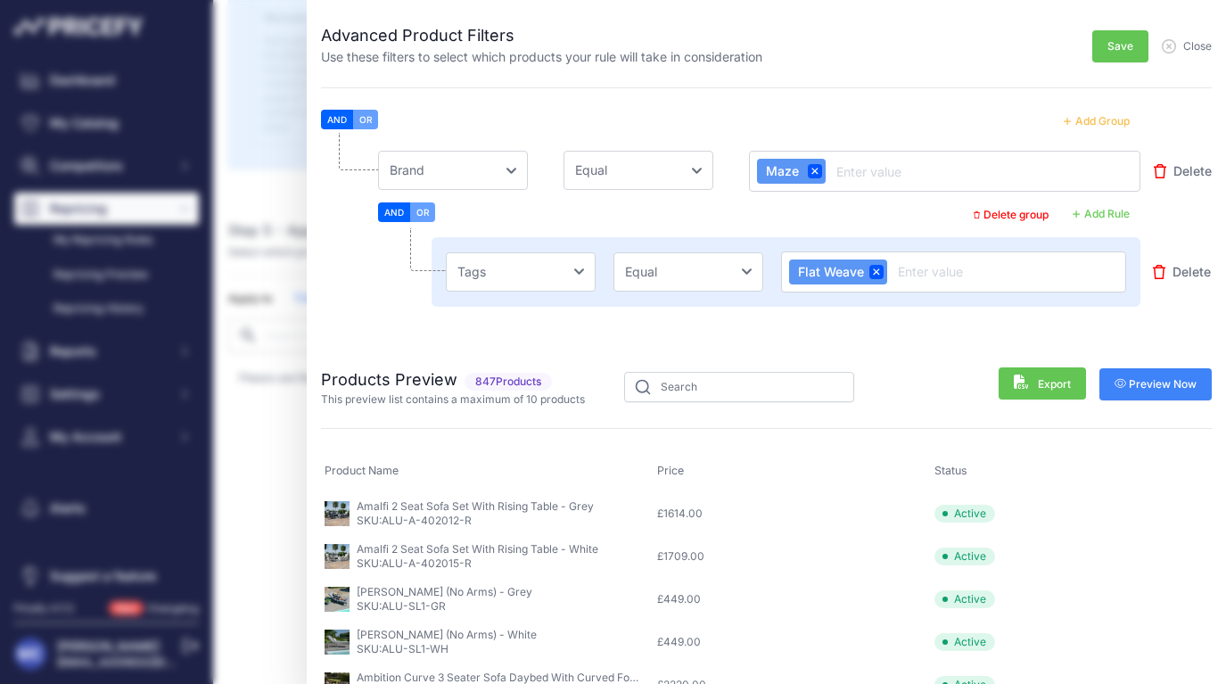
click at [783, 346] on div "Products Preview 847 Products This preview list contains a maximum of 10 produc…" at bounding box center [766, 373] width 890 height 68
select select "not_equal"
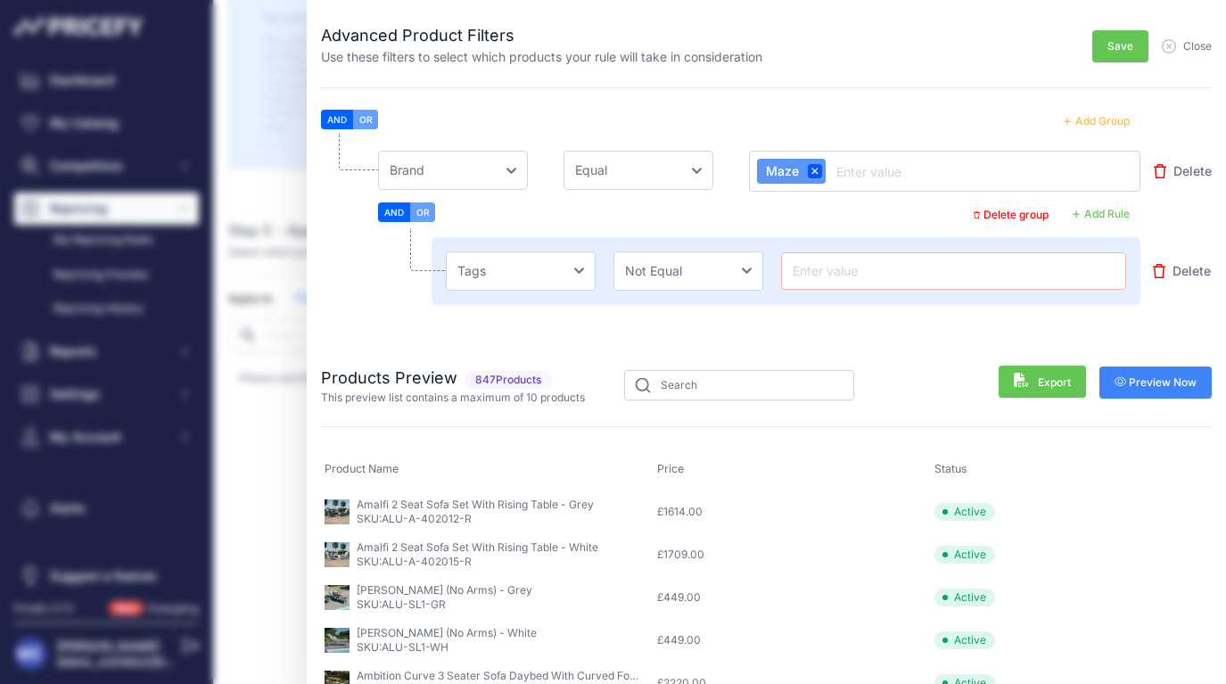
click at [860, 276] on input "text" at bounding box center [953, 270] width 329 height 21
paste input "Flat Weave"
type input "Flat Weave"
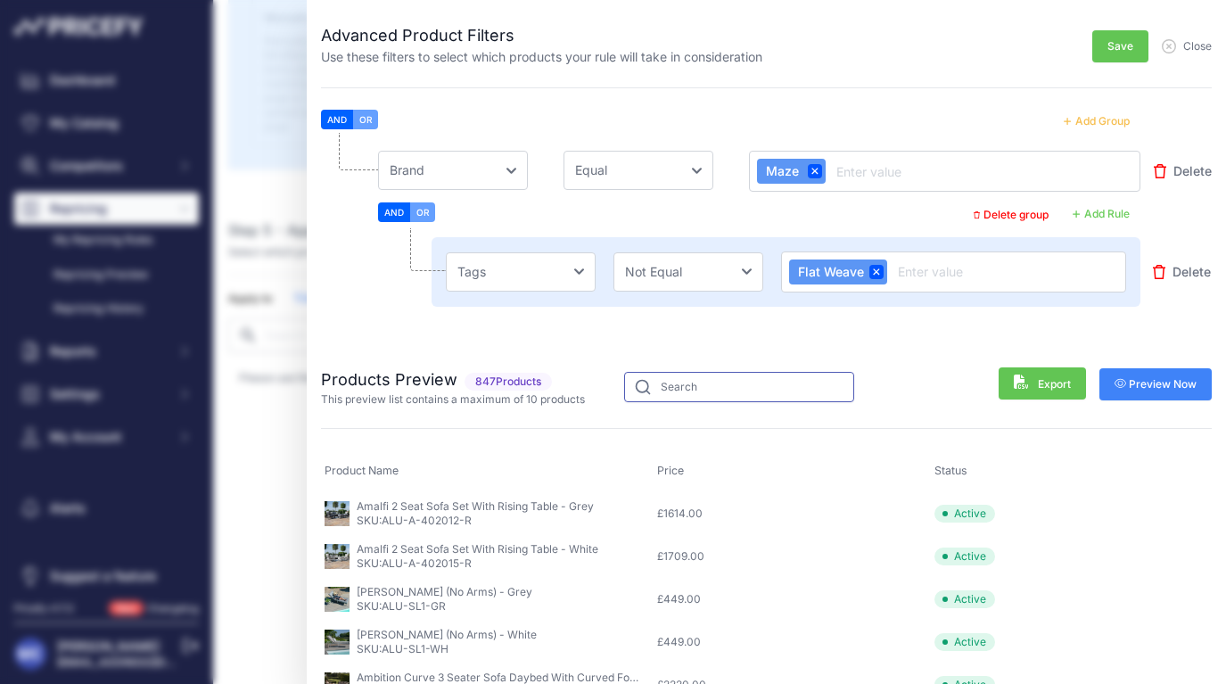
click at [830, 383] on input "text" at bounding box center [739, 387] width 230 height 30
click at [859, 336] on li "Choose [PERSON_NAME] Name Price Cost MAP Brand Min Price Max Price SKU GTIN/EAN…" at bounding box center [766, 236] width 890 height 206
click at [1110, 41] on span "Save" at bounding box center [1120, 46] width 26 height 14
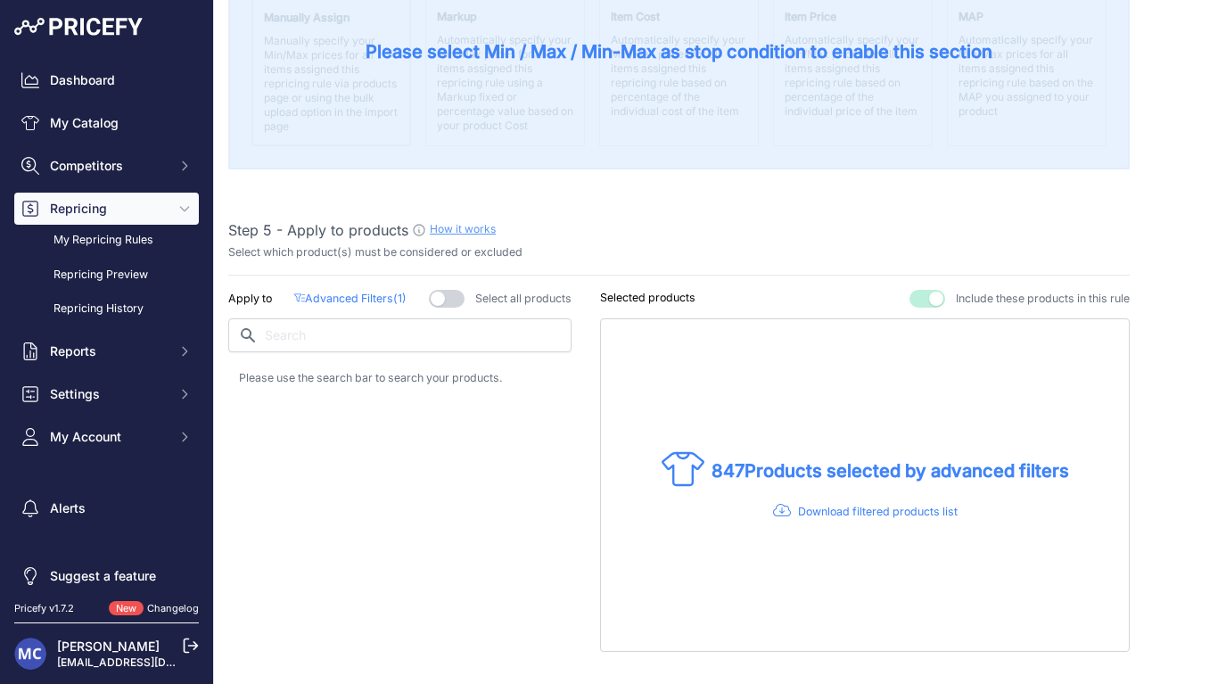
click at [335, 291] on p "Advanced Filters ( 1 )" at bounding box center [350, 299] width 112 height 17
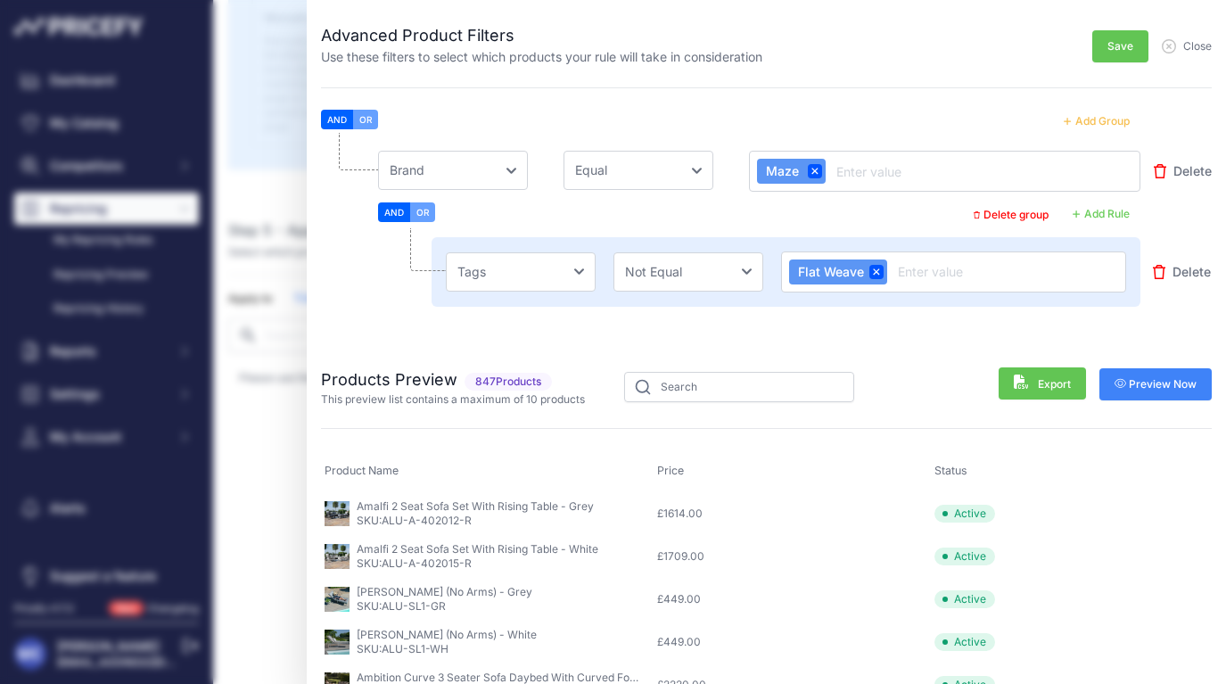
scroll to position [0, 0]
click at [931, 291] on div "Flat Weave" at bounding box center [953, 271] width 345 height 41
click at [915, 339] on div "Products Preview 847 Products This preview list contains a maximum of 10 produc…" at bounding box center [766, 373] width 890 height 68
click at [915, 351] on div "Products Preview 847 Products This preview list contains a maximum of 10 produc…" at bounding box center [766, 373] width 890 height 68
click at [1109, 42] on span "Save" at bounding box center [1120, 46] width 26 height 14
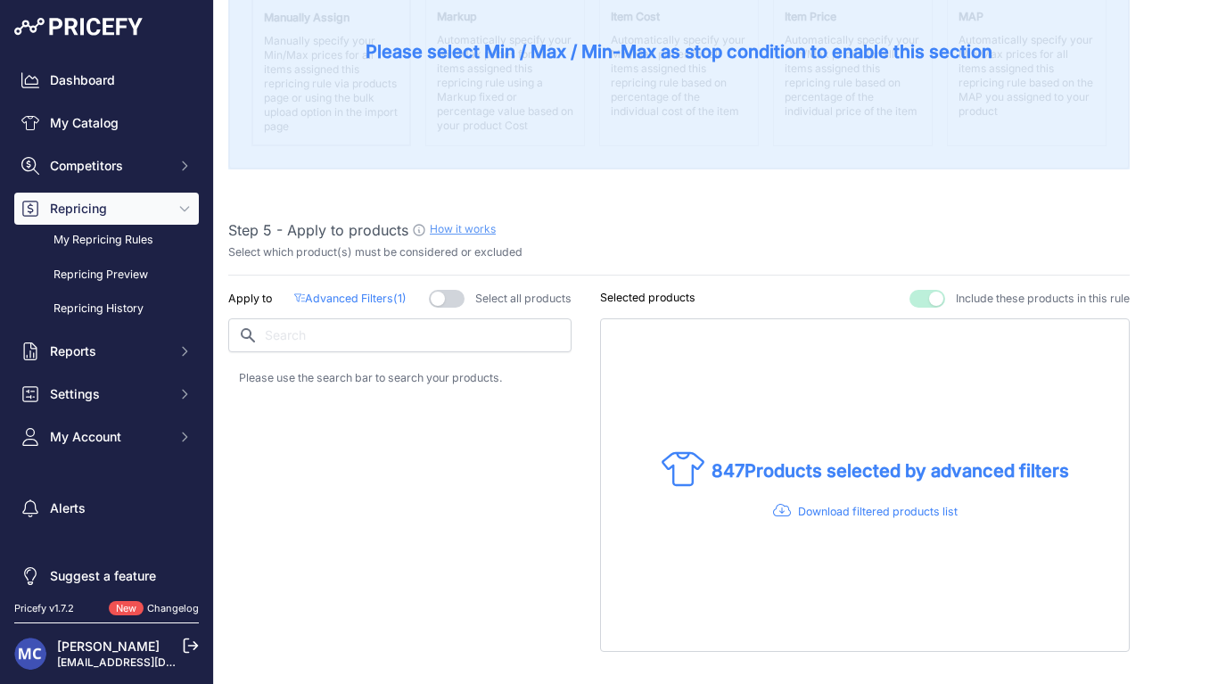
click at [332, 291] on p "Advanced Filters ( 1 )" at bounding box center [350, 299] width 112 height 17
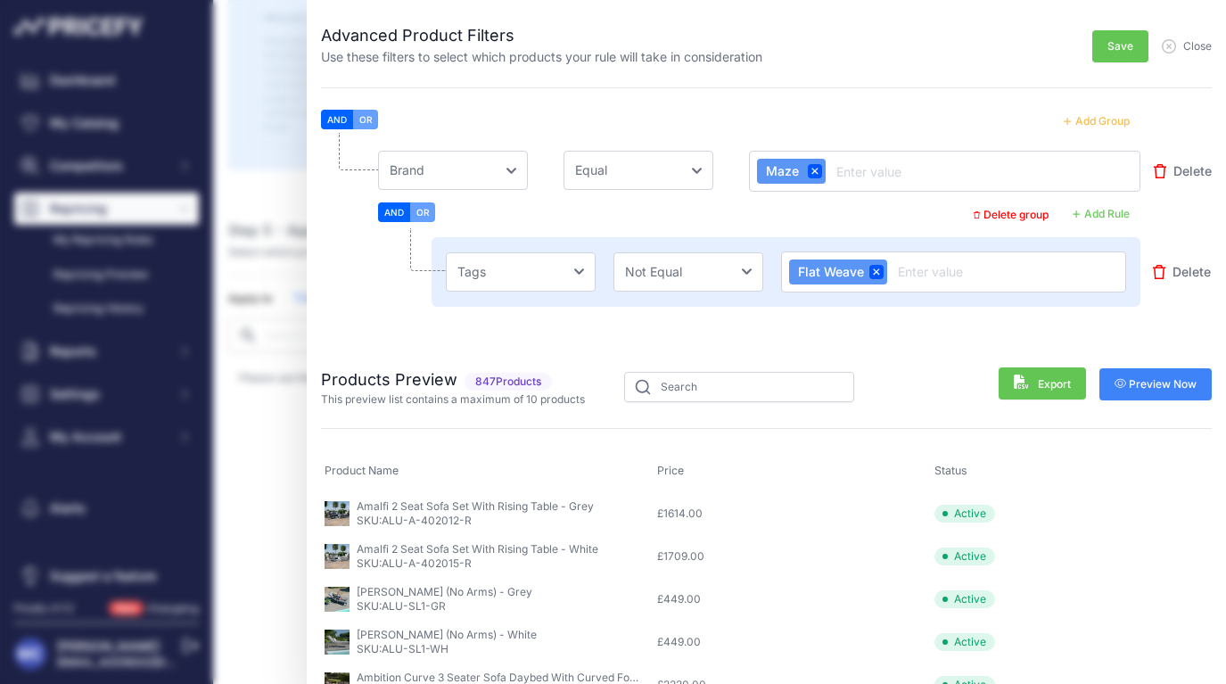
click at [1132, 382] on span "Preview Now" at bounding box center [1155, 384] width 83 height 14
click at [1016, 216] on button "Delete group" at bounding box center [1011, 214] width 96 height 23
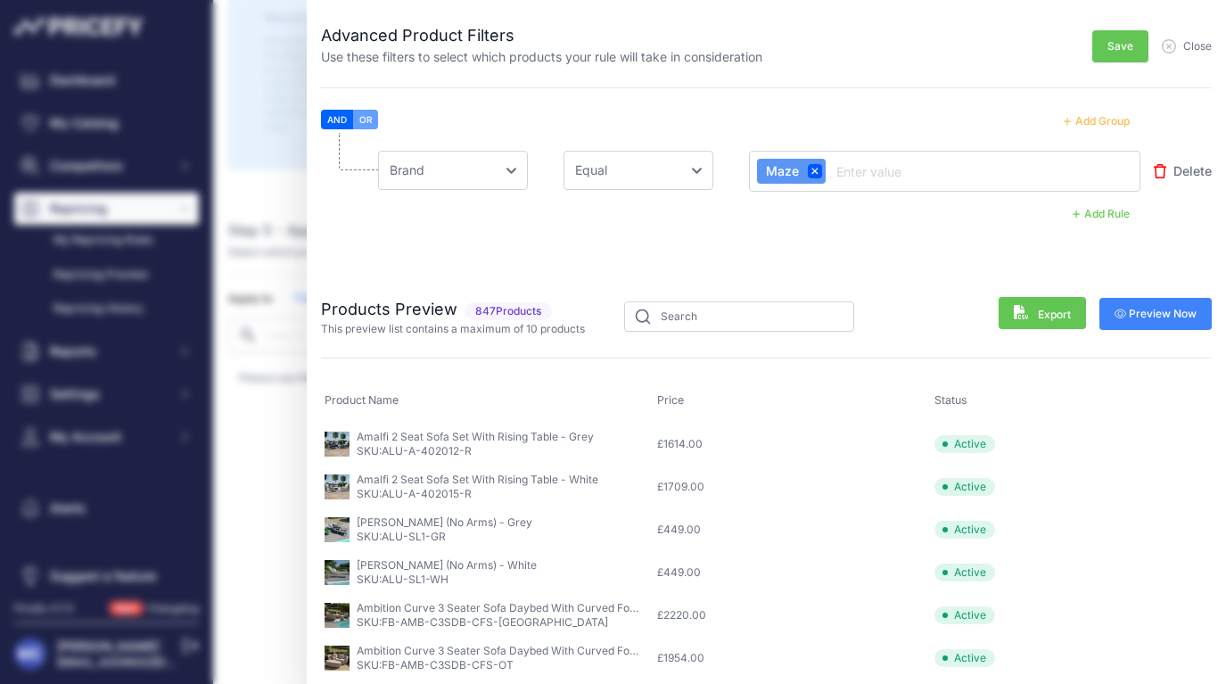
click at [1110, 209] on button "Add Rule" at bounding box center [1101, 213] width 78 height 23
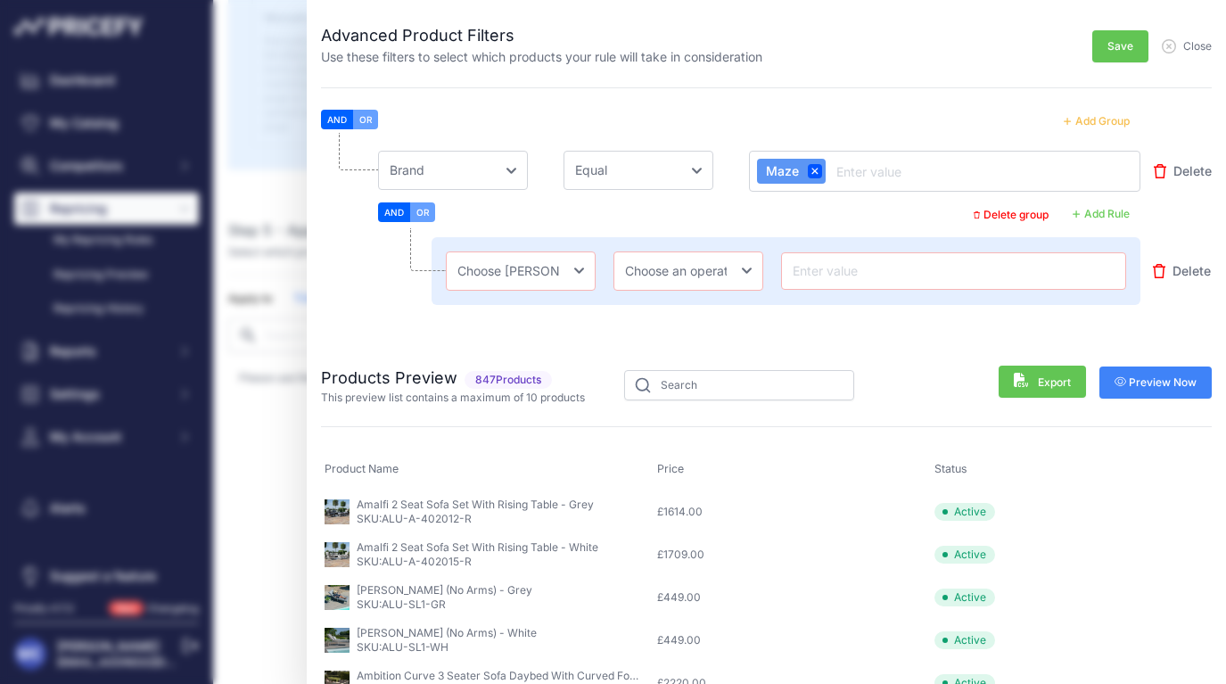
click at [1096, 119] on button "Add Group" at bounding box center [1096, 121] width 87 height 23
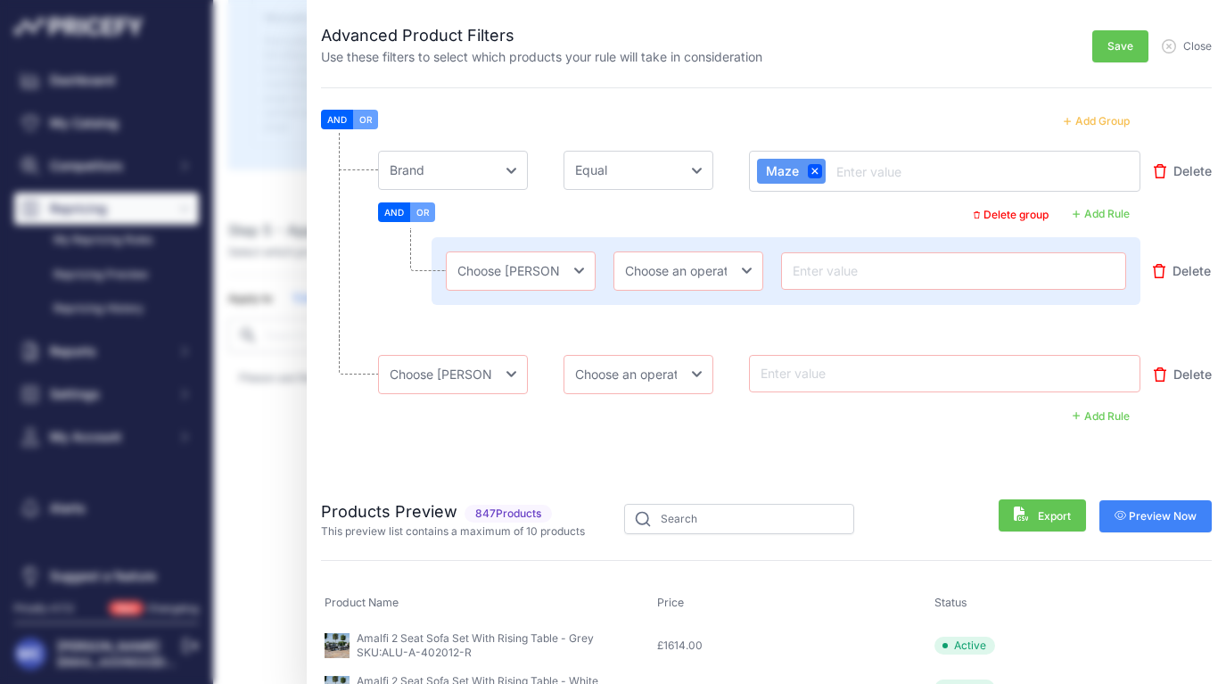
click at [1181, 267] on span "Delete" at bounding box center [1191, 271] width 38 height 18
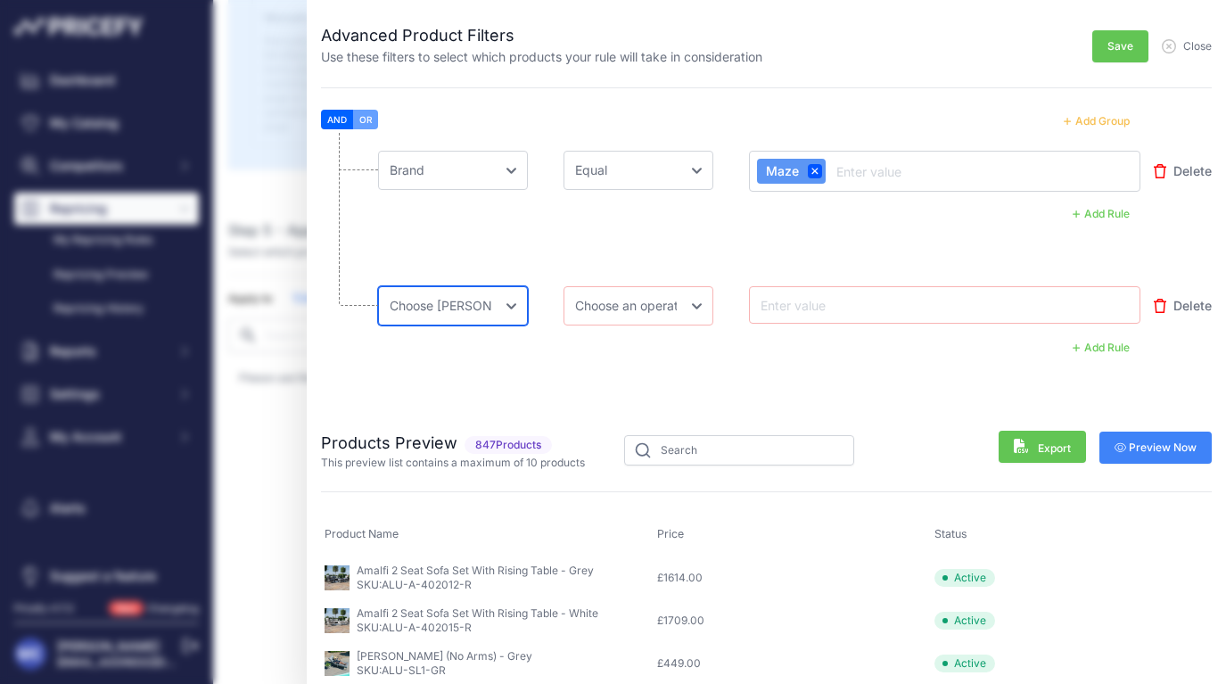
select select "mpt.name"
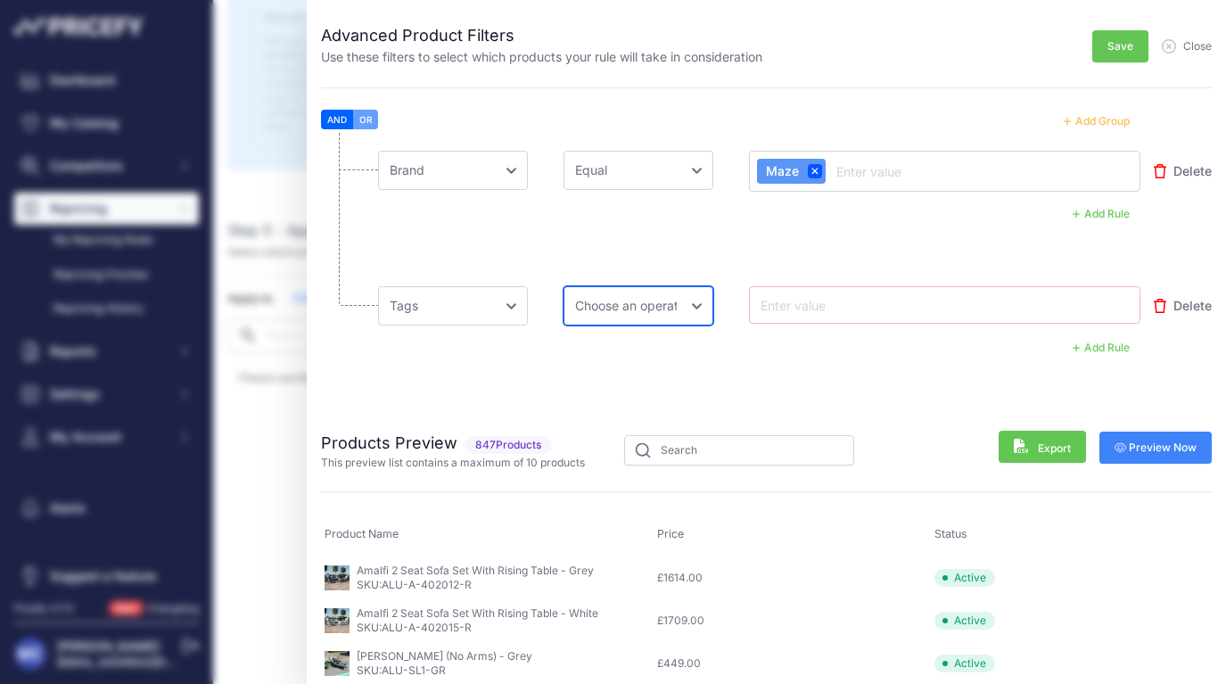
select select "not_equal"
click at [801, 298] on input "text" at bounding box center [828, 304] width 143 height 21
paste input "Flat Weave"
type input "Flat Weave"
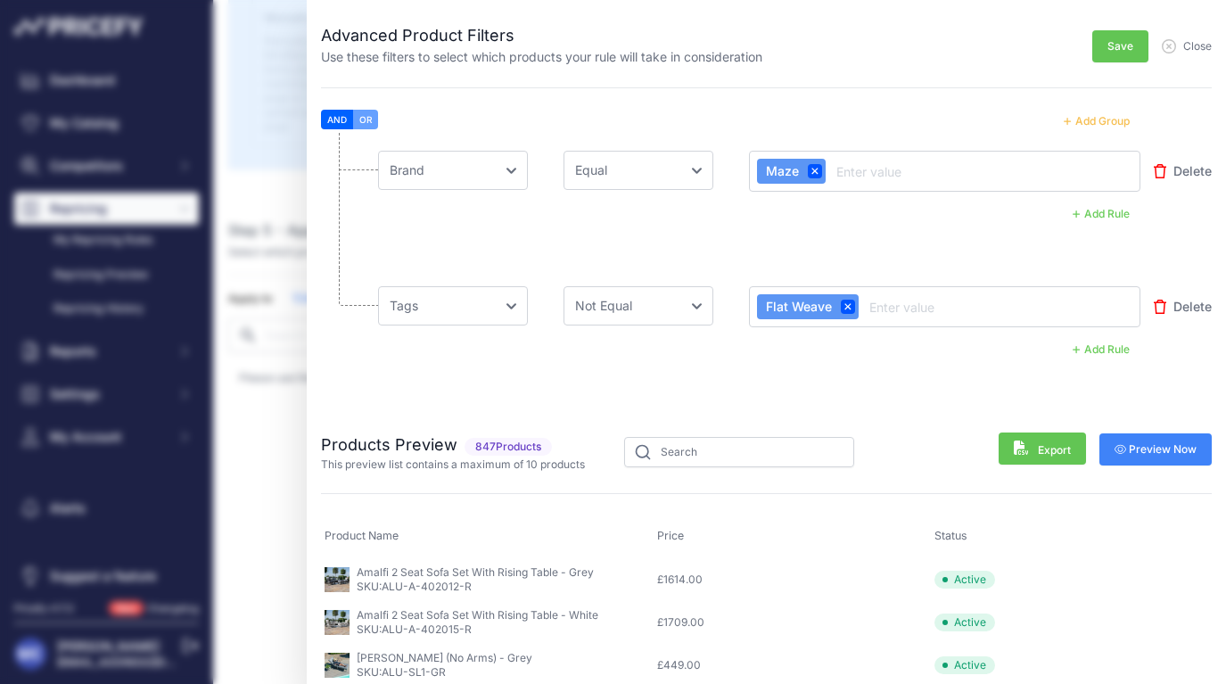
click at [1175, 456] on button "Preview Now" at bounding box center [1155, 449] width 113 height 32
click at [1175, 456] on span "Preview Now" at bounding box center [1154, 450] width 86 height 18
click at [1117, 45] on span "Save" at bounding box center [1120, 46] width 26 height 14
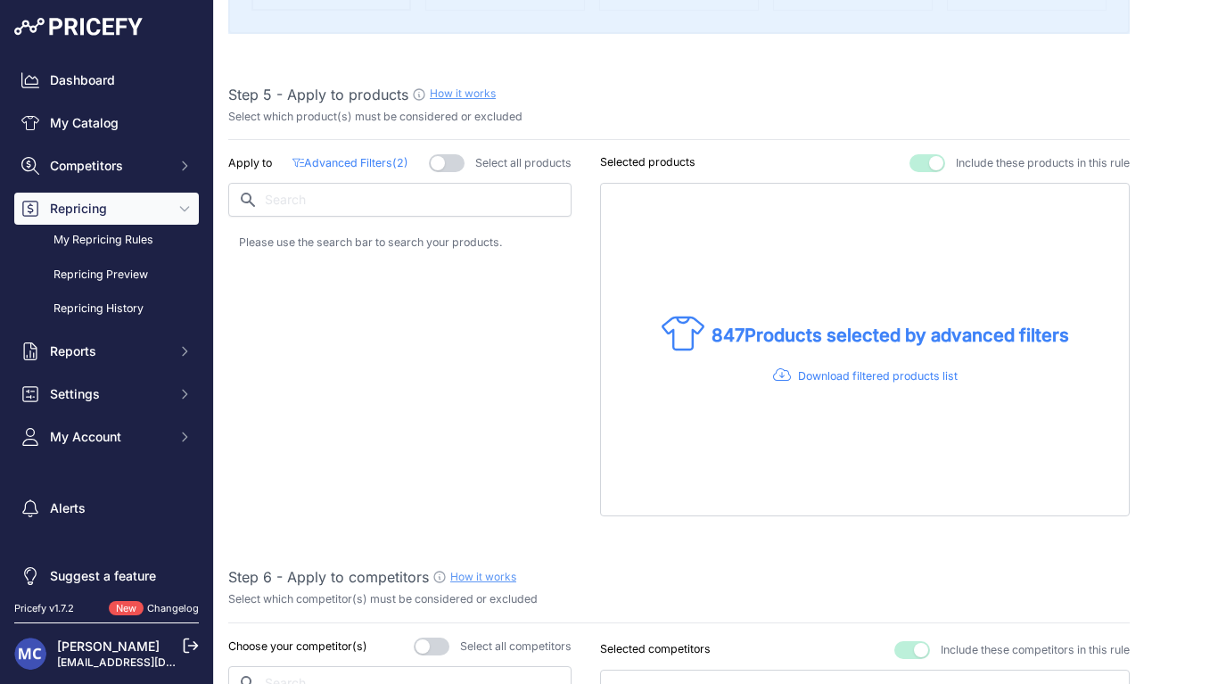
scroll to position [971, 0]
click at [368, 159] on p "Advanced Filters ( 2 )" at bounding box center [349, 162] width 115 height 17
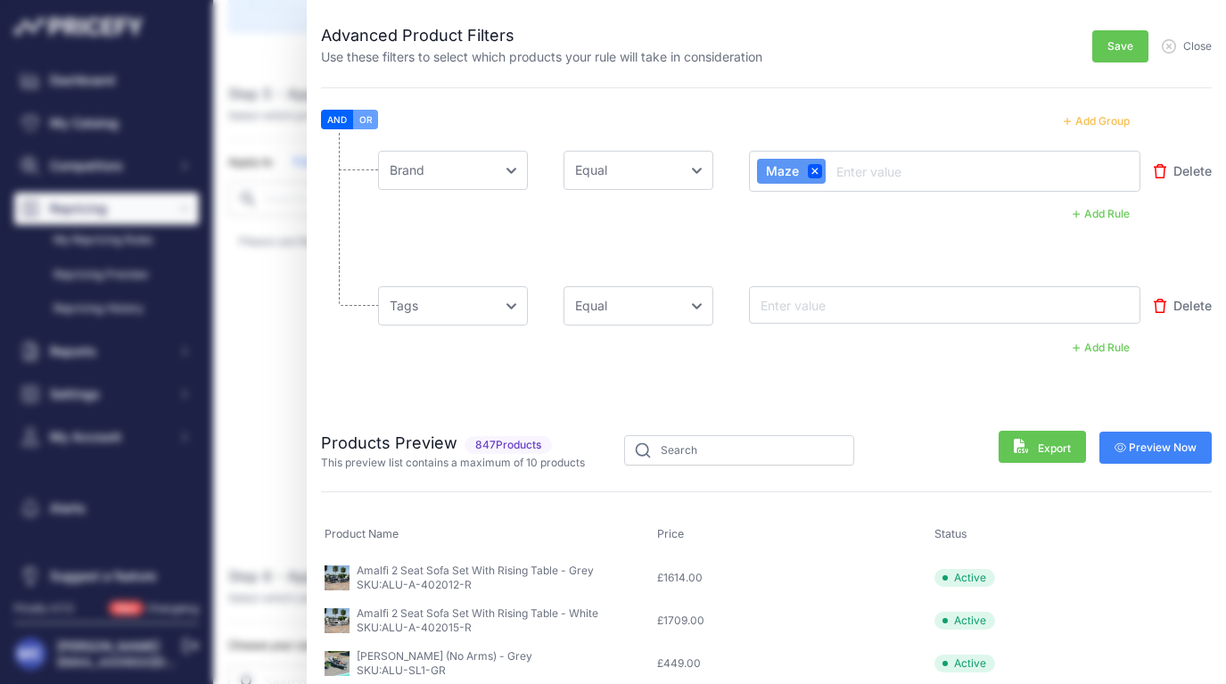
click at [1118, 45] on span "Save" at bounding box center [1120, 46] width 26 height 14
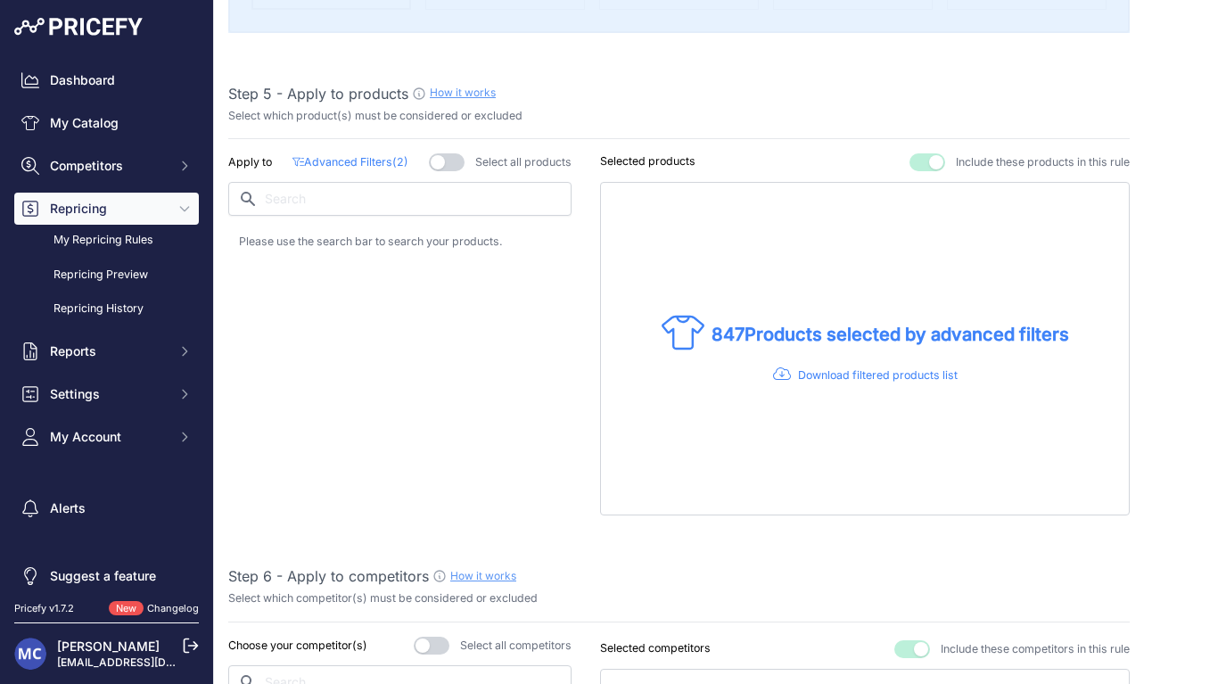
click at [365, 149] on div "Step 1 - Rule name How it works Please enter a recognizable name for this rule …" at bounding box center [678, 579] width 901 height 2884
click at [363, 155] on p "Advanced Filters ( 2 )" at bounding box center [349, 162] width 115 height 17
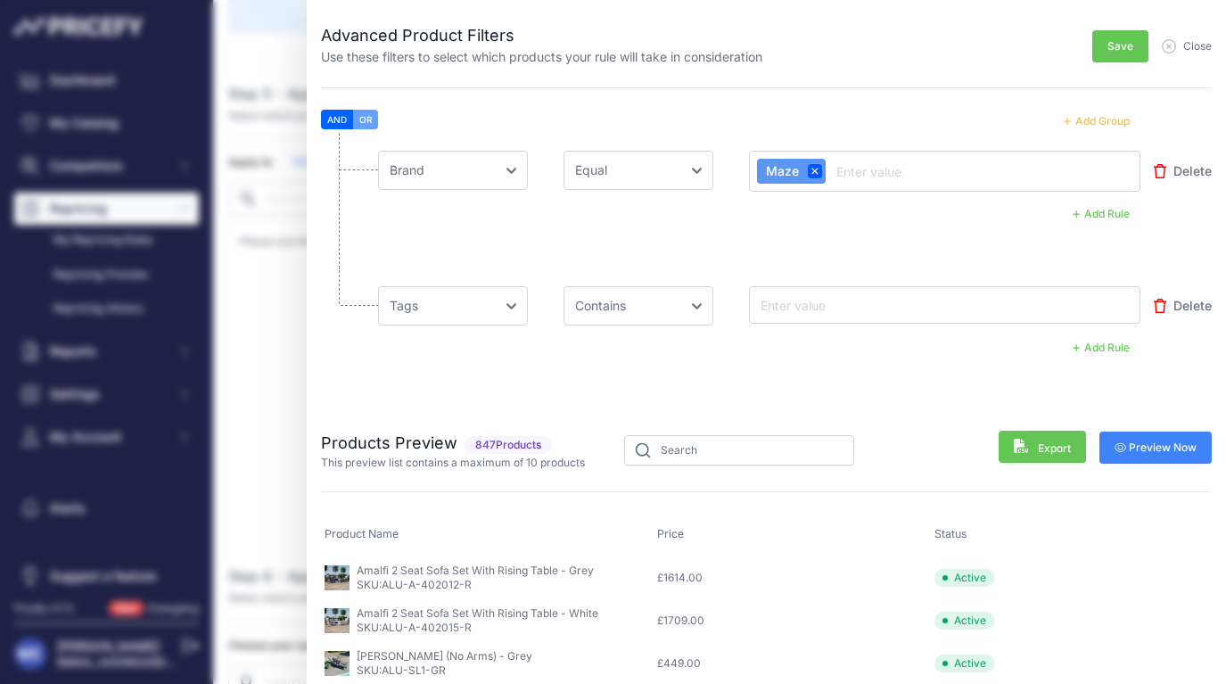
click at [839, 332] on li "Choose an field Name Price Cost MAP Brand Min Price Max Price SKU GTIN/EAN/ASIN…" at bounding box center [766, 335] width 890 height 134
select select "equal"
click at [823, 312] on input "text" at bounding box center [828, 304] width 143 height 21
paste input "Flat Weave"
type input "Flat Weave"
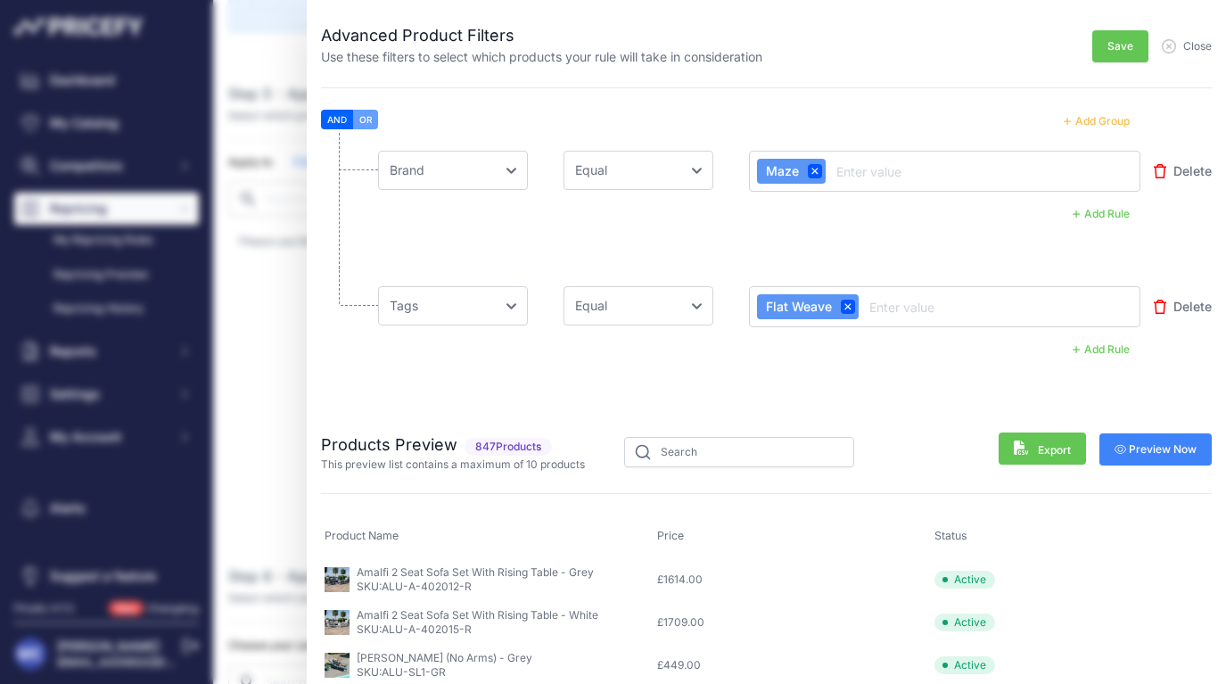
click at [866, 382] on li "Choose an field Name Price Cost MAP Brand Min Price Max Price SKU GTIN/EAN/ASIN…" at bounding box center [766, 335] width 890 height 135
click at [1117, 44] on span "Save" at bounding box center [1120, 46] width 26 height 14
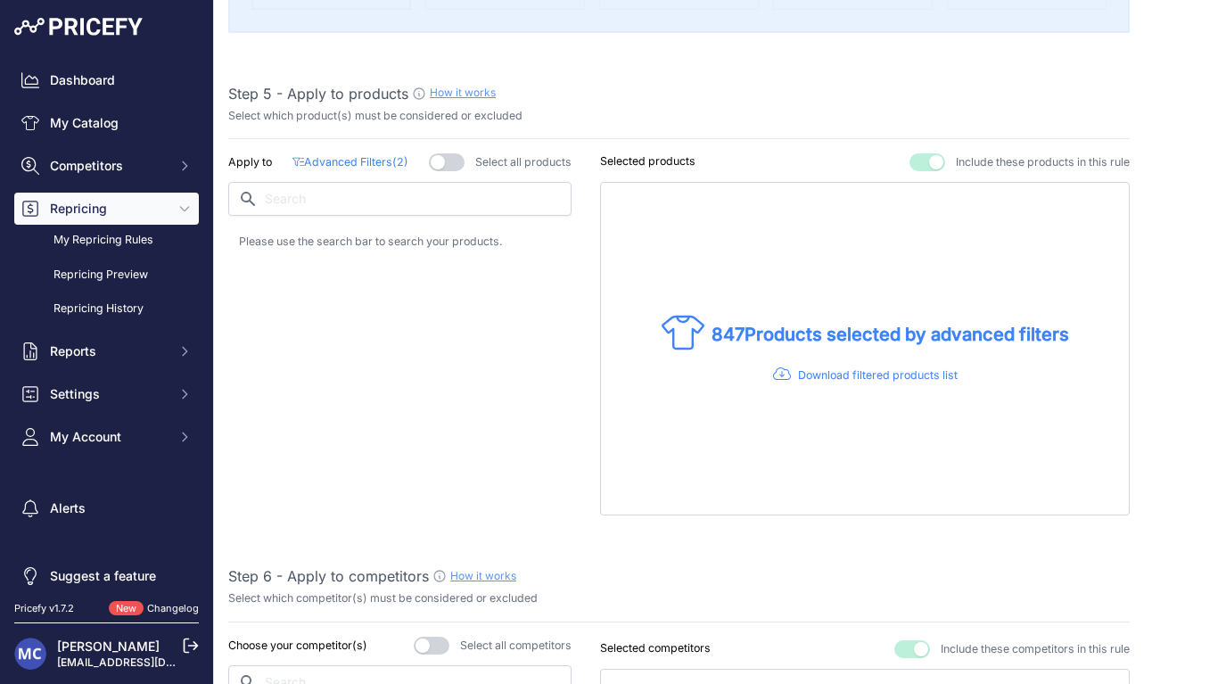
click at [364, 154] on p "Advanced Filters ( 2 )" at bounding box center [349, 162] width 115 height 17
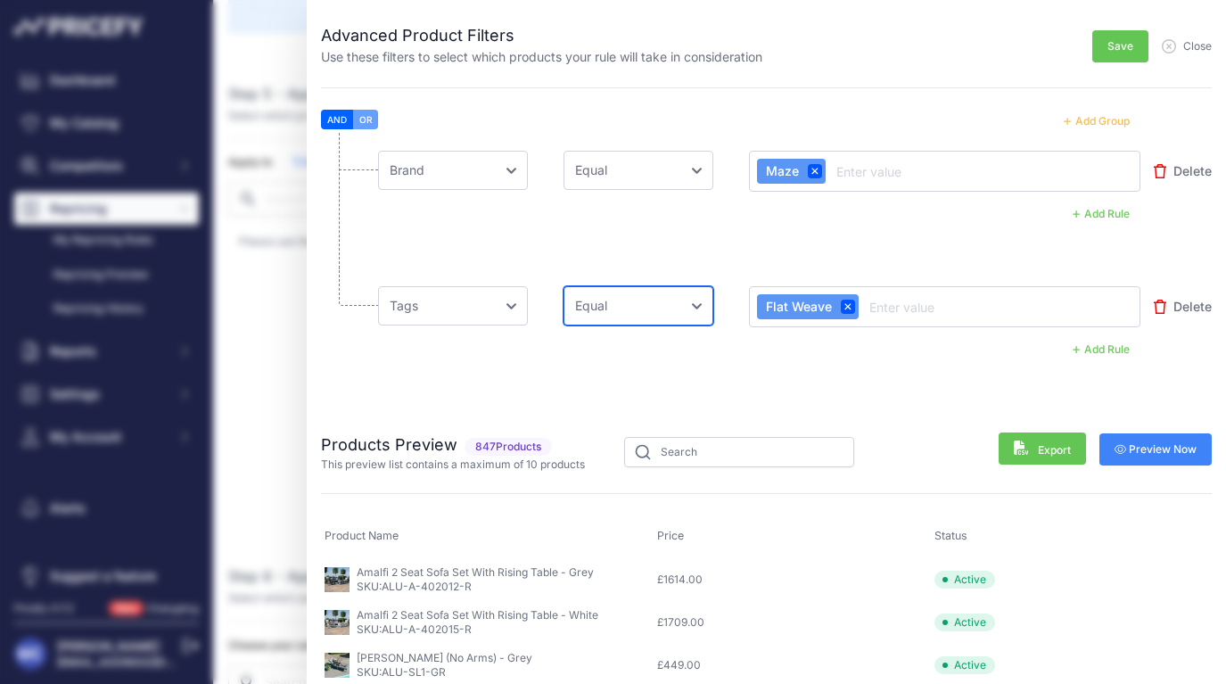
select select "not_equal"
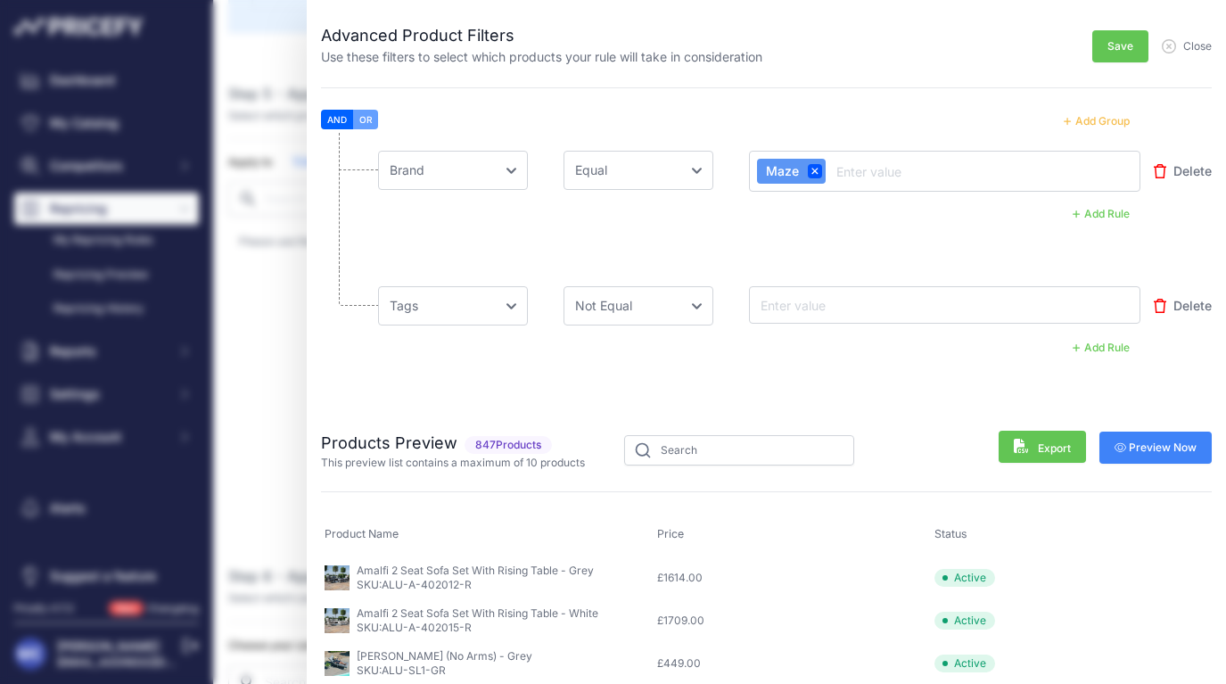
click at [818, 303] on input "text" at bounding box center [828, 304] width 143 height 21
paste input "Flat Weave"
type input "Flat Weave"
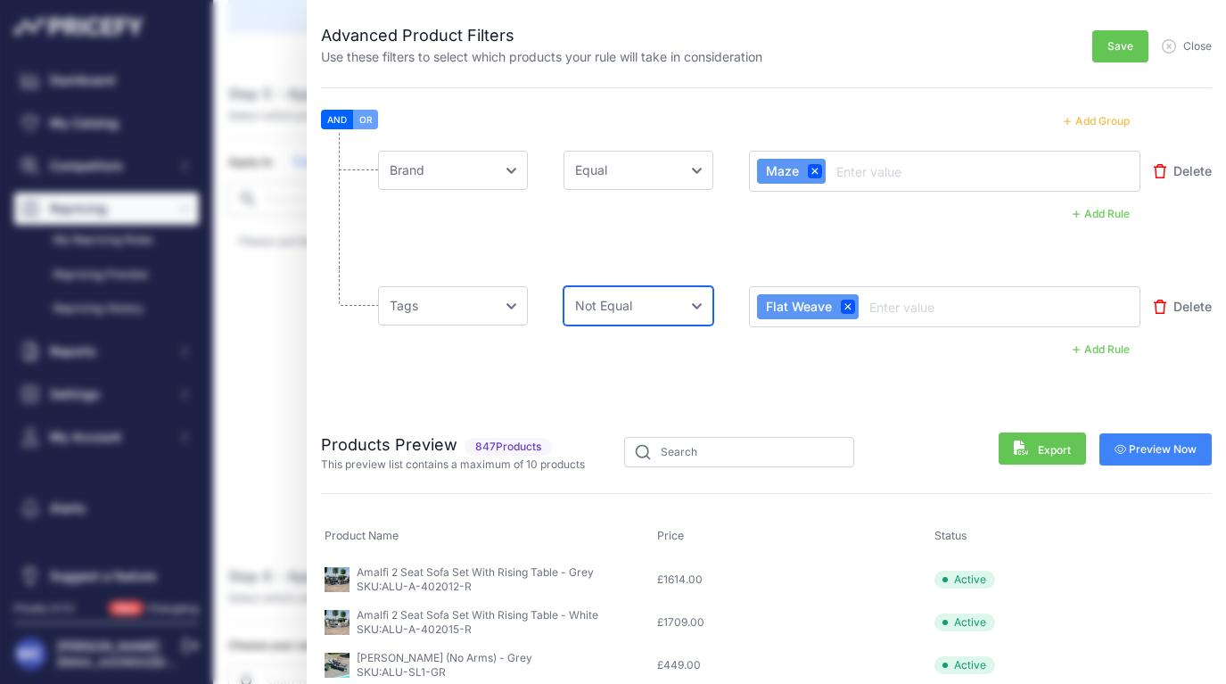
select select "equal"
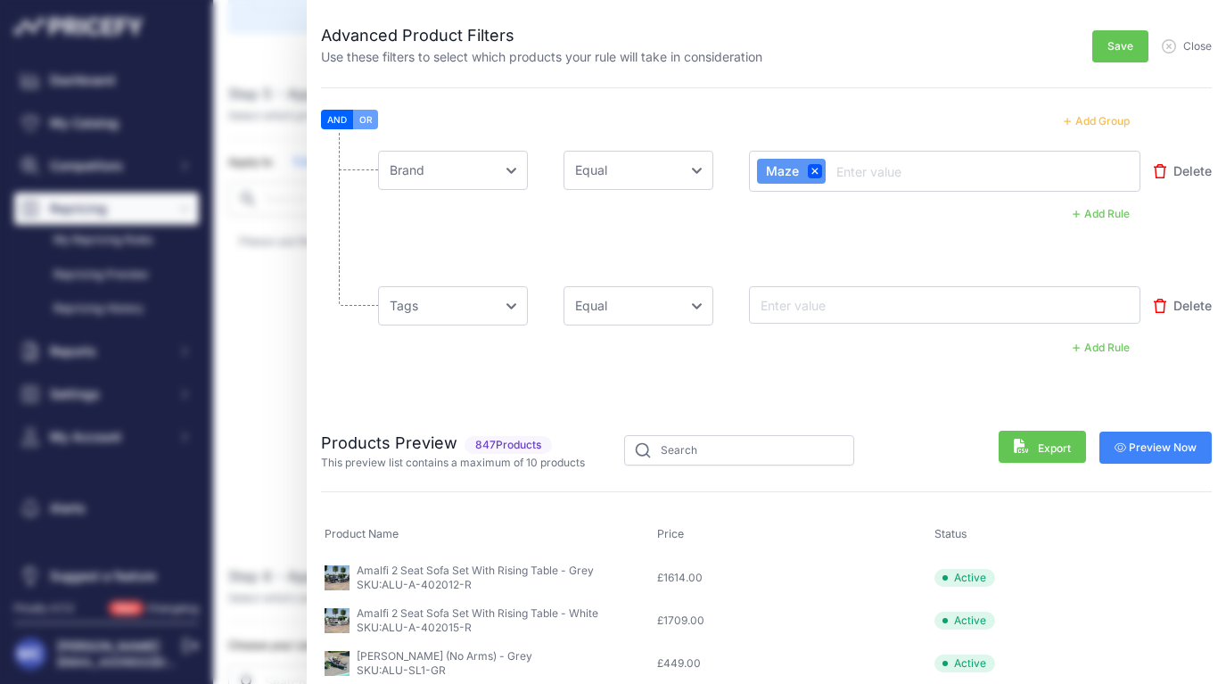
click at [839, 310] on input "text" at bounding box center [828, 304] width 143 height 21
paste input "Flat Weave"
type input "Flat Weave"
click at [1115, 53] on span "Save" at bounding box center [1120, 46] width 26 height 14
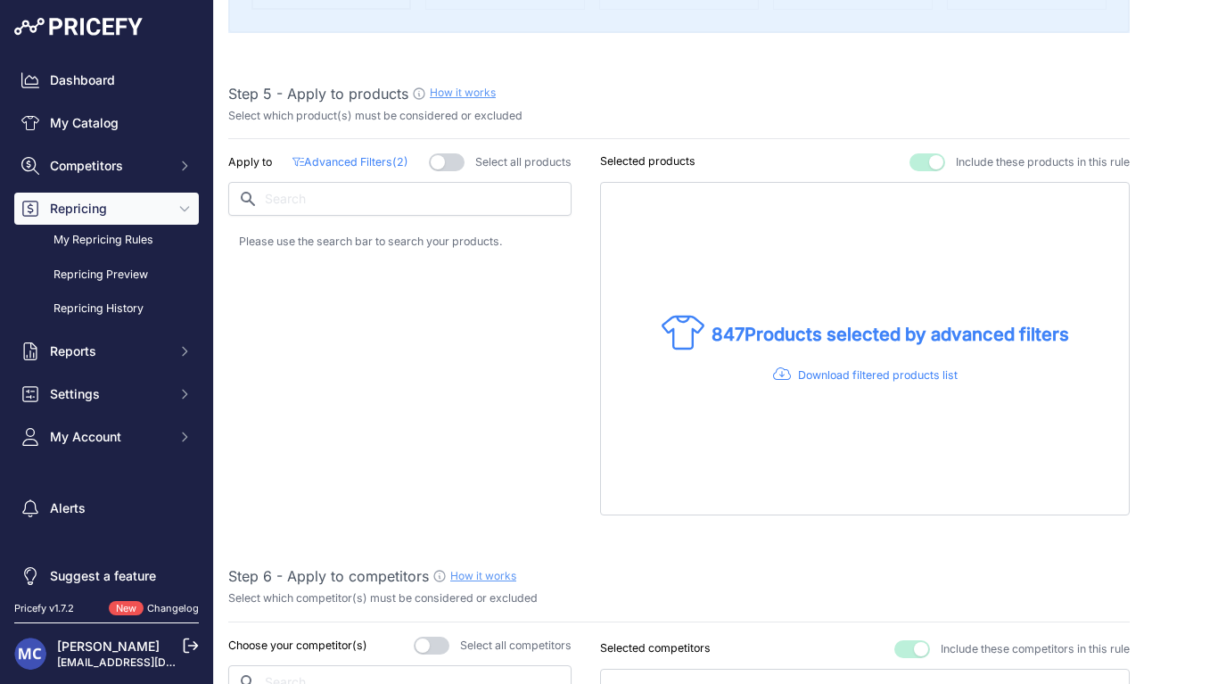
click at [413, 330] on div "Apply to Advanced Filters ( 2 ) Select all products" at bounding box center [399, 334] width 343 height 362
click at [331, 158] on p "Advanced Filters ( 2 )" at bounding box center [349, 162] width 115 height 17
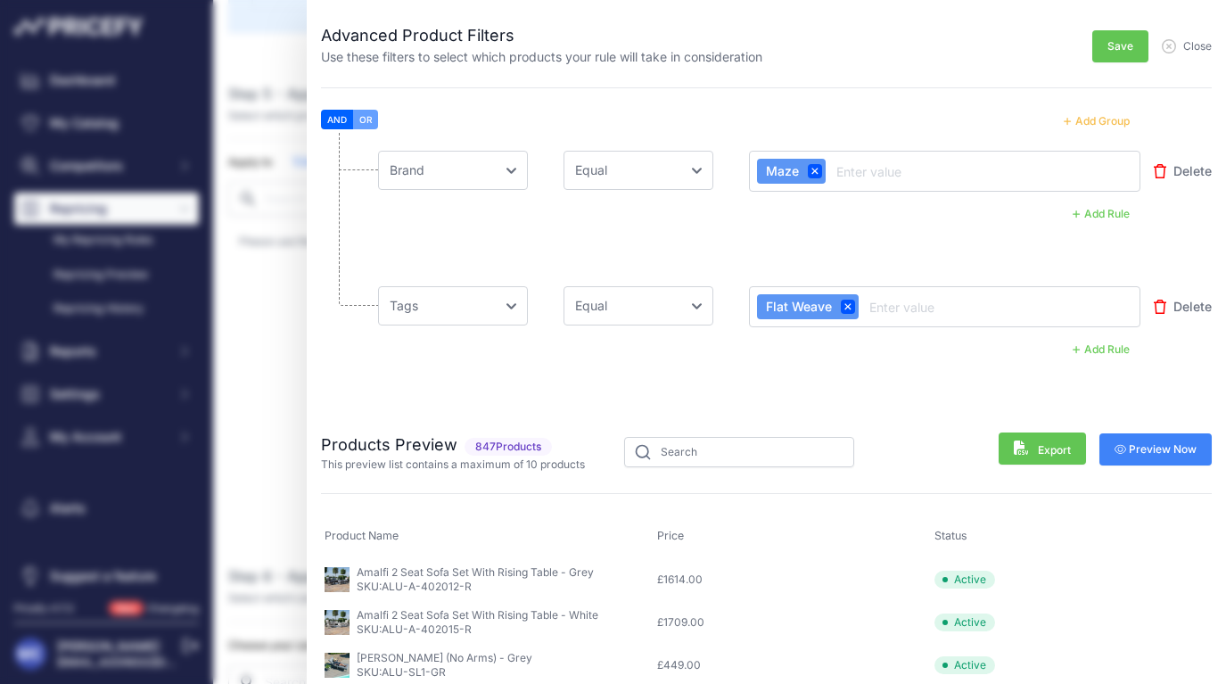
click at [844, 313] on span "Flat Weave" at bounding box center [808, 306] width 102 height 25
click at [852, 313] on span at bounding box center [848, 307] width 14 height 14
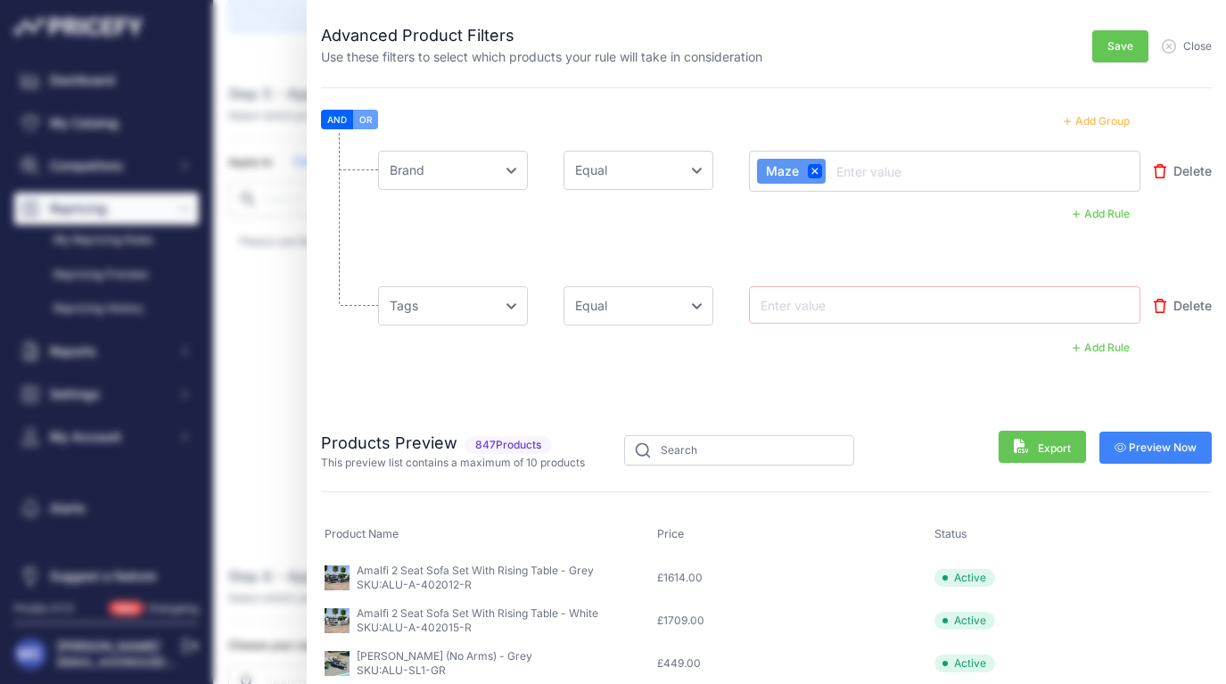
click at [1186, 301] on span "Delete" at bounding box center [1192, 306] width 38 height 18
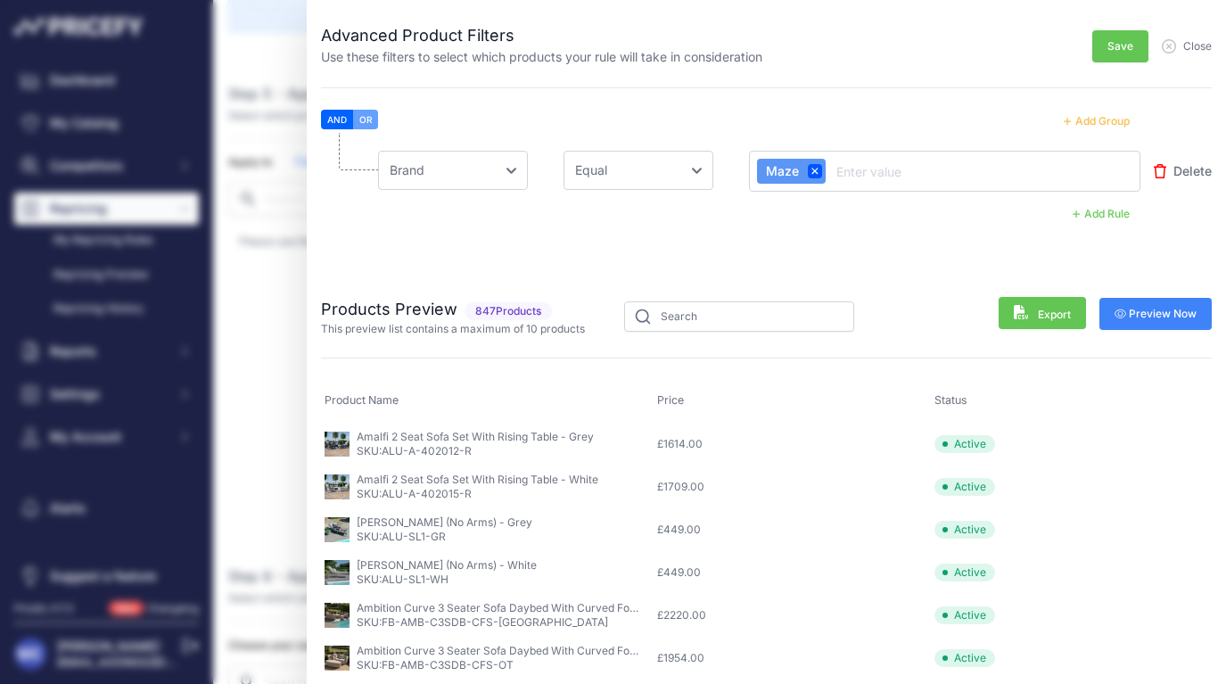
click at [695, 248] on li "Choose an field Name Price Cost MAP Brand Min Price Max Price SKU GTIN/EAN/ASIN…" at bounding box center [766, 200] width 890 height 135
click at [1103, 55] on button "Save" at bounding box center [1120, 46] width 56 height 32
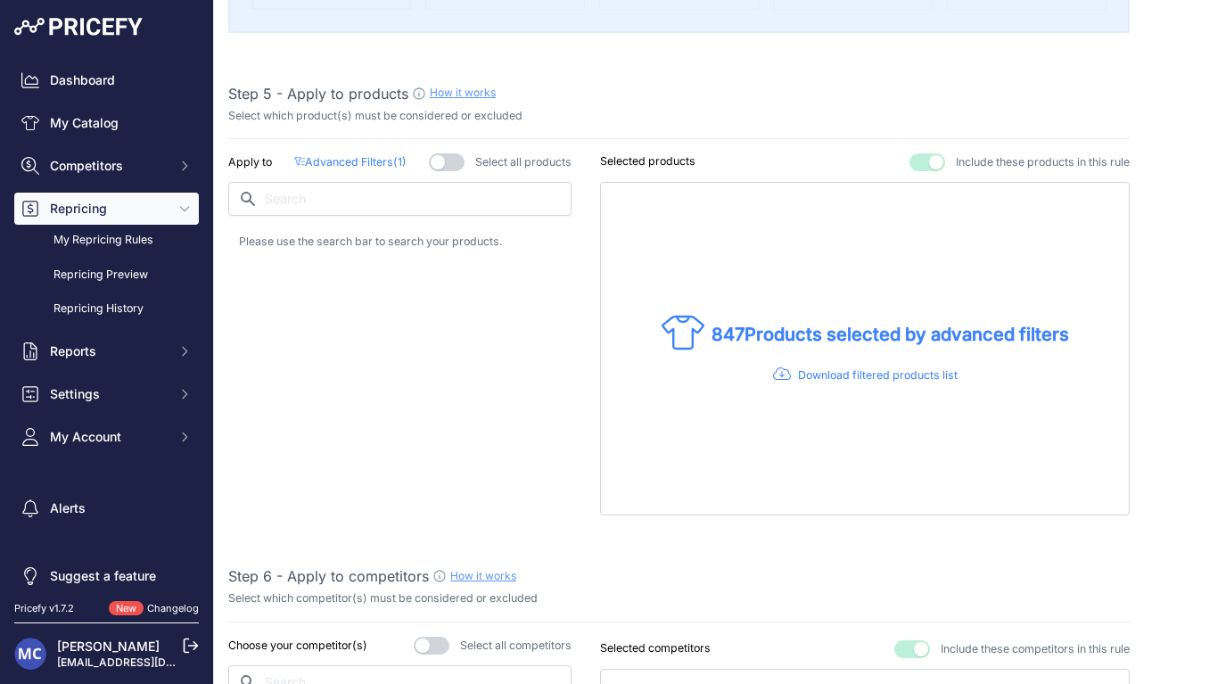
click at [381, 406] on div "Apply to Advanced Filters ( 1 ) Select all products" at bounding box center [399, 334] width 343 height 362
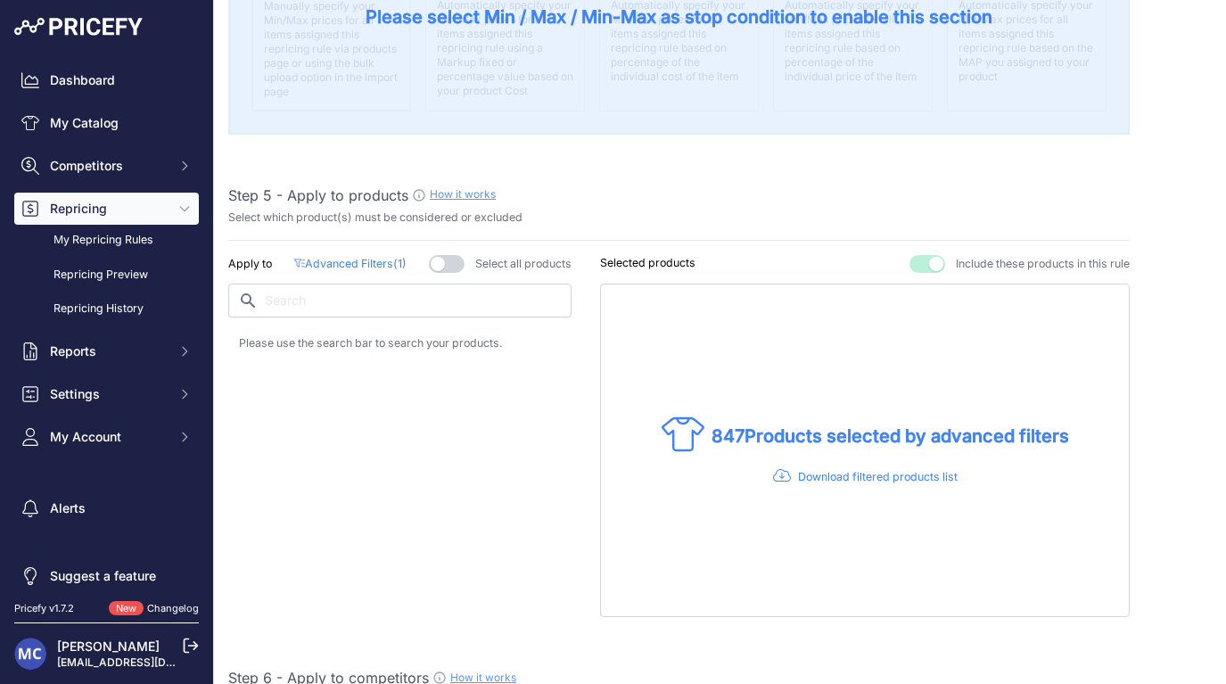
scroll to position [868, 0]
click at [342, 285] on input "text" at bounding box center [399, 301] width 343 height 34
paste input "Flat Weave"
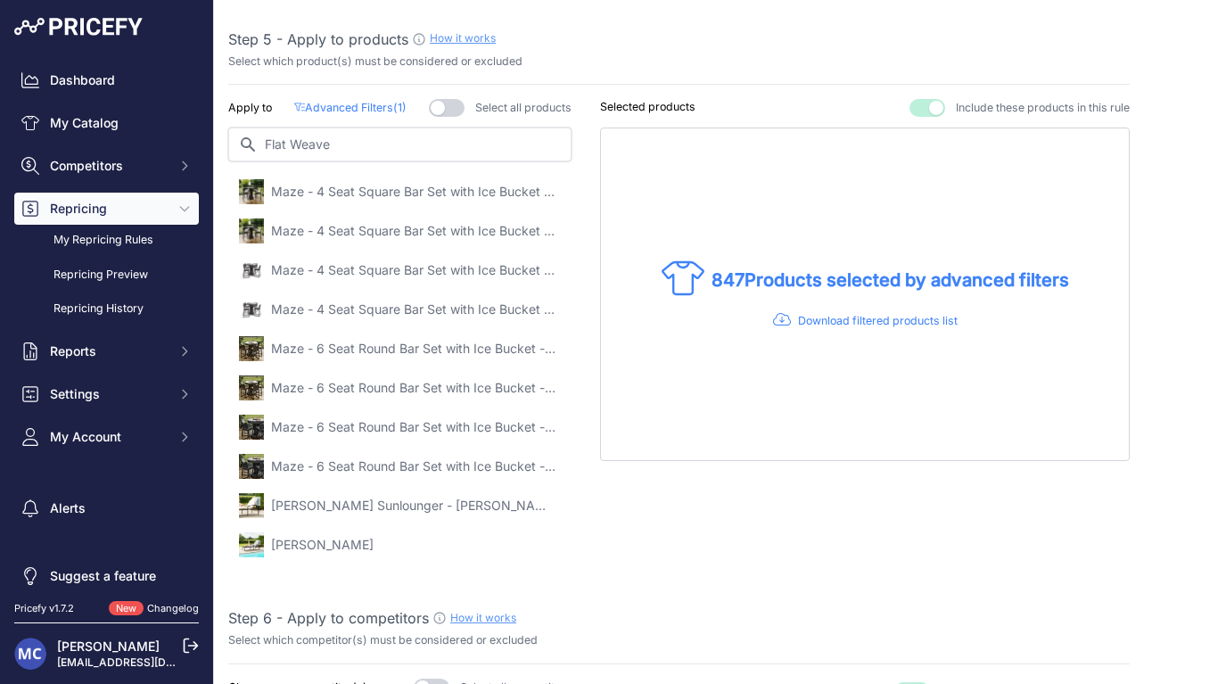
scroll to position [1006, 0]
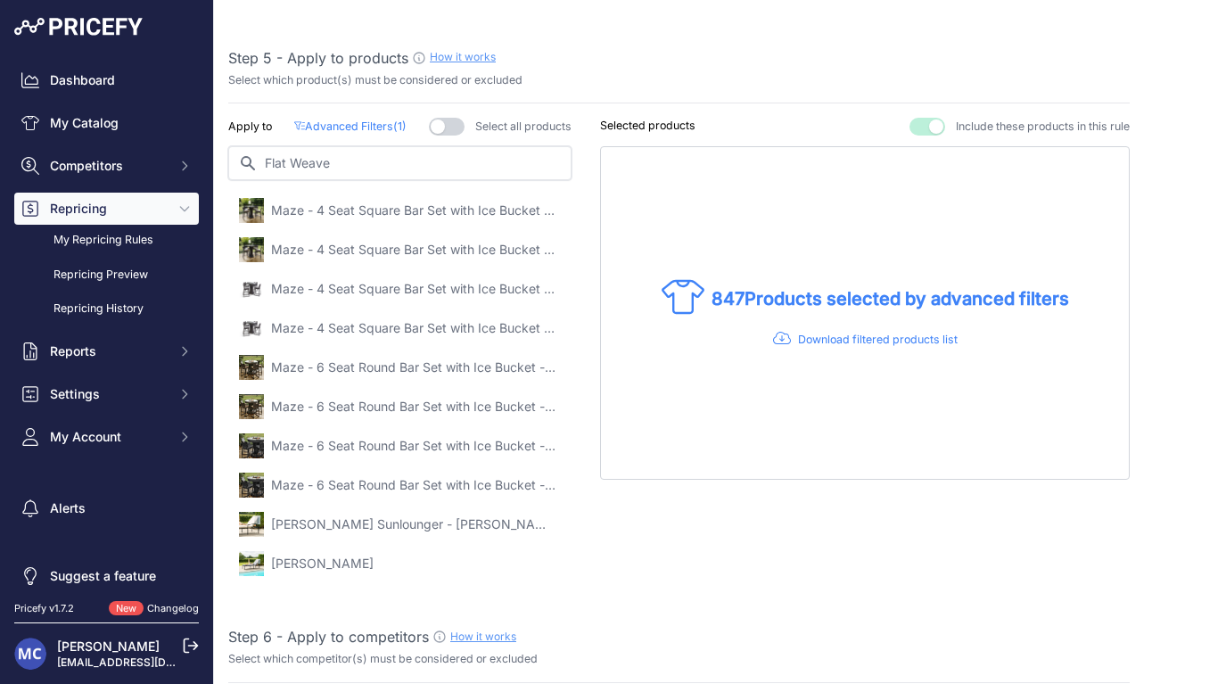
click at [357, 165] on input "Flat Weave" at bounding box center [399, 163] width 343 height 34
type input "F"
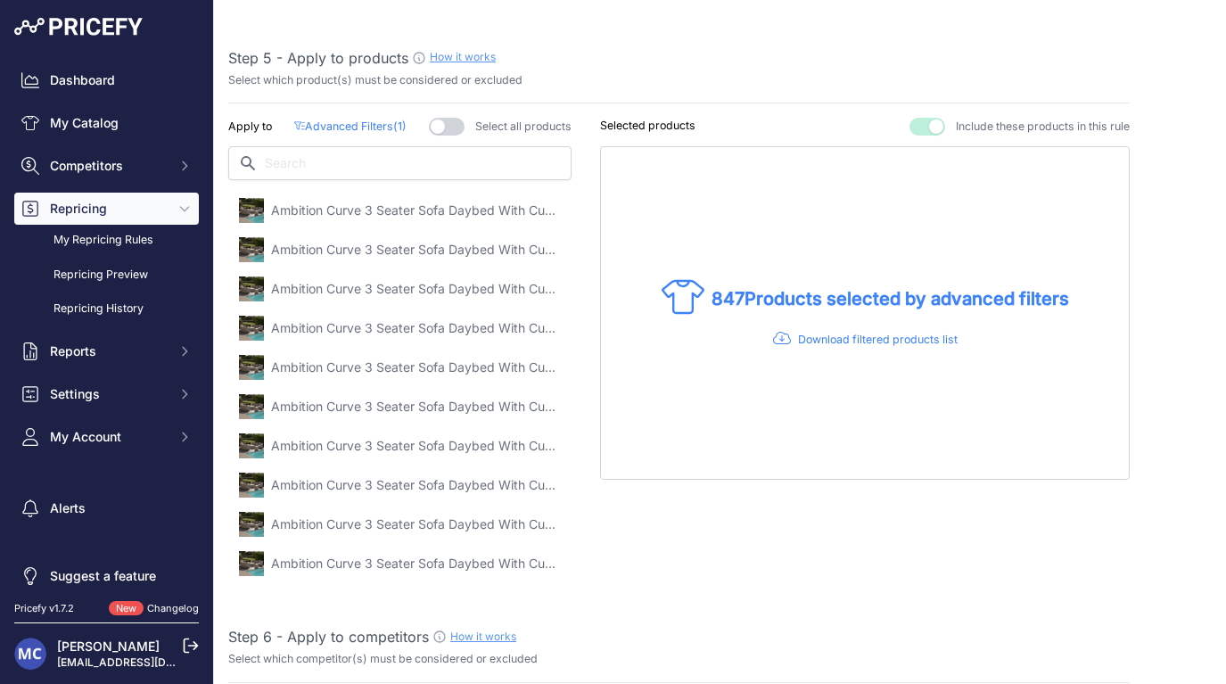
click at [367, 127] on p "Advanced Filters ( 1 )" at bounding box center [350, 127] width 112 height 17
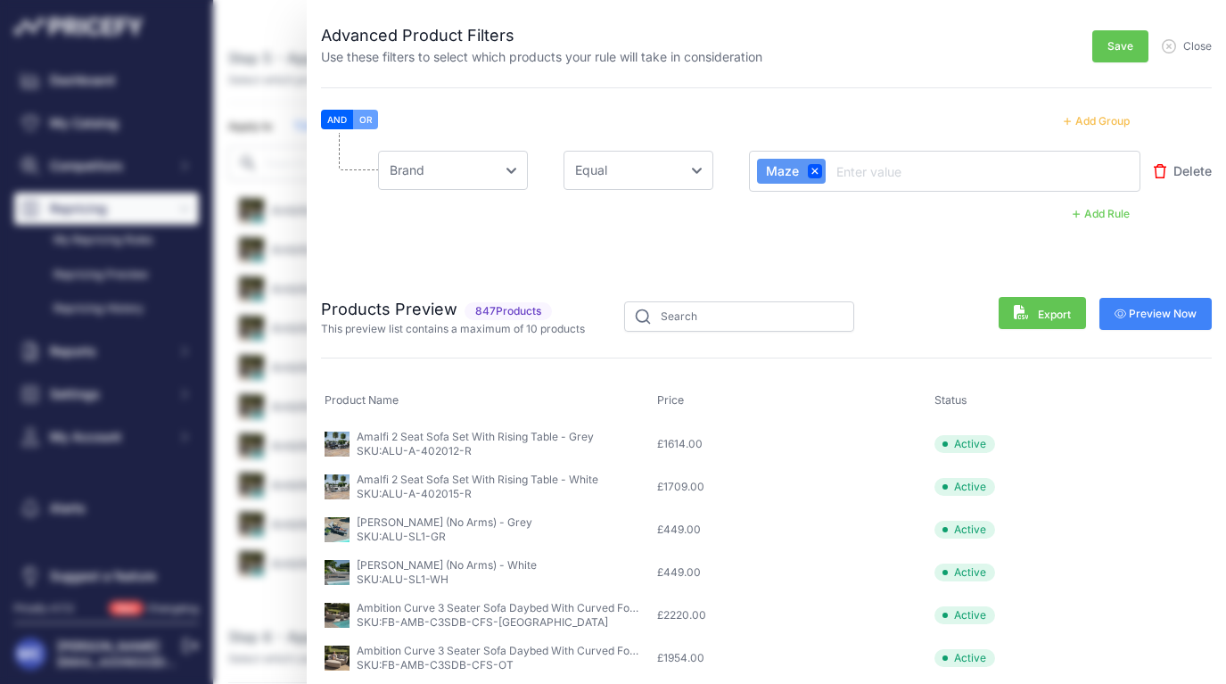
click at [523, 220] on div "AND OR" at bounding box center [759, 213] width 762 height 23
click at [1095, 217] on button "Add Rule" at bounding box center [1101, 213] width 78 height 23
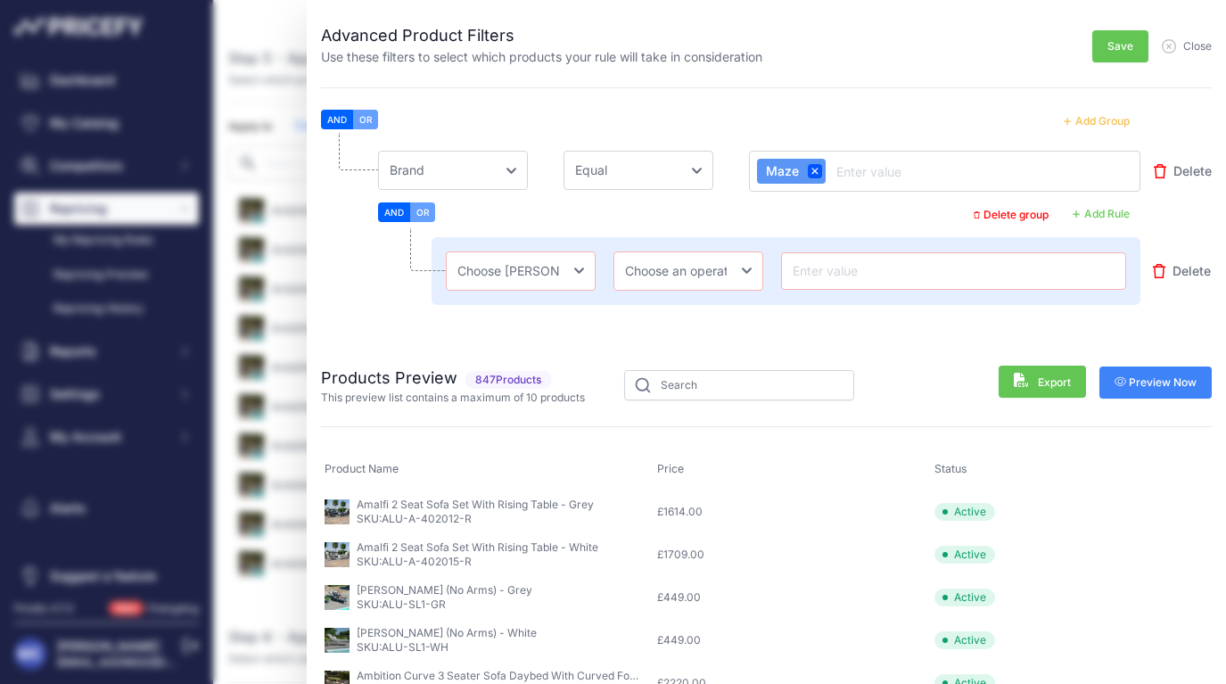
click at [394, 214] on button "AND" at bounding box center [394, 212] width 32 height 20
click at [423, 216] on button "OR" at bounding box center [422, 212] width 25 height 20
select select "mpt.name"
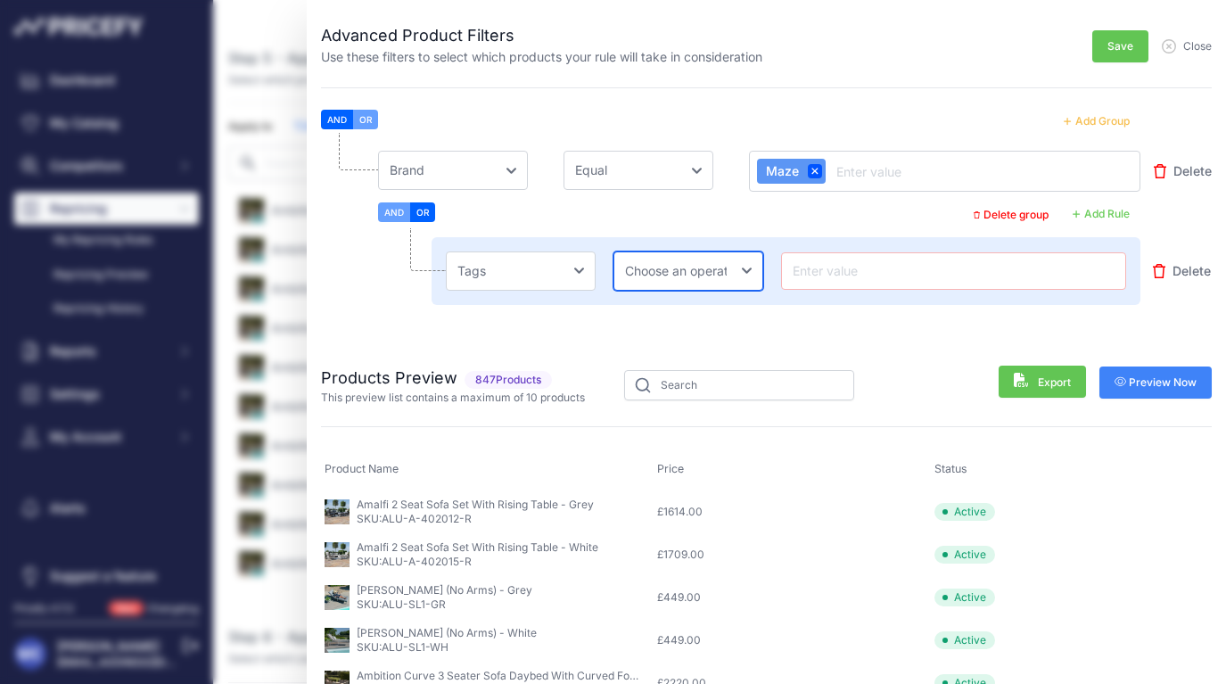
select select "not_equal"
click at [808, 268] on input "text" at bounding box center [953, 270] width 329 height 21
paste input "Flat Weave"
type input "Flat Weave"
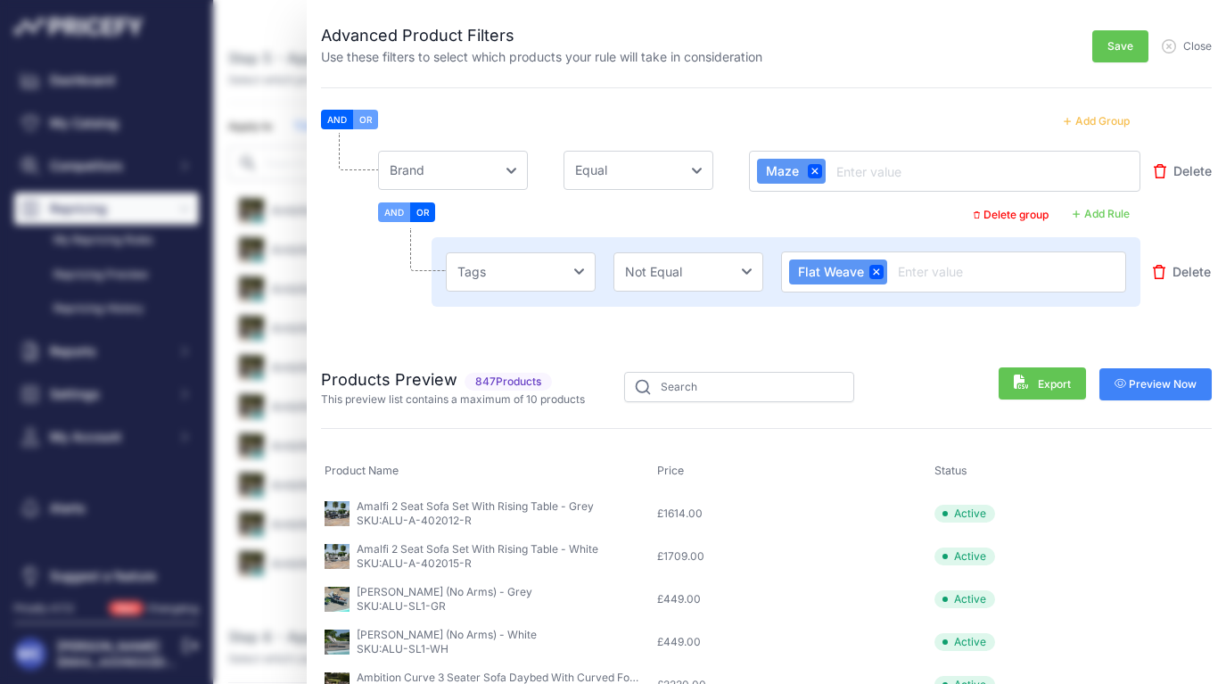
click at [423, 212] on button "OR" at bounding box center [422, 212] width 25 height 20
click at [394, 217] on button "AND" at bounding box center [394, 212] width 32 height 20
click at [428, 213] on button "OR" at bounding box center [422, 212] width 25 height 20
select select "equal"
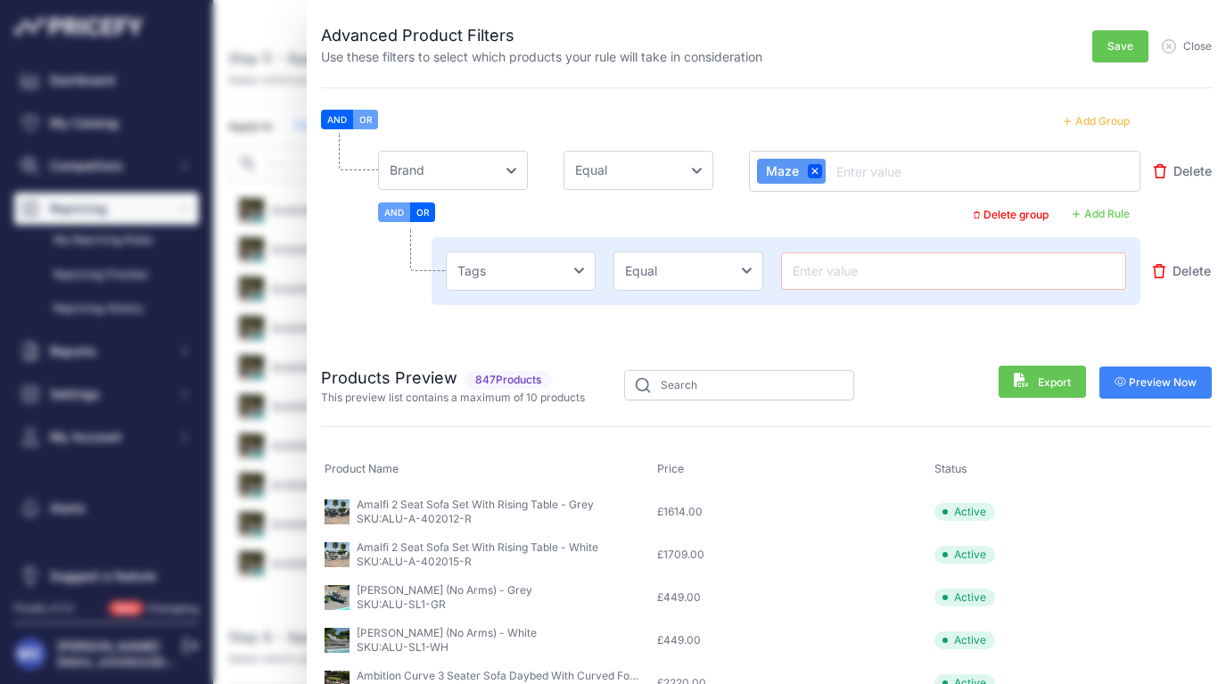
click at [857, 267] on input "text" at bounding box center [953, 270] width 329 height 21
paste input "Flat Weave"
type input "Flat Weave"
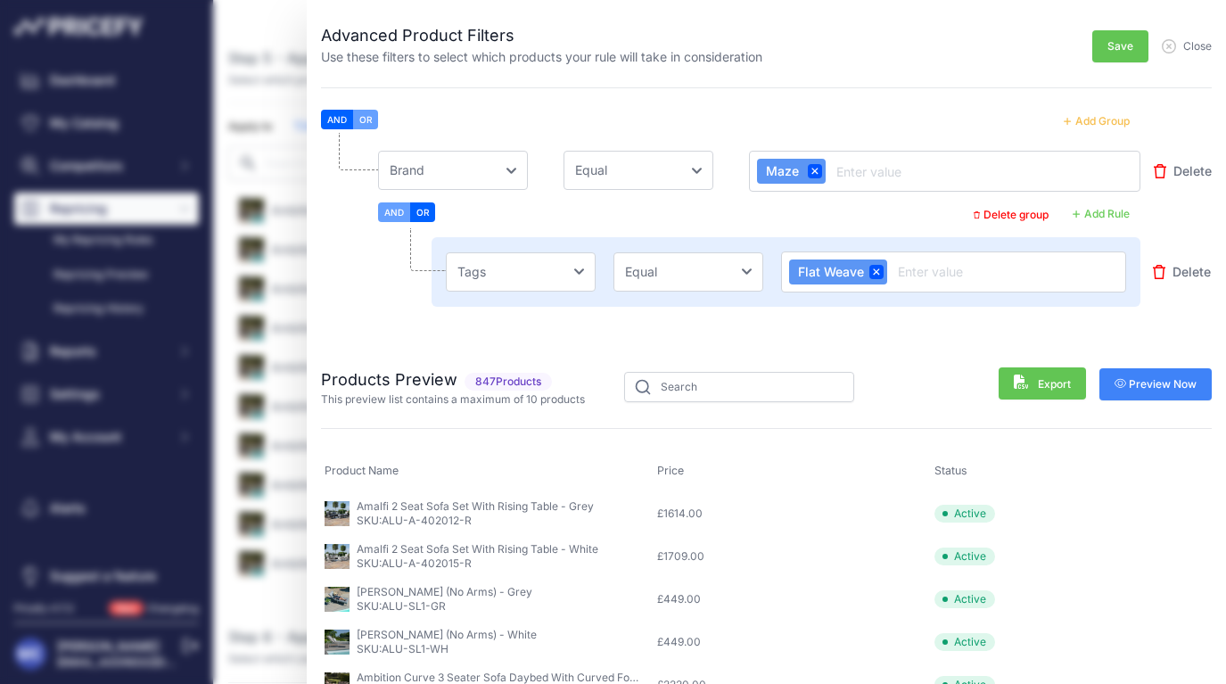
click at [692, 329] on li "Choose an field Name Price Cost MAP Brand Min Price Max Price SKU GTIN/EAN/ASIN…" at bounding box center [766, 236] width 890 height 206
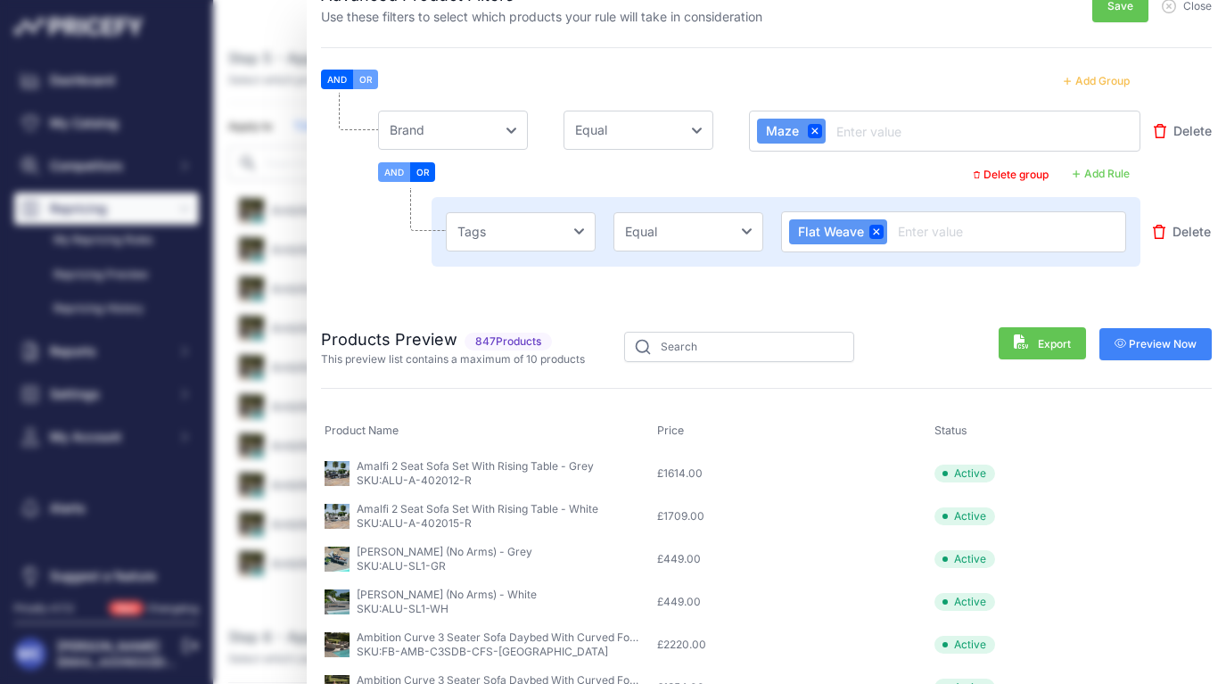
scroll to position [35, 0]
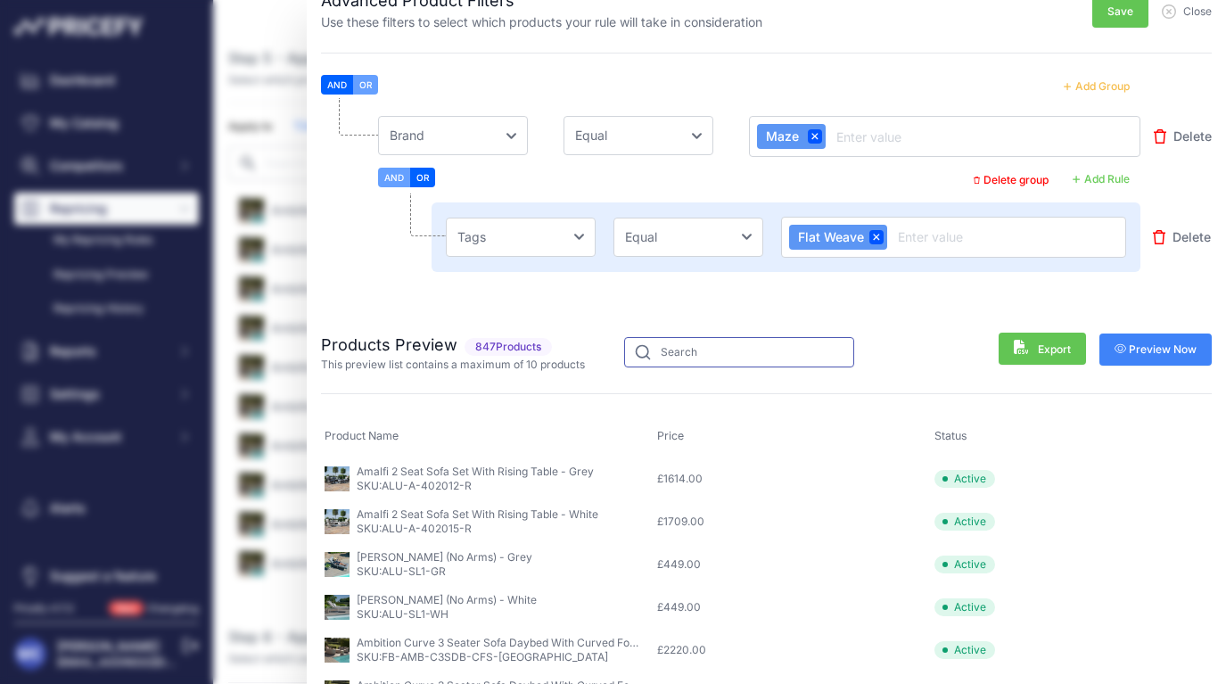
click at [693, 337] on input "text" at bounding box center [739, 352] width 230 height 30
paste input "Flat Weave"
type input "Flat Weave"
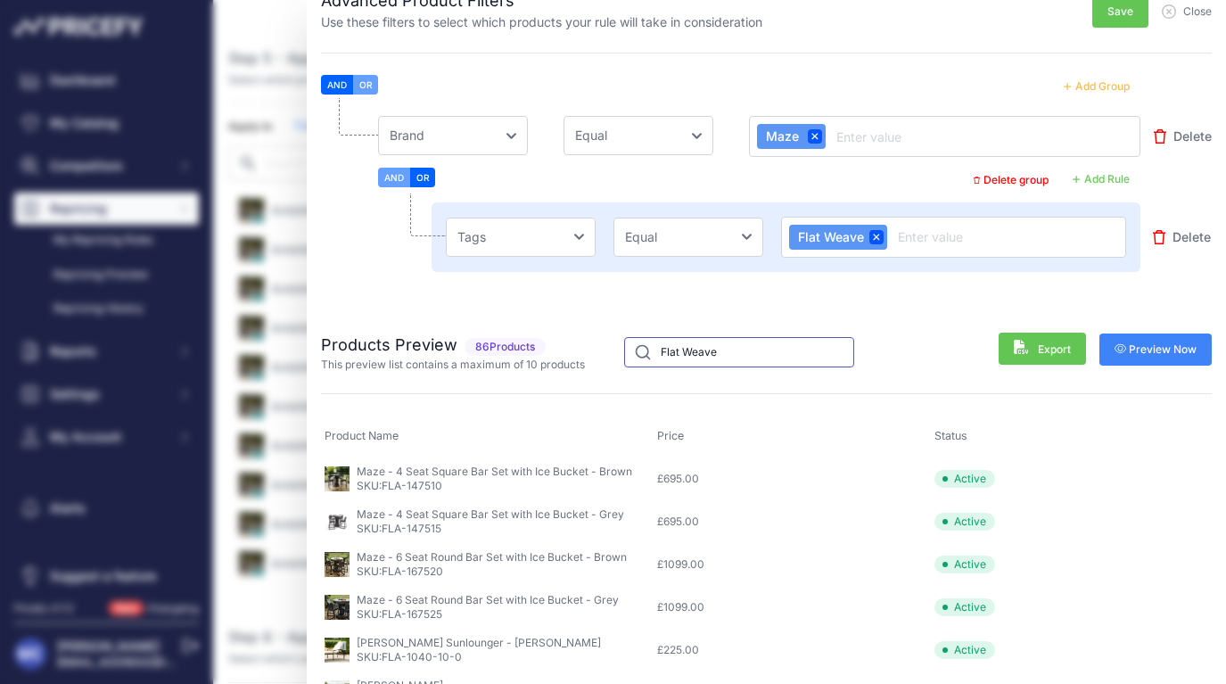
click at [688, 349] on input "Flat Weave" at bounding box center [739, 352] width 230 height 30
type input "F"
click at [603, 307] on div "Products Preview 86 Products This preview list contains a maximum of 10 products" at bounding box center [766, 338] width 890 height 68
click at [687, 383] on div "Products Preview 86 Products This preview list contains a maximum of 10 products" at bounding box center [766, 595] width 890 height 582
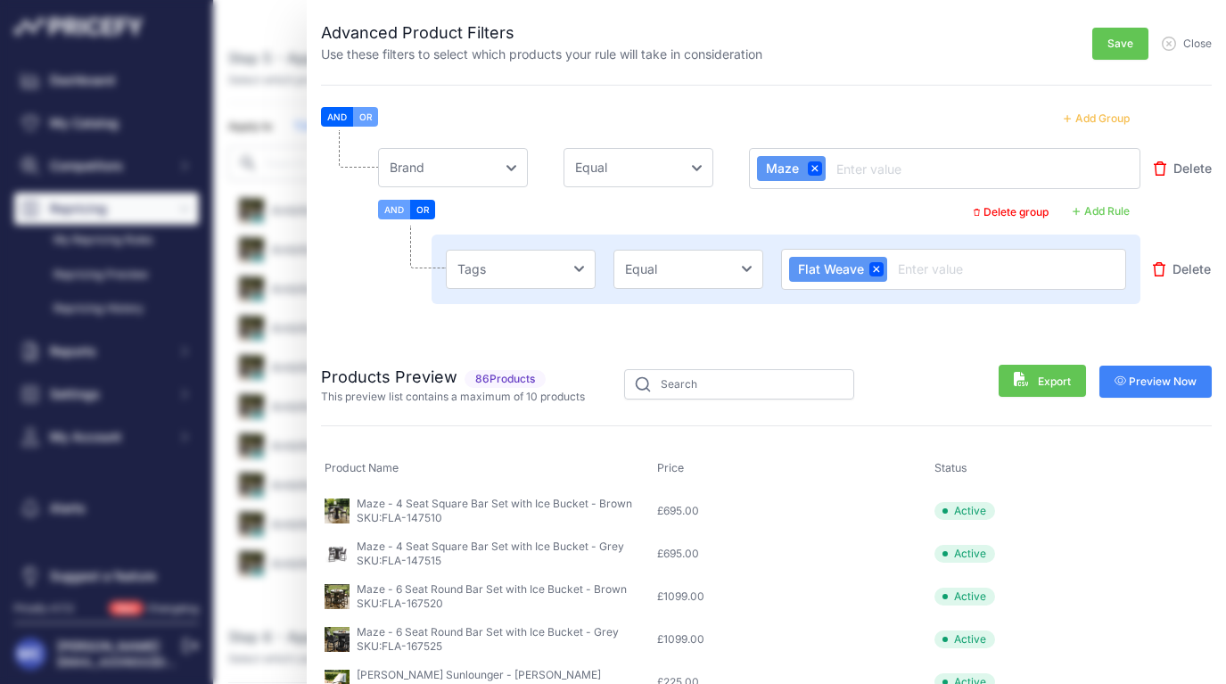
scroll to position [0, 0]
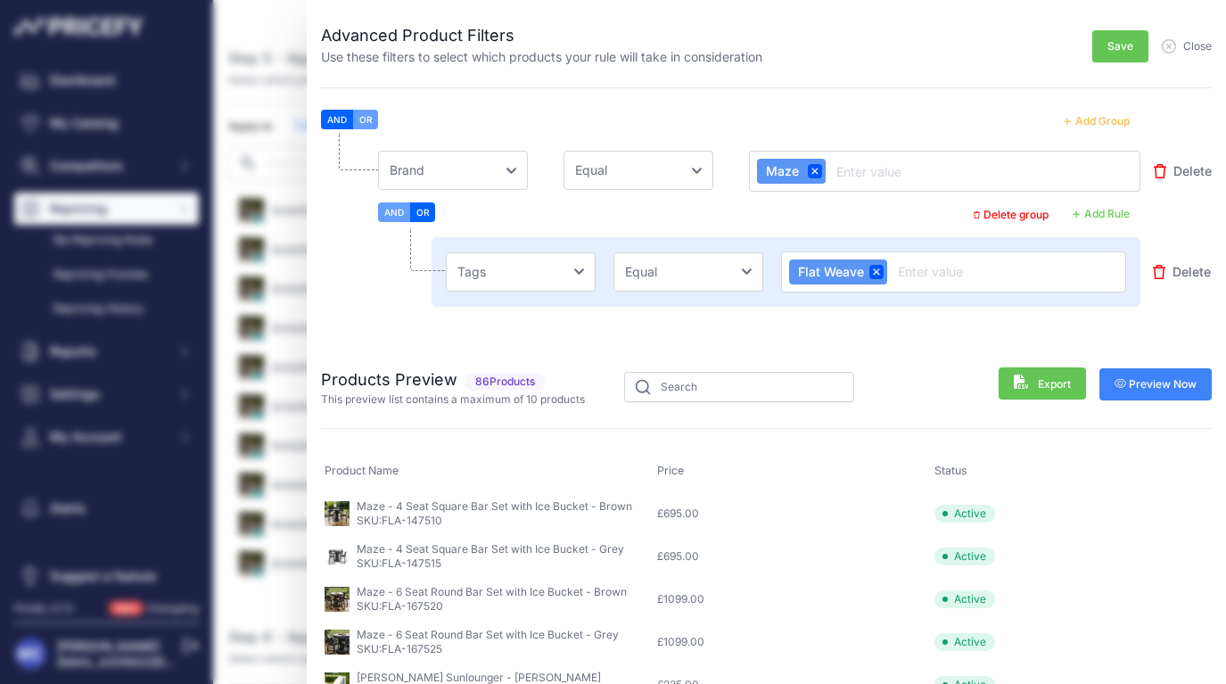
click at [655, 311] on li "Choose an field Name Price Cost MAP Brand Min Price Max Price SKU GTIN/EAN/ASIN…" at bounding box center [766, 236] width 890 height 206
click at [688, 376] on input "text" at bounding box center [739, 387] width 230 height 30
type input "k"
click at [688, 376] on input "k" at bounding box center [739, 387] width 230 height 30
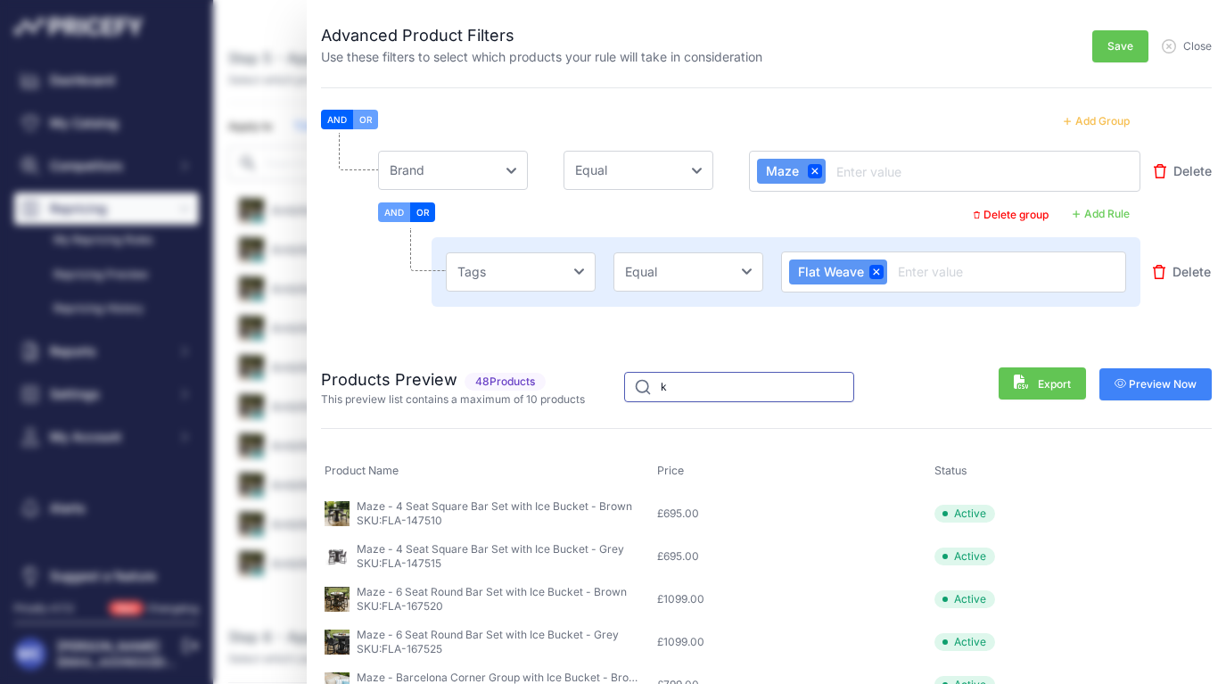
click at [688, 376] on input "k" at bounding box center [739, 387] width 230 height 30
type input "maze"
click at [531, 345] on div "Products Preview 86 Products This preview list contains a maximum of 10 product…" at bounding box center [766, 373] width 890 height 68
click at [589, 331] on li "Choose an field Name Price Cost MAP Brand Min Price Max Price SKU GTIN/EAN/ASIN…" at bounding box center [766, 236] width 890 height 206
select select "not_equal"
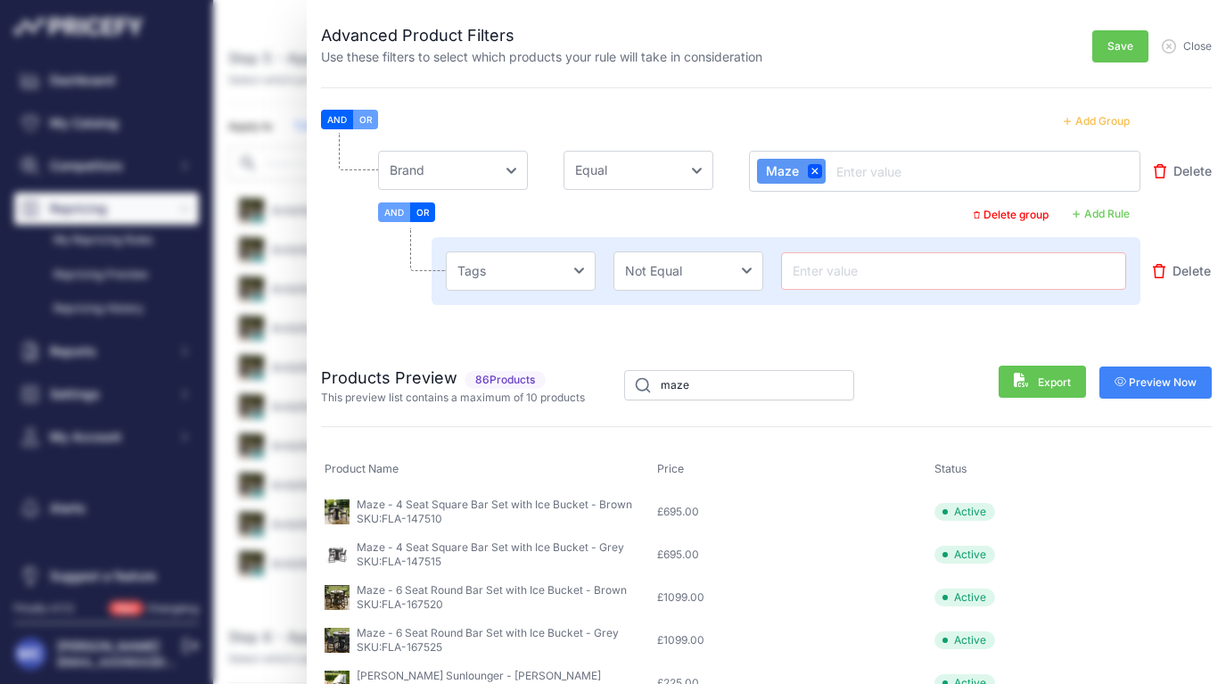
click at [699, 320] on li "Choose an field Name Price Cost MAP Brand Min Price Max Price SKU GTIN/EAN/ASIN…" at bounding box center [766, 235] width 890 height 204
click at [804, 281] on input "text" at bounding box center [953, 270] width 329 height 21
paste input "Flat Weave"
type input "Flat Weave"
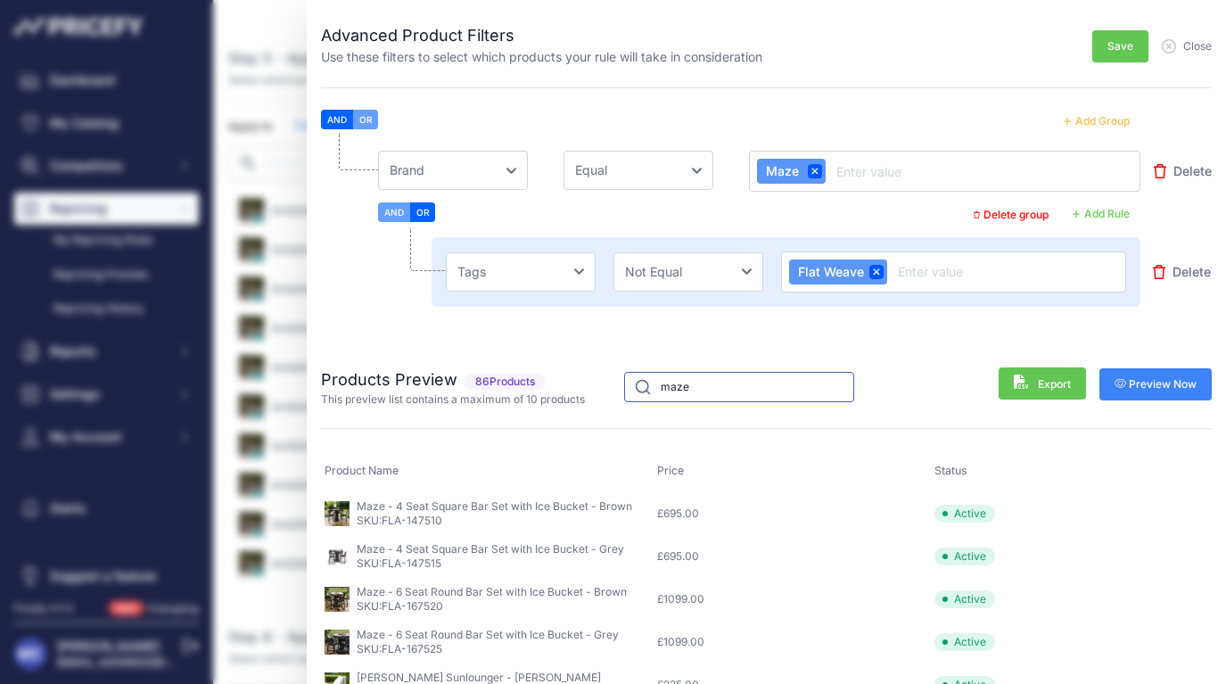
click at [710, 385] on input "maze" at bounding box center [739, 387] width 230 height 30
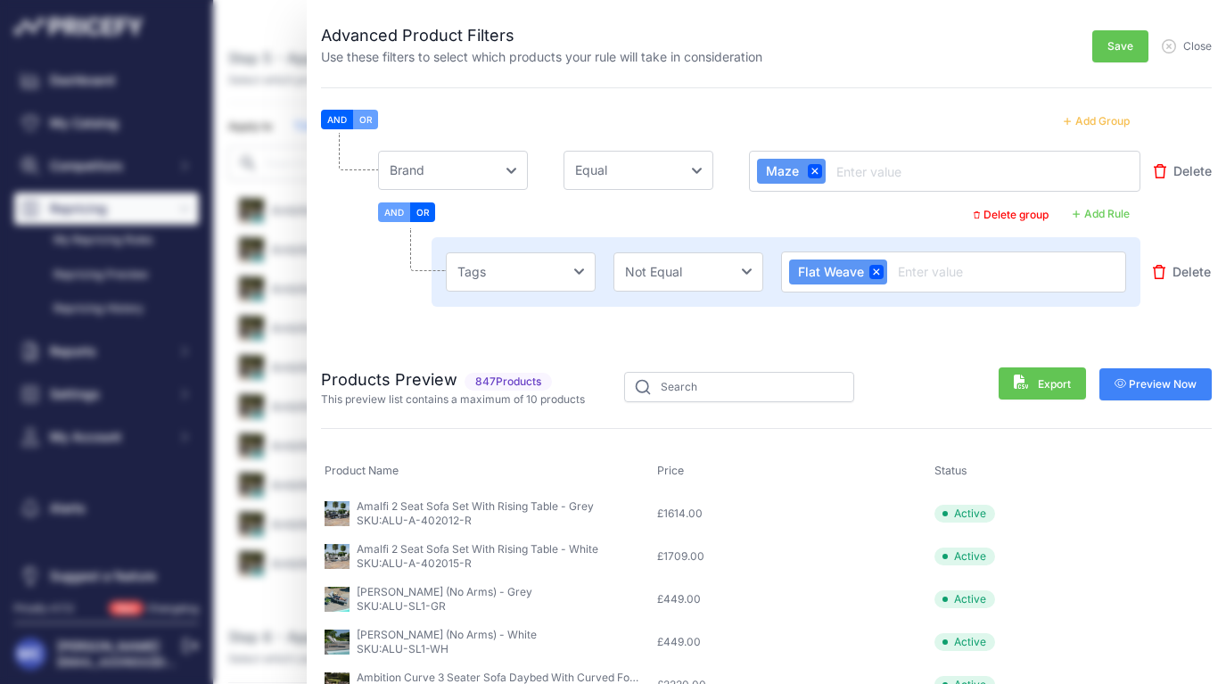
click at [655, 326] on li "Choose an field Name Price Cost MAP Brand Min Price Max Price SKU GTIN/EAN/ASIN…" at bounding box center [766, 236] width 890 height 206
click at [876, 273] on icon at bounding box center [876, 271] width 6 height 6
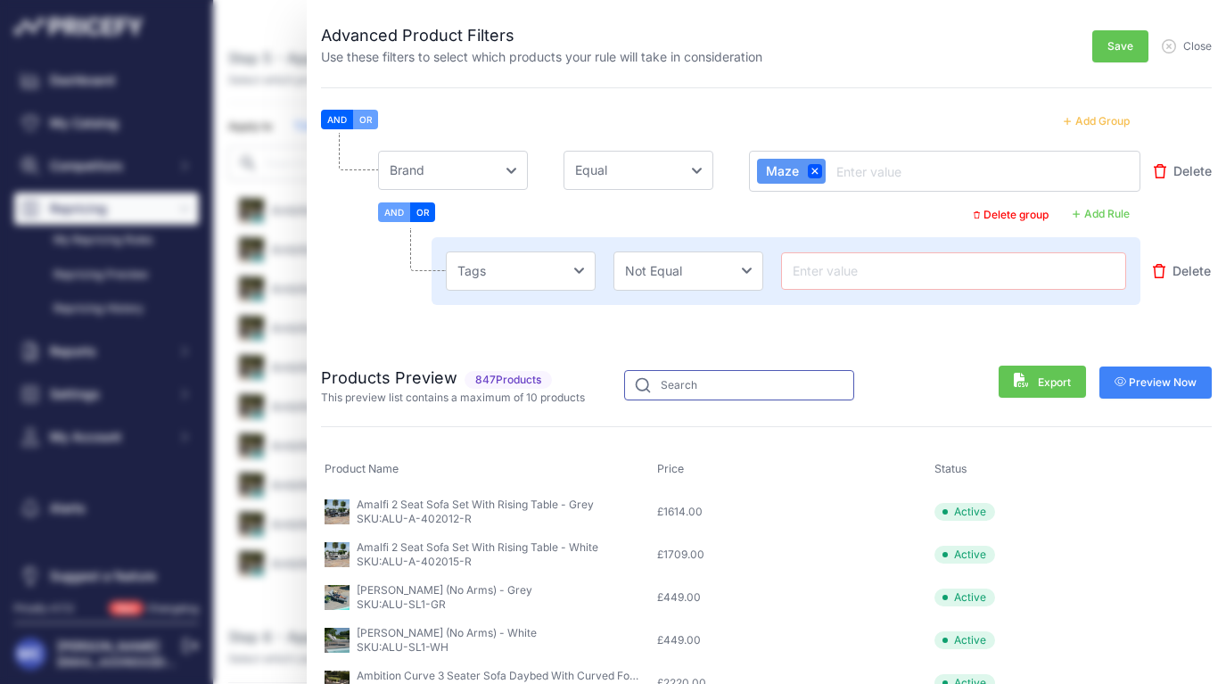
click at [698, 380] on input "text" at bounding box center [739, 385] width 230 height 30
type input "maze"
click at [690, 343] on div "Products Preview 847 Products This preview list contains a maximum of 10 produc…" at bounding box center [766, 371] width 890 height 68
click at [1178, 275] on span "Delete" at bounding box center [1191, 271] width 38 height 18
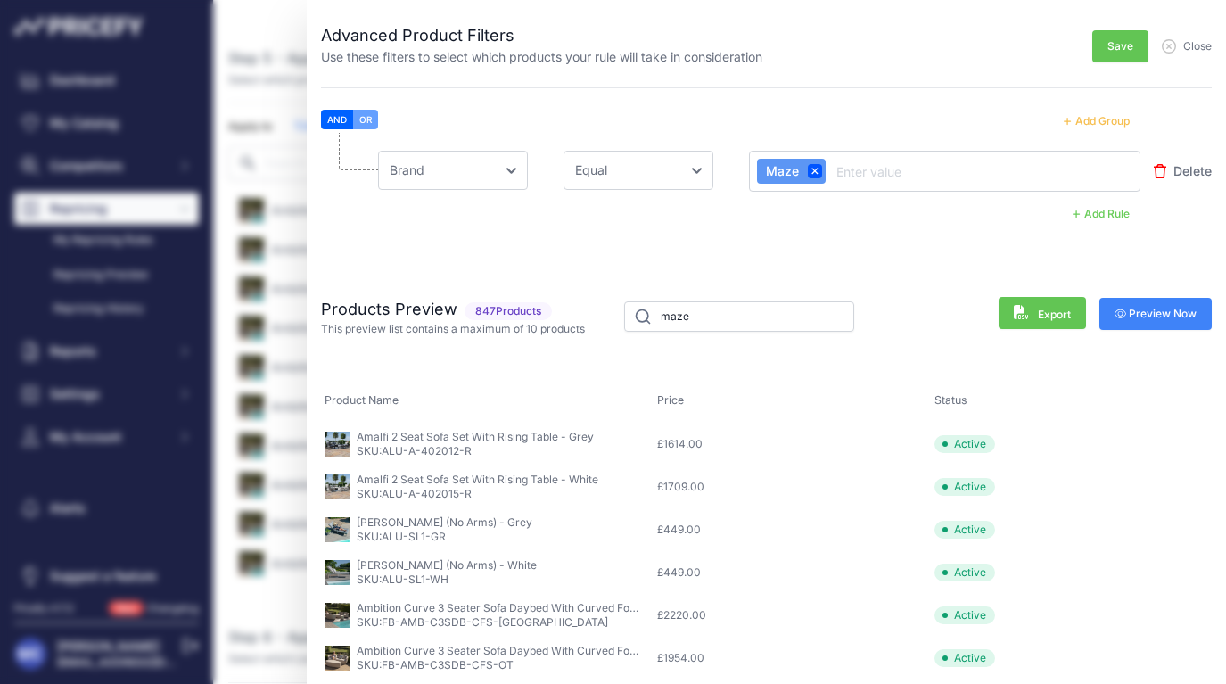
click at [103, 126] on div "Advanced Product Filters Use these filters to select which products your rule w…" at bounding box center [613, 342] width 1226 height 684
click at [88, 122] on div "Advanced Product Filters Use these filters to select which products your rule w…" at bounding box center [613, 342] width 1226 height 684
click at [396, 21] on div "Advanced Product Filters Use these filters to select which products your rule w…" at bounding box center [541, 43] width 441 height 45
click at [85, 117] on div "Advanced Product Filters Use these filters to select which products your rule w…" at bounding box center [613, 342] width 1226 height 684
click at [94, 109] on div "Advanced Product Filters Use these filters to select which products your rule w…" at bounding box center [613, 342] width 1226 height 684
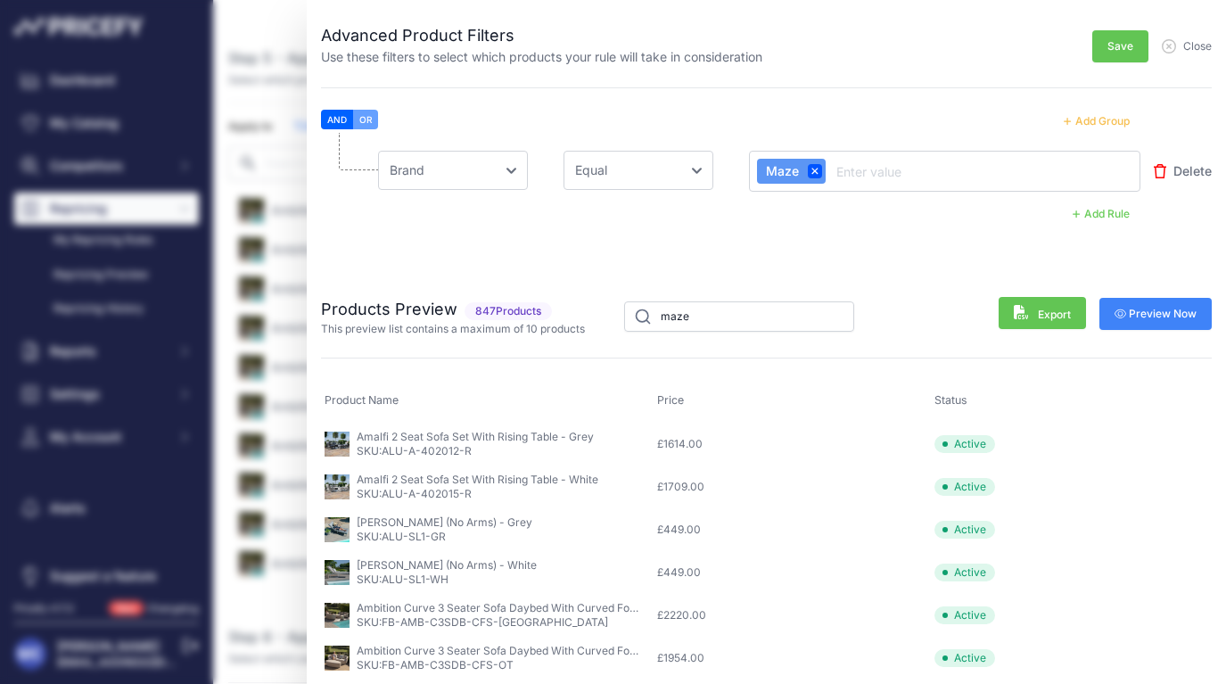
click at [693, 224] on div "AND OR" at bounding box center [759, 213] width 762 height 23
click at [1188, 42] on span "Close" at bounding box center [1197, 46] width 29 height 14
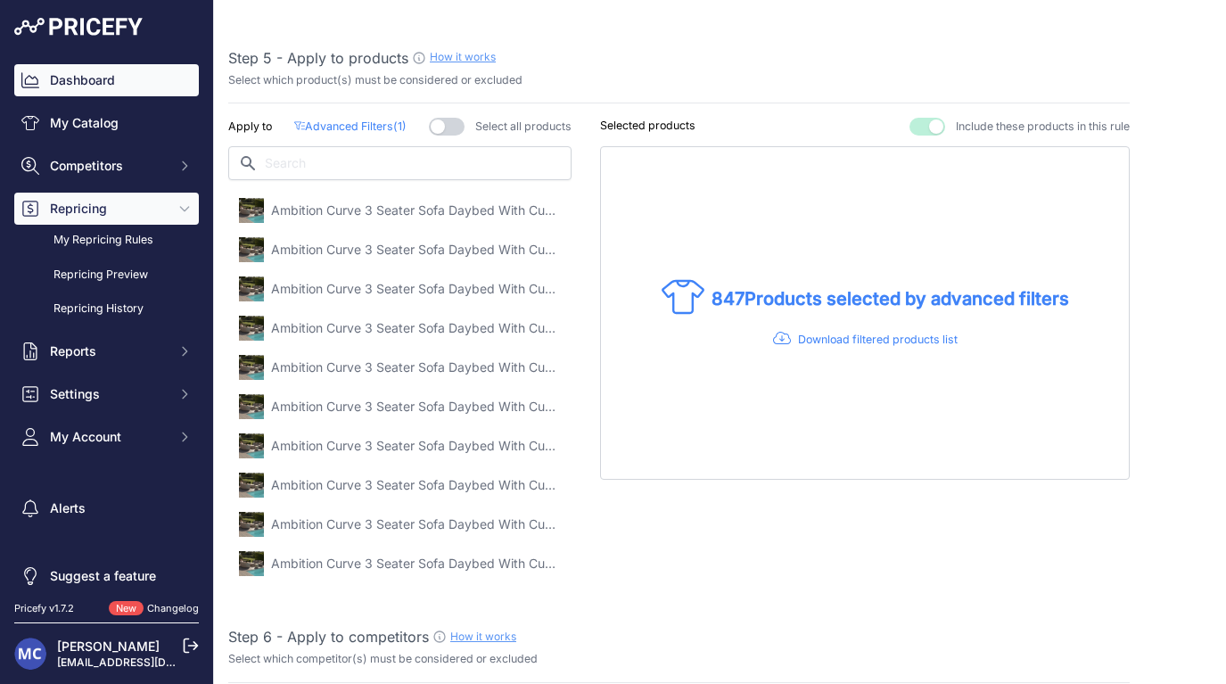
click at [94, 85] on link "Dashboard" at bounding box center [106, 80] width 185 height 32
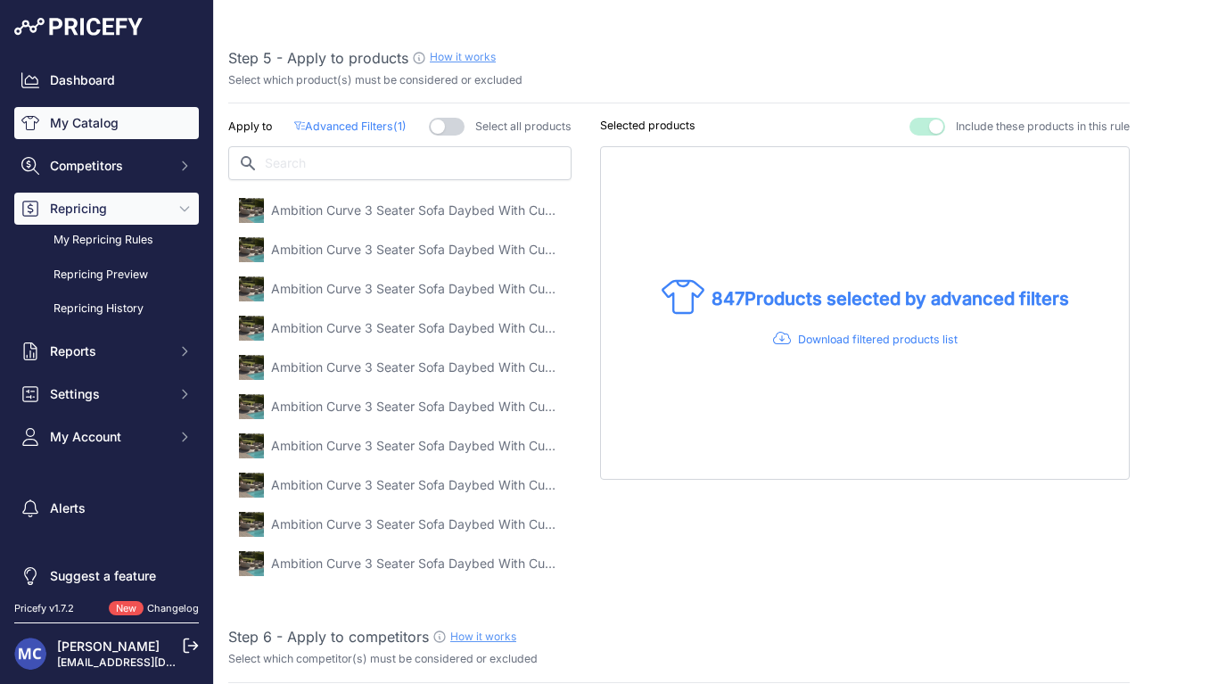
click at [94, 117] on link "My Catalog" at bounding box center [106, 123] width 185 height 32
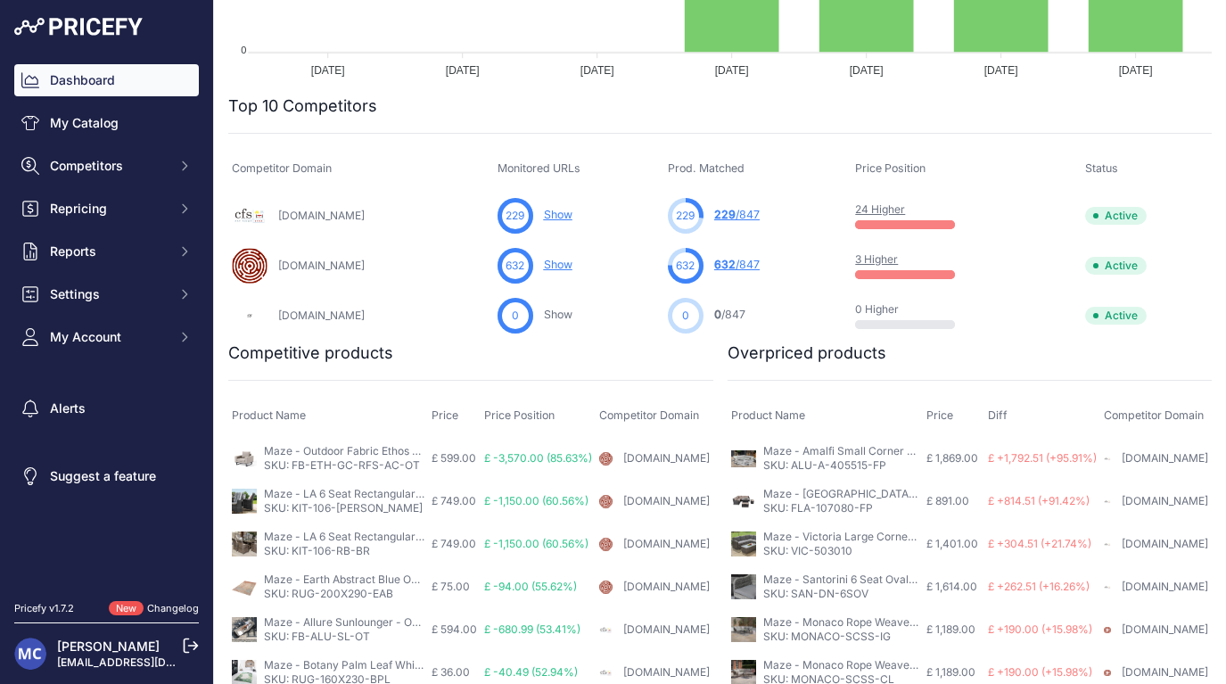
scroll to position [487, 0]
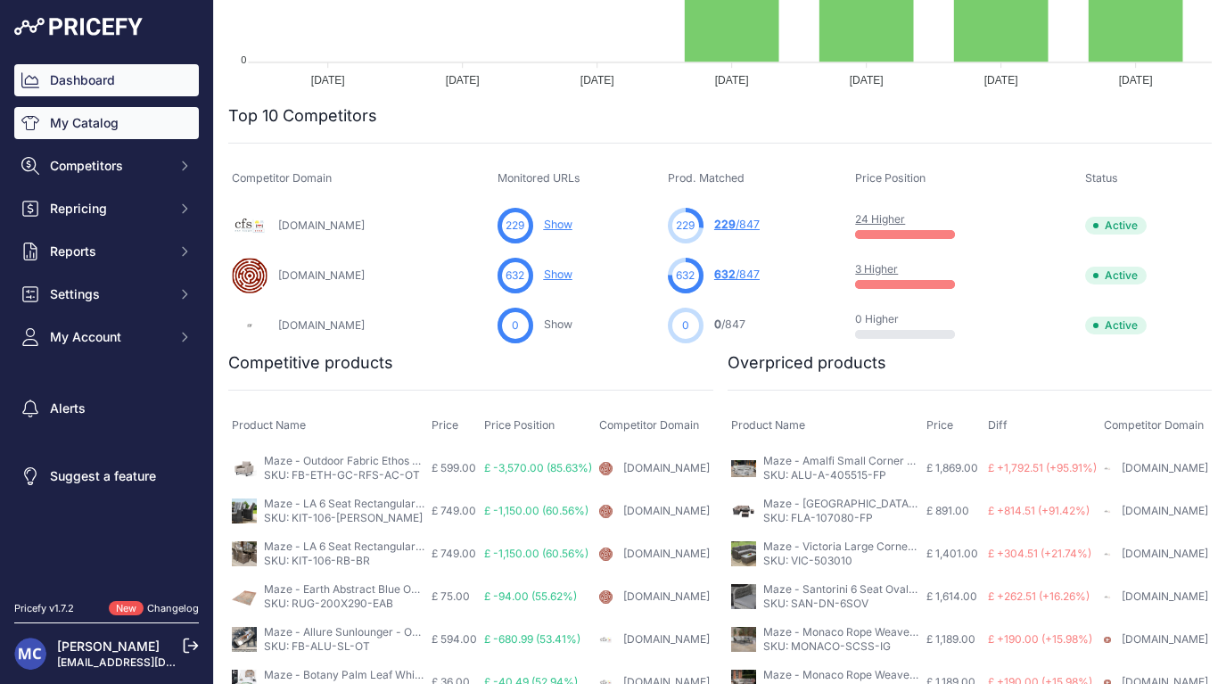
click at [98, 125] on link "My Catalog" at bounding box center [106, 123] width 185 height 32
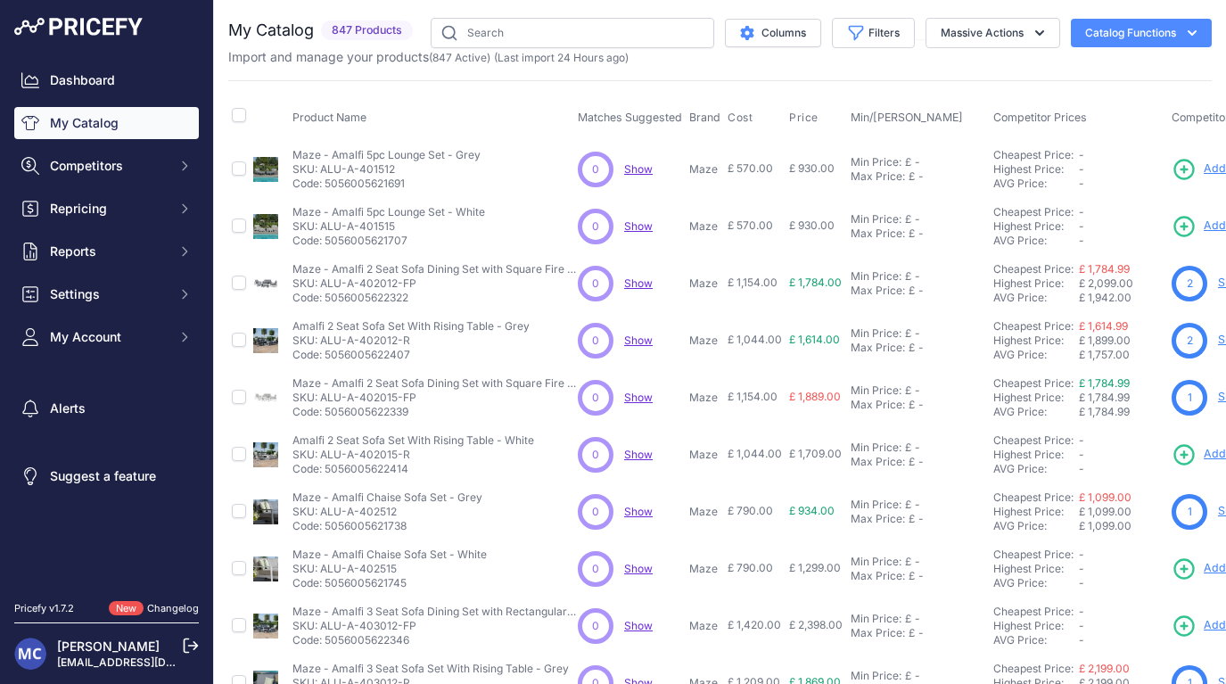
click at [1146, 23] on button "Catalog Functions" at bounding box center [1141, 33] width 141 height 29
click at [1063, 129] on link "Update Catalog" at bounding box center [1110, 135] width 200 height 32
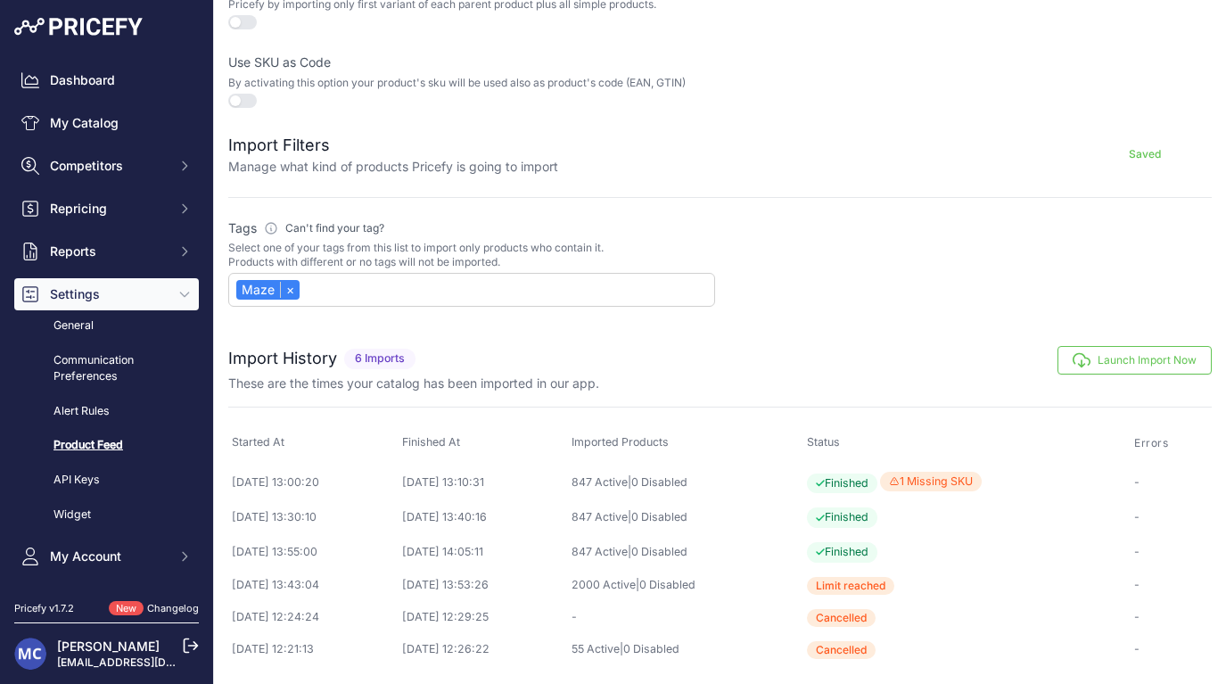
scroll to position [598, 0]
click at [1141, 362] on button "Launch Import Now" at bounding box center [1134, 360] width 154 height 29
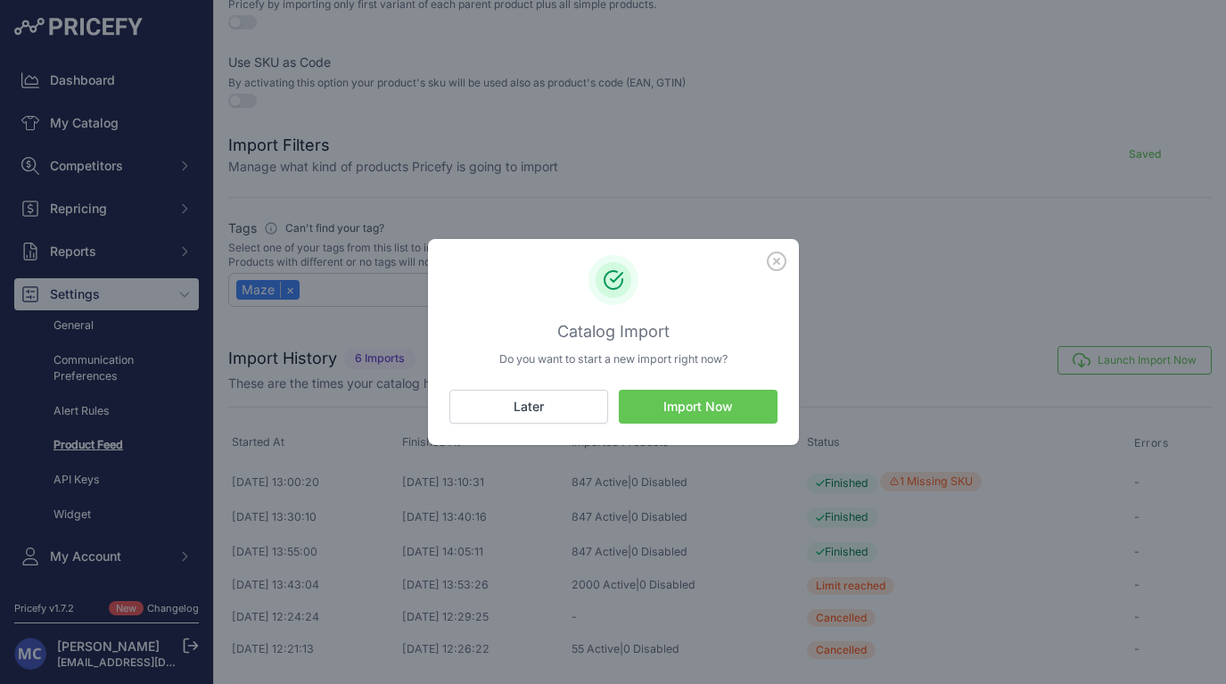
click at [702, 411] on button "Import Now" at bounding box center [698, 407] width 159 height 34
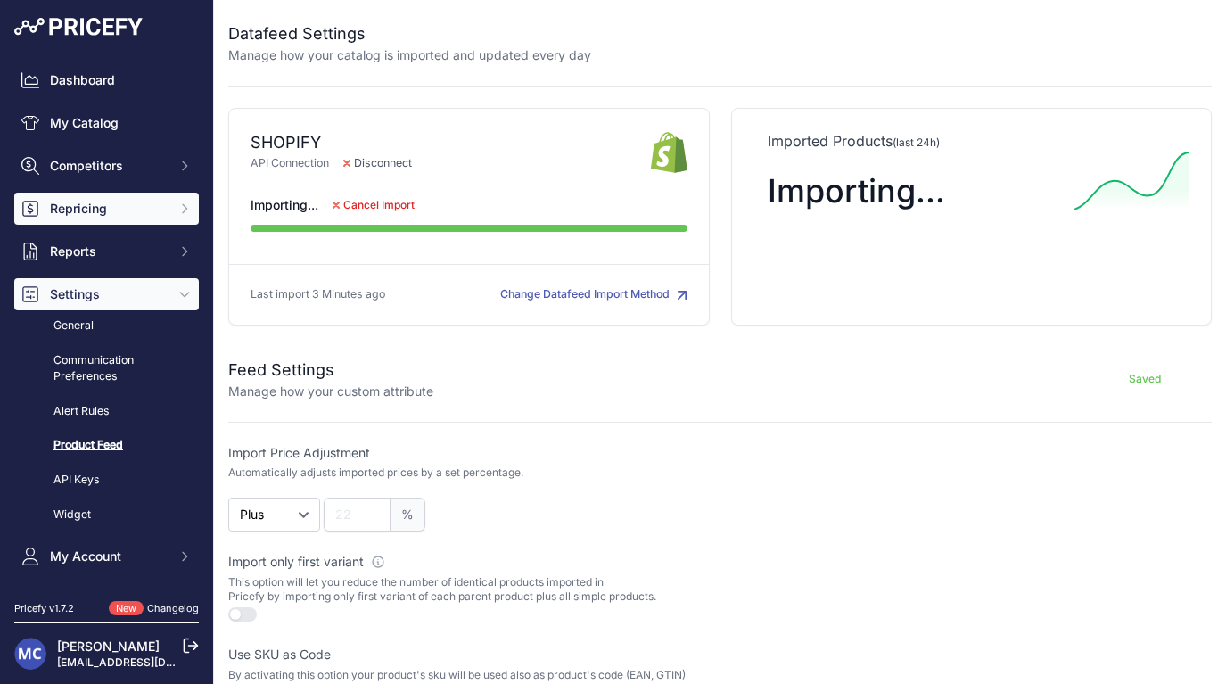
click at [95, 212] on span "Repricing" at bounding box center [108, 209] width 117 height 18
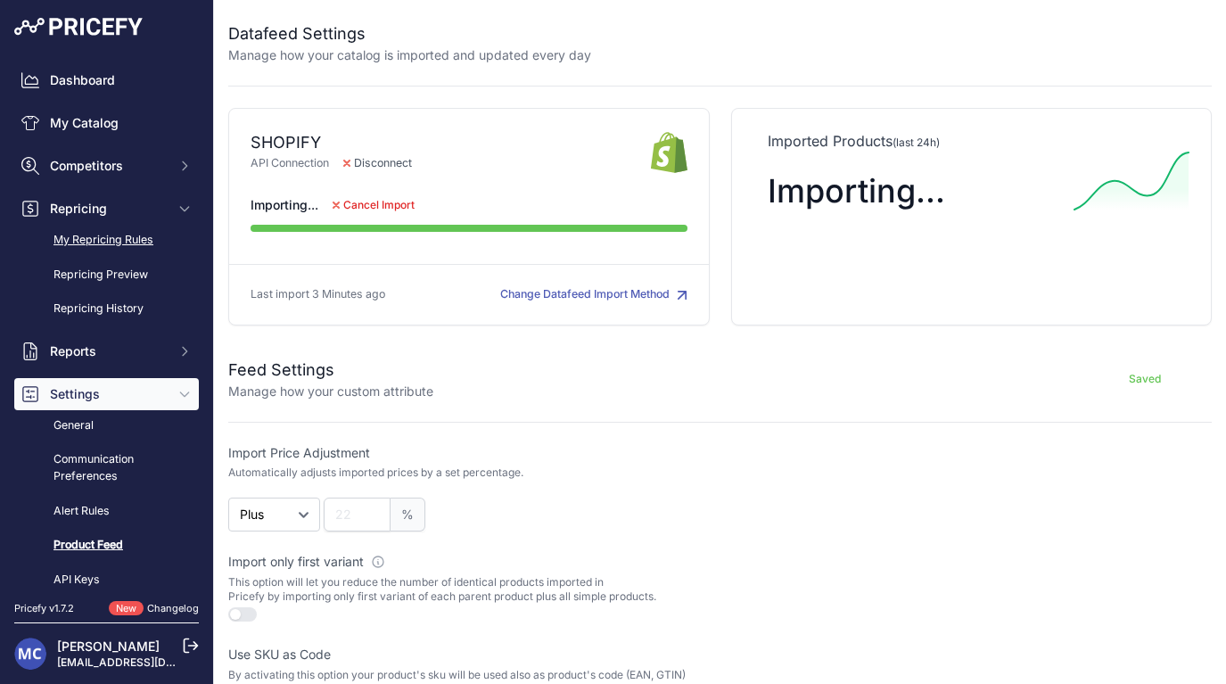
click at [107, 243] on link "My Repricing Rules" at bounding box center [106, 240] width 185 height 31
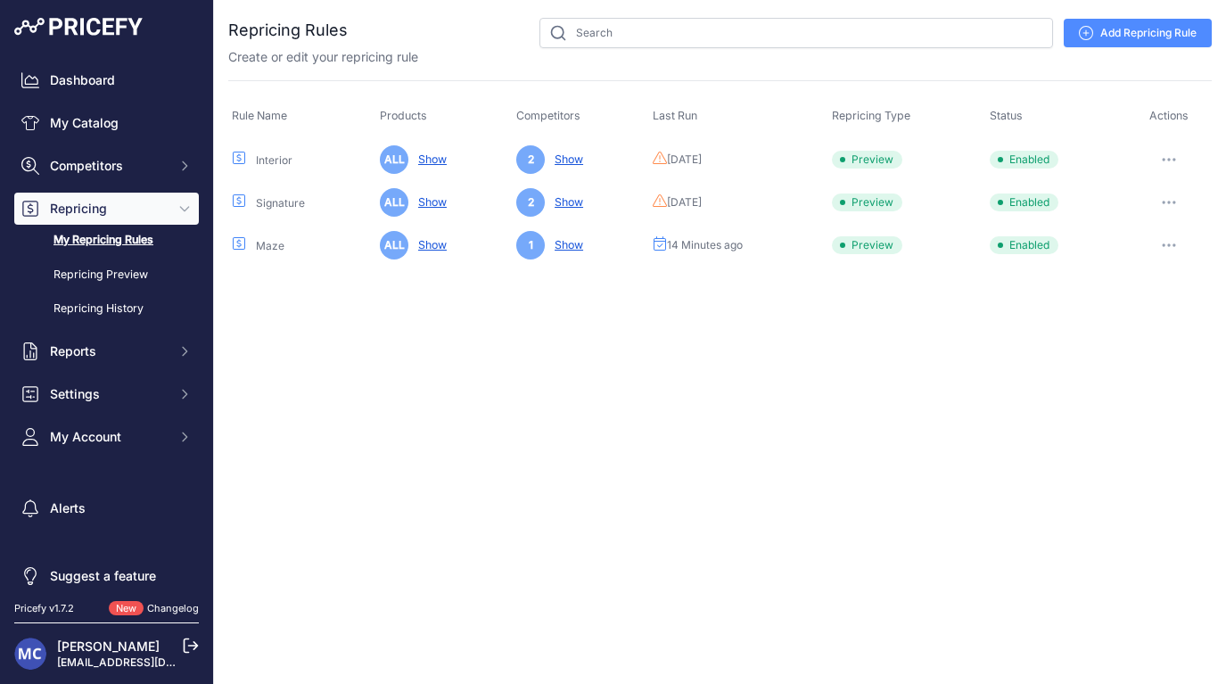
click at [1169, 240] on button "button" at bounding box center [1169, 245] width 36 height 25
click at [1128, 270] on link "Edit" at bounding box center [1151, 282] width 114 height 29
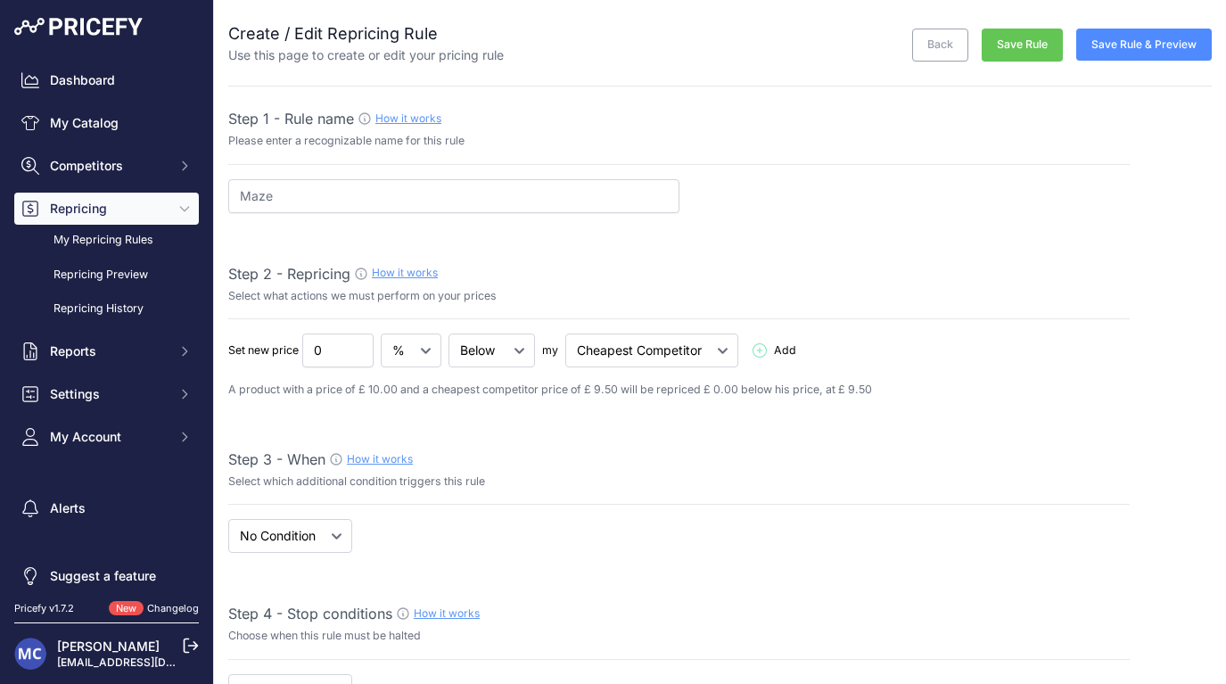
select select "7"
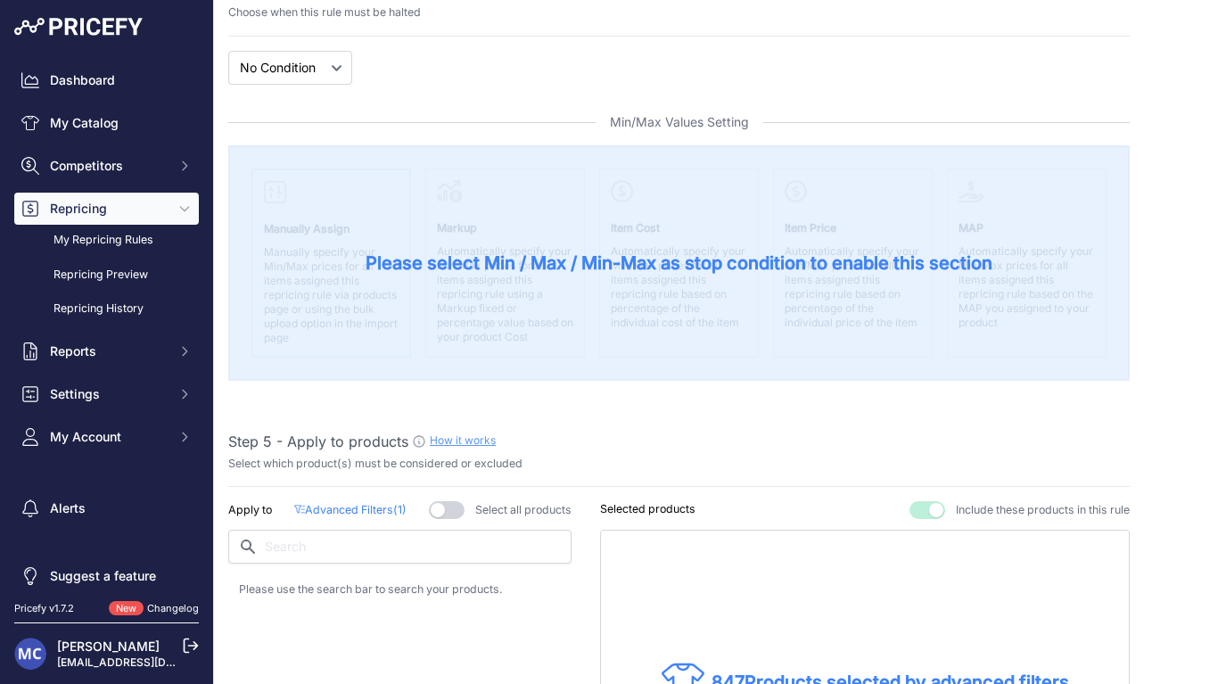
scroll to position [658, 0]
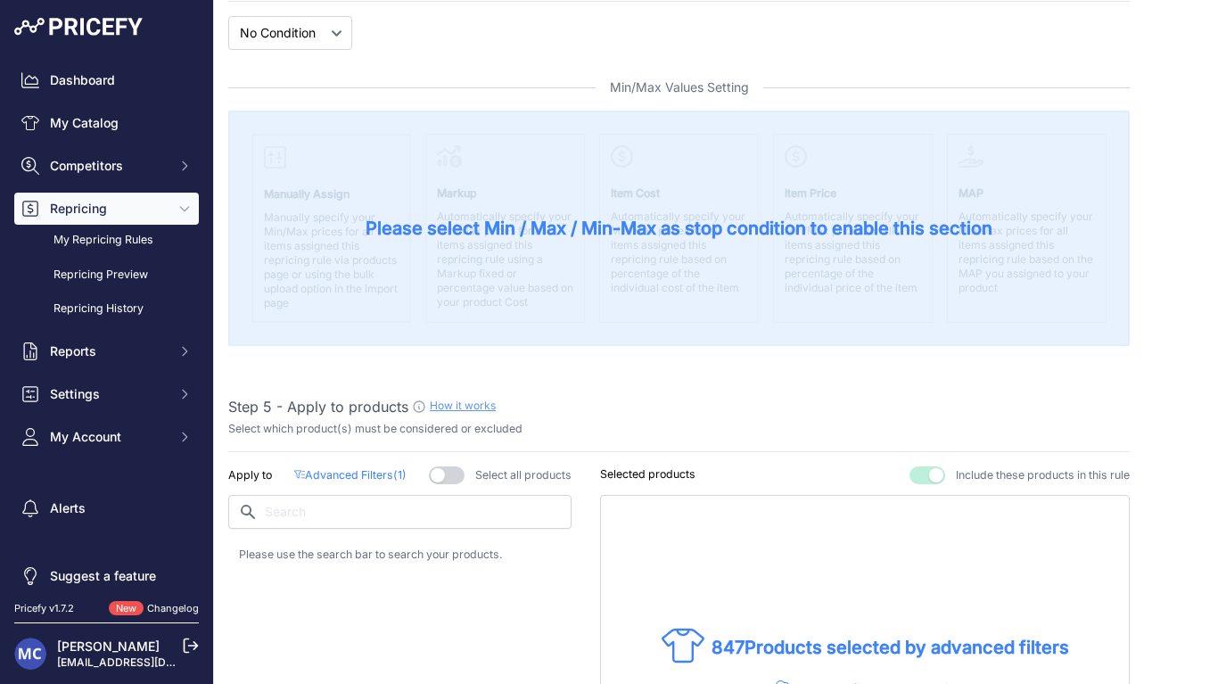
click at [332, 467] on p "Advanced Filters ( 1 )" at bounding box center [350, 475] width 112 height 17
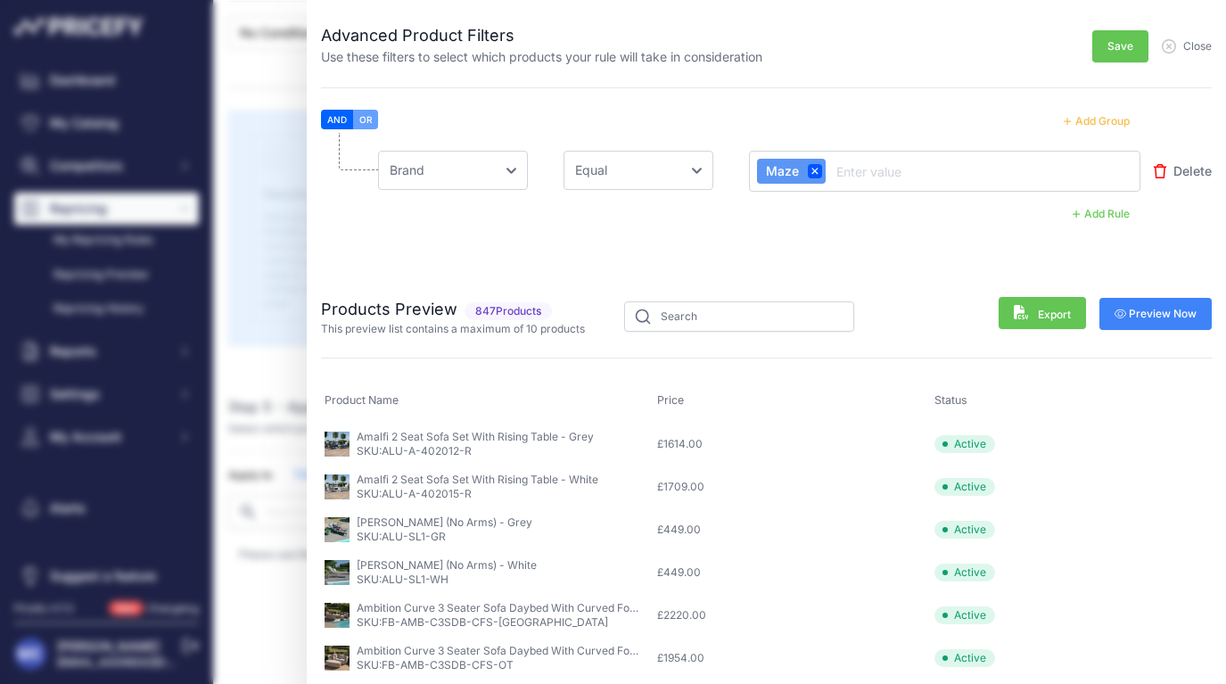
click at [1123, 214] on button "Add Rule" at bounding box center [1101, 213] width 78 height 23
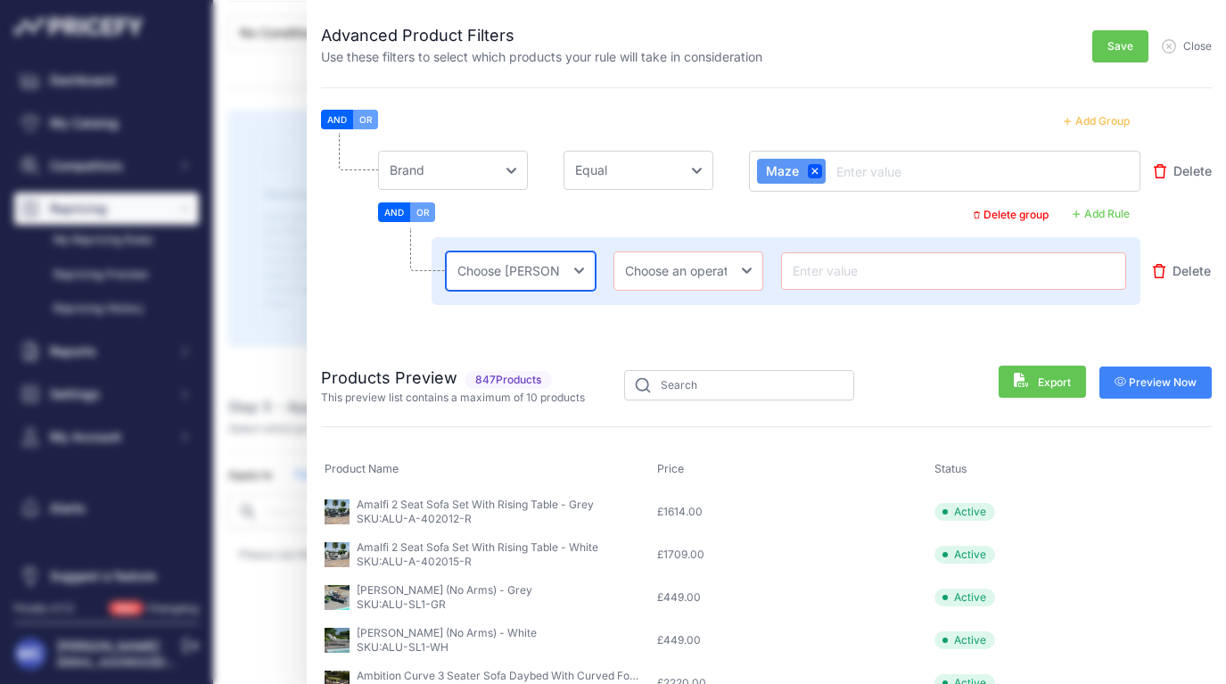
select select "mpt.name"
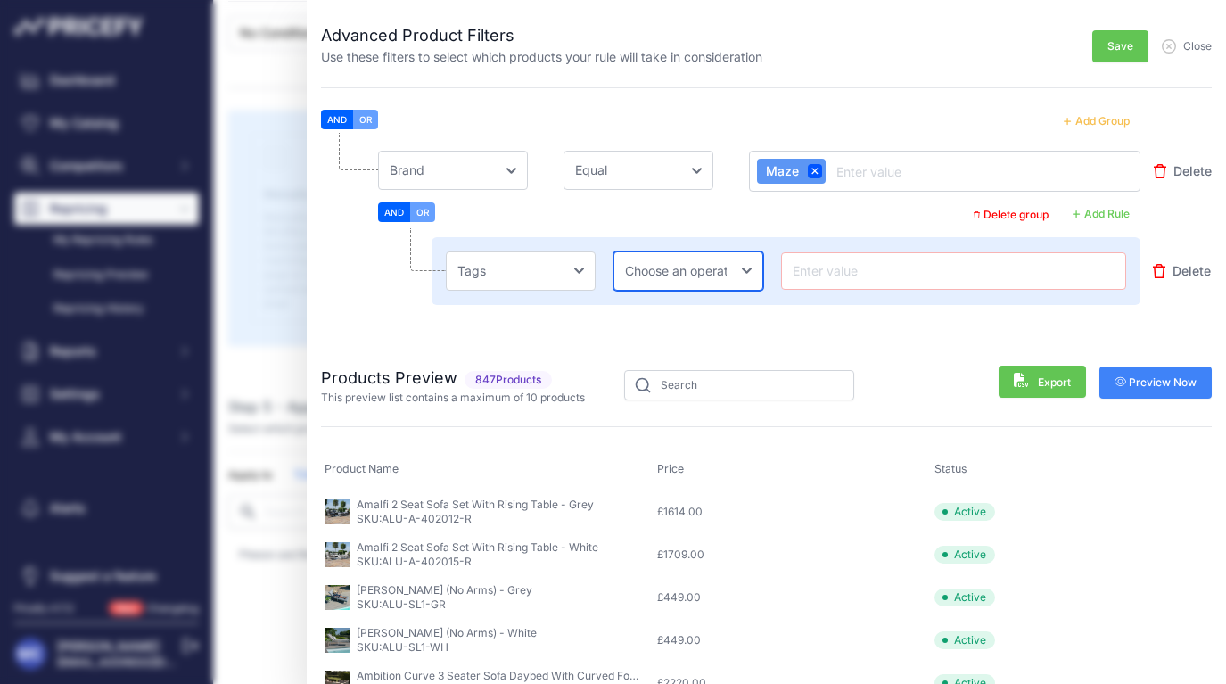
select select "equal"
click at [845, 268] on input "text" at bounding box center [953, 270] width 329 height 21
type input "Maze Reprice"
click at [915, 316] on li "Choose an field Name Price Cost MAP Brand Min Price Max Price SKU GTIN/EAN/ASIN…" at bounding box center [766, 235] width 890 height 204
click at [1154, 376] on span "Preview Now" at bounding box center [1155, 382] width 83 height 14
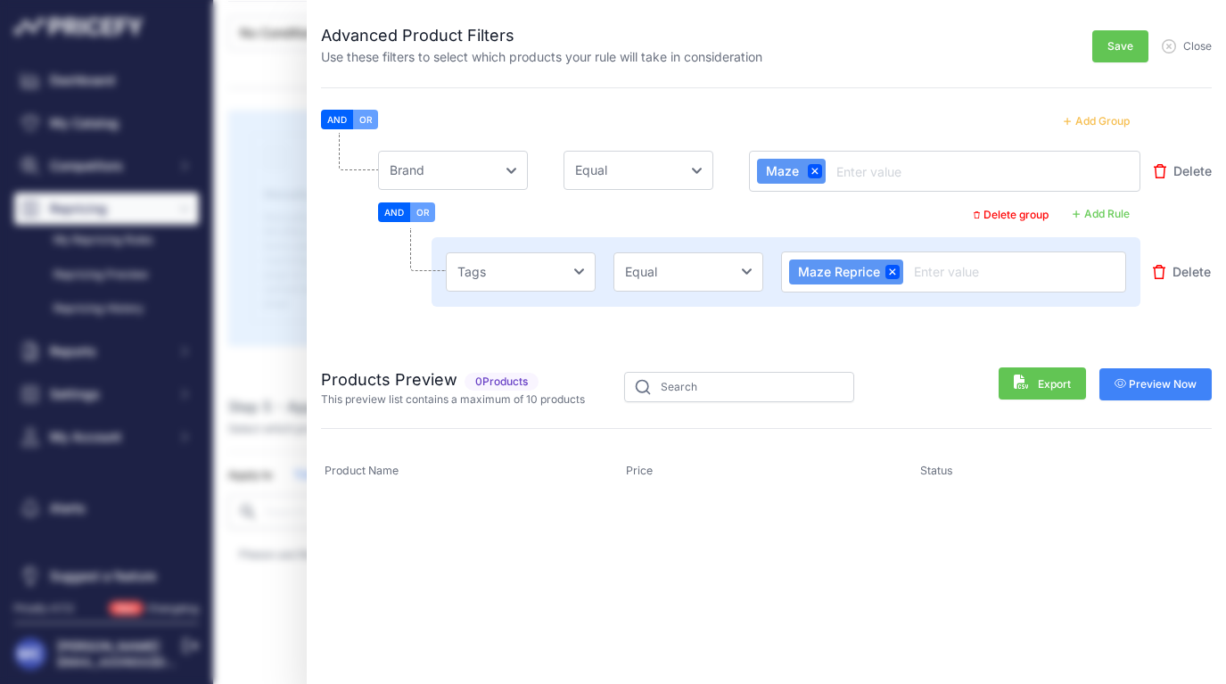
click at [1147, 382] on span "Preview Now" at bounding box center [1155, 384] width 83 height 14
click at [1147, 382] on span "Preview Now" at bounding box center [1154, 384] width 86 height 18
click at [1147, 382] on span "Preview Now" at bounding box center [1155, 384] width 83 height 14
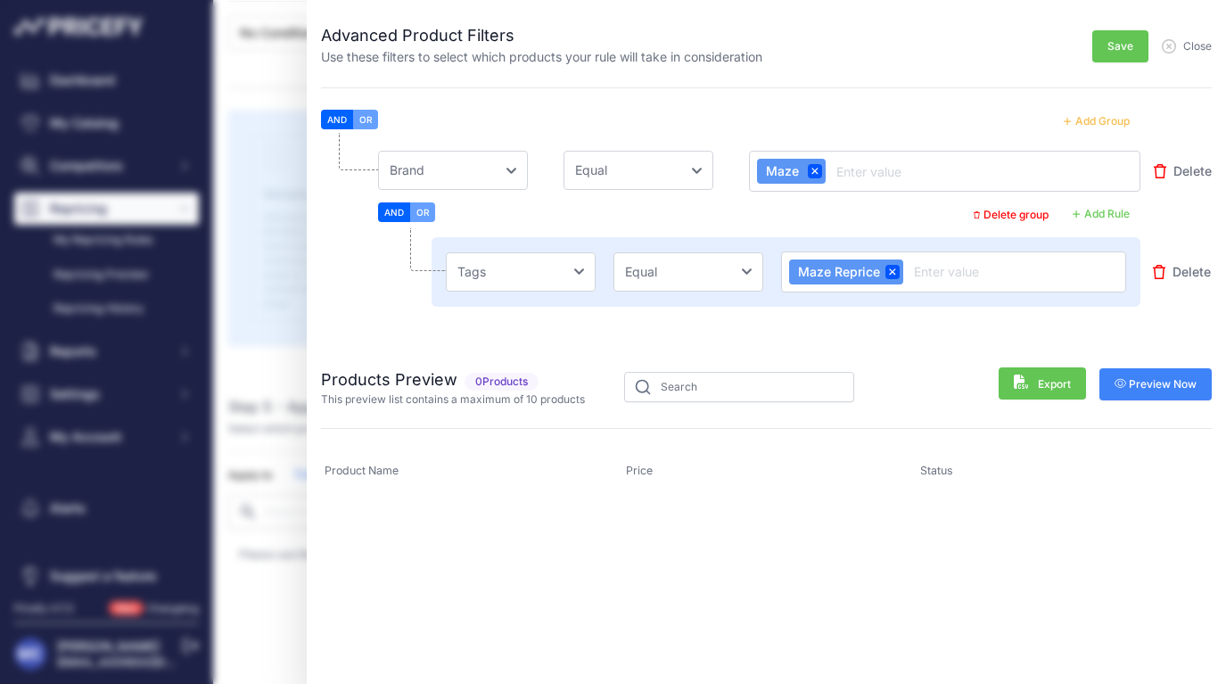
click at [1147, 382] on span "Preview Now" at bounding box center [1155, 384] width 83 height 14
click at [1147, 382] on span "Preview Now" at bounding box center [1154, 384] width 86 height 18
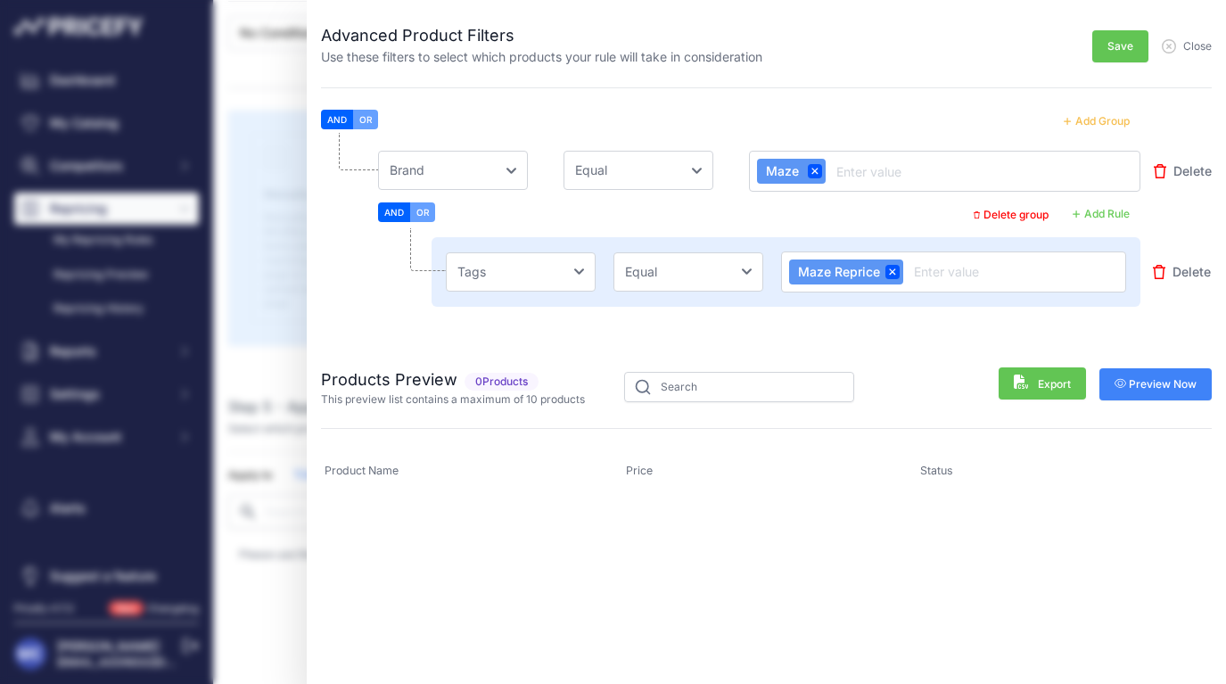
click at [1147, 382] on span "Preview Now" at bounding box center [1155, 384] width 83 height 14
click at [1147, 382] on span "Preview Now" at bounding box center [1154, 384] width 86 height 18
click at [1147, 382] on span "Preview Now" at bounding box center [1155, 384] width 83 height 14
click at [119, 155] on div "Advanced Product Filters Use these filters to select which products your rule w…" at bounding box center [613, 342] width 1226 height 684
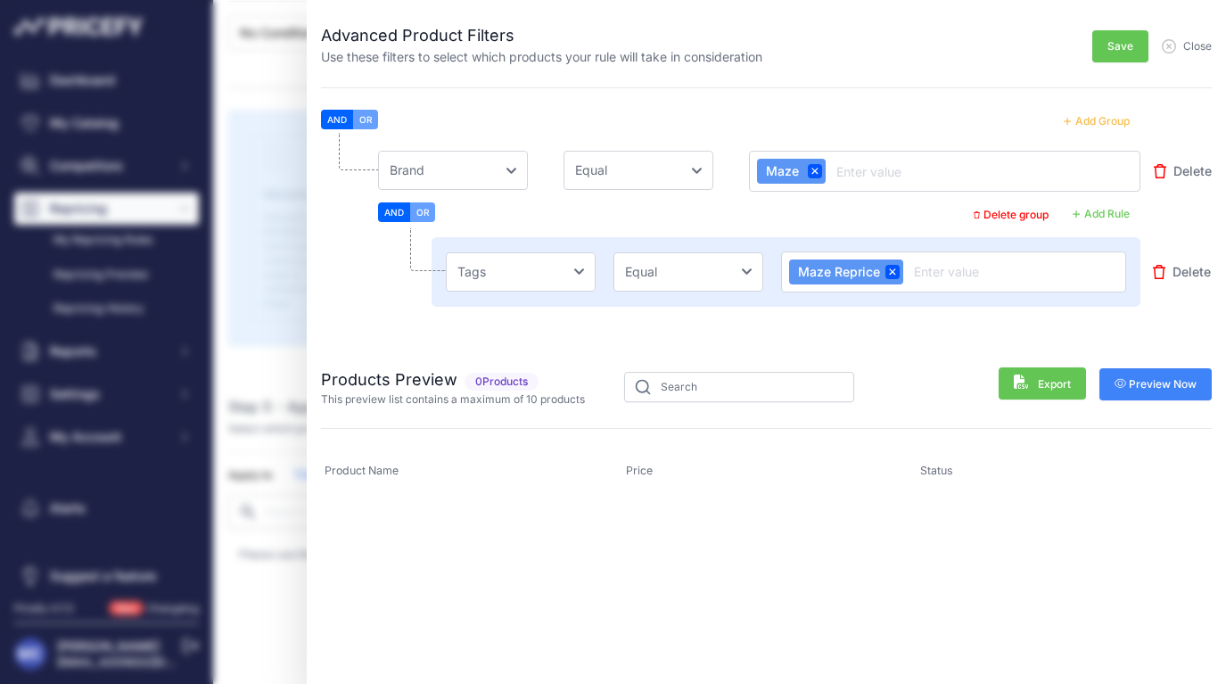
click at [116, 147] on div "Advanced Product Filters Use these filters to select which products your rule w…" at bounding box center [613, 342] width 1226 height 684
click at [93, 111] on div "Advanced Product Filters Use these filters to select which products your rule w…" at bounding box center [613, 342] width 1226 height 684
click at [1151, 392] on button "Preview Now" at bounding box center [1155, 384] width 113 height 32
click at [1177, 45] on span "Close" at bounding box center [1186, 46] width 50 height 14
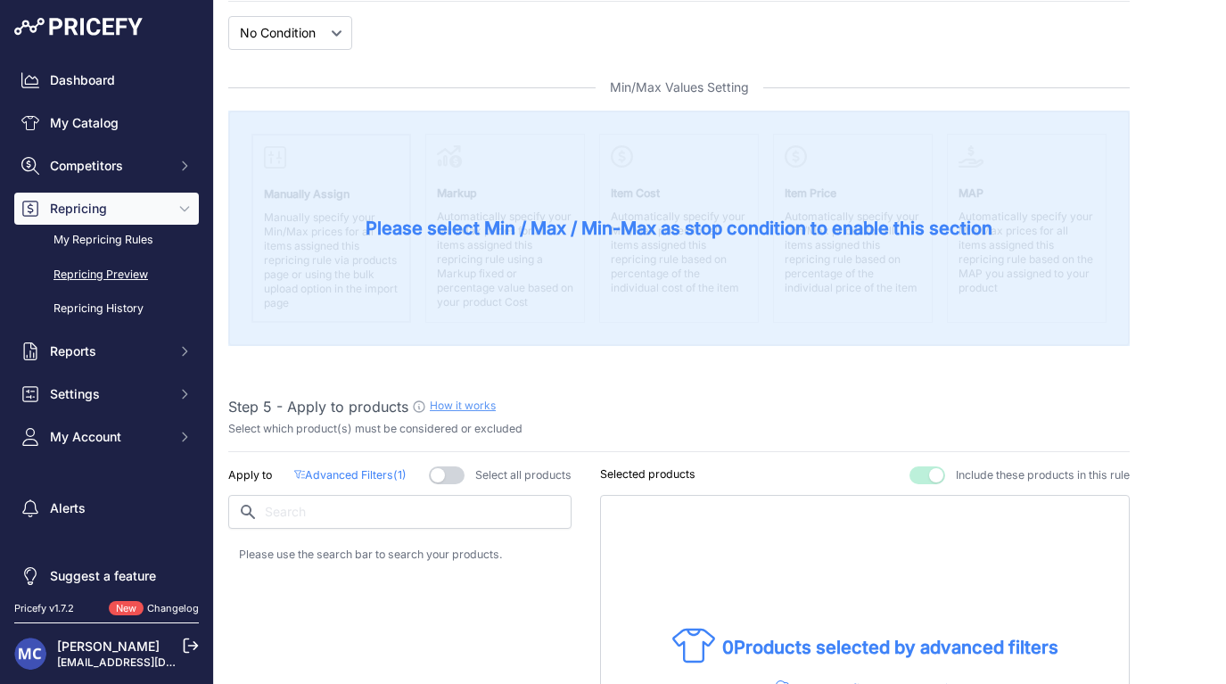
click at [94, 270] on link "Repricing Preview" at bounding box center [106, 274] width 185 height 31
click at [83, 110] on link "My Catalog" at bounding box center [106, 123] width 185 height 32
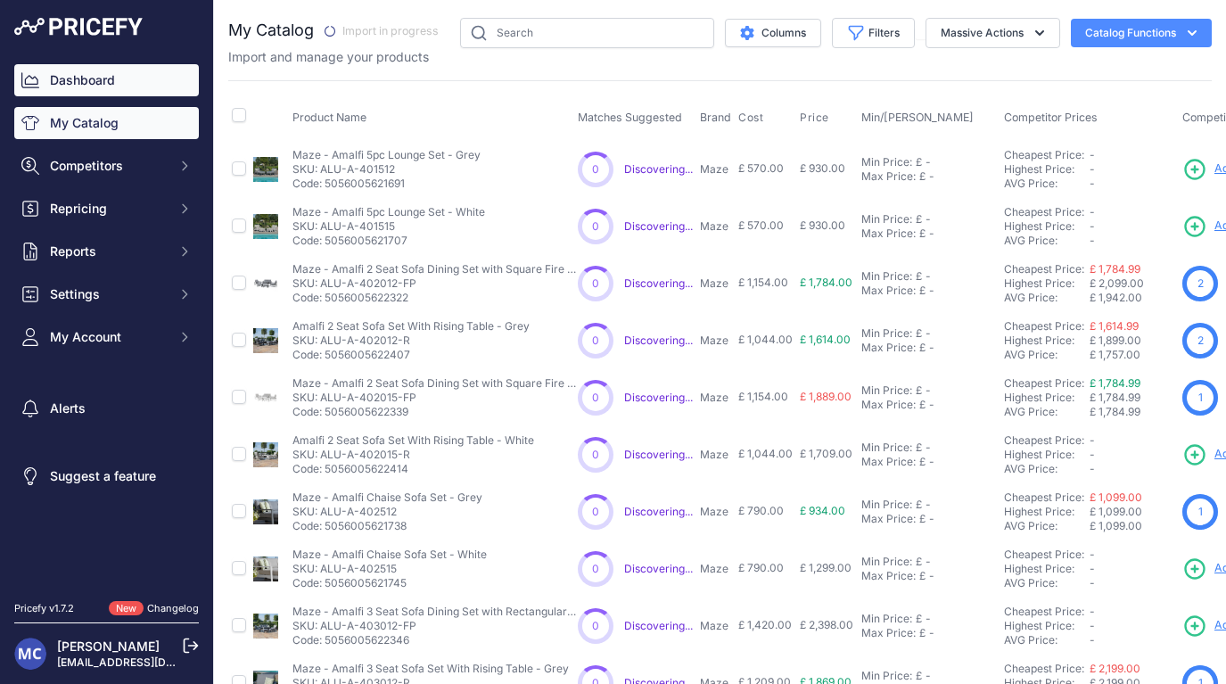
click at [87, 94] on link "Dashboard" at bounding box center [106, 80] width 185 height 32
click at [96, 123] on link "My Catalog" at bounding box center [106, 123] width 185 height 32
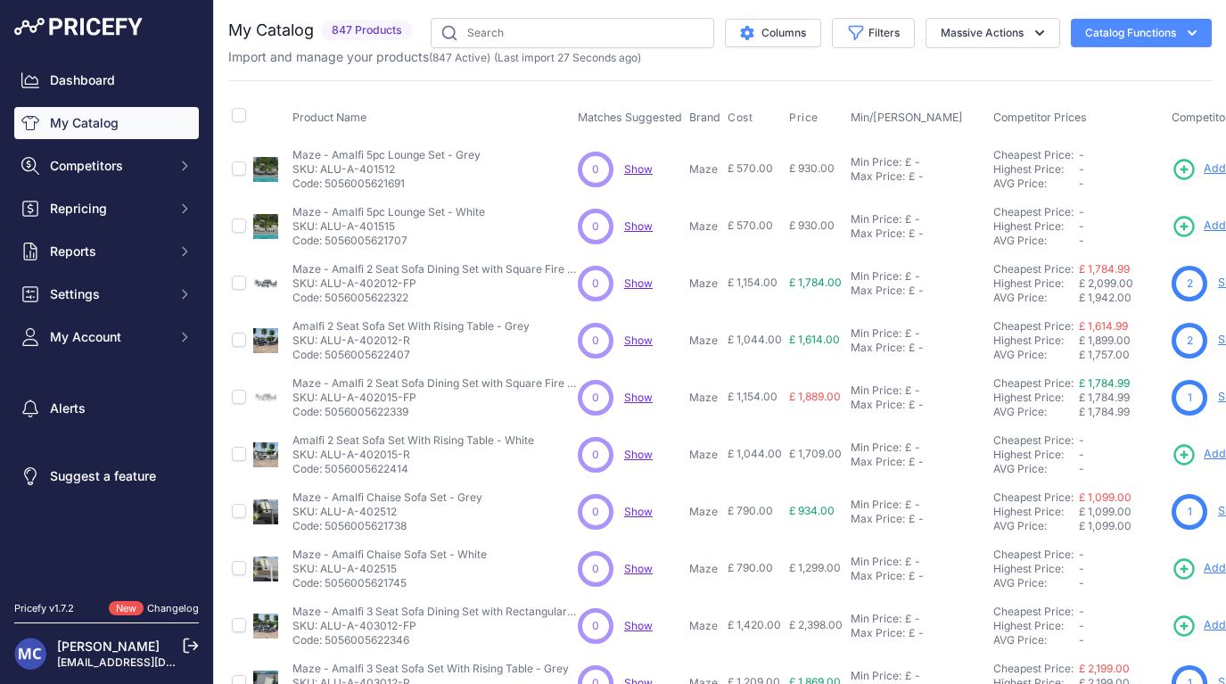
click at [540, 2] on div "You are not connected to the internet. My Catalog" at bounding box center [719, 535] width 983 height 1071
click at [126, 215] on span "Repricing" at bounding box center [108, 209] width 117 height 18
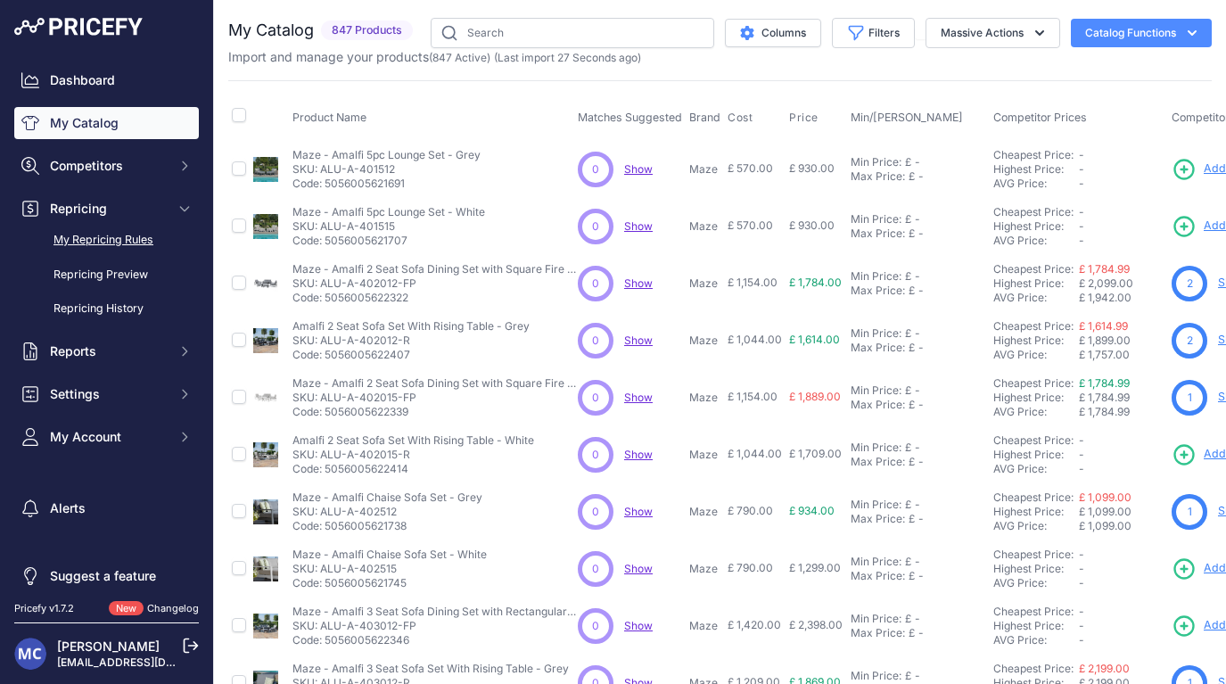
click at [119, 244] on link "My Repricing Rules" at bounding box center [106, 240] width 185 height 31
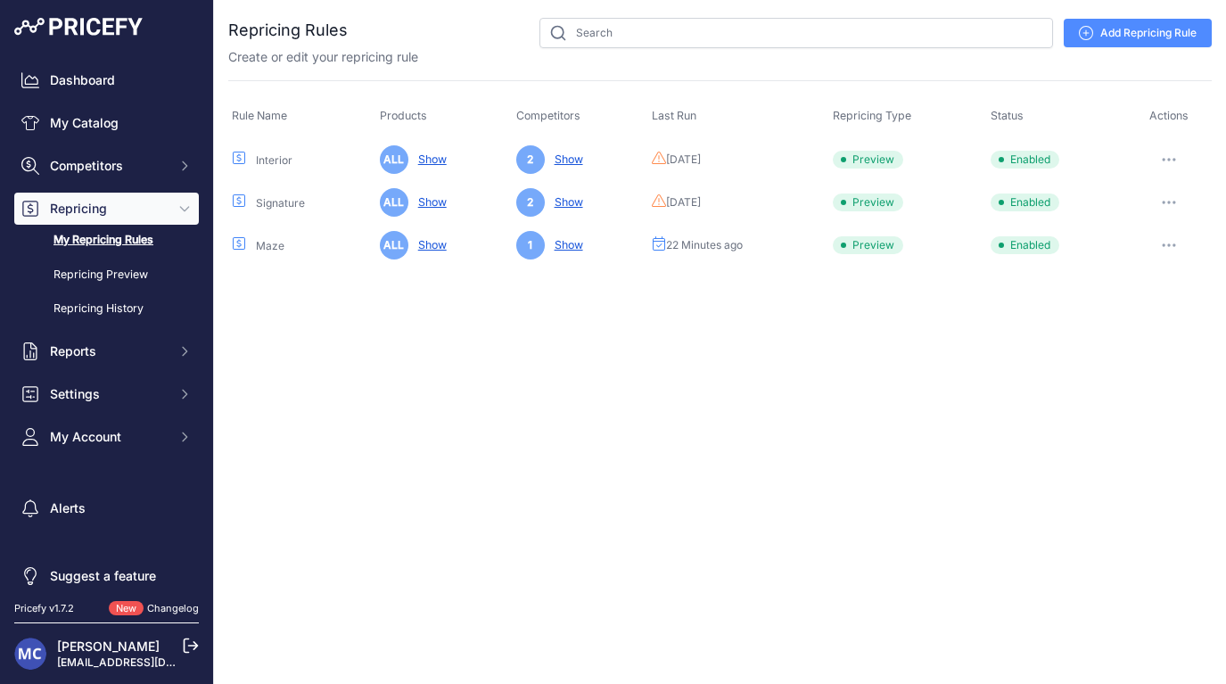
click at [1176, 243] on icon "button" at bounding box center [1168, 245] width 14 height 4
click at [1131, 269] on link "Edit" at bounding box center [1151, 282] width 114 height 29
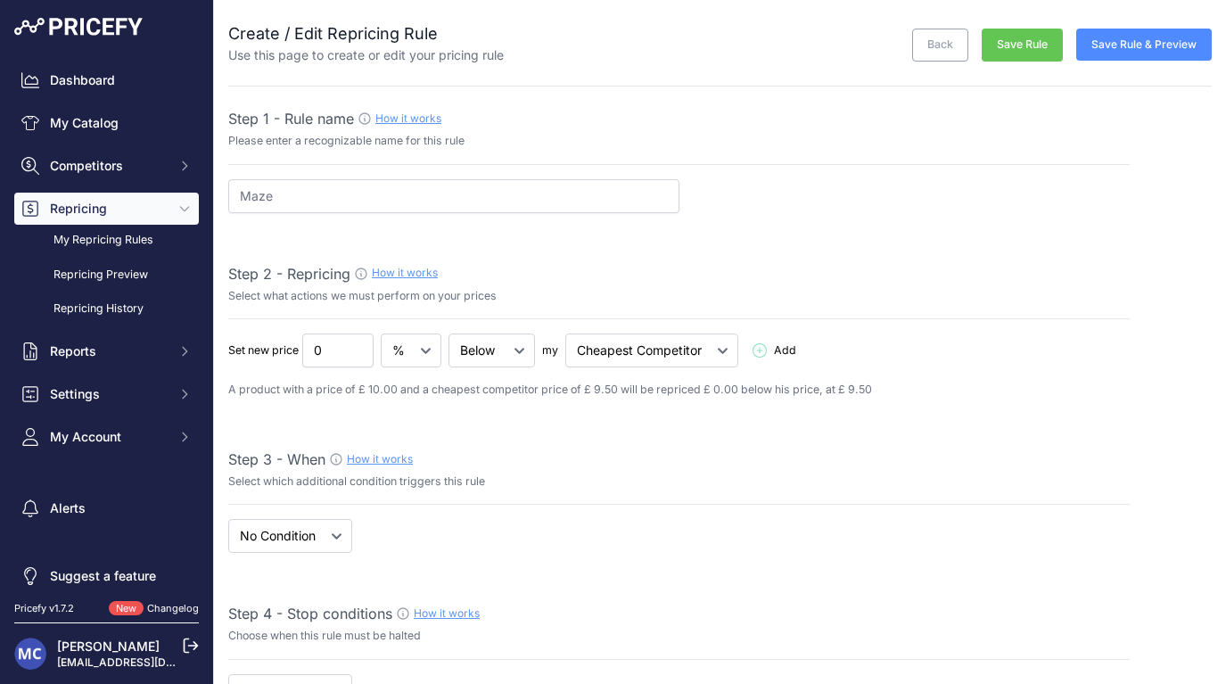
select select "7"
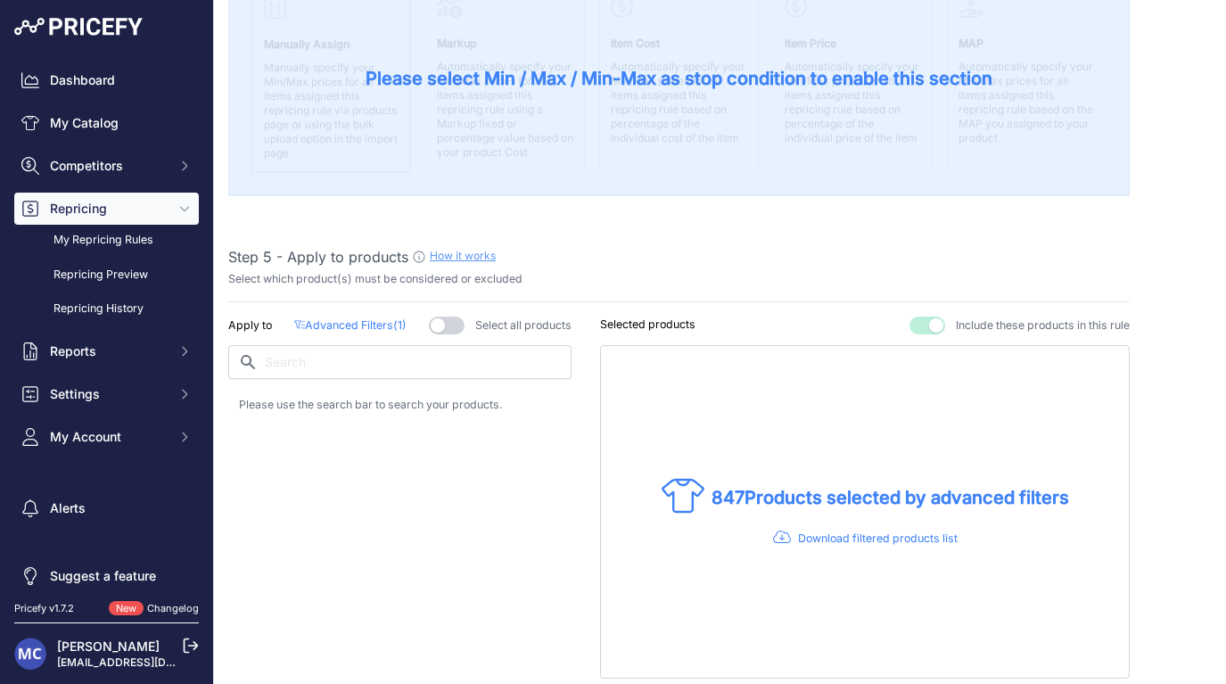
scroll to position [808, 0]
click at [383, 326] on p "Advanced Filters ( 1 )" at bounding box center [350, 324] width 112 height 17
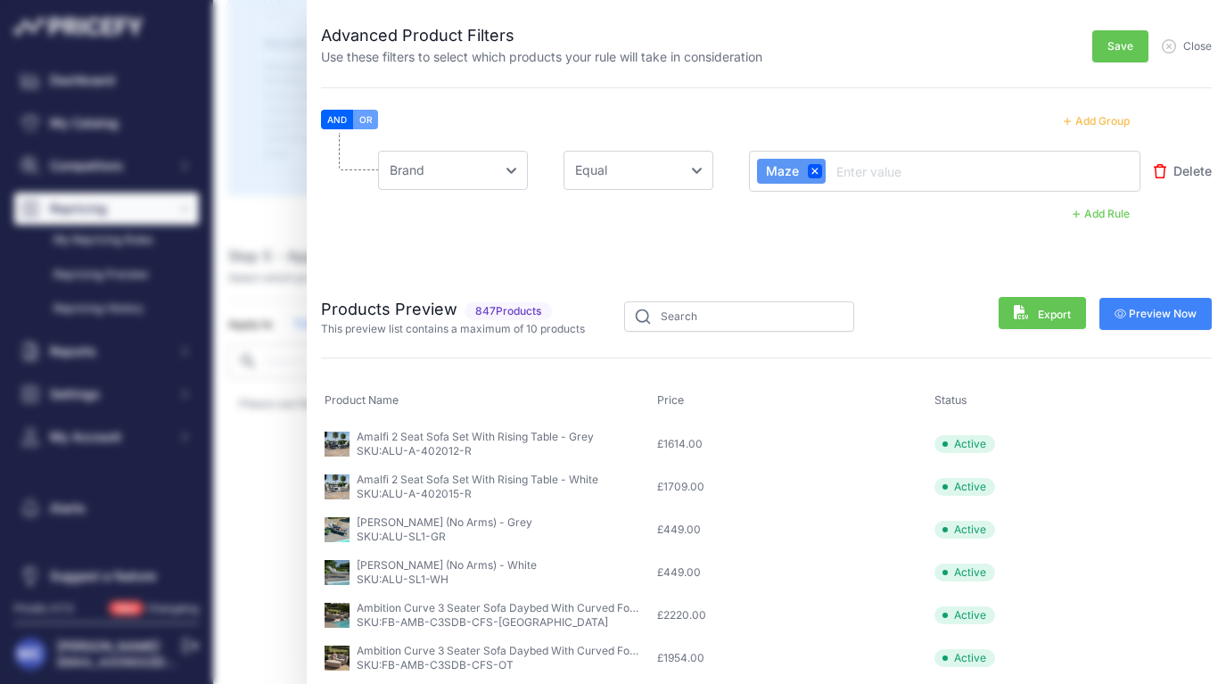
click at [1110, 212] on button "Add Rule" at bounding box center [1101, 213] width 78 height 23
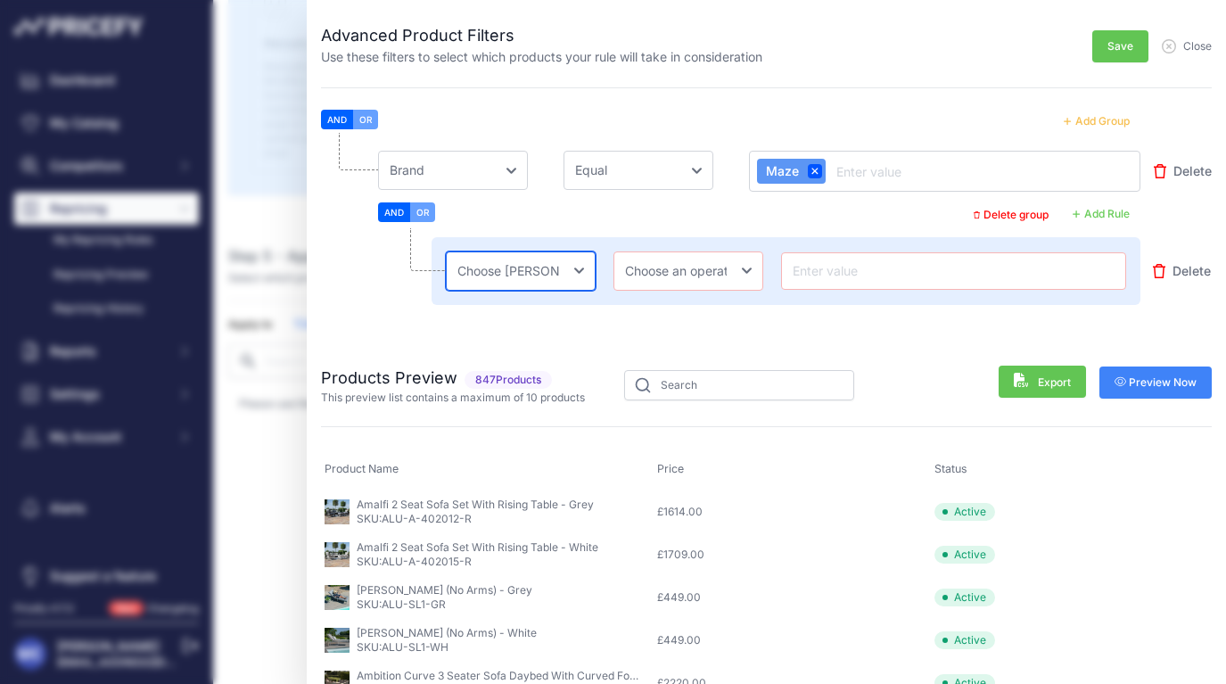
select select "[DOMAIN_NAME]"
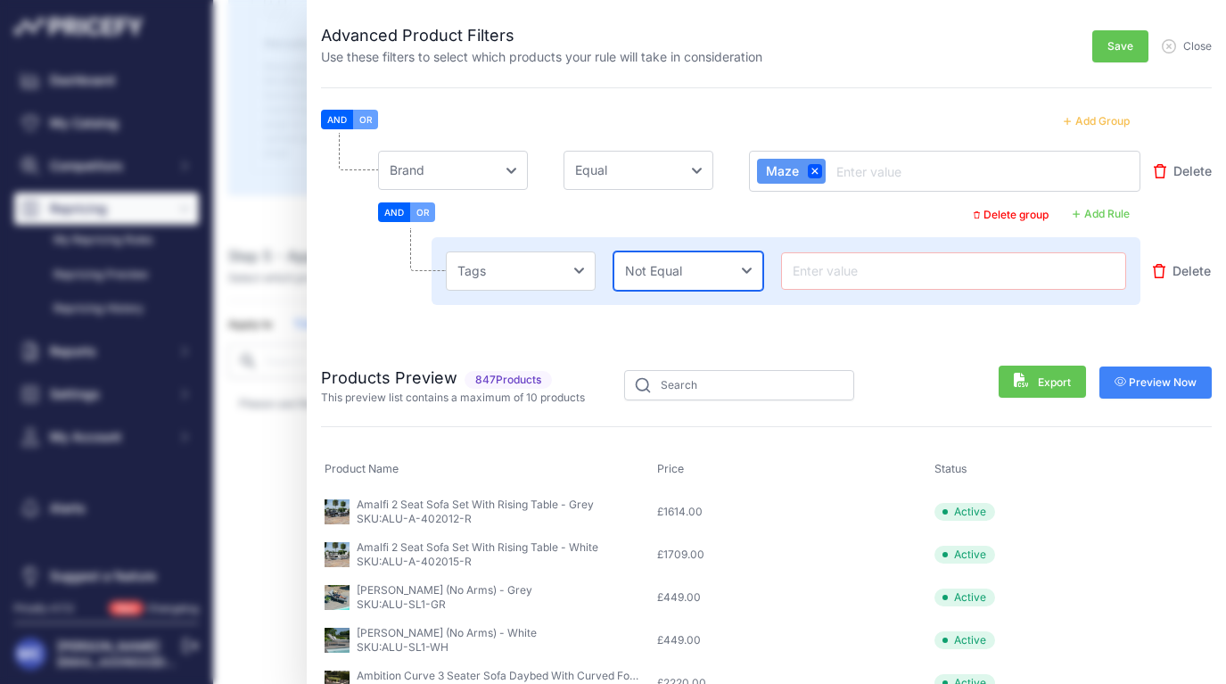
select select "equal"
click at [889, 276] on input "text" at bounding box center [953, 270] width 329 height 21
paste input "Flat Weave"
type input "F"
type input "Maze Reprice"
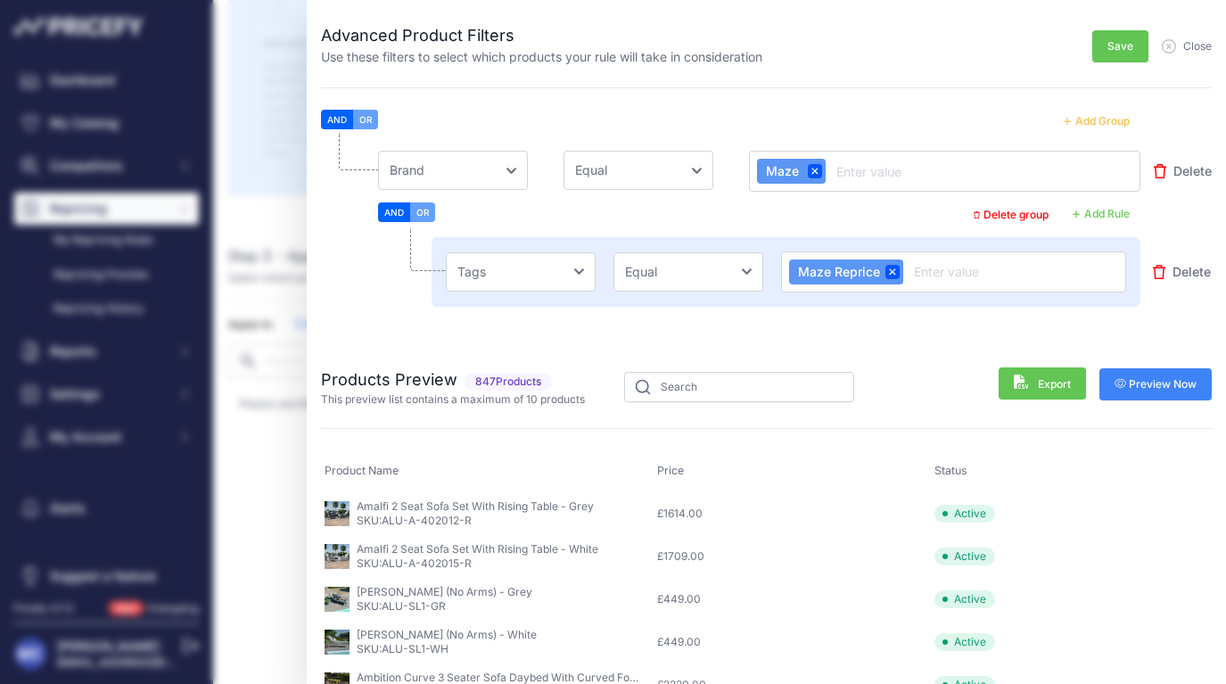
click at [953, 324] on li "Choose [PERSON_NAME] Name Price Cost MAP Brand Min Price Max Price SKU GTIN/EAN…" at bounding box center [766, 236] width 890 height 206
click at [1152, 384] on span "Preview Now" at bounding box center [1155, 384] width 83 height 14
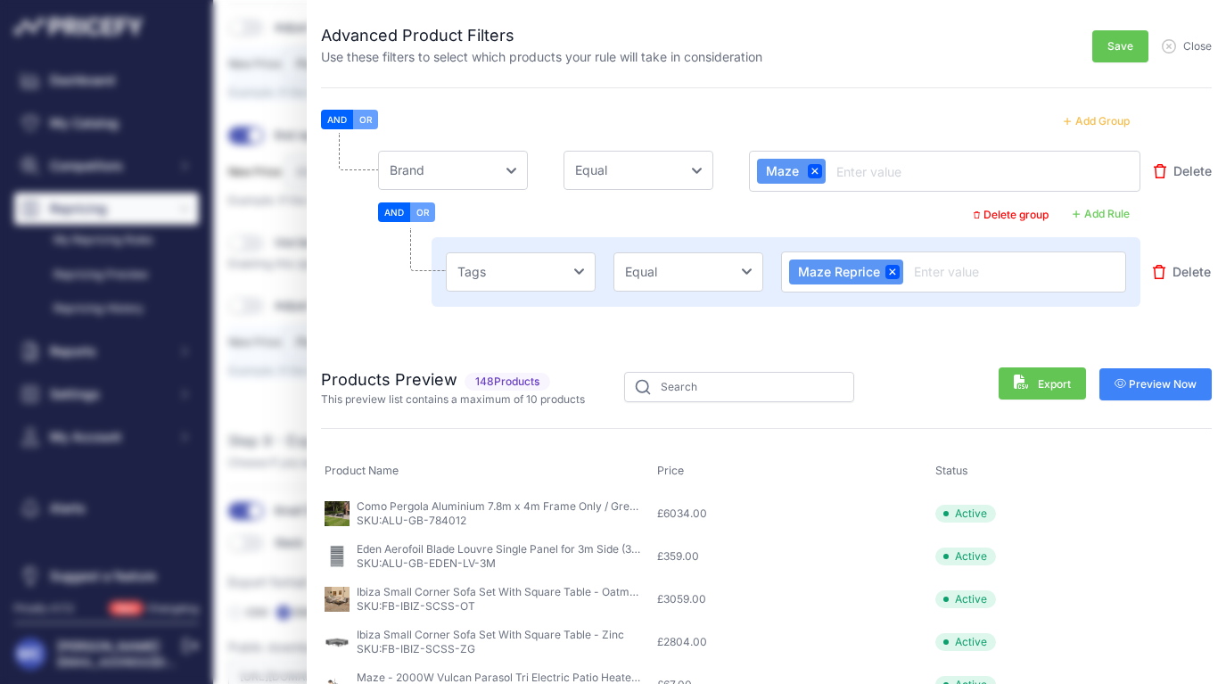
scroll to position [0, 0]
click at [405, 318] on li "Choose [PERSON_NAME] Name Price Cost MAP Brand Min Price Max Price SKU GTIN/EAN…" at bounding box center [766, 236] width 890 height 206
click at [1161, 273] on icon "button" at bounding box center [1159, 272] width 12 height 14
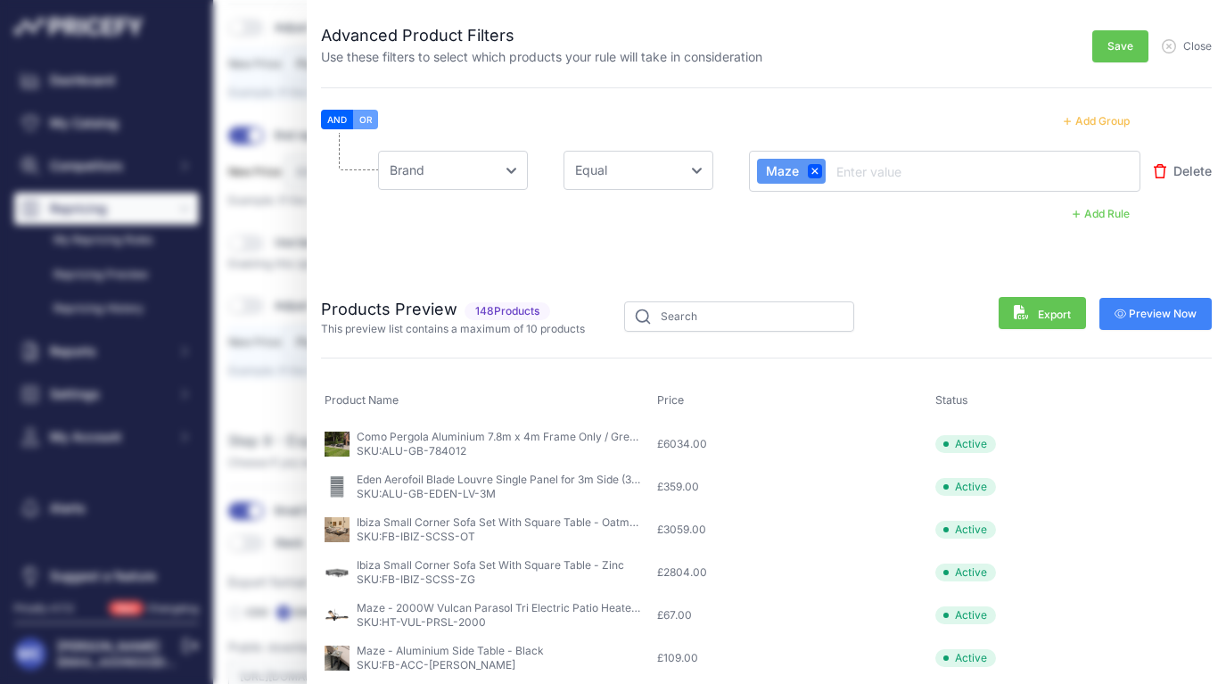
click at [1142, 316] on span "Preview Now" at bounding box center [1155, 314] width 83 height 14
